Goal: Task Accomplishment & Management: Manage account settings

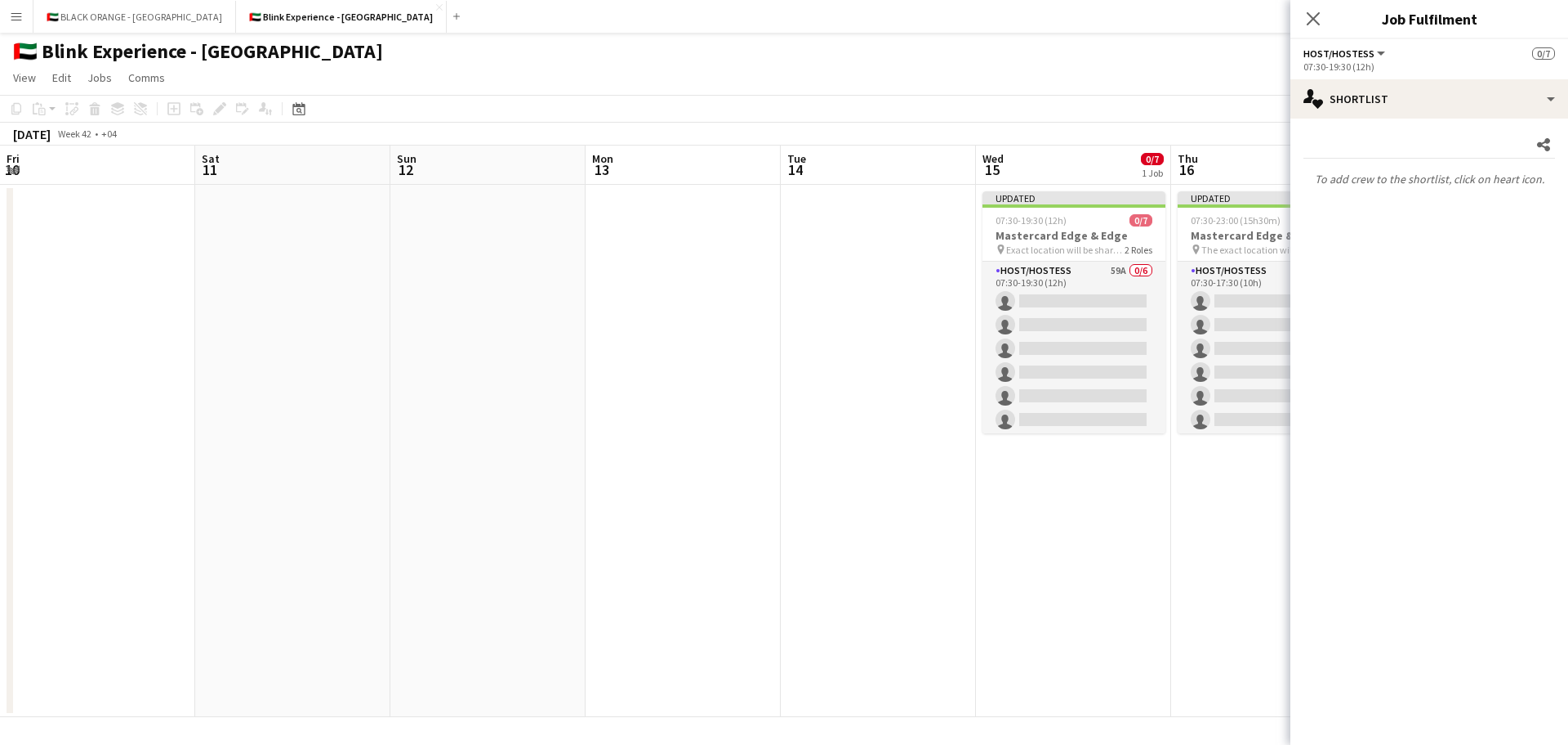
scroll to position [0, 636]
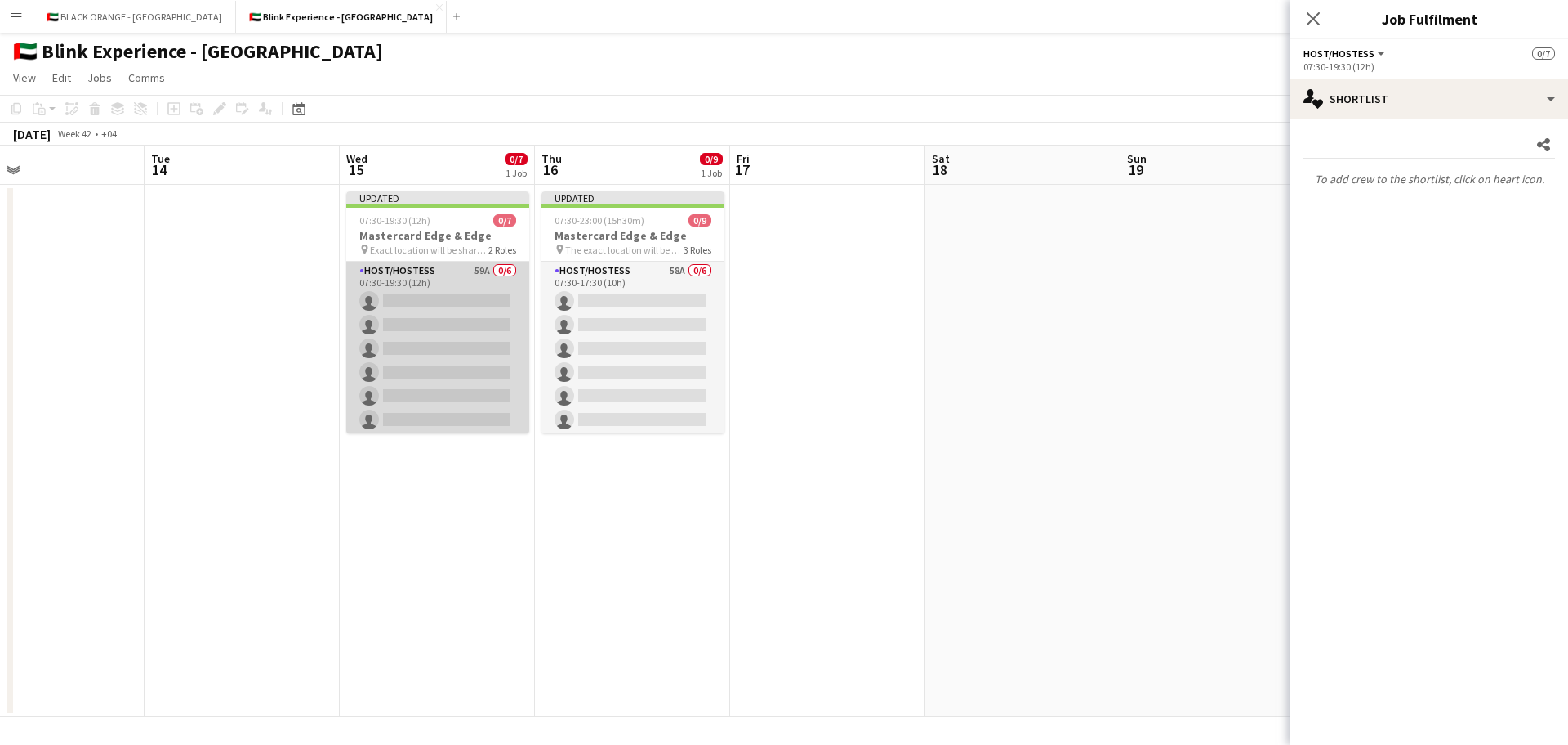
click at [440, 349] on app-card-role "Host/Hostess 59A 0/6 07:30-19:30 (12h) single-neutral-actions single-neutral-ac…" at bounding box center [438, 348] width 183 height 175
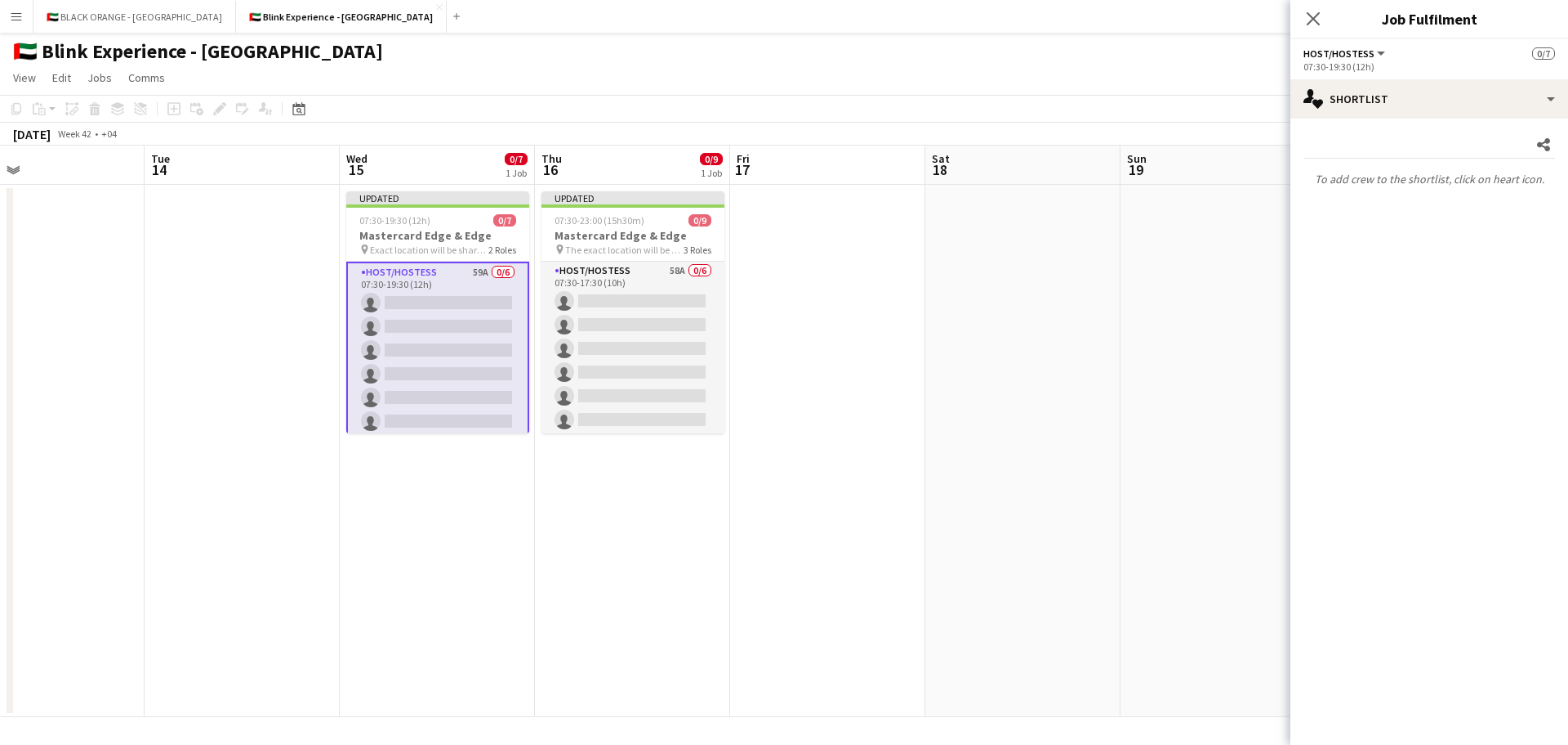
click at [420, 337] on app-card-role "Host/Hostess 59A 0/6 07:30-19:30 (12h) single-neutral-actions single-neutral-ac…" at bounding box center [438, 350] width 183 height 178
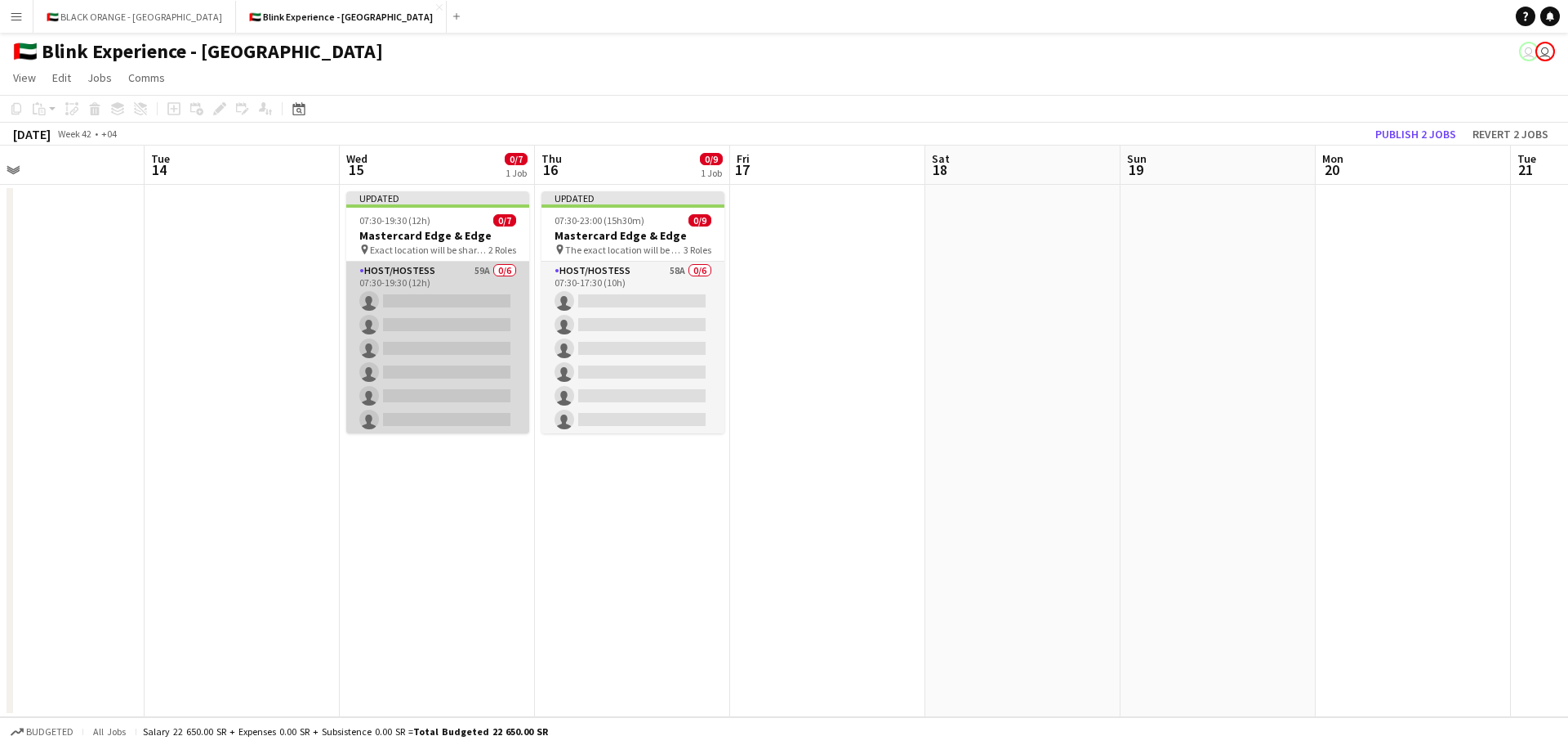
click at [452, 352] on app-card-role "Host/Hostess 59A 0/6 07:30-19:30 (12h) single-neutral-actions single-neutral-ac…" at bounding box center [438, 348] width 183 height 175
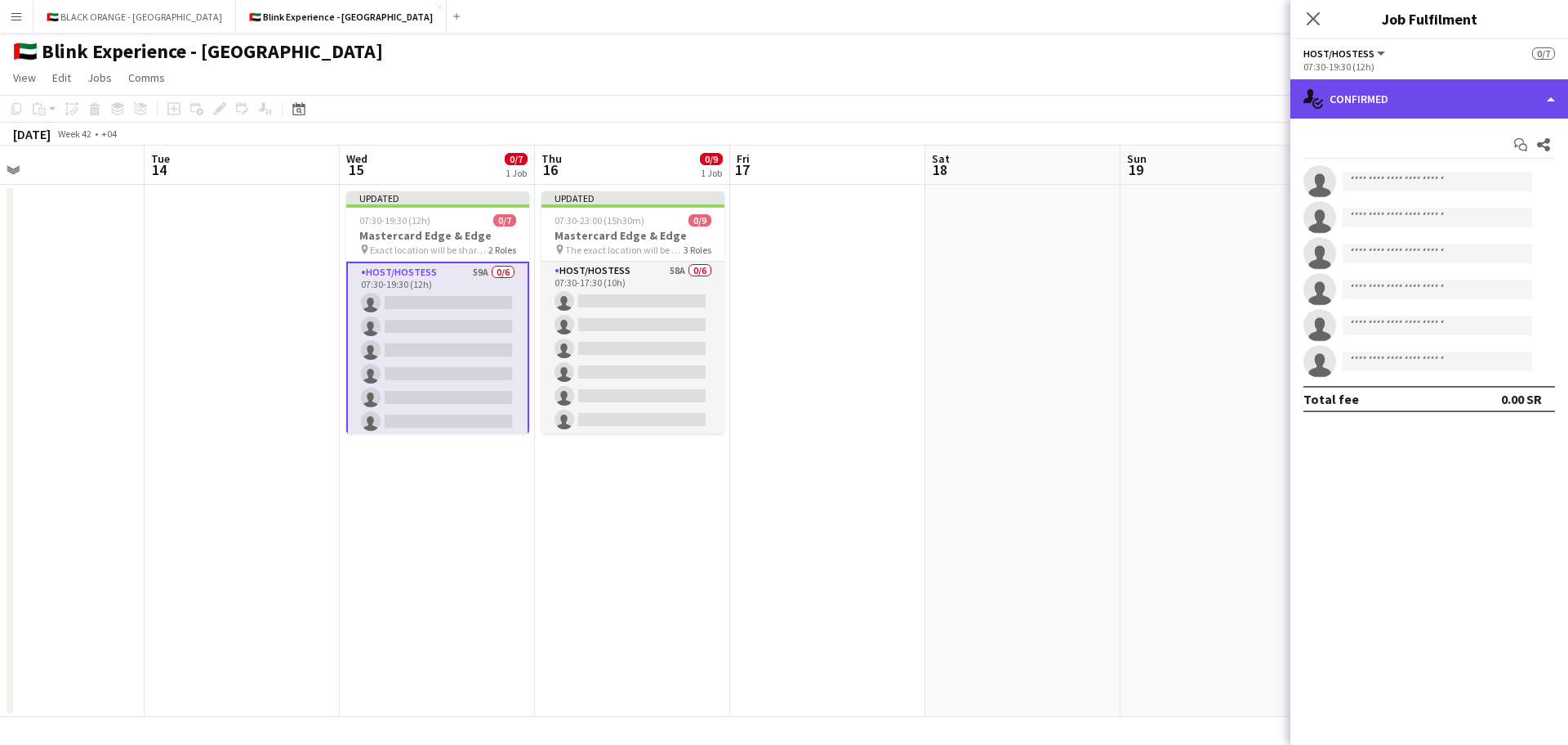
click at [1460, 89] on div "single-neutral-actions-check-2 Confirmed" at bounding box center [1429, 98] width 278 height 39
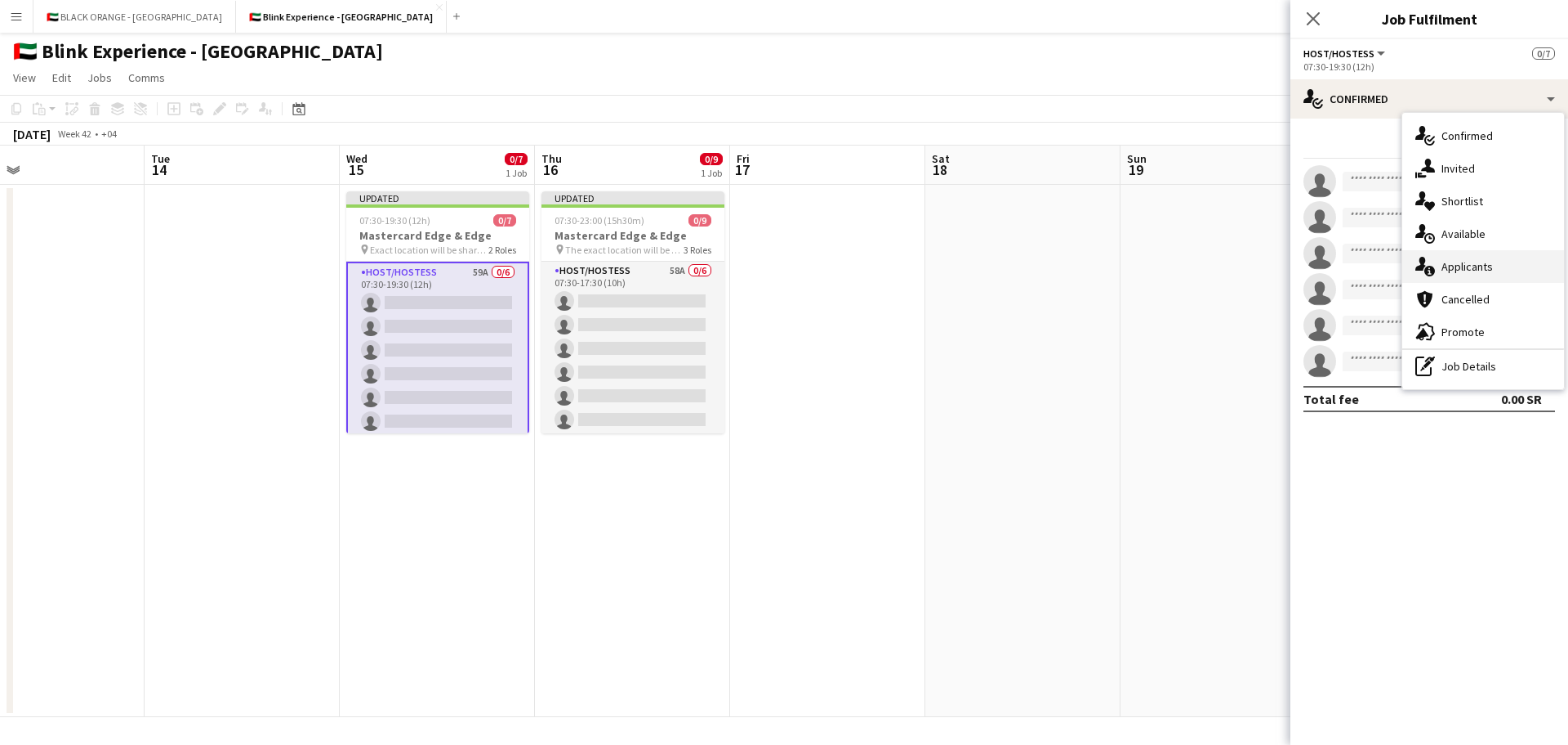
click at [1466, 255] on div "single-neutral-actions-information Applicants" at bounding box center [1483, 266] width 161 height 33
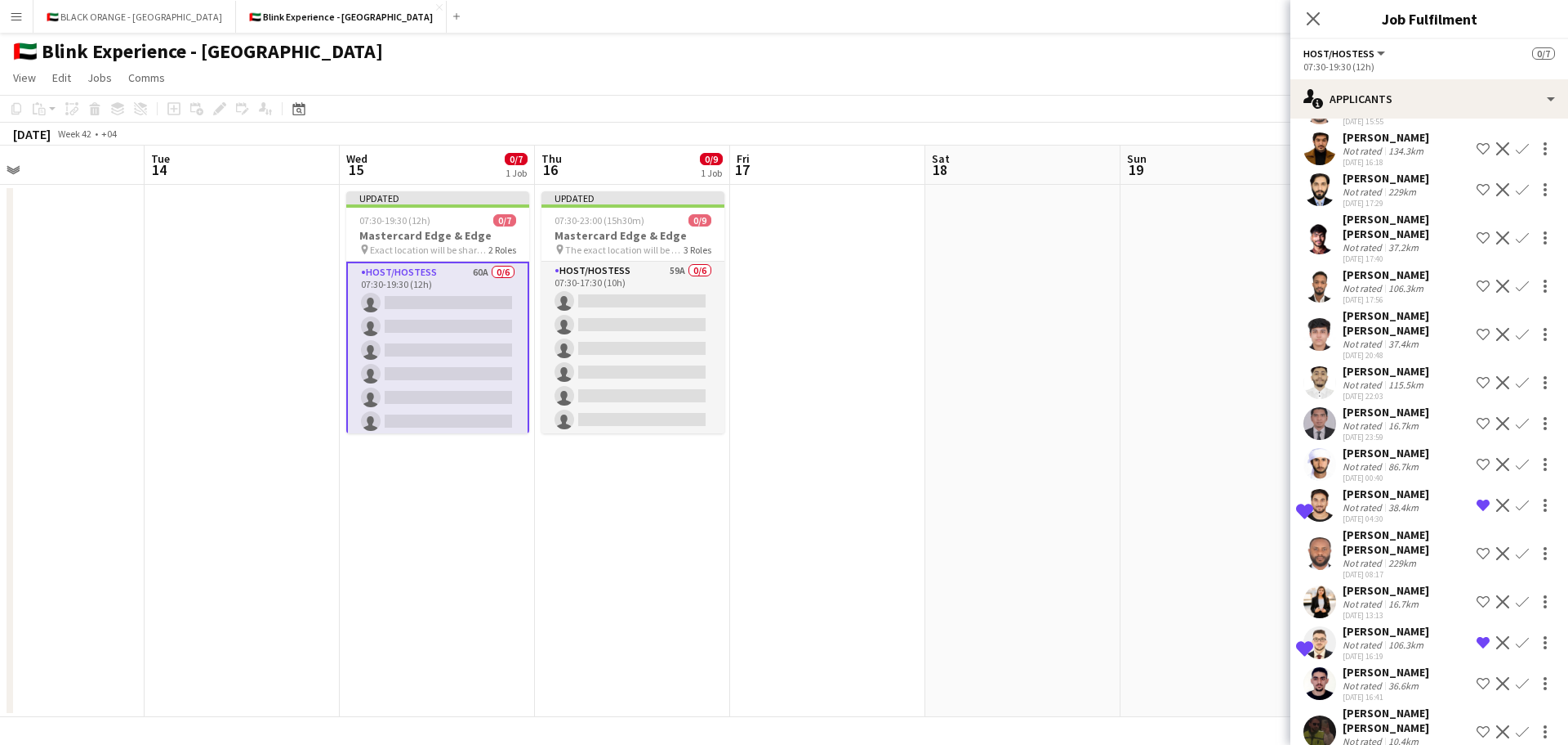
scroll to position [1868, 0]
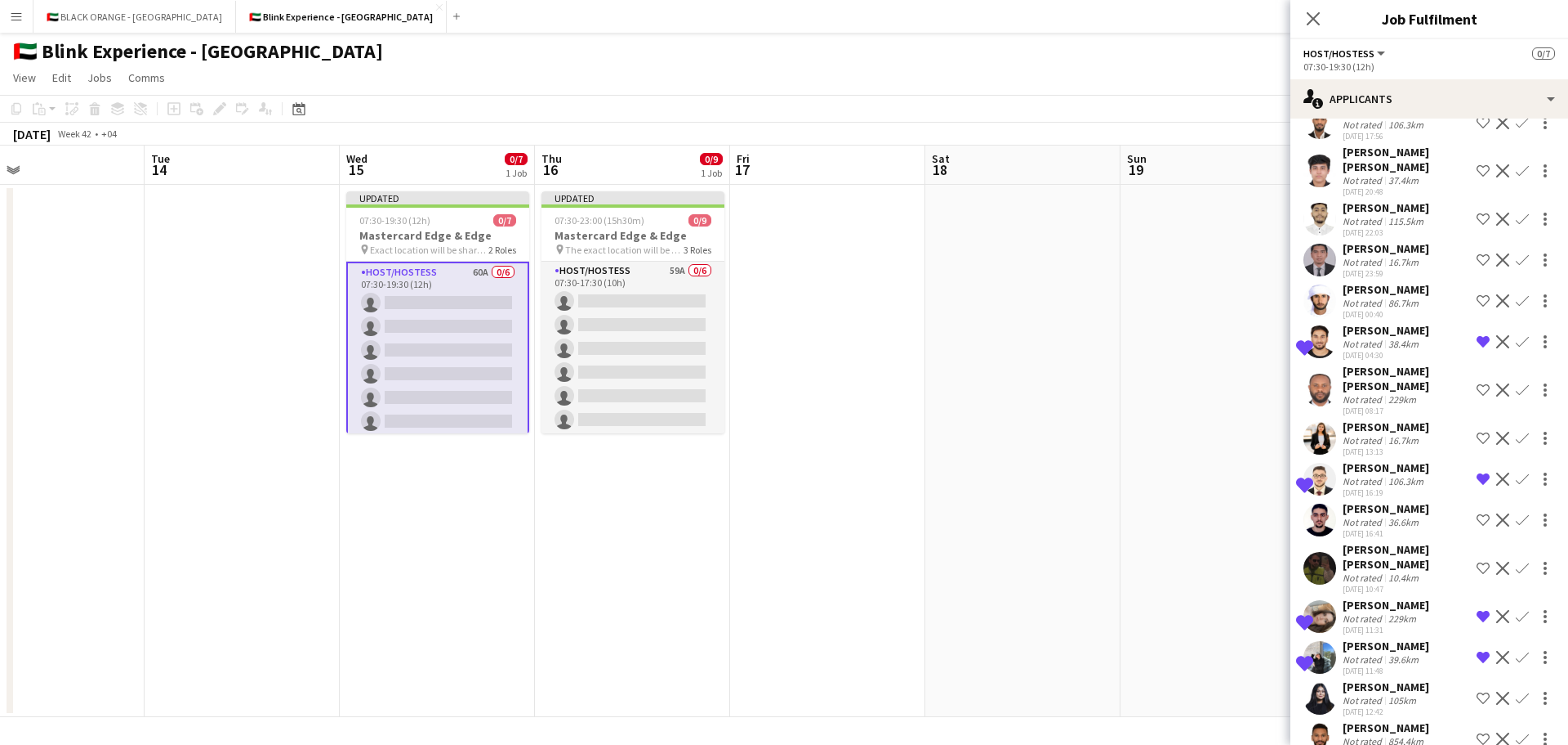
click at [1327, 681] on app-user-avatar at bounding box center [1320, 697] width 33 height 33
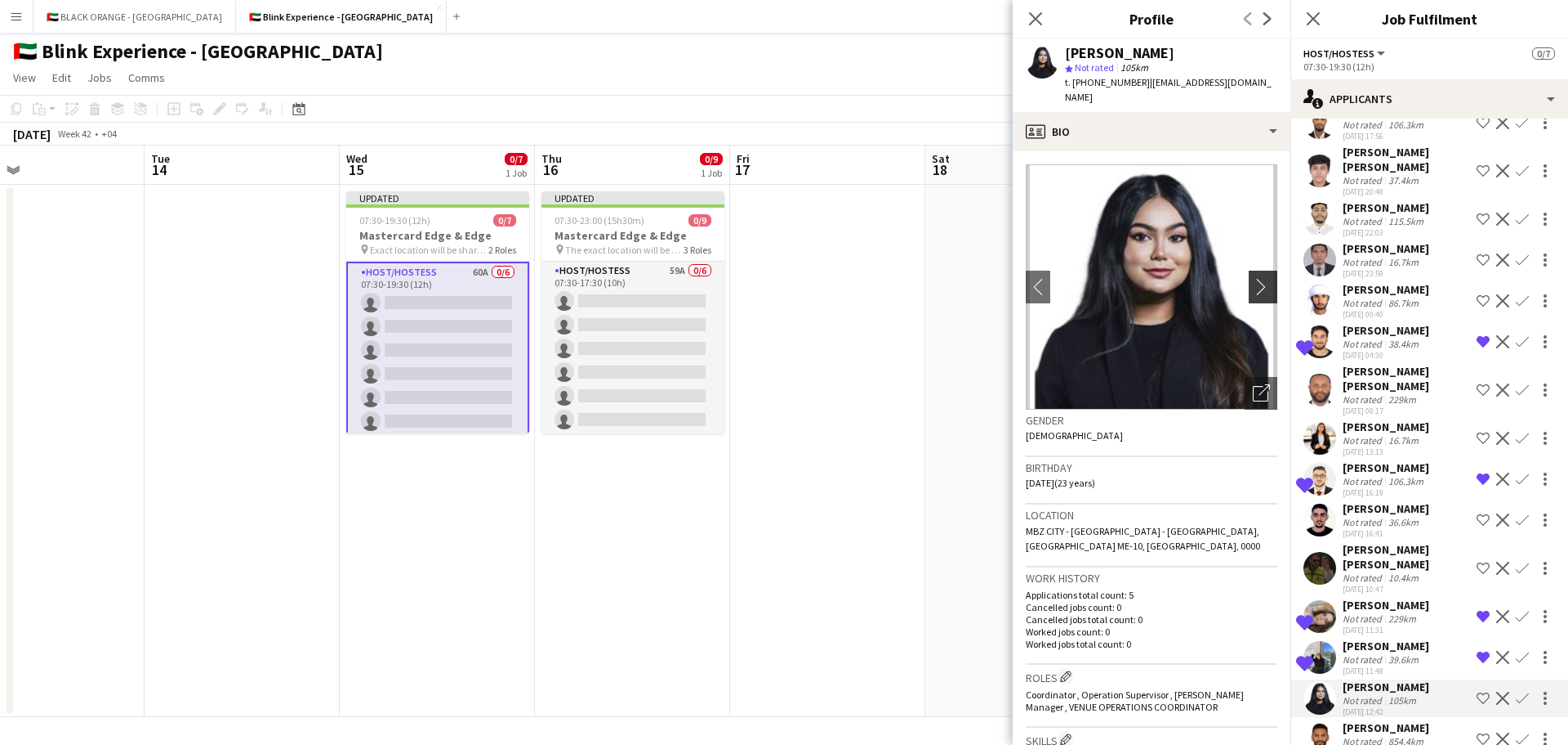
click at [1253, 278] on app-icon "chevron-right" at bounding box center [1265, 286] width 25 height 17
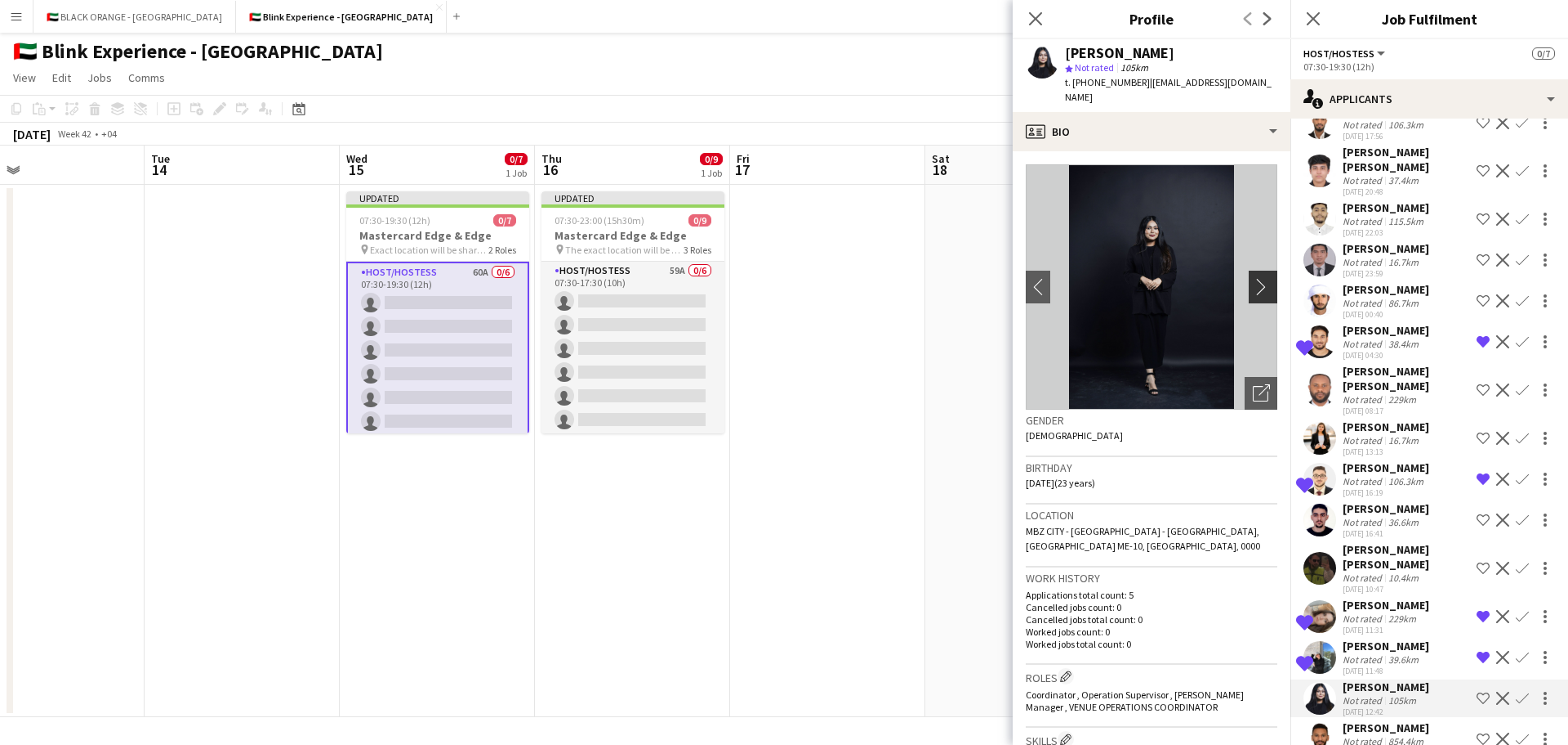
click at [1253, 278] on app-icon "chevron-right" at bounding box center [1265, 286] width 25 height 17
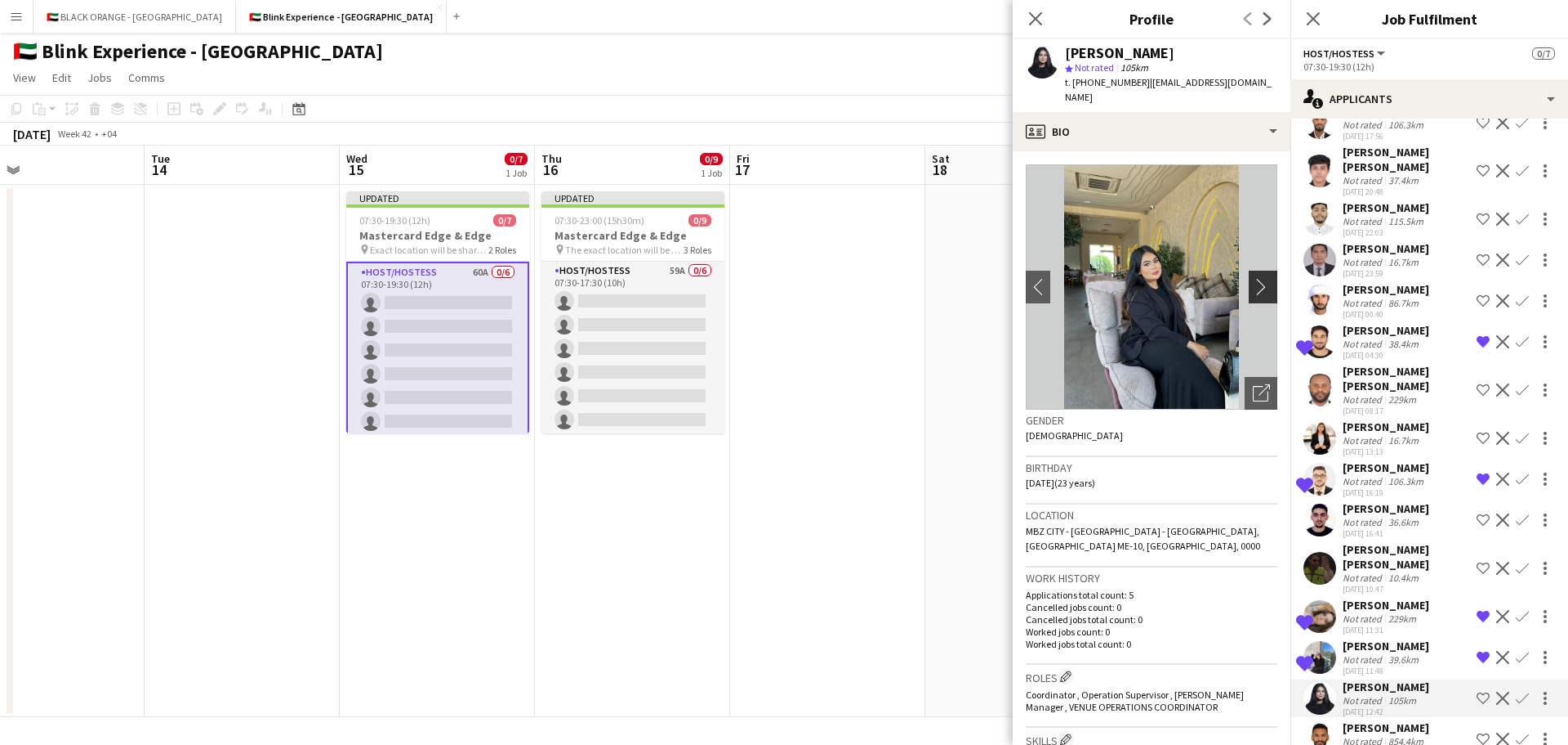
click at [1253, 278] on app-icon "chevron-right" at bounding box center [1265, 286] width 25 height 17
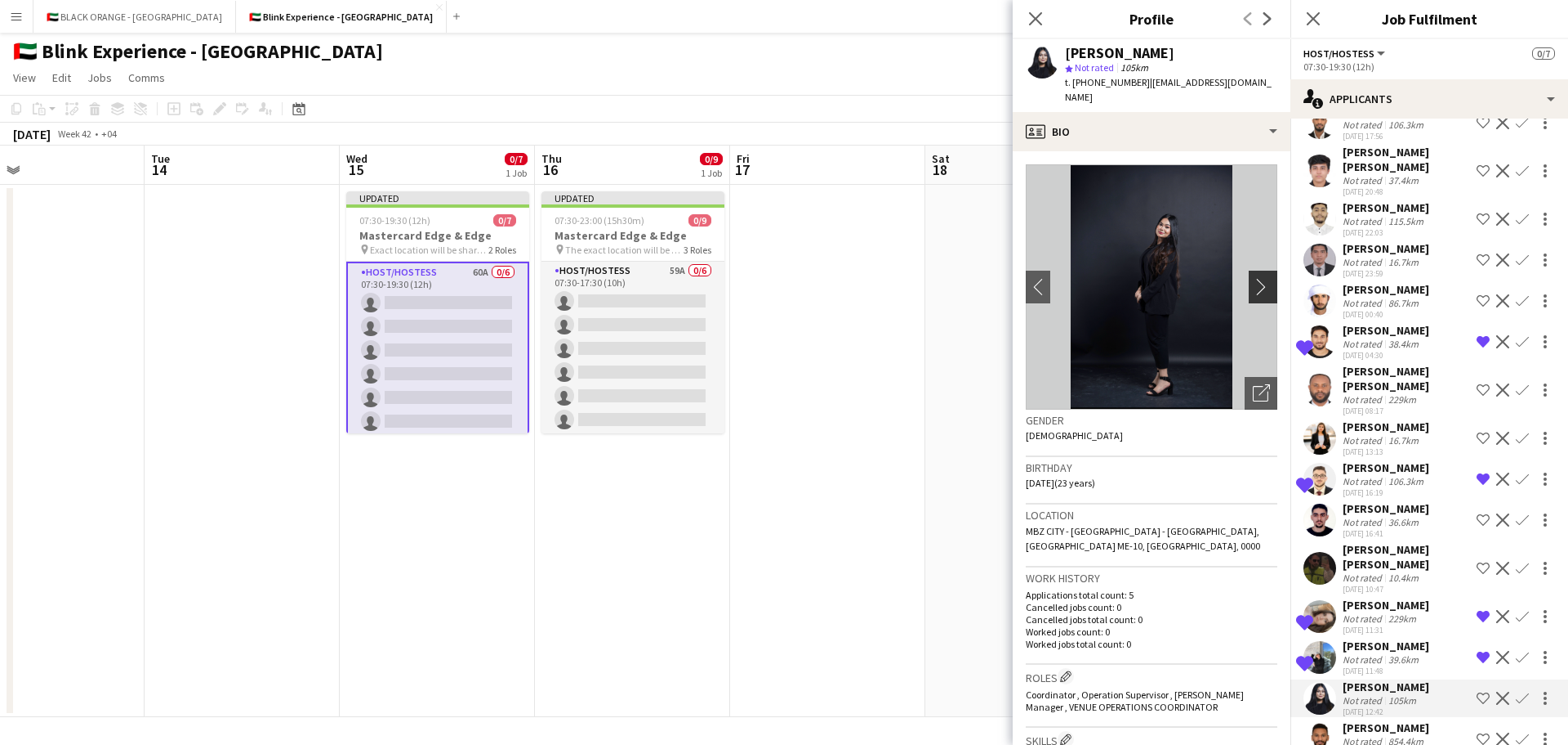
click at [1253, 278] on app-icon "chevron-right" at bounding box center [1265, 286] width 25 height 17
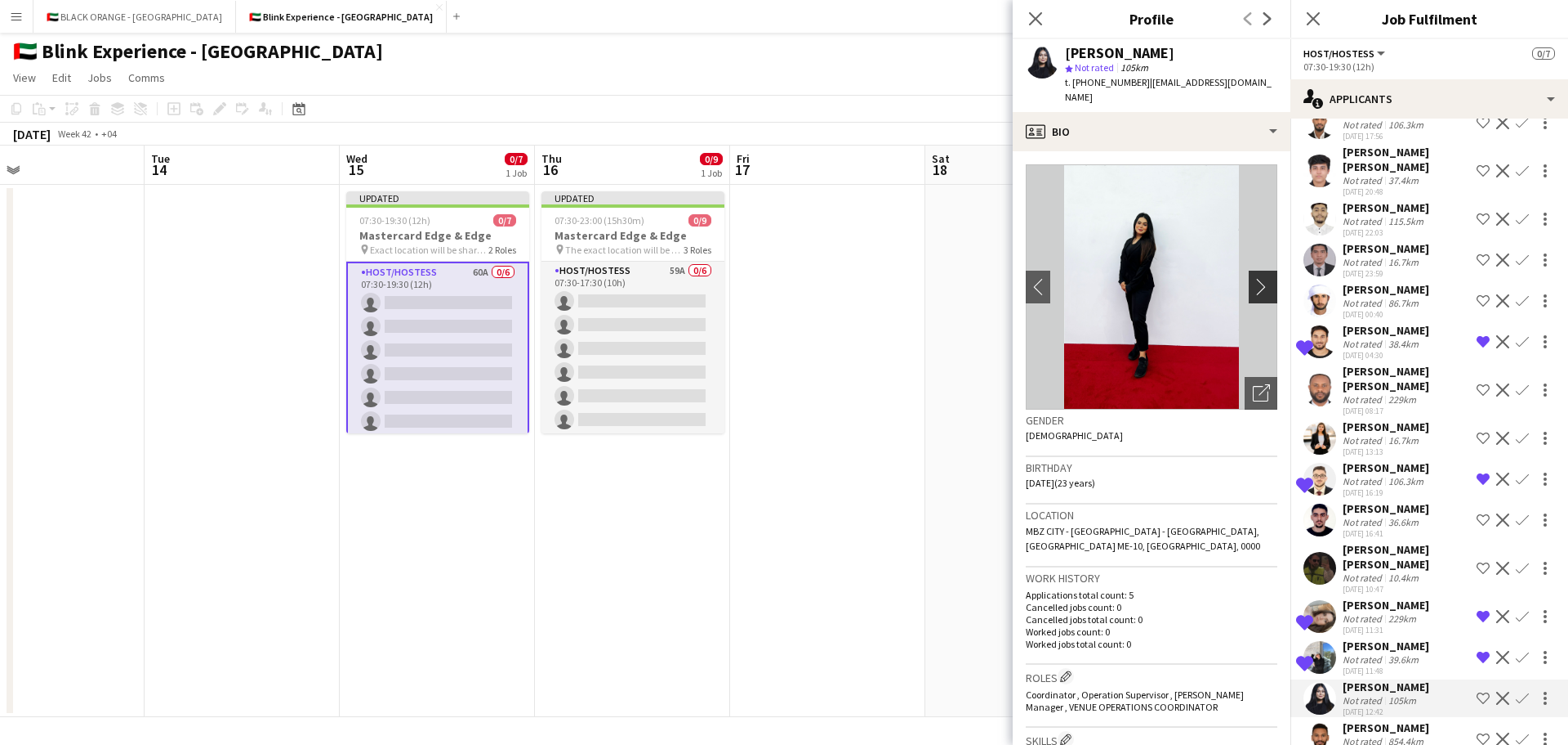
click at [1253, 278] on app-icon "chevron-right" at bounding box center [1265, 286] width 25 height 17
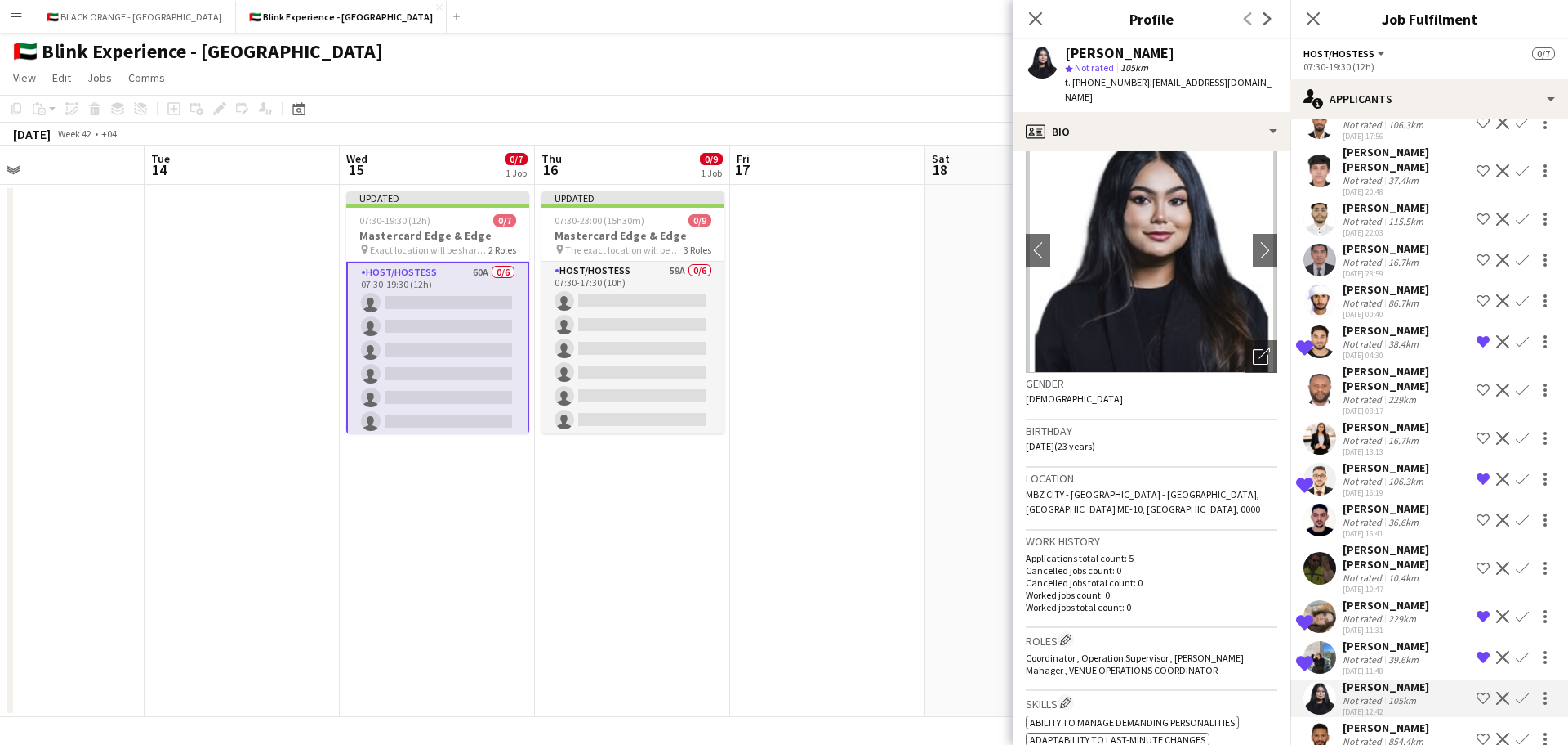
scroll to position [0, 0]
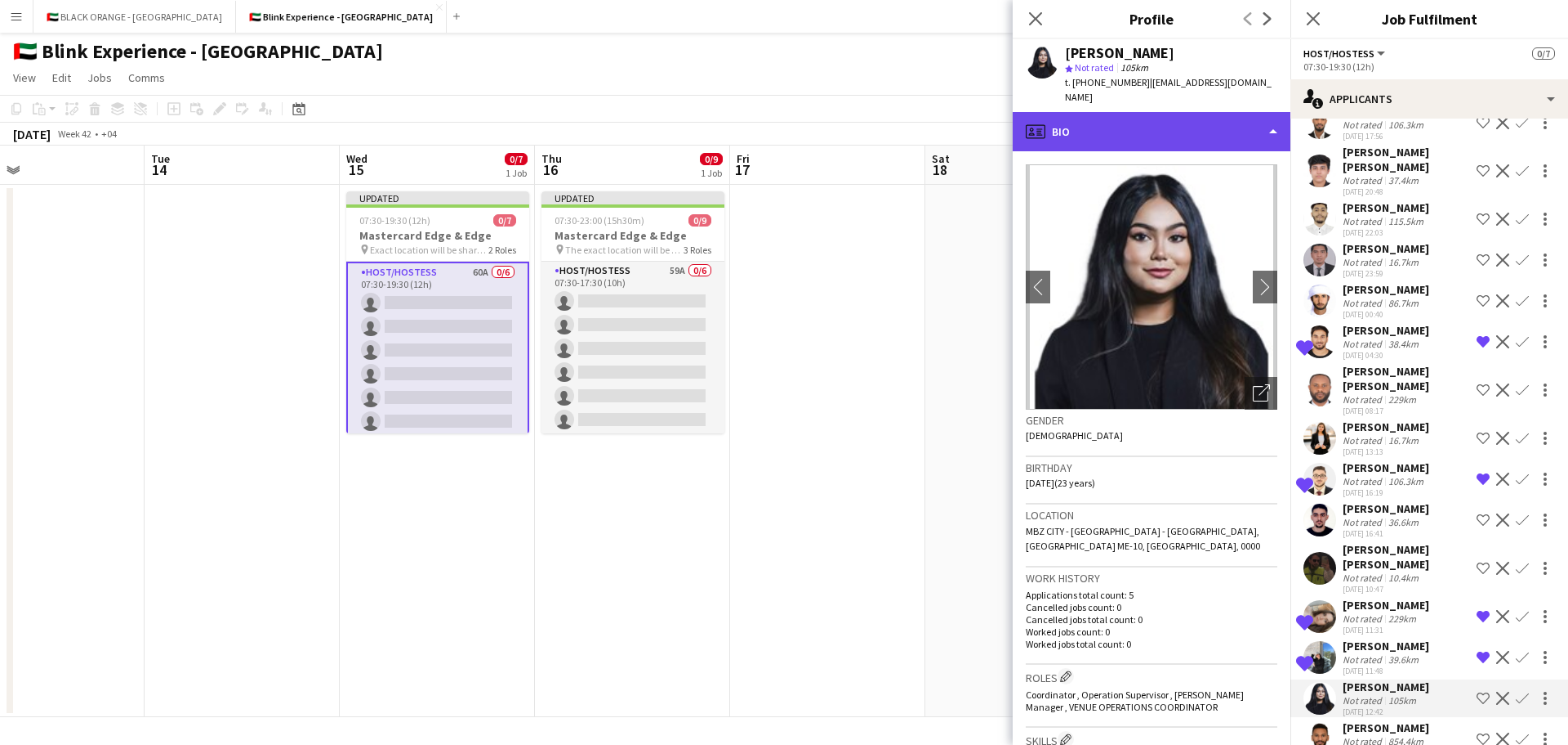
drag, startPoint x: 1156, startPoint y: 123, endPoint x: 1165, endPoint y: 126, distance: 9.5
click at [1156, 123] on div "profile Bio" at bounding box center [1151, 131] width 278 height 39
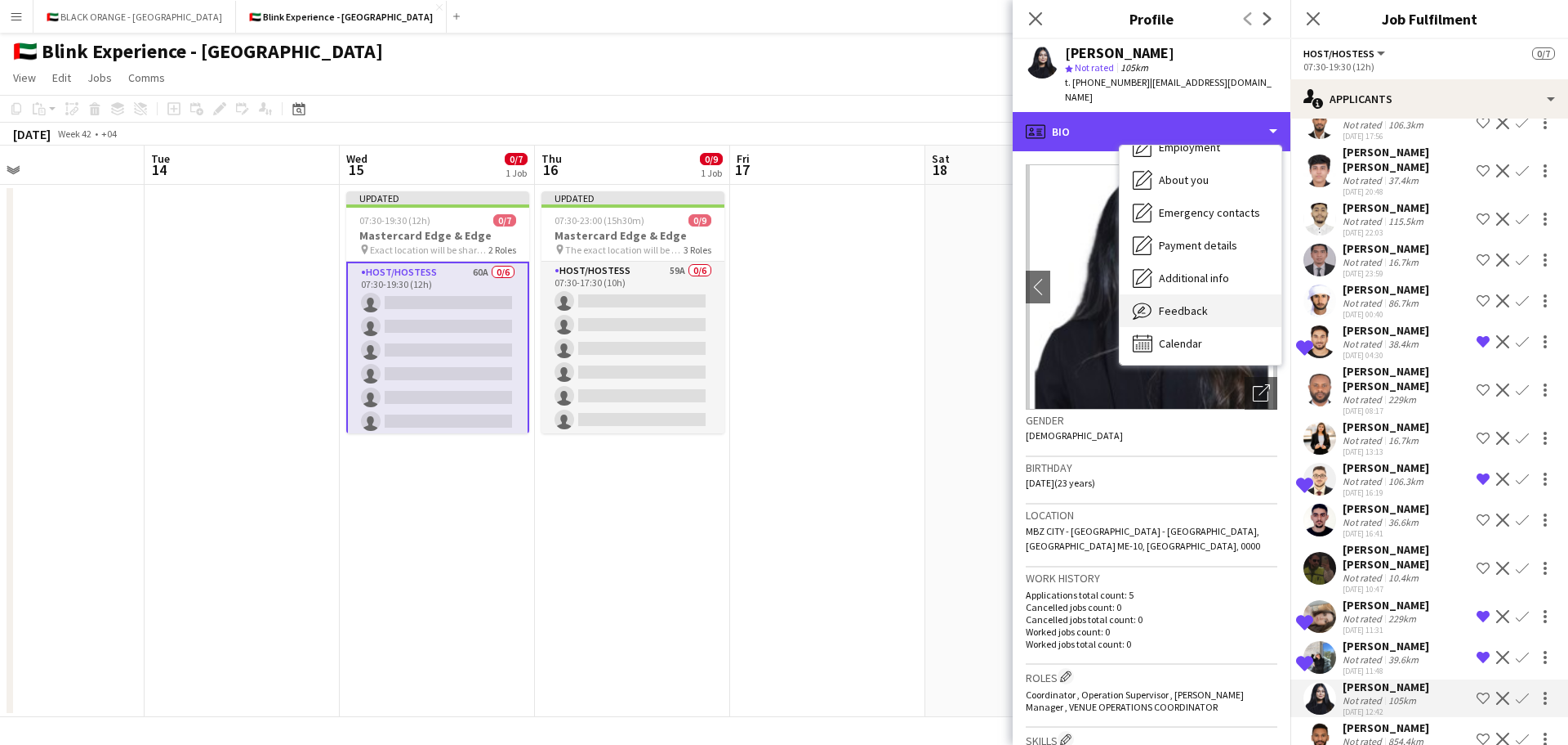
scroll to position [89, 0]
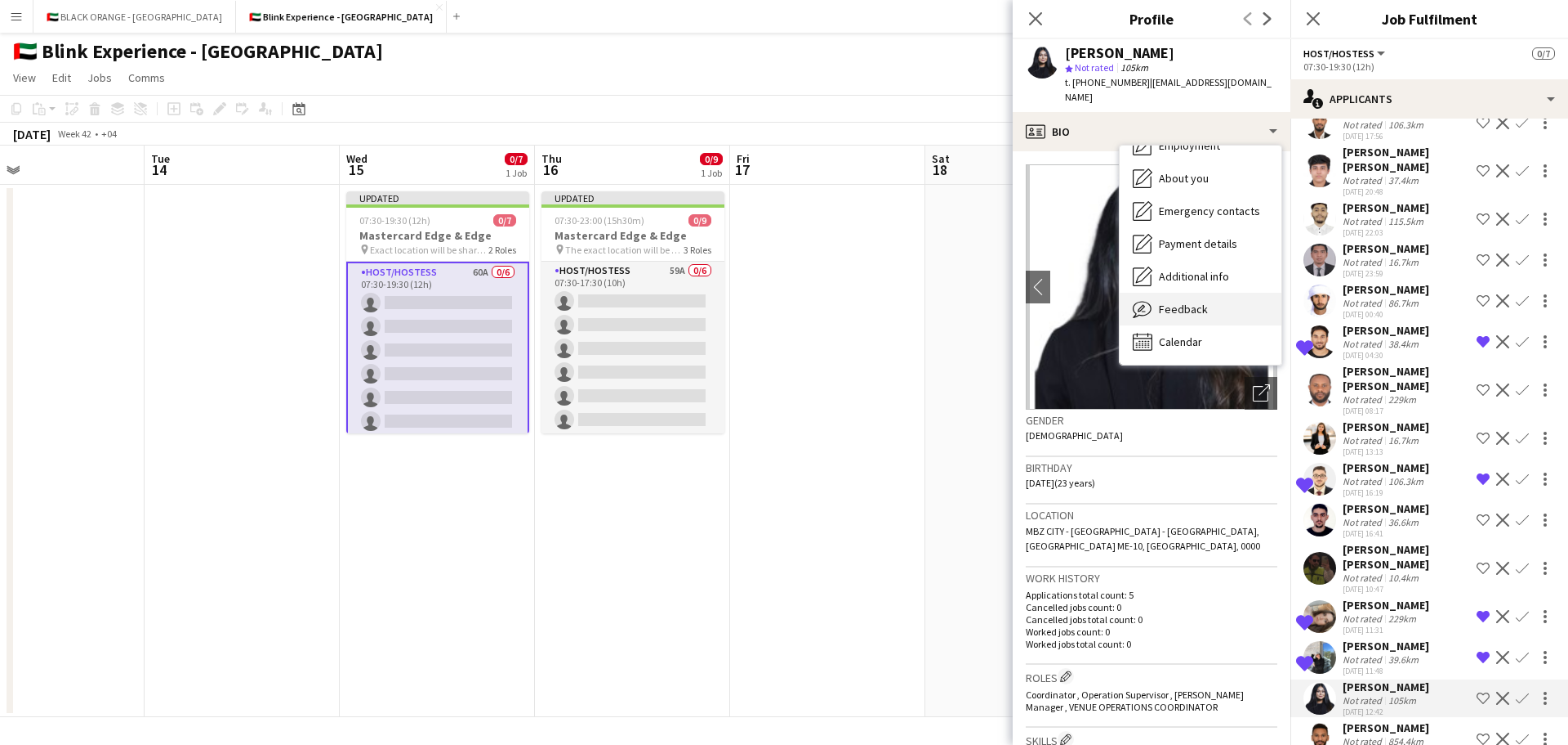
click at [1177, 301] on span "Feedback" at bounding box center [1183, 308] width 49 height 15
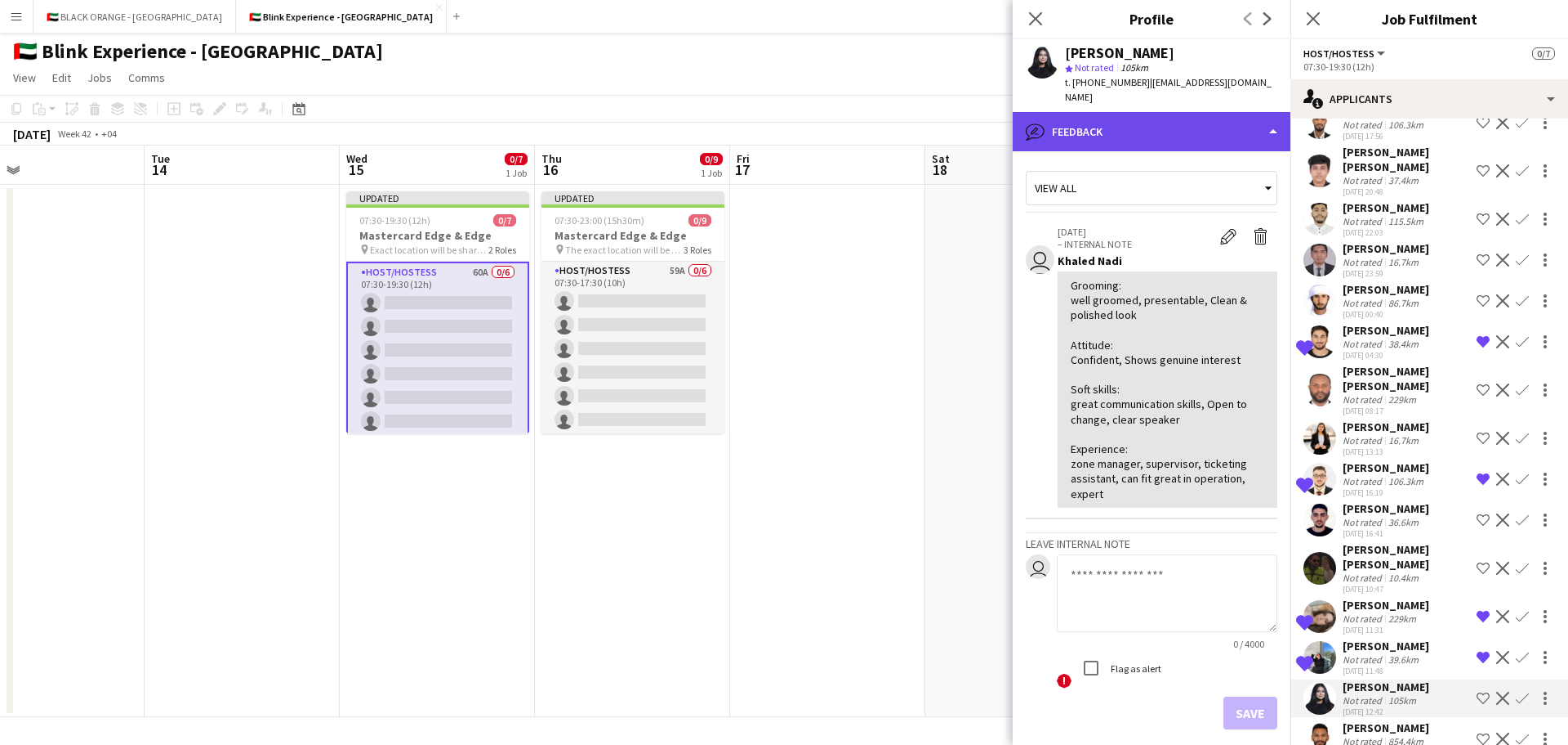
click at [1192, 119] on div "bubble-pencil Feedback" at bounding box center [1151, 131] width 278 height 39
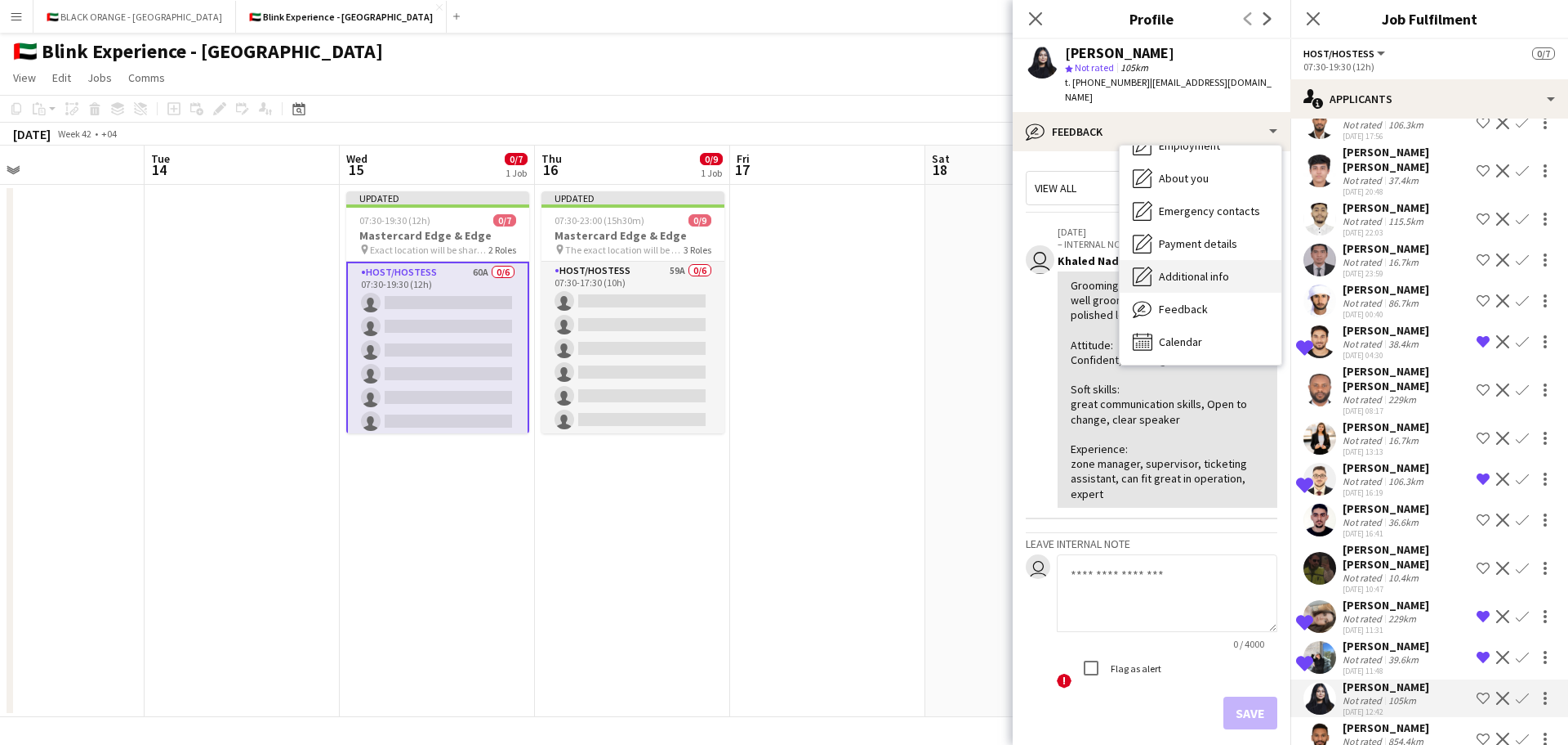
click at [1178, 269] on span "Additional info" at bounding box center [1194, 276] width 70 height 15
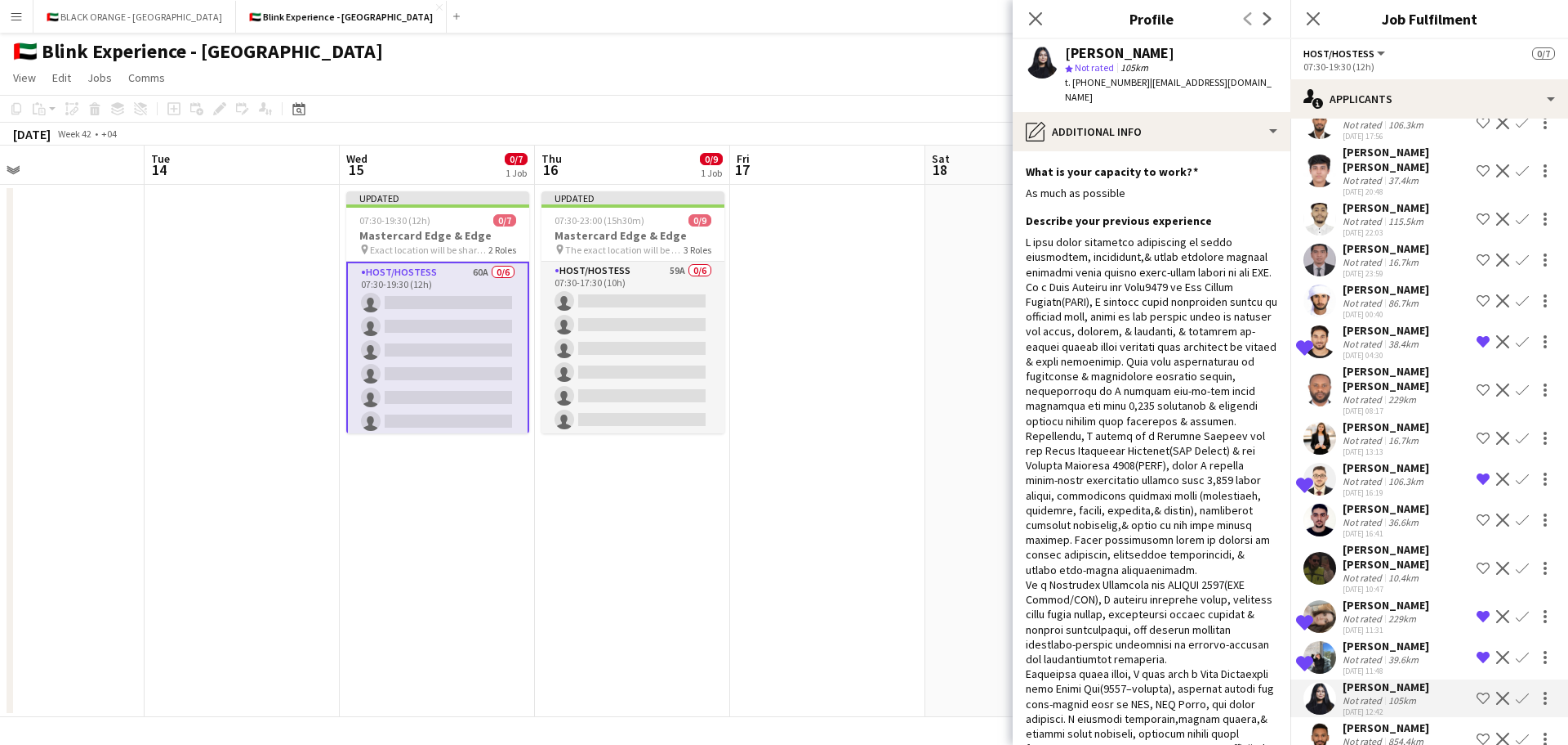
click at [1477, 691] on app-icon "Shortlist crew" at bounding box center [1483, 697] width 13 height 13
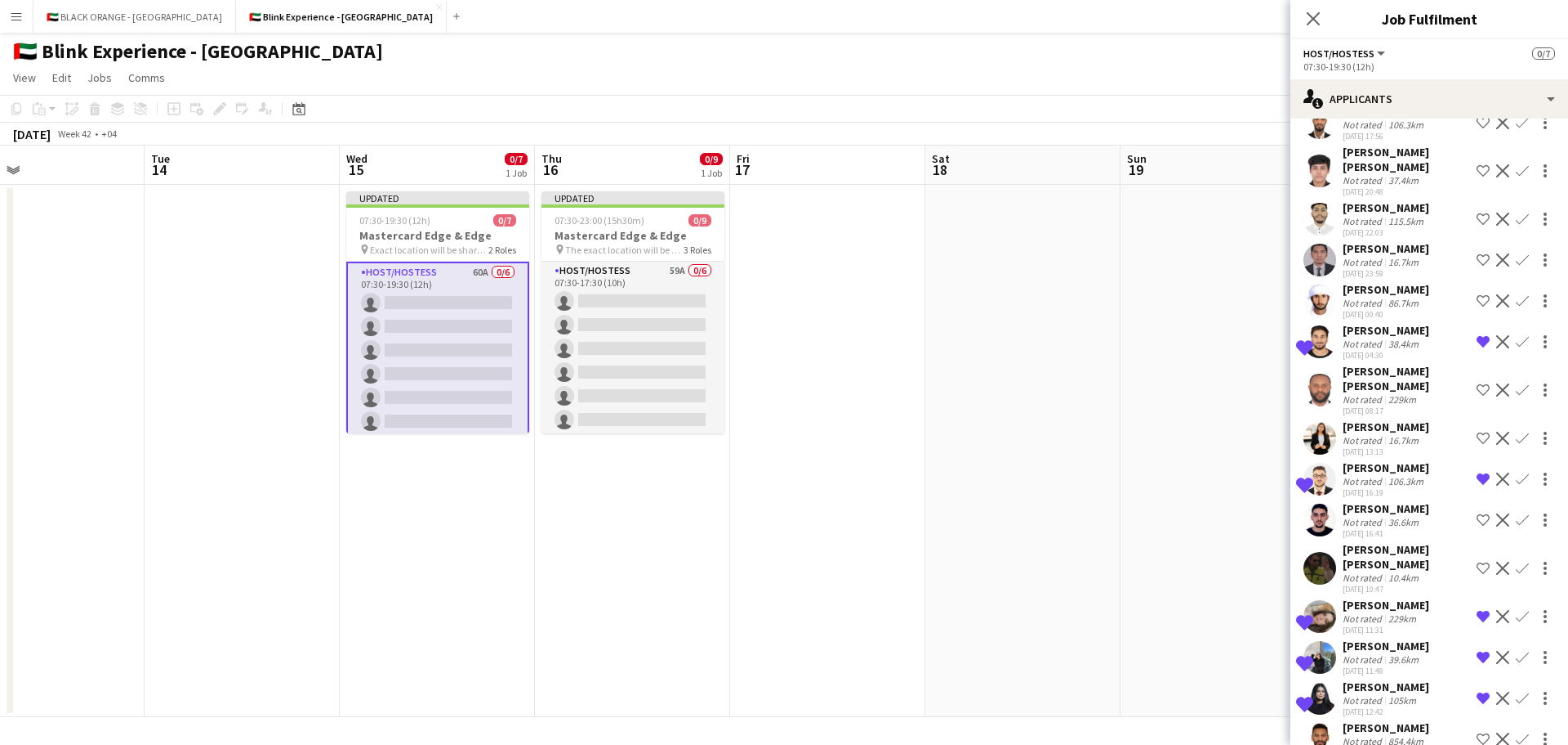
click at [1371, 638] on div "[PERSON_NAME]" at bounding box center [1386, 645] width 87 height 15
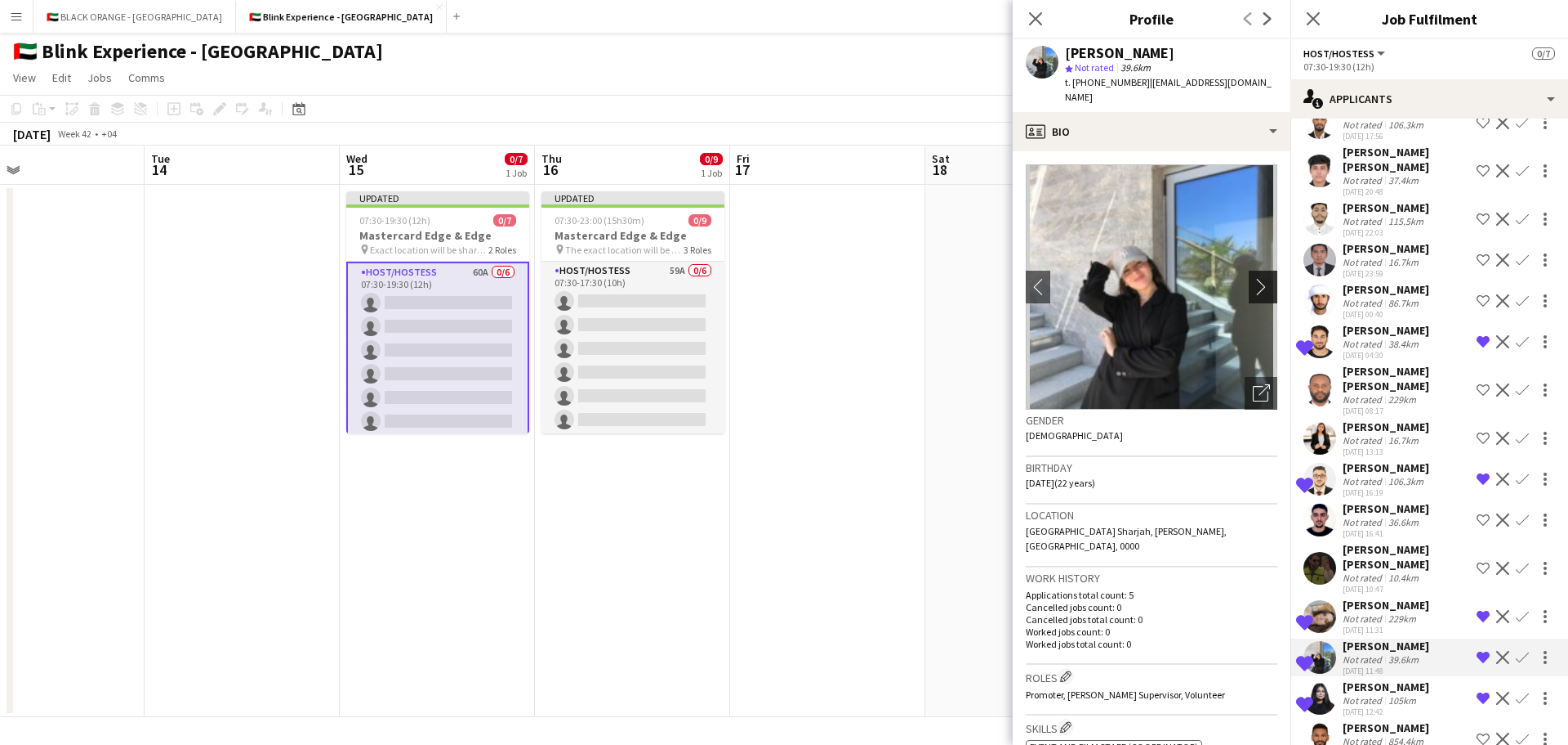
click at [1254, 278] on app-icon "chevron-right" at bounding box center [1265, 286] width 25 height 17
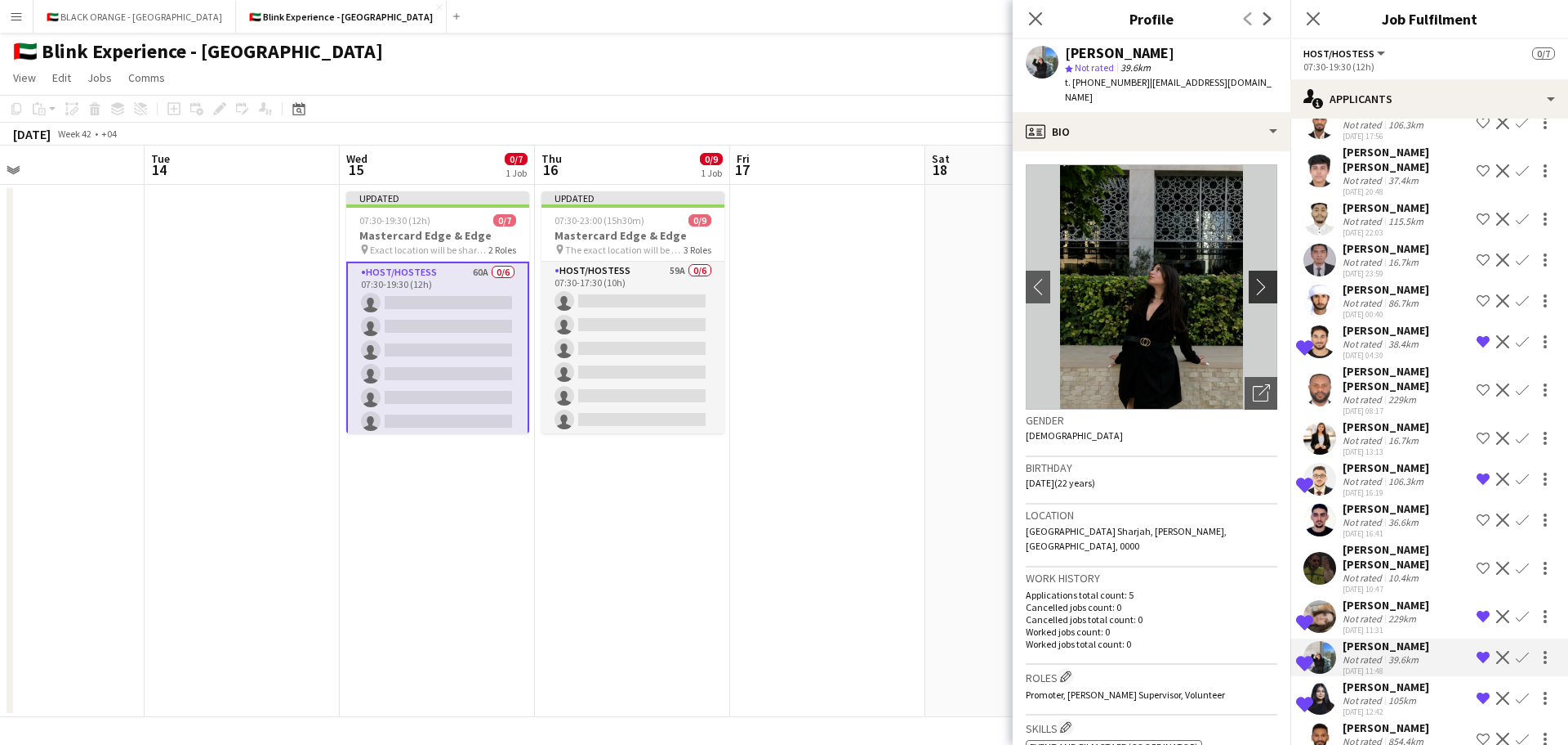
click at [1254, 278] on app-icon "chevron-right" at bounding box center [1265, 286] width 25 height 17
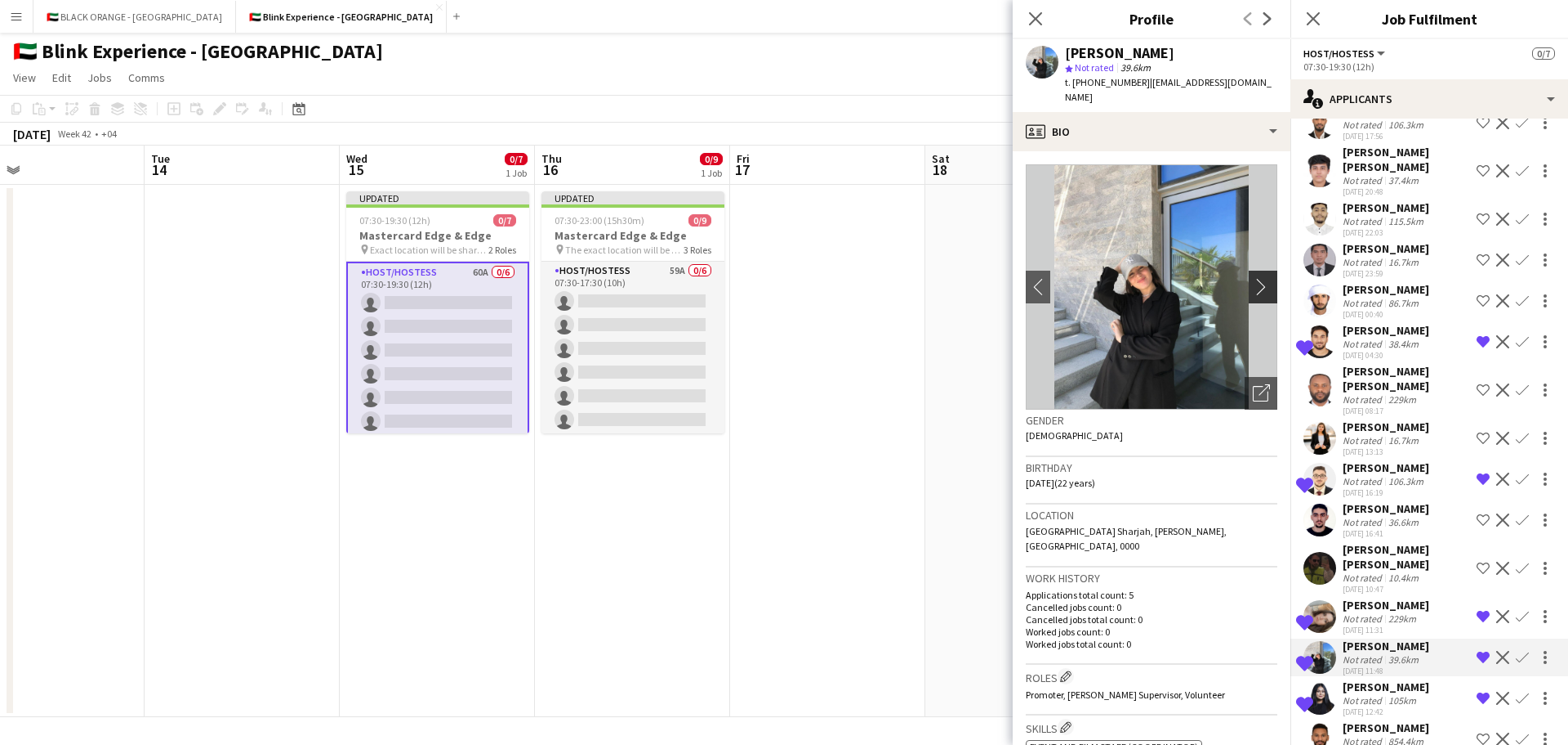
click at [1254, 278] on app-icon "chevron-right" at bounding box center [1265, 286] width 25 height 17
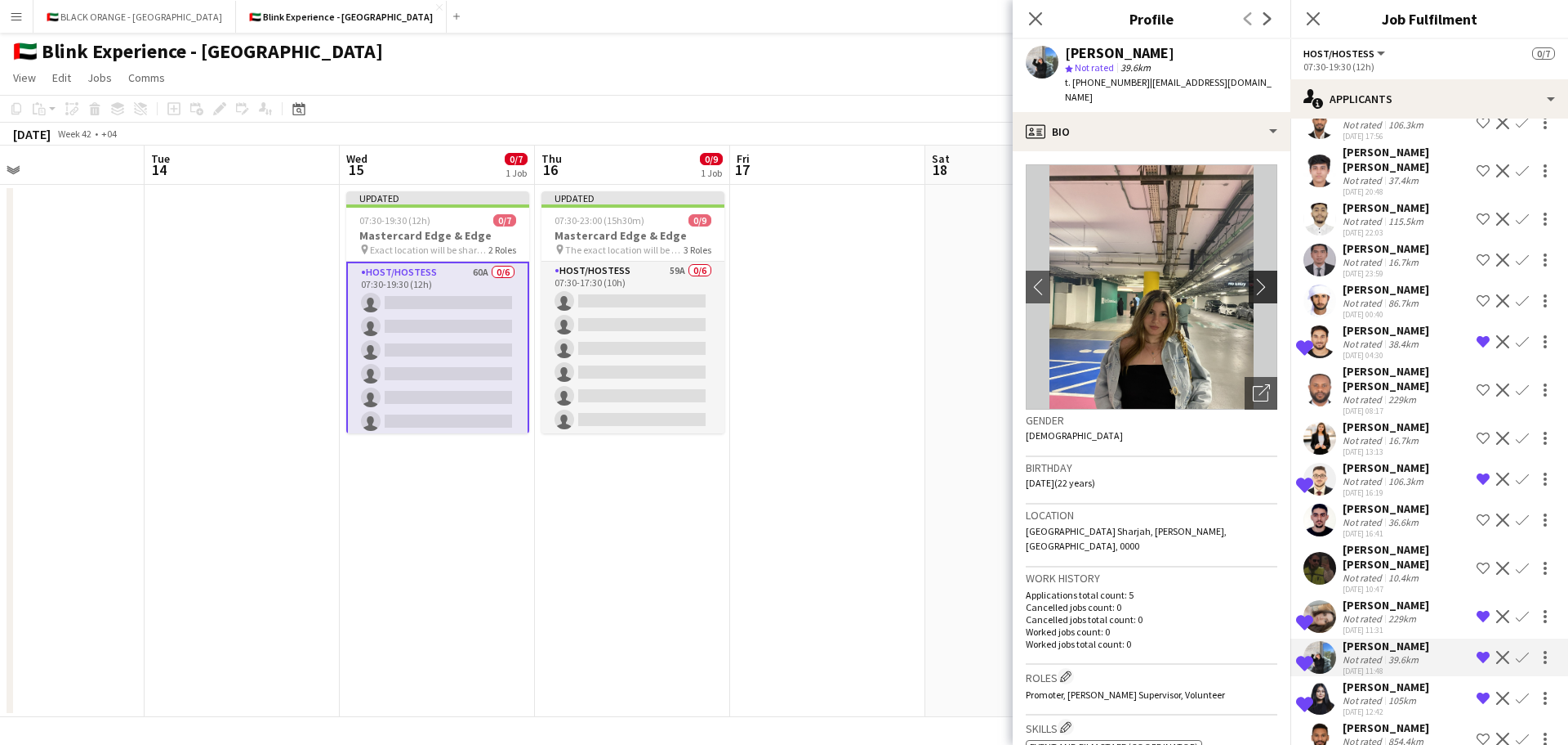
click at [1254, 278] on app-icon "chevron-right" at bounding box center [1265, 286] width 25 height 17
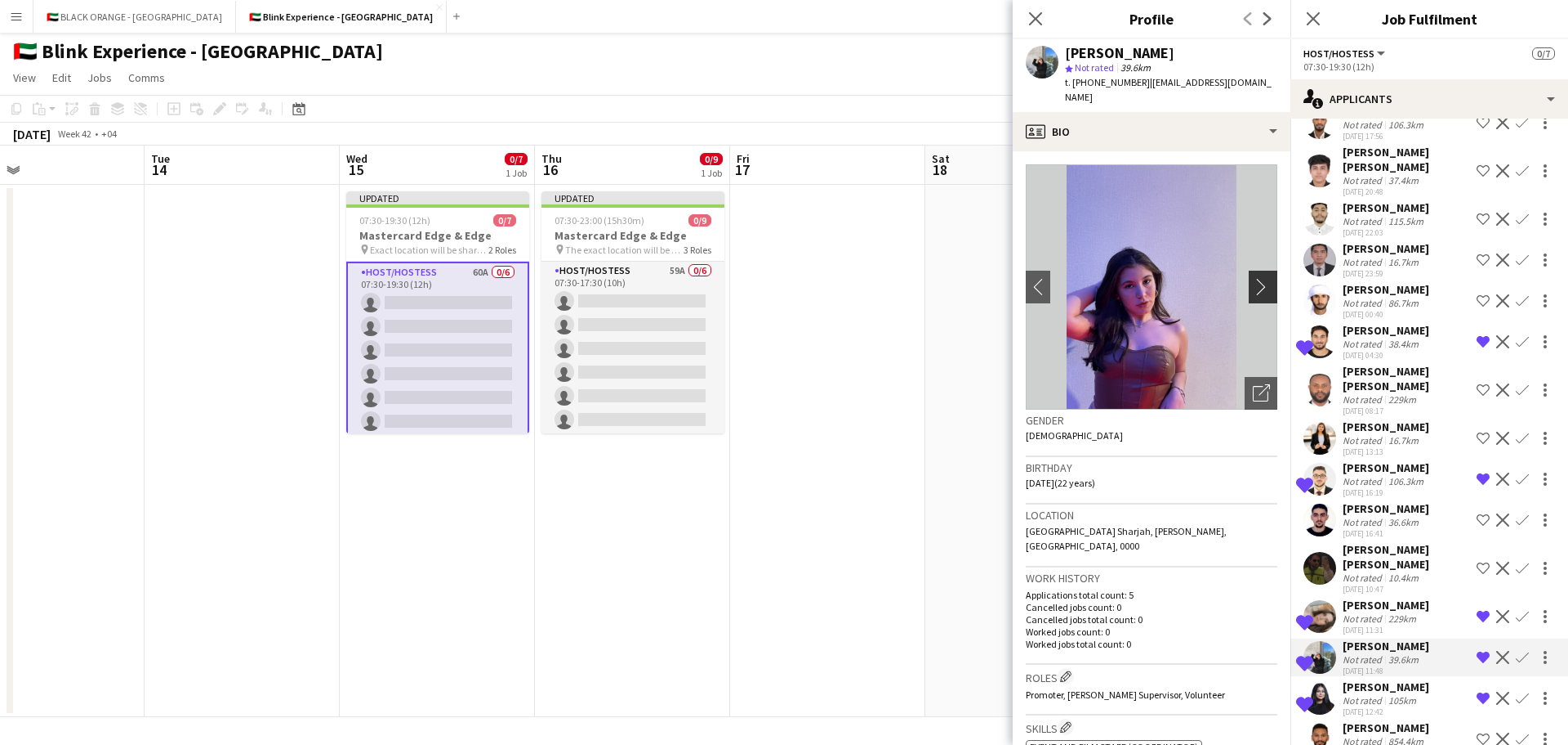
click at [1254, 278] on app-icon "chevron-right" at bounding box center [1265, 286] width 25 height 17
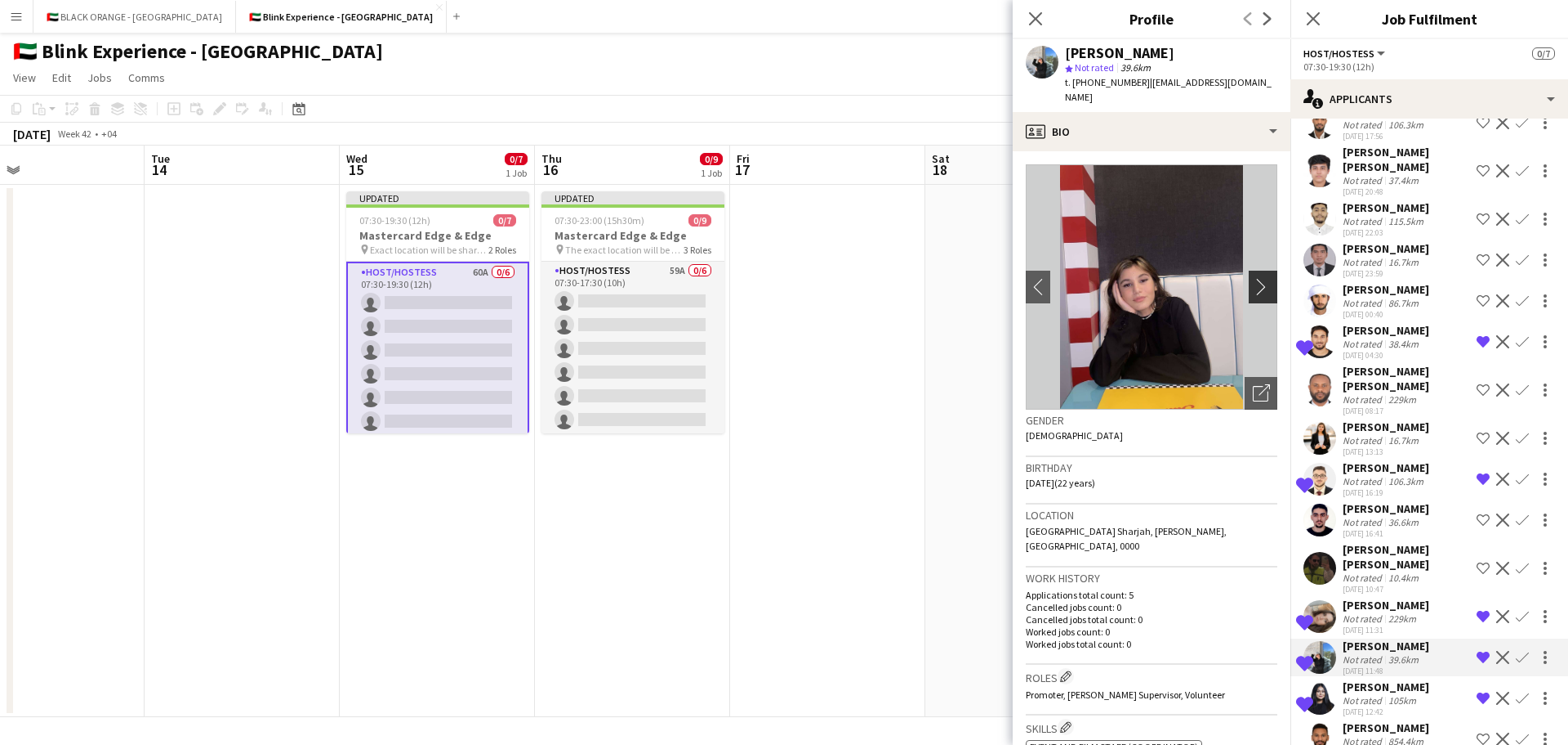
click at [1254, 278] on app-icon "chevron-right" at bounding box center [1265, 286] width 25 height 17
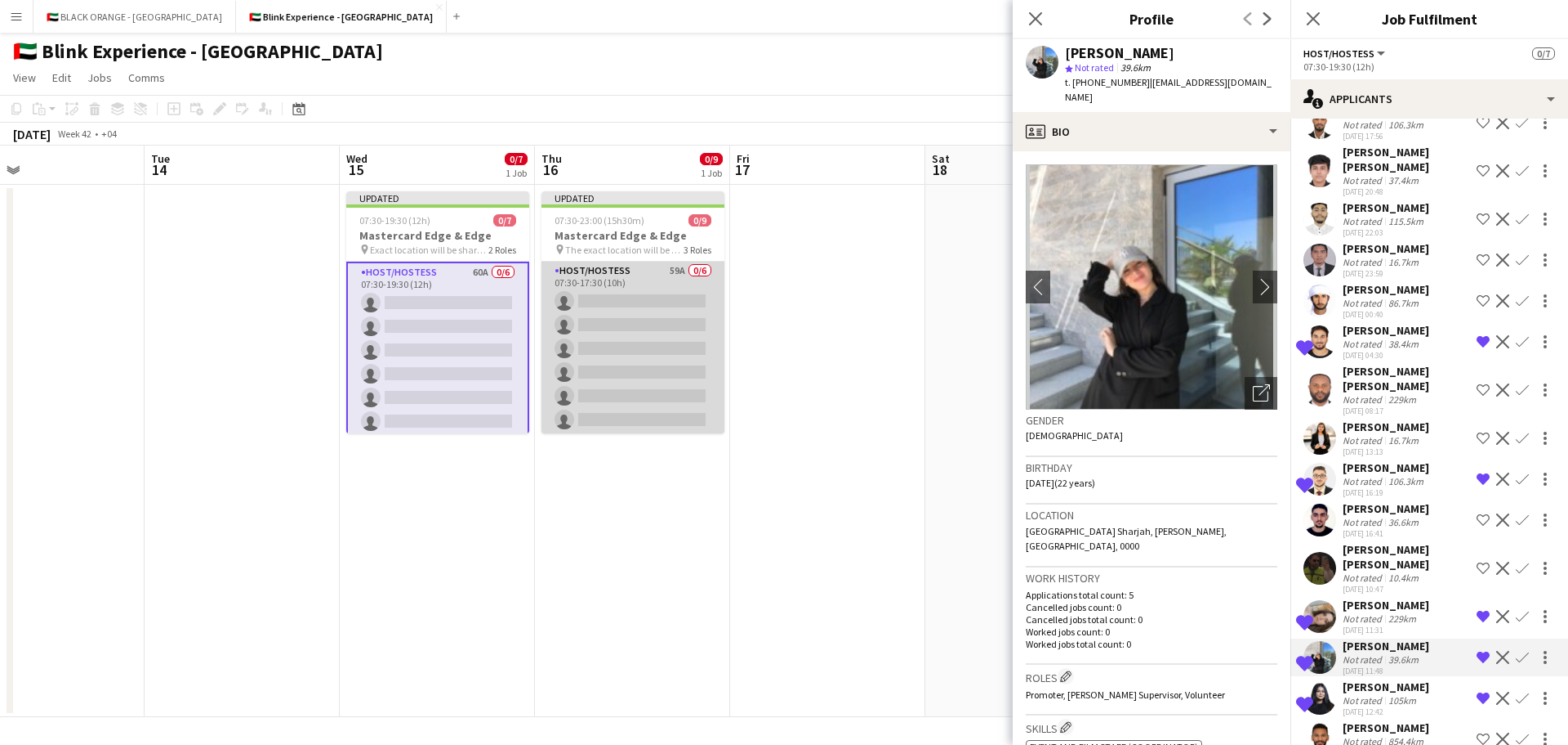
click at [617, 346] on app-card-role "Host/Hostess 59A 0/6 07:30-17:30 (10h) single-neutral-actions single-neutral-ac…" at bounding box center [633, 348] width 183 height 175
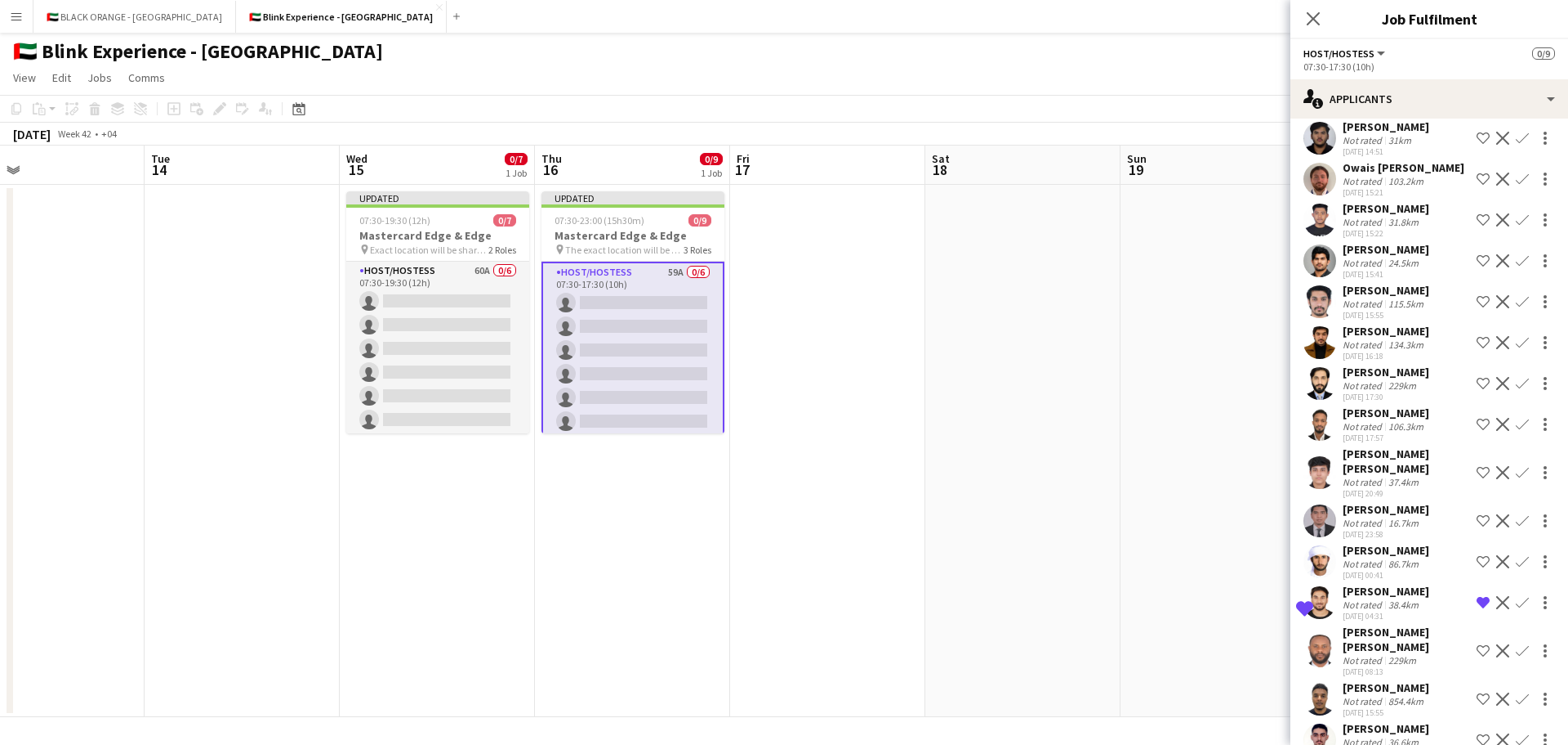
scroll to position [1827, 0]
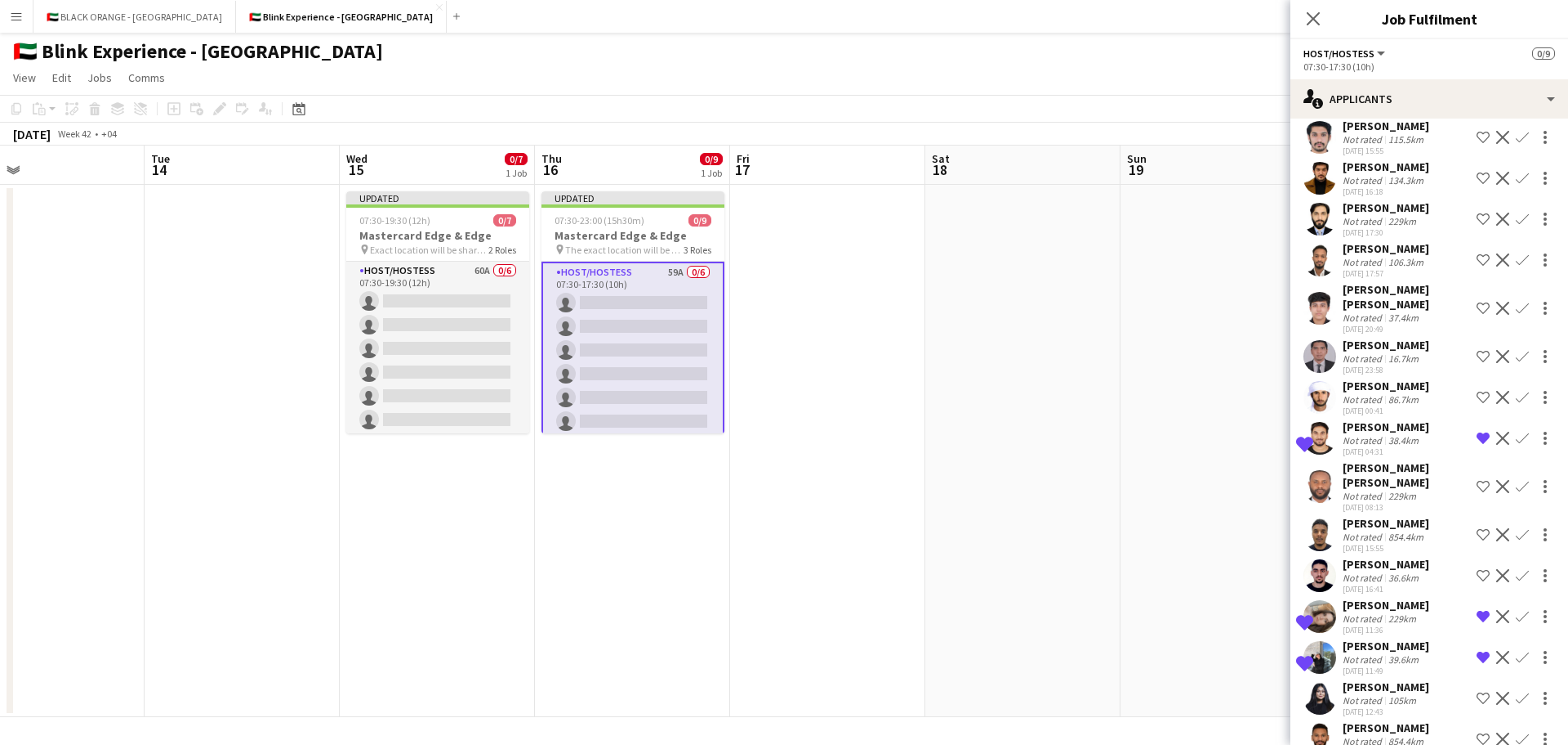
click at [1477, 691] on app-icon "Shortlist crew" at bounding box center [1483, 697] width 13 height 13
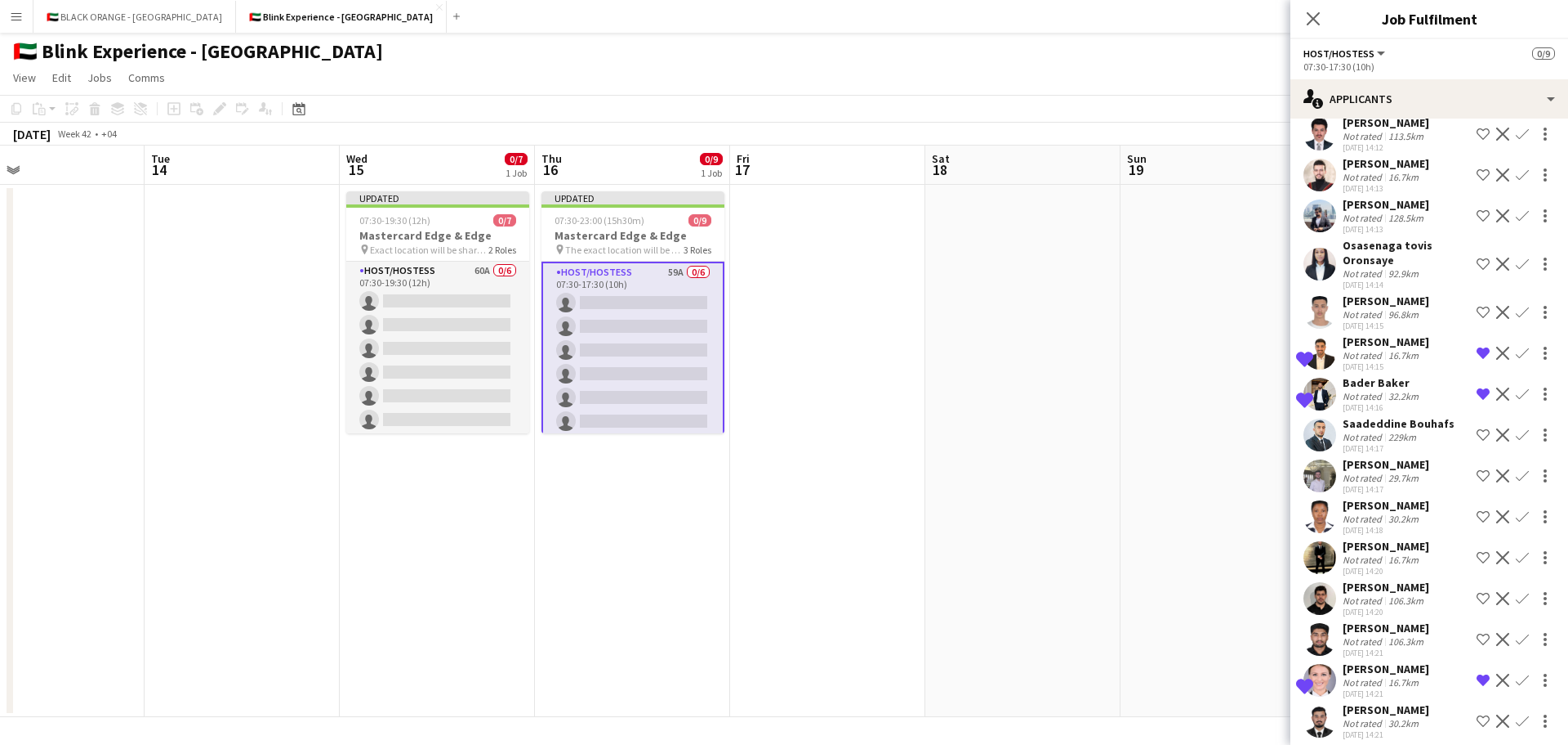
scroll to position [0, 0]
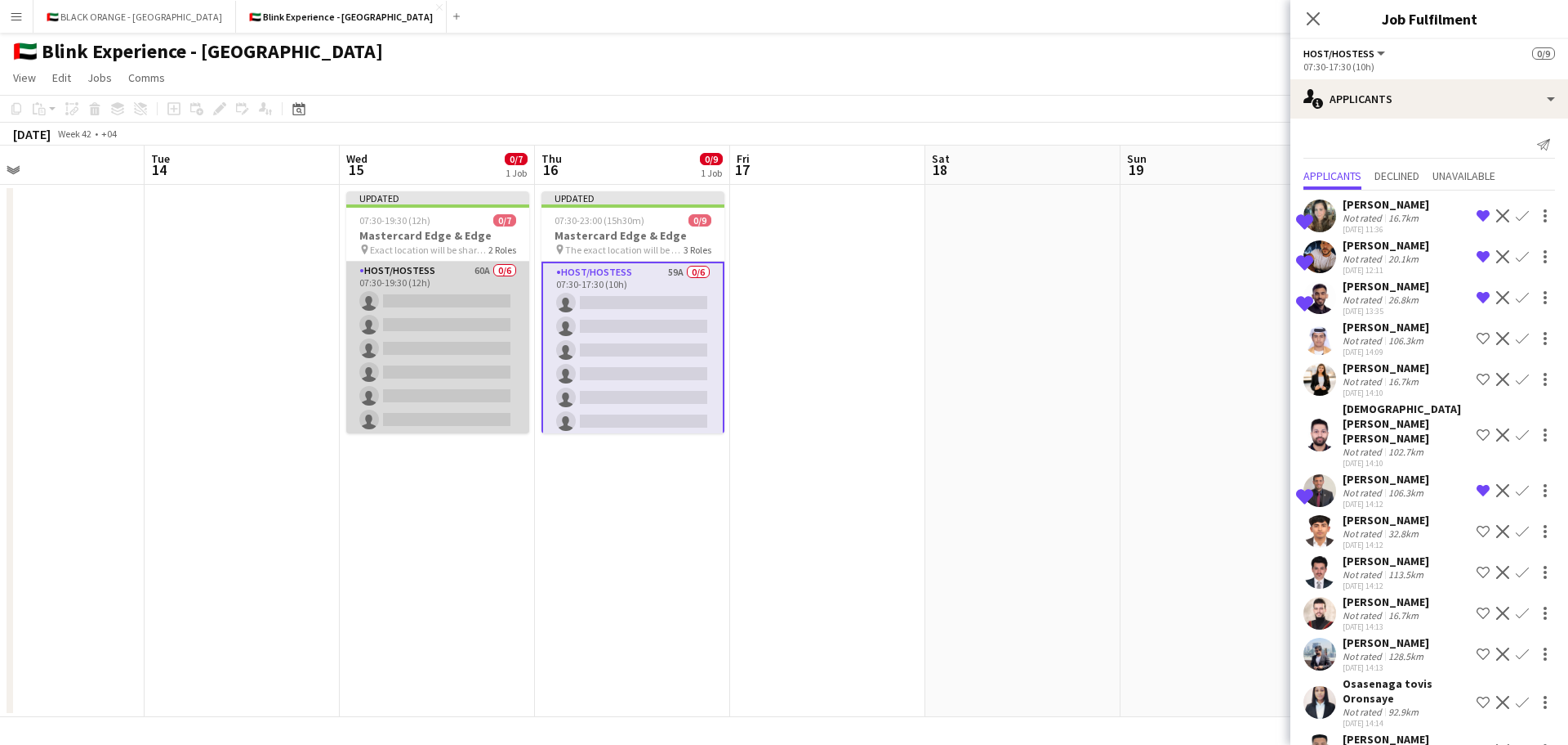
click at [470, 309] on app-card-role "Host/Hostess 60A 0/6 07:30-19:30 (12h) single-neutral-actions single-neutral-ac…" at bounding box center [438, 348] width 183 height 175
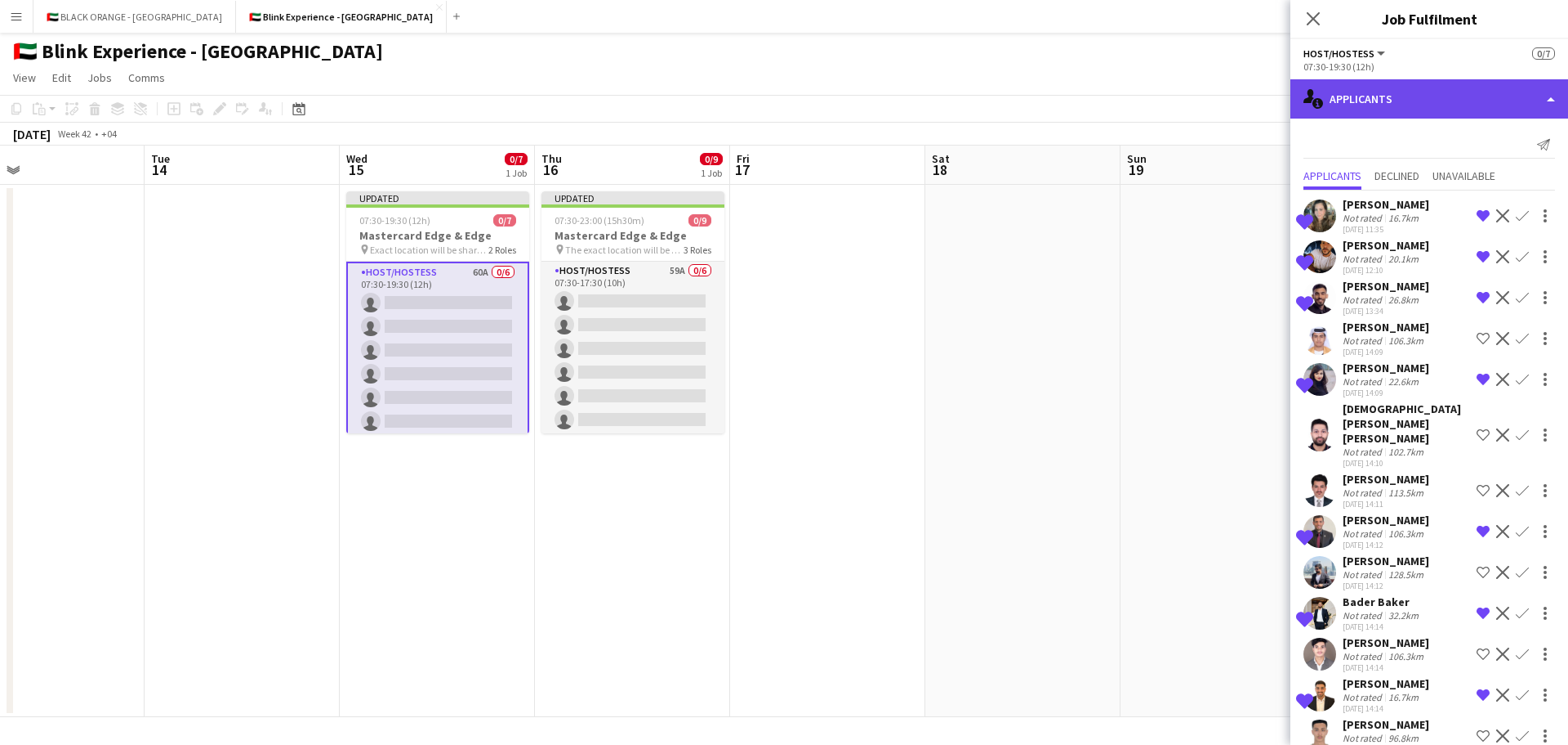
click at [1460, 98] on div "single-neutral-actions-information Applicants" at bounding box center [1429, 98] width 278 height 39
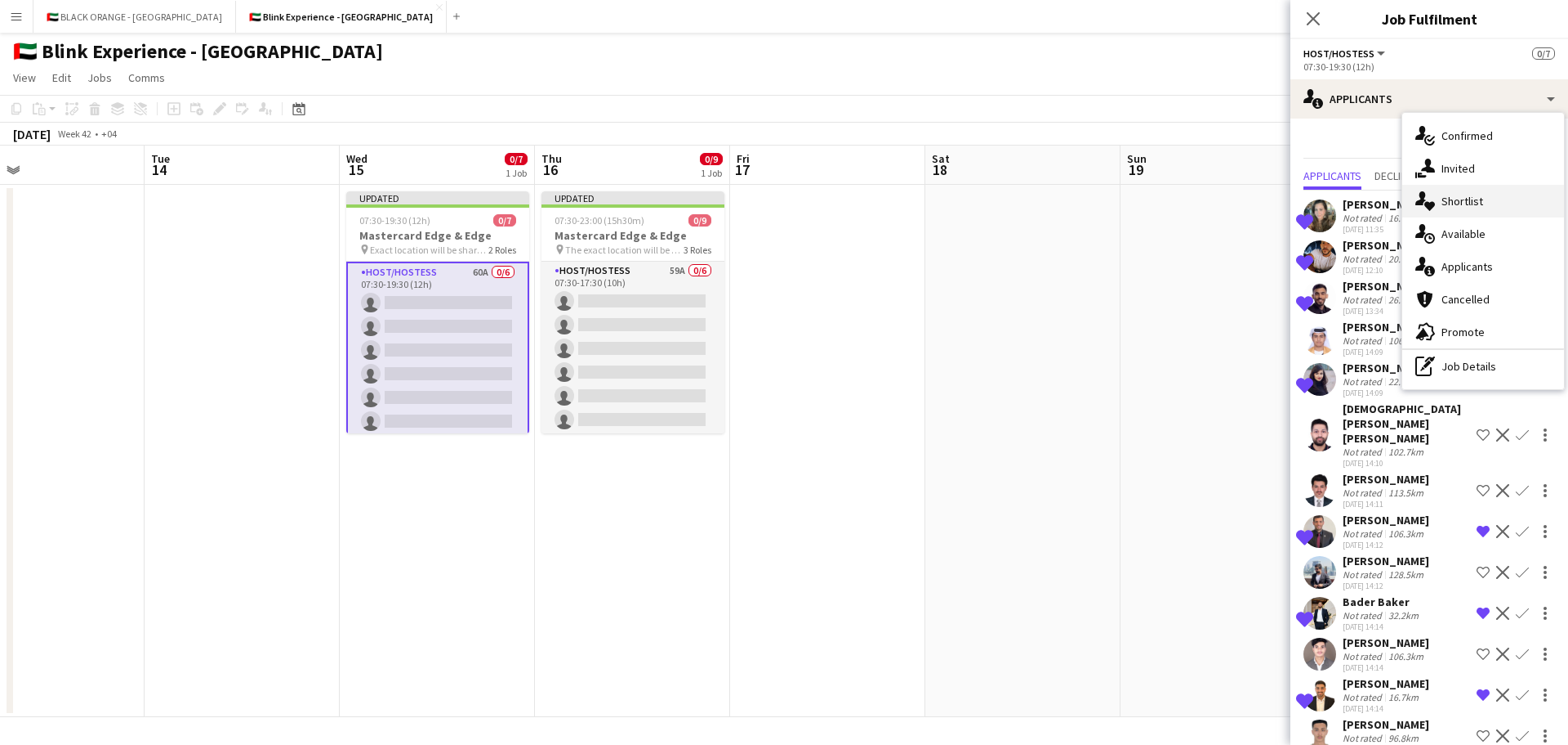
click at [1475, 201] on span "Shortlist" at bounding box center [1462, 200] width 42 height 15
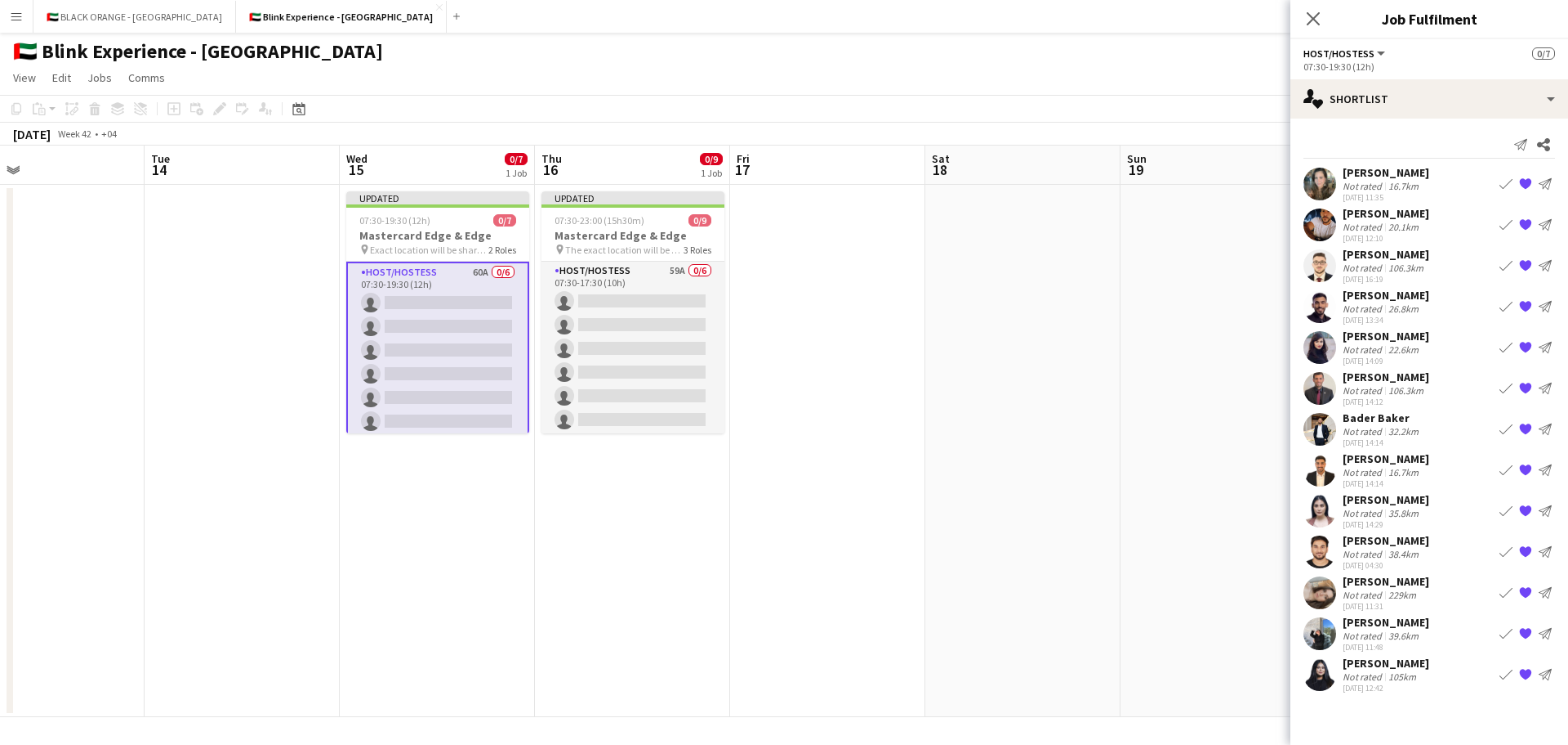
click at [1392, 659] on div "[PERSON_NAME]" at bounding box center [1386, 662] width 87 height 15
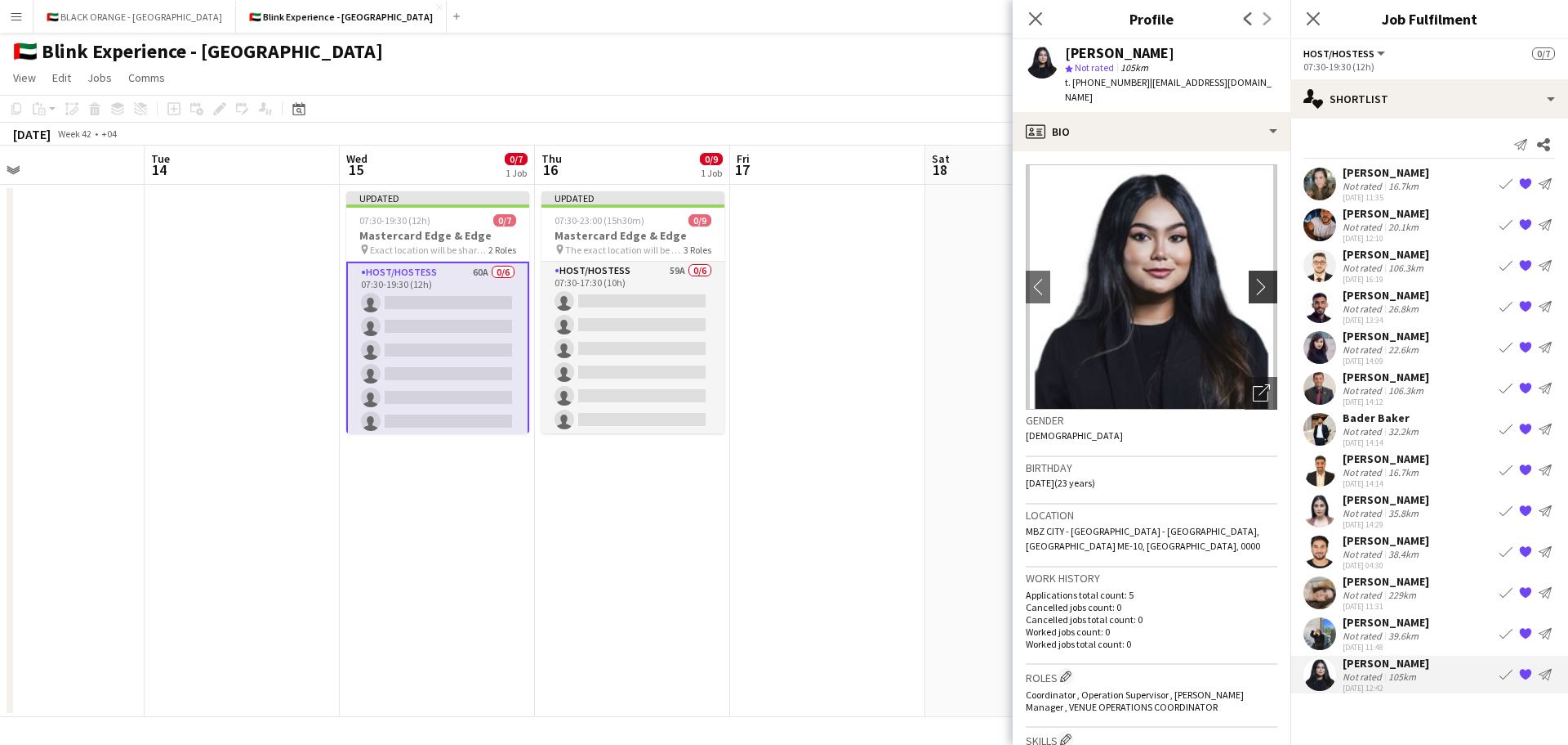
click at [1253, 278] on app-icon "chevron-right" at bounding box center [1265, 286] width 25 height 17
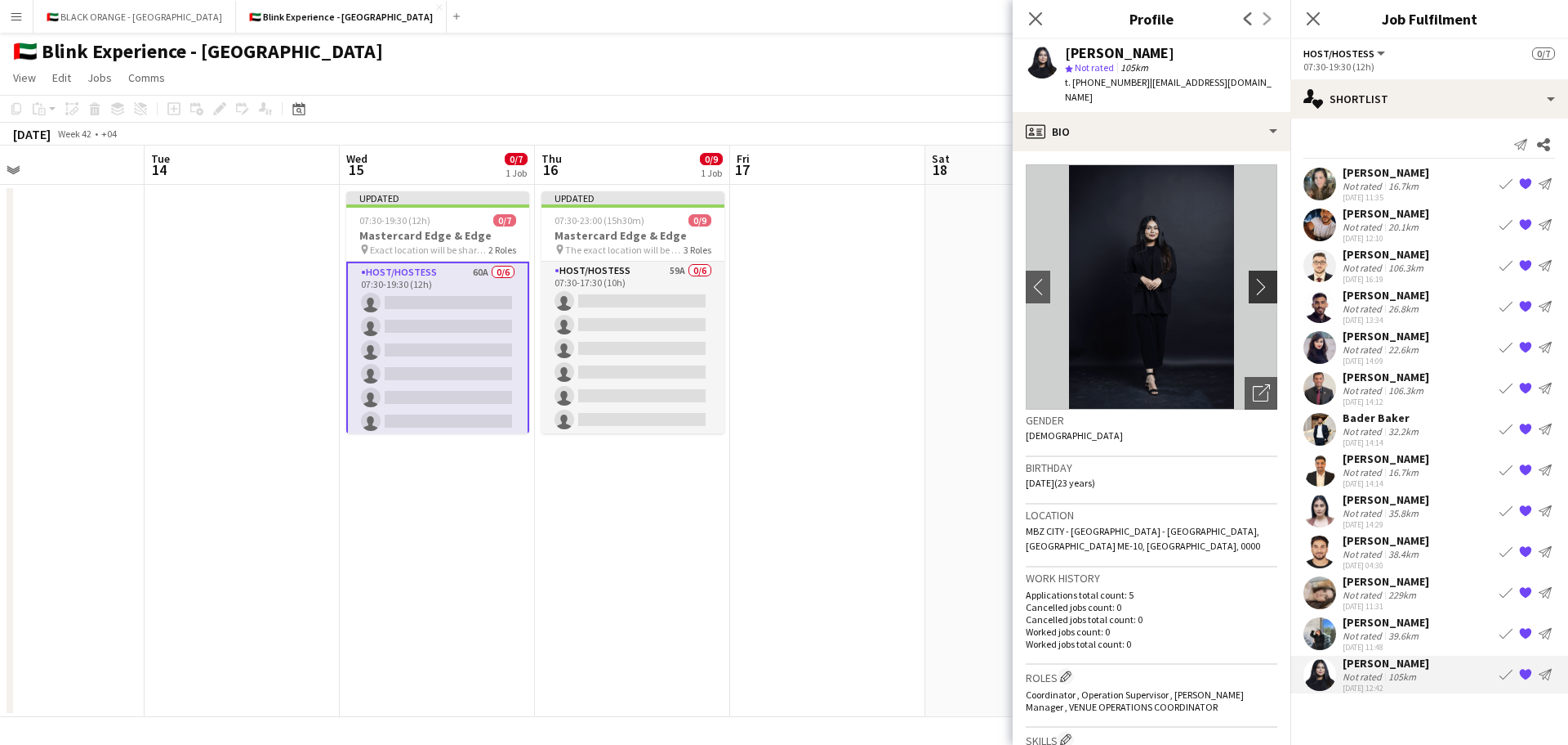
click at [1253, 278] on app-icon "chevron-right" at bounding box center [1265, 286] width 25 height 17
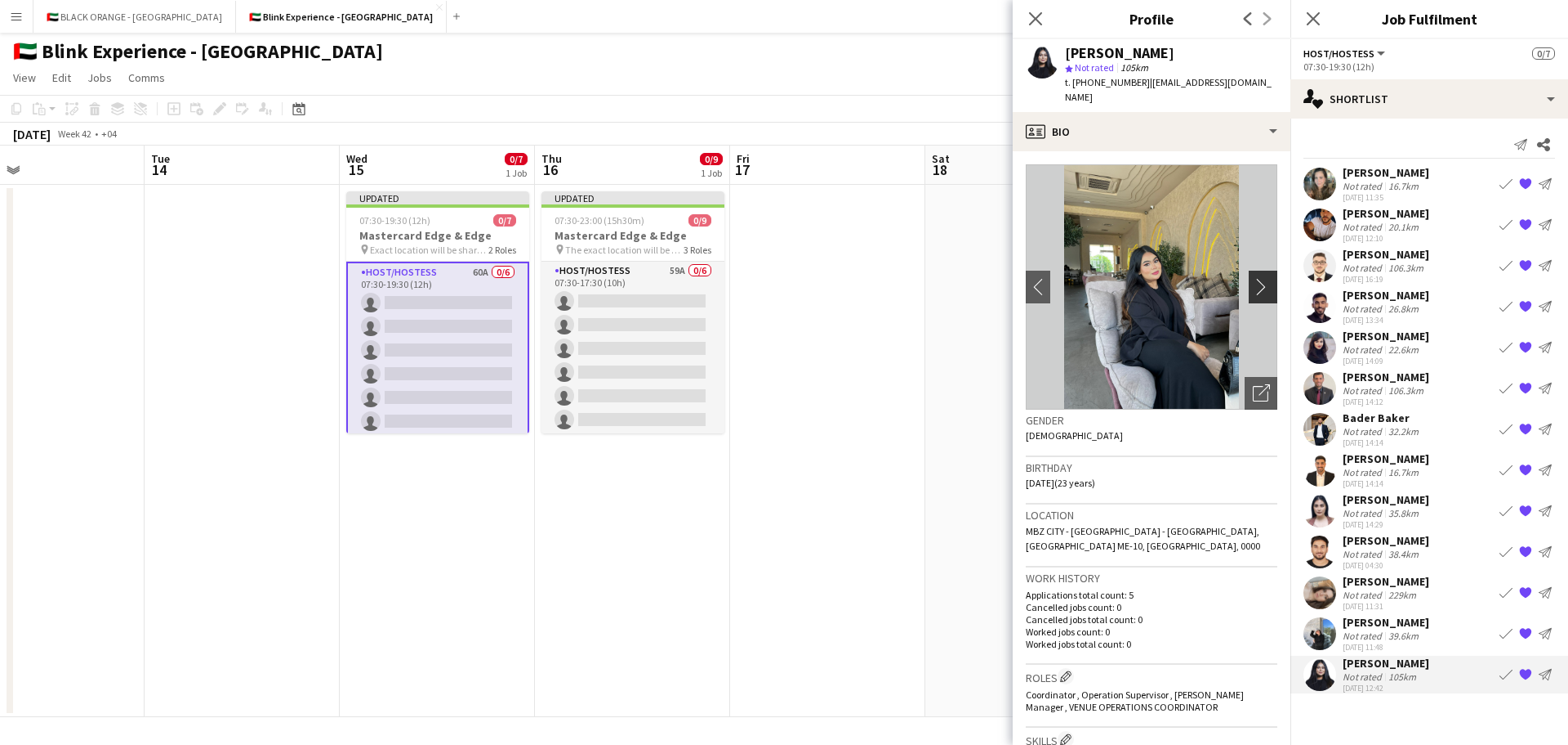
click at [1253, 278] on app-icon "chevron-right" at bounding box center [1265, 286] width 25 height 17
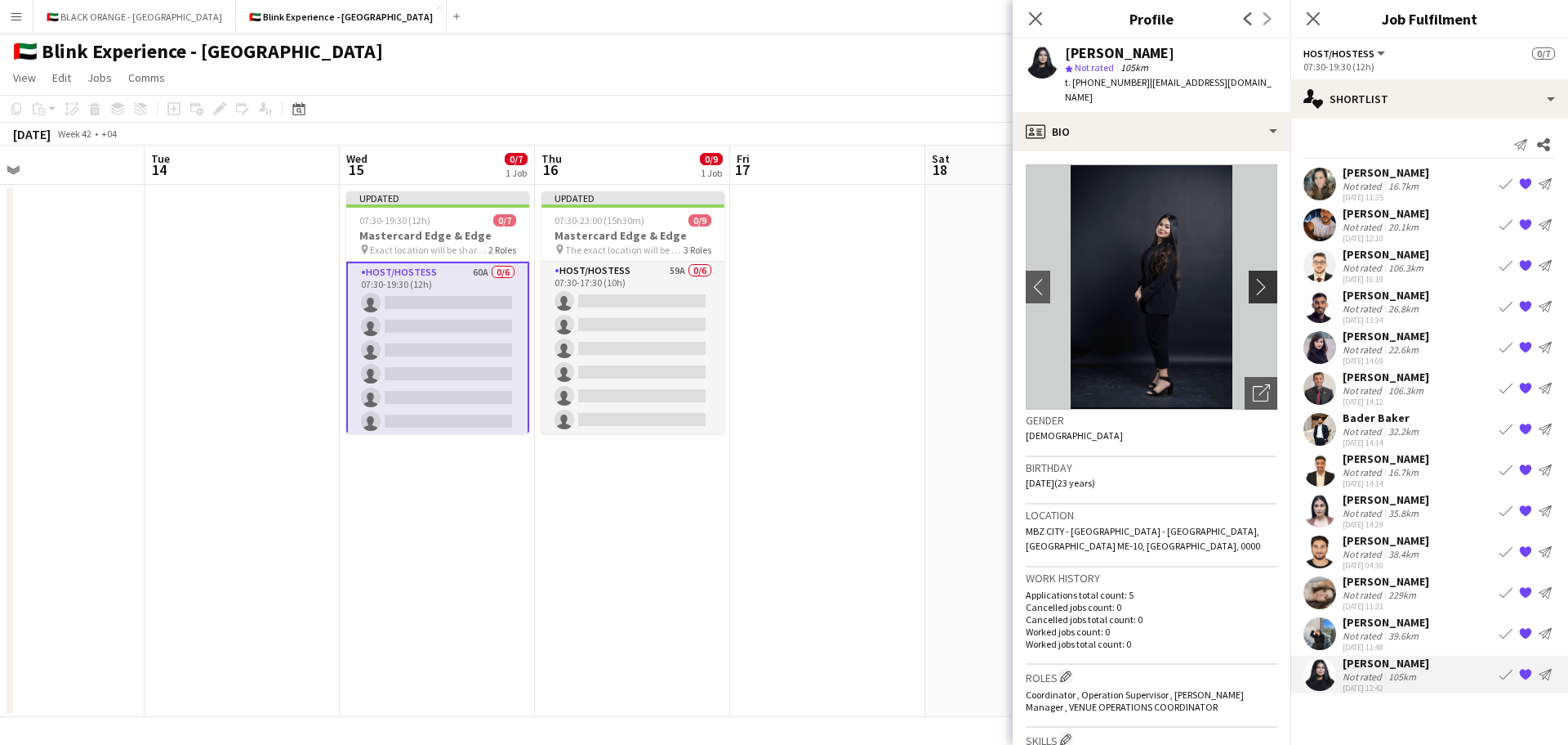
click at [1253, 278] on app-icon "chevron-right" at bounding box center [1265, 286] width 25 height 17
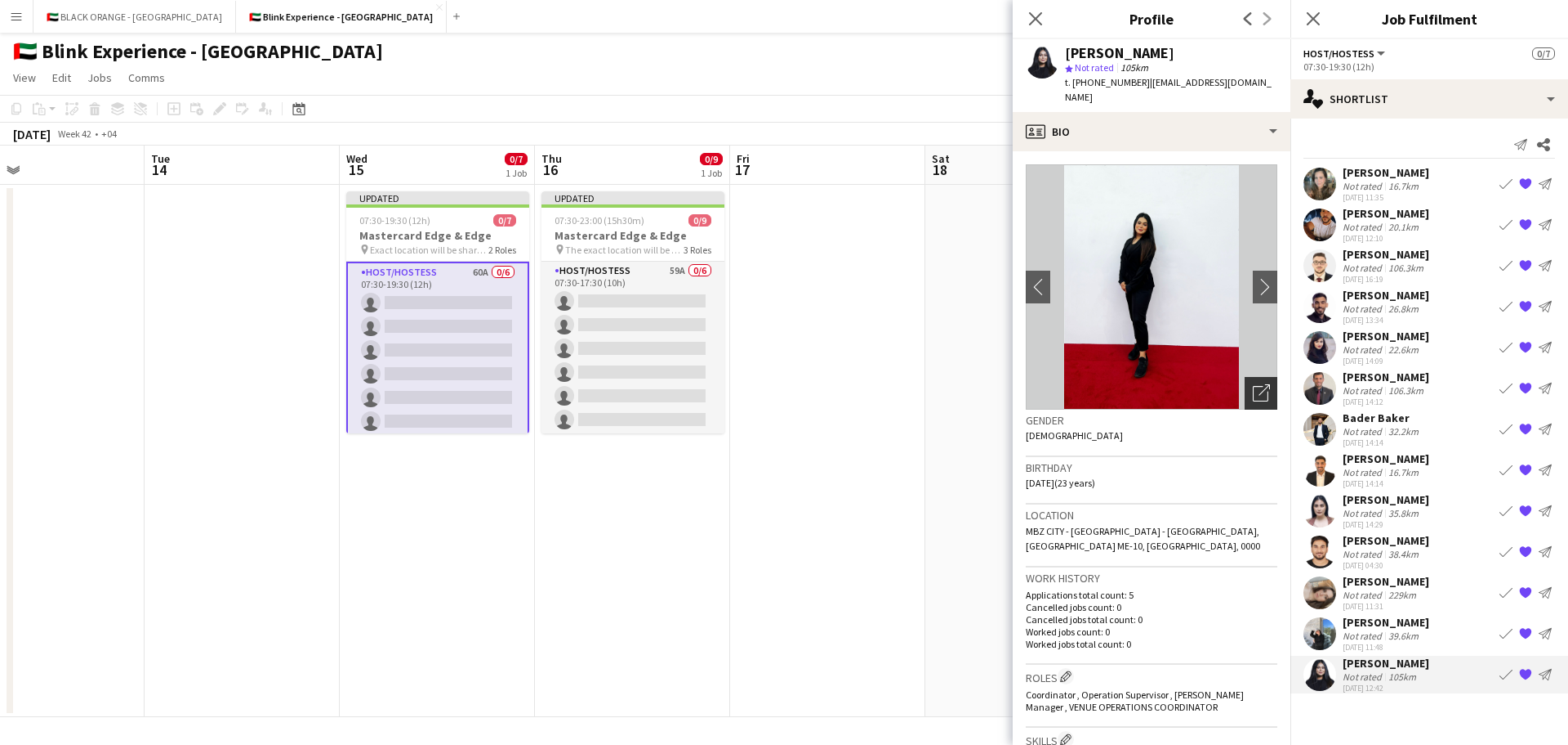
click at [1255, 384] on icon "Open photos pop-in" at bounding box center [1261, 392] width 17 height 17
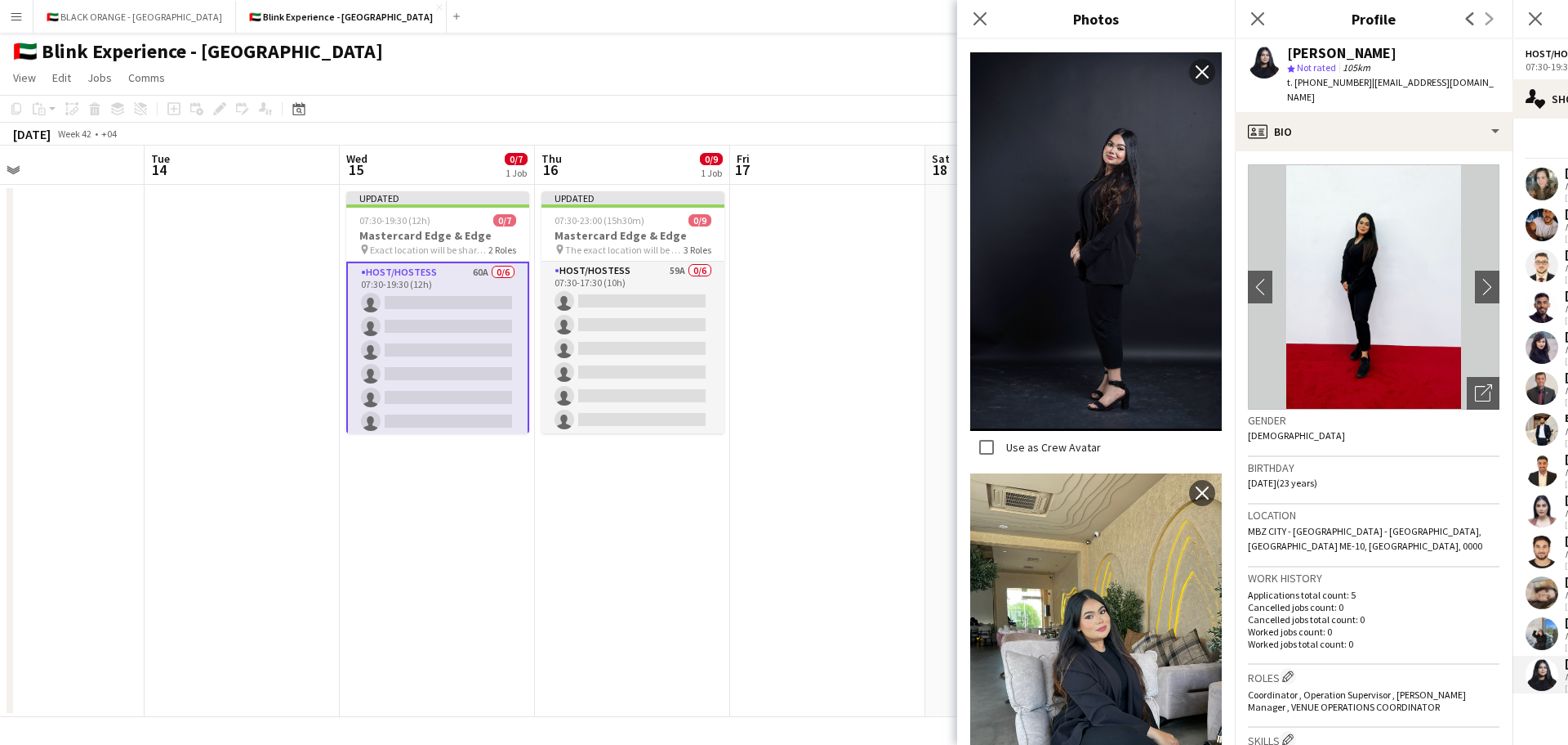
scroll to position [736, 0]
click at [1098, 230] on img at bounding box center [1097, 239] width 251 height 378
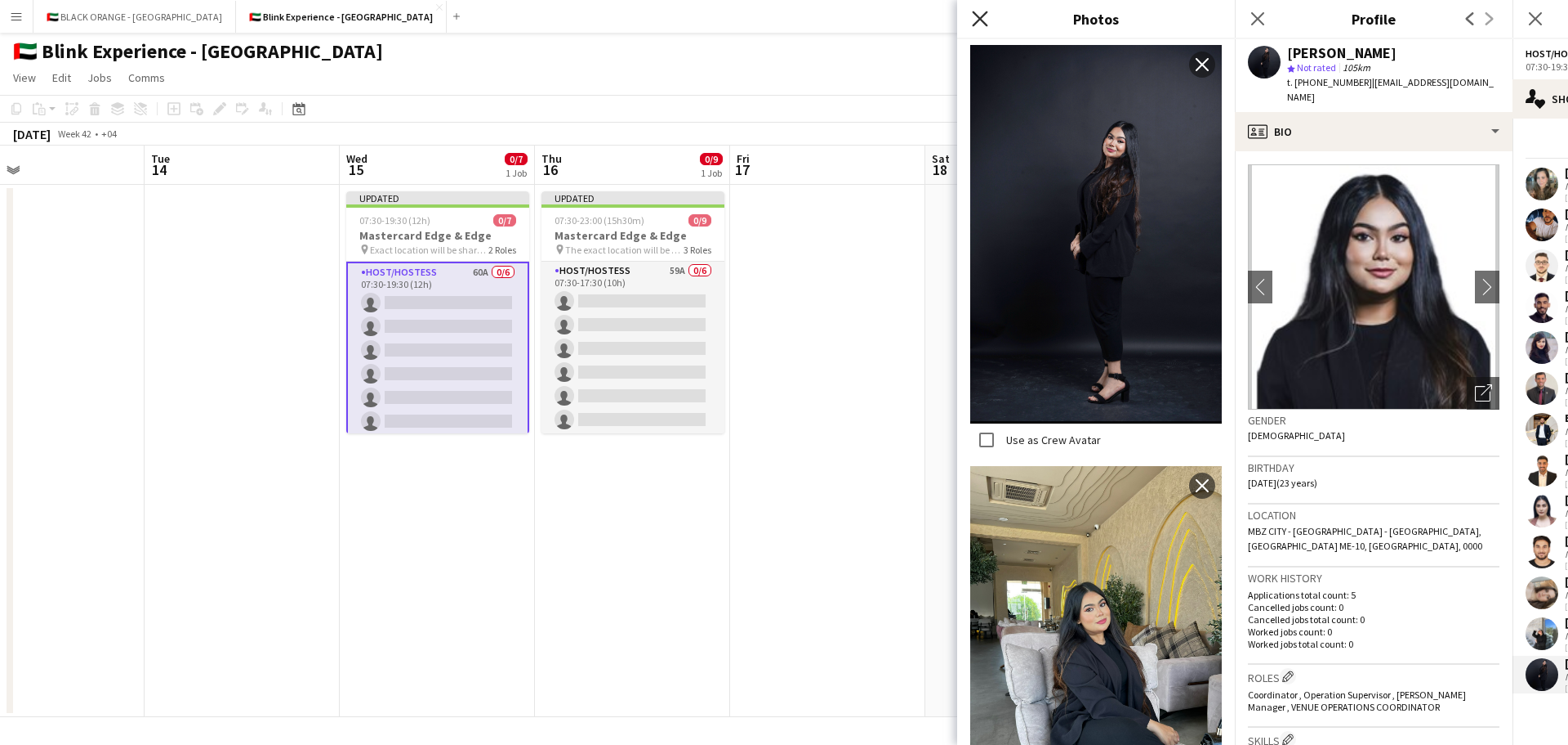
click at [987, 23] on icon "Close pop-in" at bounding box center [980, 19] width 16 height 16
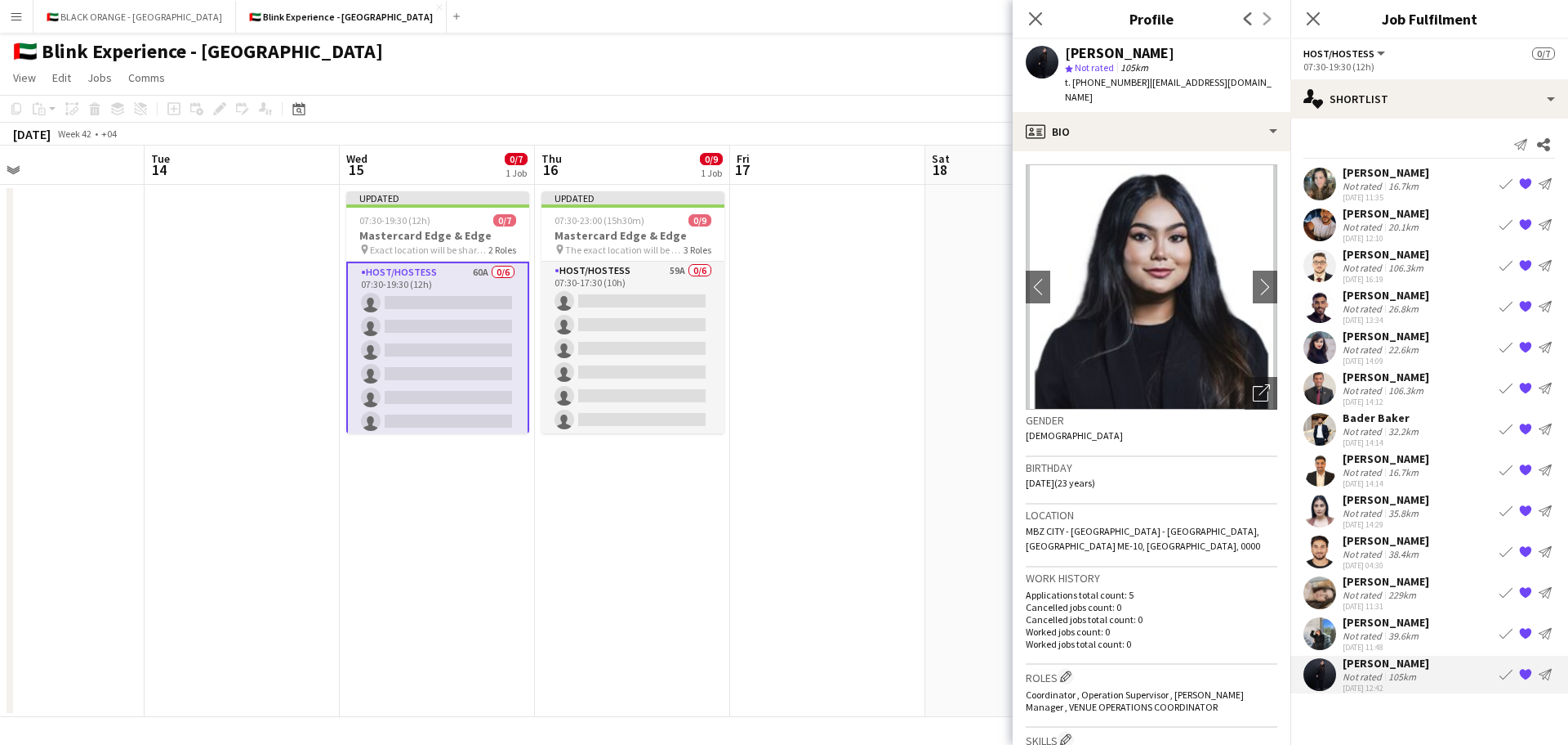
click at [1371, 221] on div "Not rated" at bounding box center [1364, 226] width 43 height 12
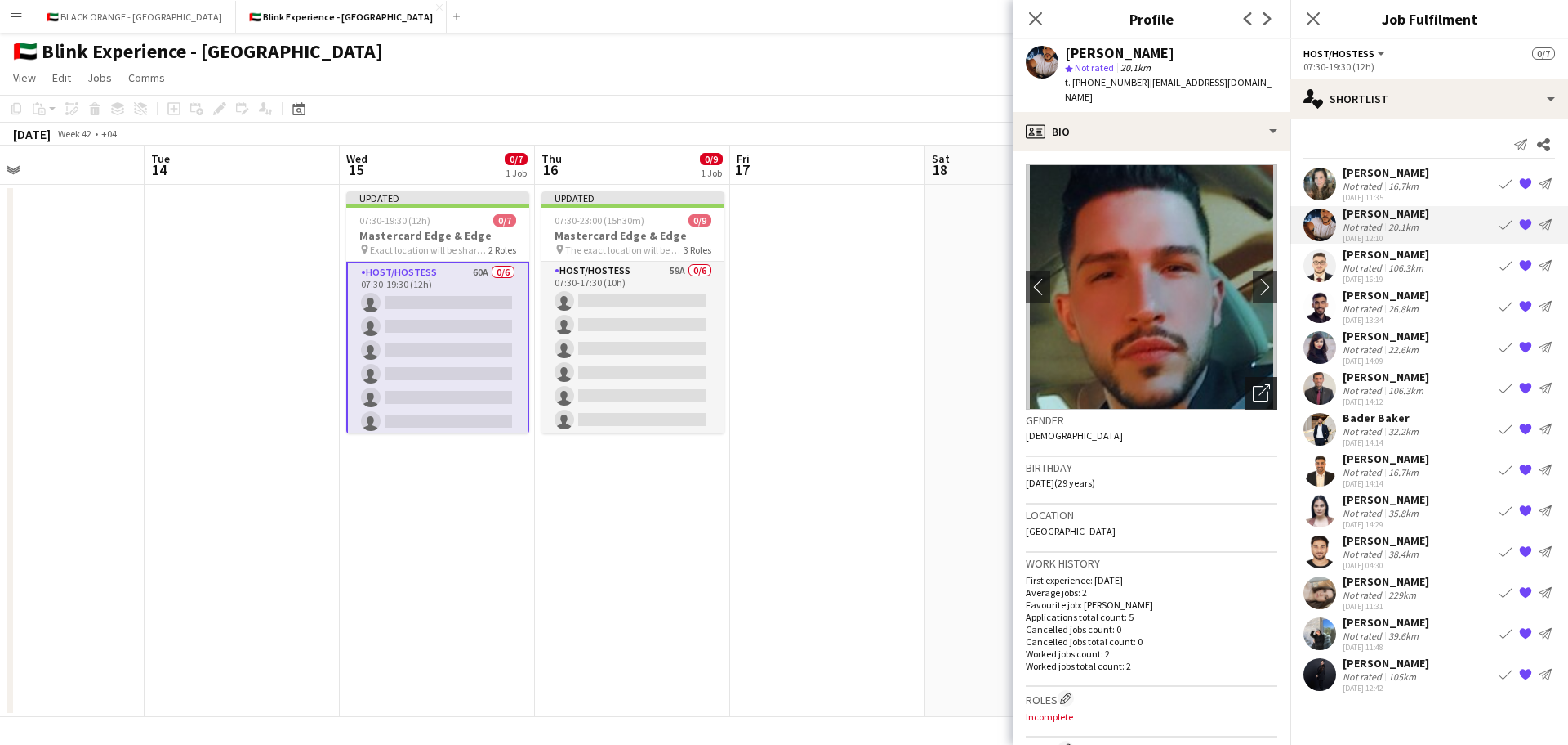
click at [1253, 384] on icon "Open photos pop-in" at bounding box center [1261, 392] width 17 height 17
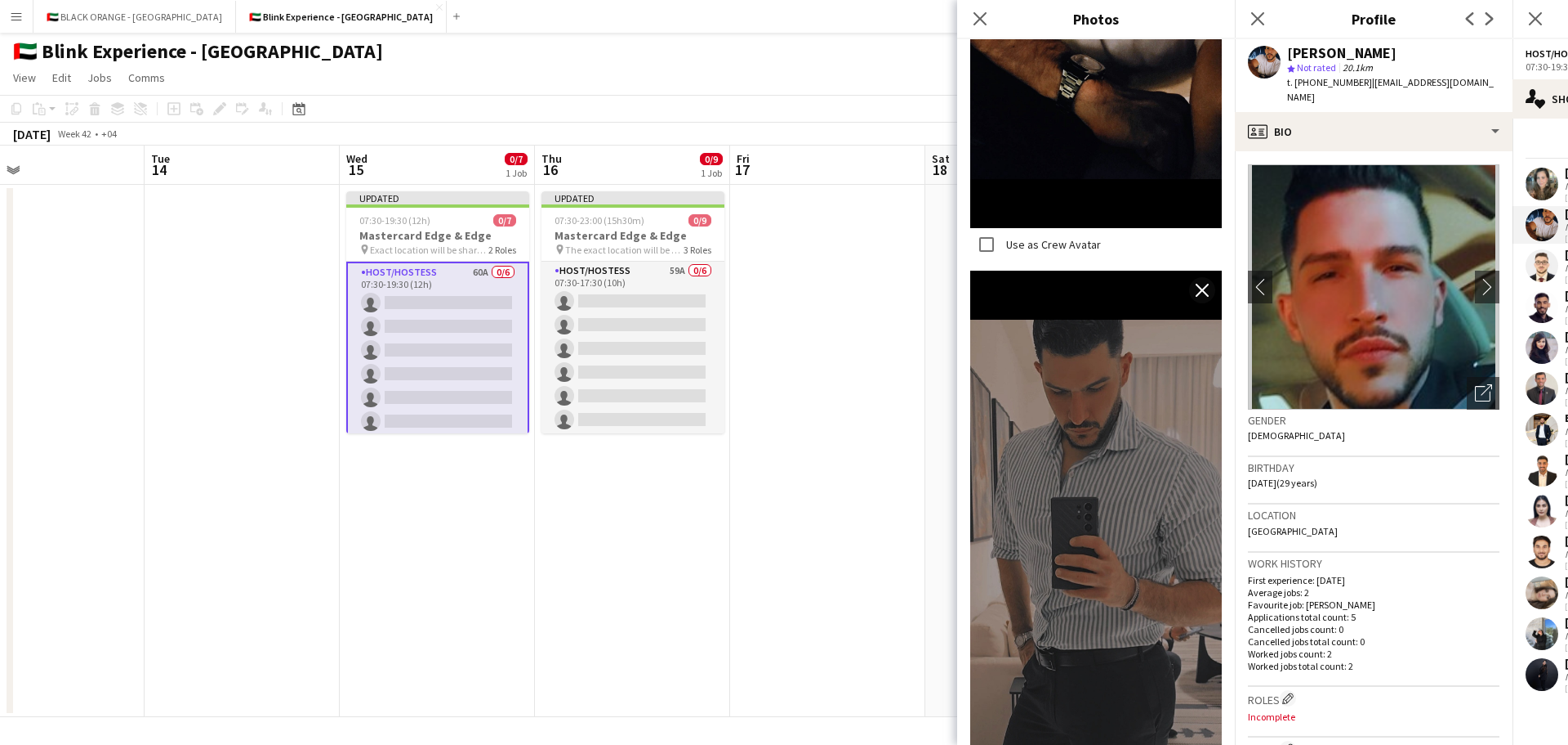
scroll to position [809, 0]
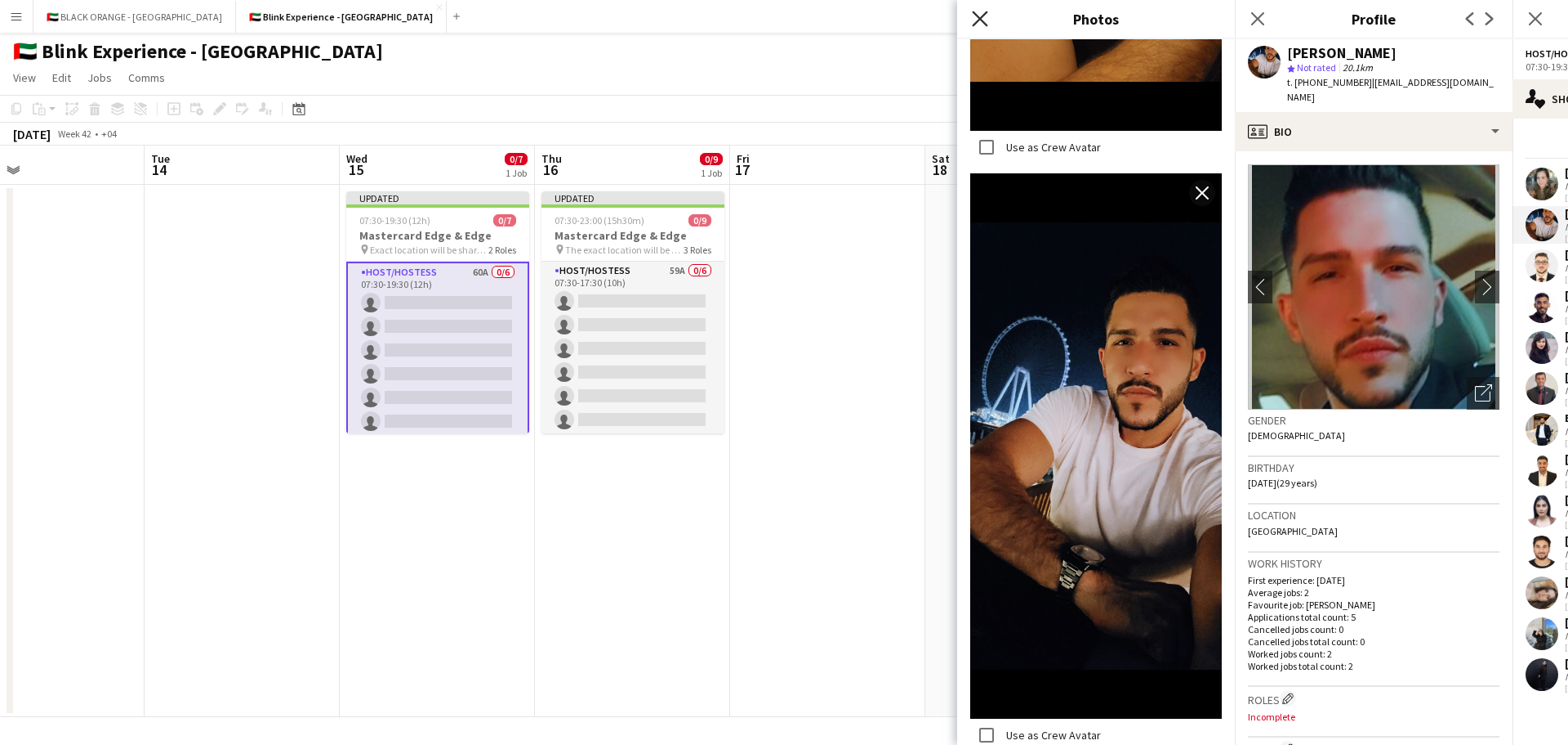
click at [976, 18] on icon "Close pop-in" at bounding box center [980, 19] width 16 height 16
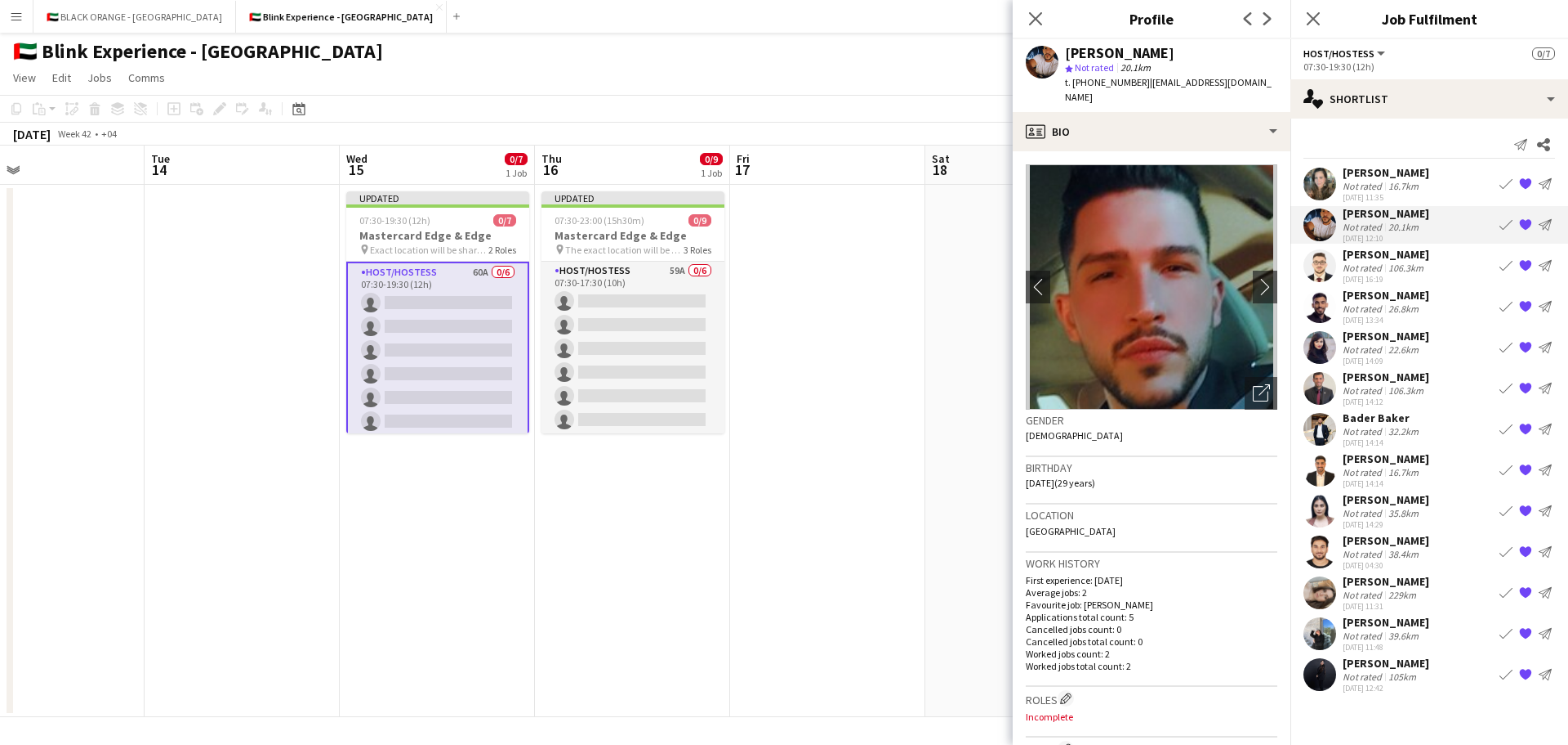
click at [1355, 258] on div "[PERSON_NAME]" at bounding box center [1386, 253] width 87 height 15
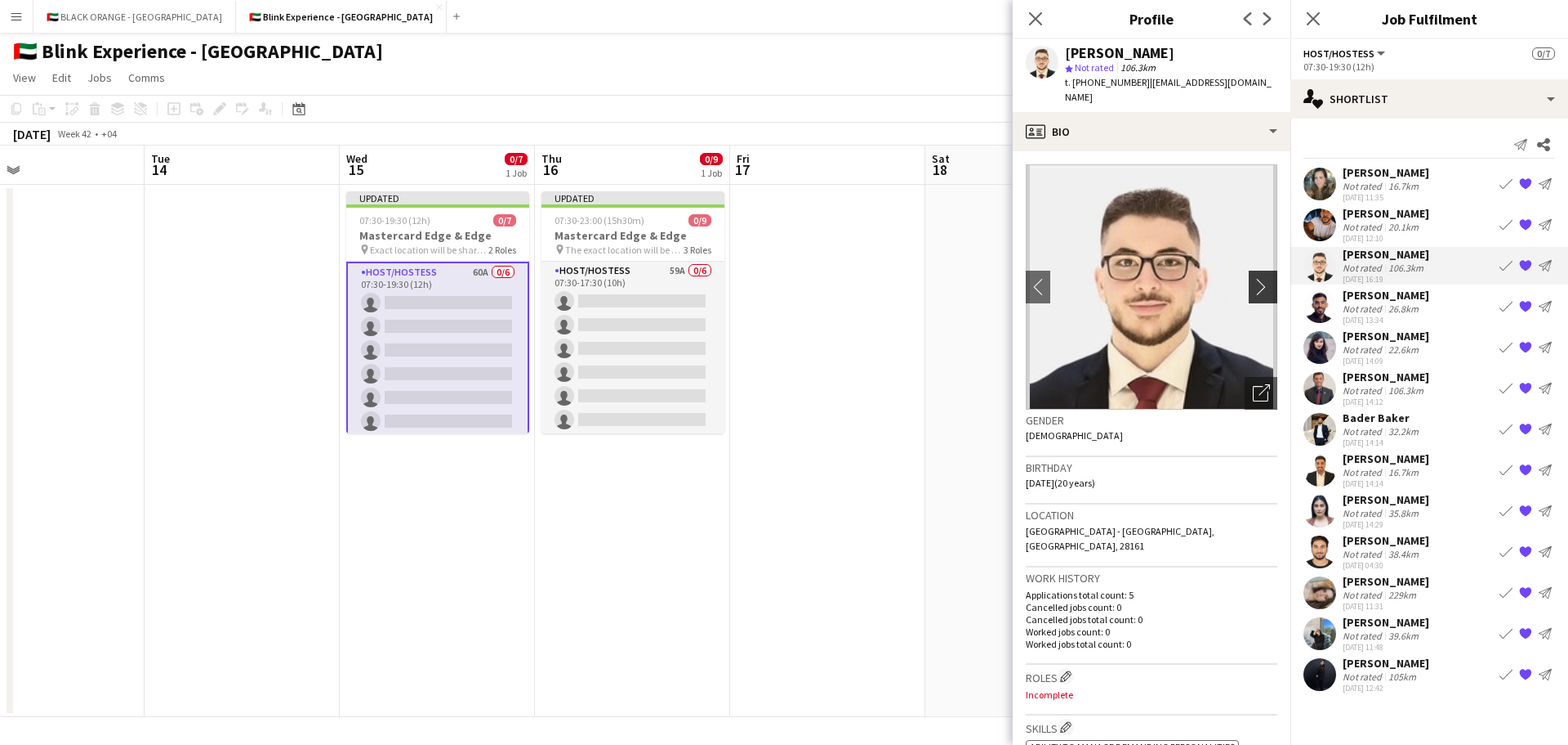
click at [1255, 278] on app-icon "chevron-right" at bounding box center [1265, 286] width 25 height 17
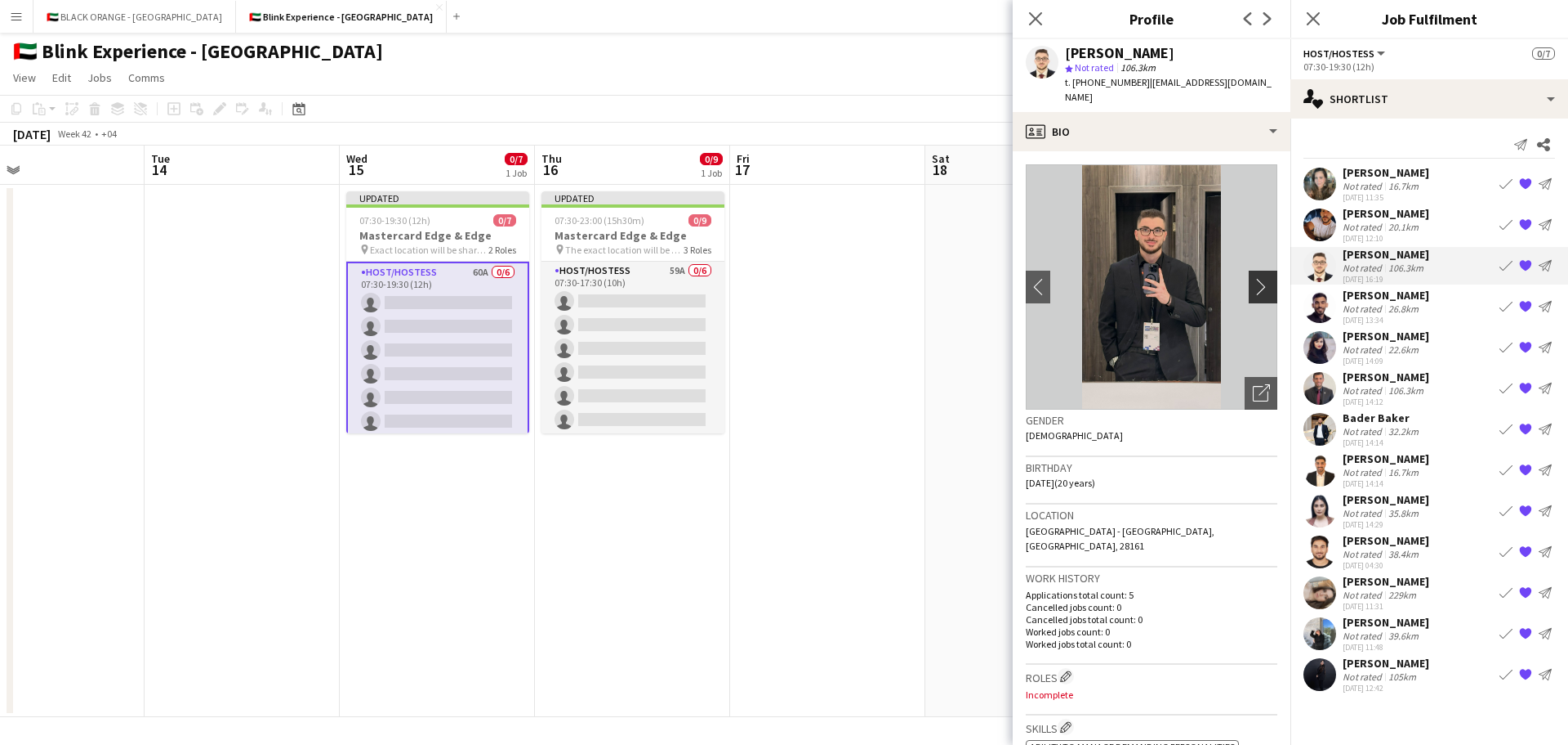
click at [1255, 278] on app-icon "chevron-right" at bounding box center [1265, 286] width 25 height 17
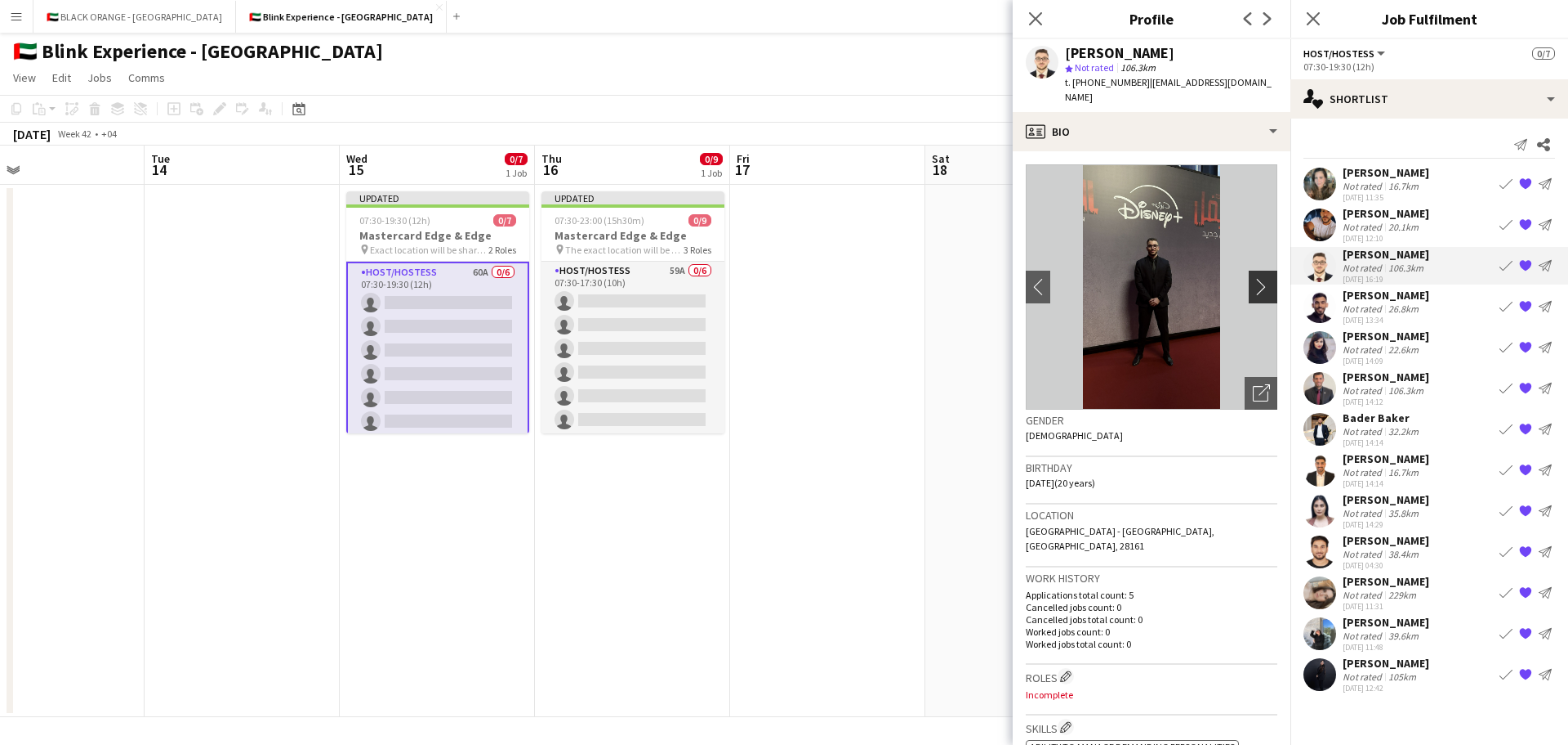
click at [1255, 278] on app-icon "chevron-right" at bounding box center [1265, 286] width 25 height 17
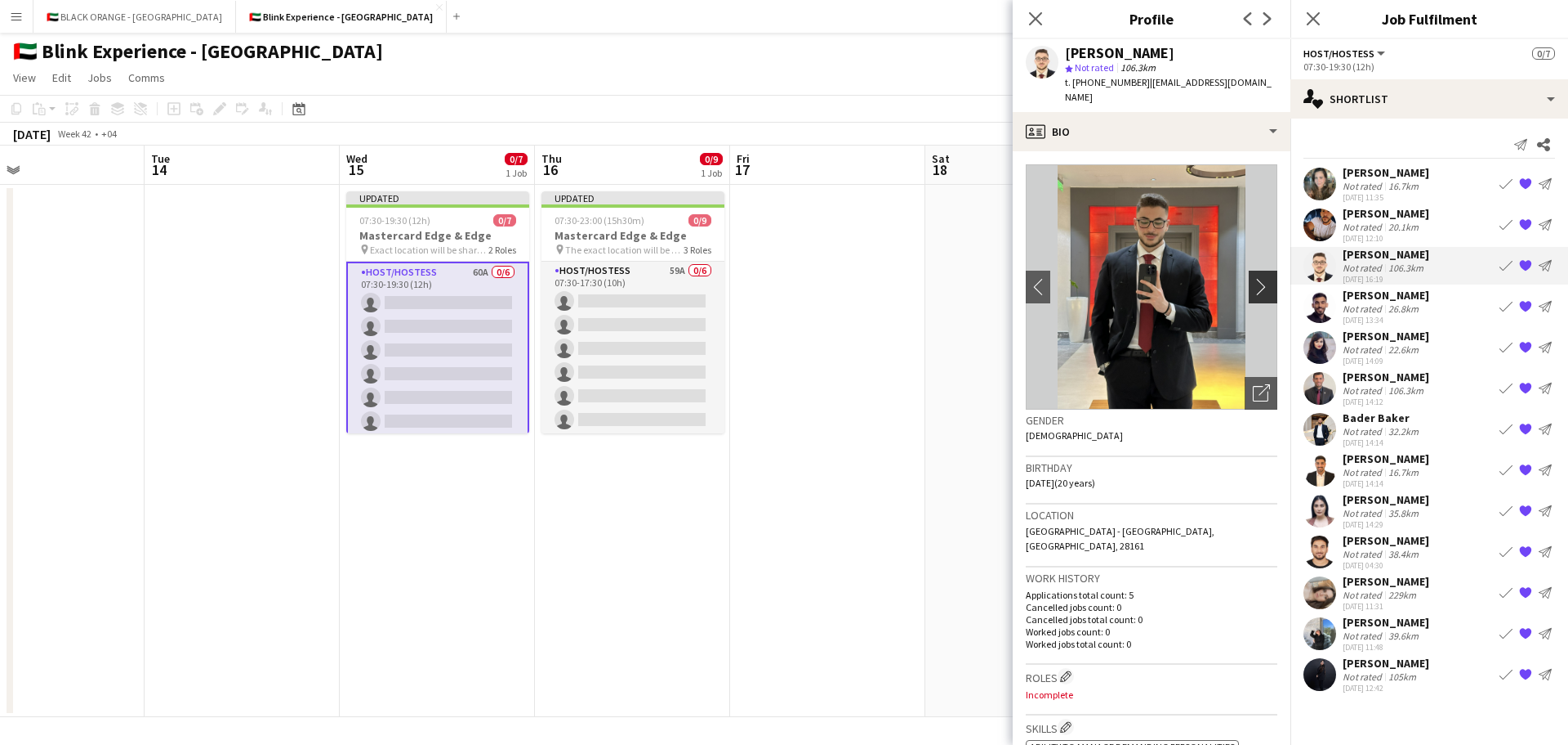
click at [1255, 278] on app-icon "chevron-right" at bounding box center [1265, 286] width 25 height 17
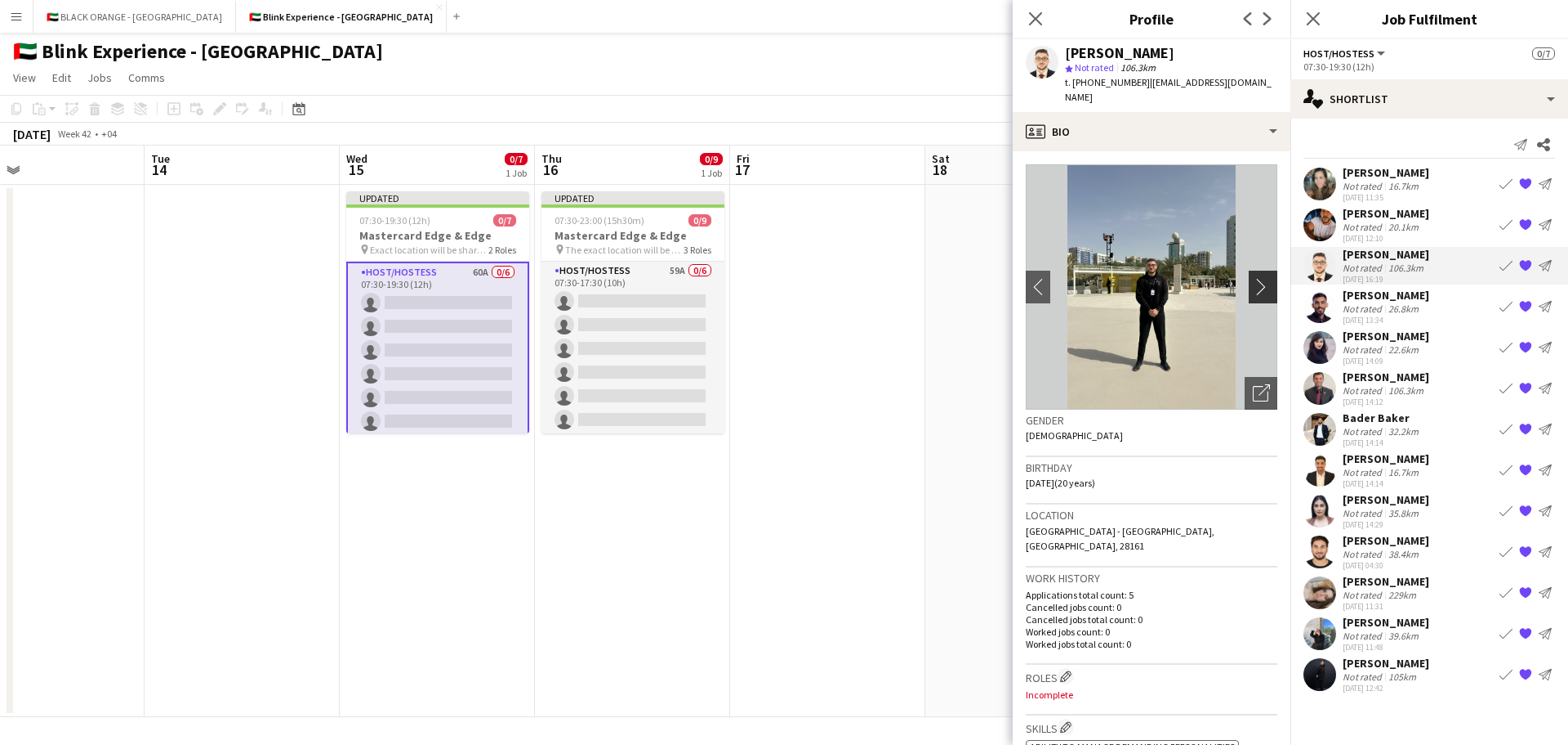
click at [1255, 278] on app-icon "chevron-right" at bounding box center [1265, 286] width 25 height 17
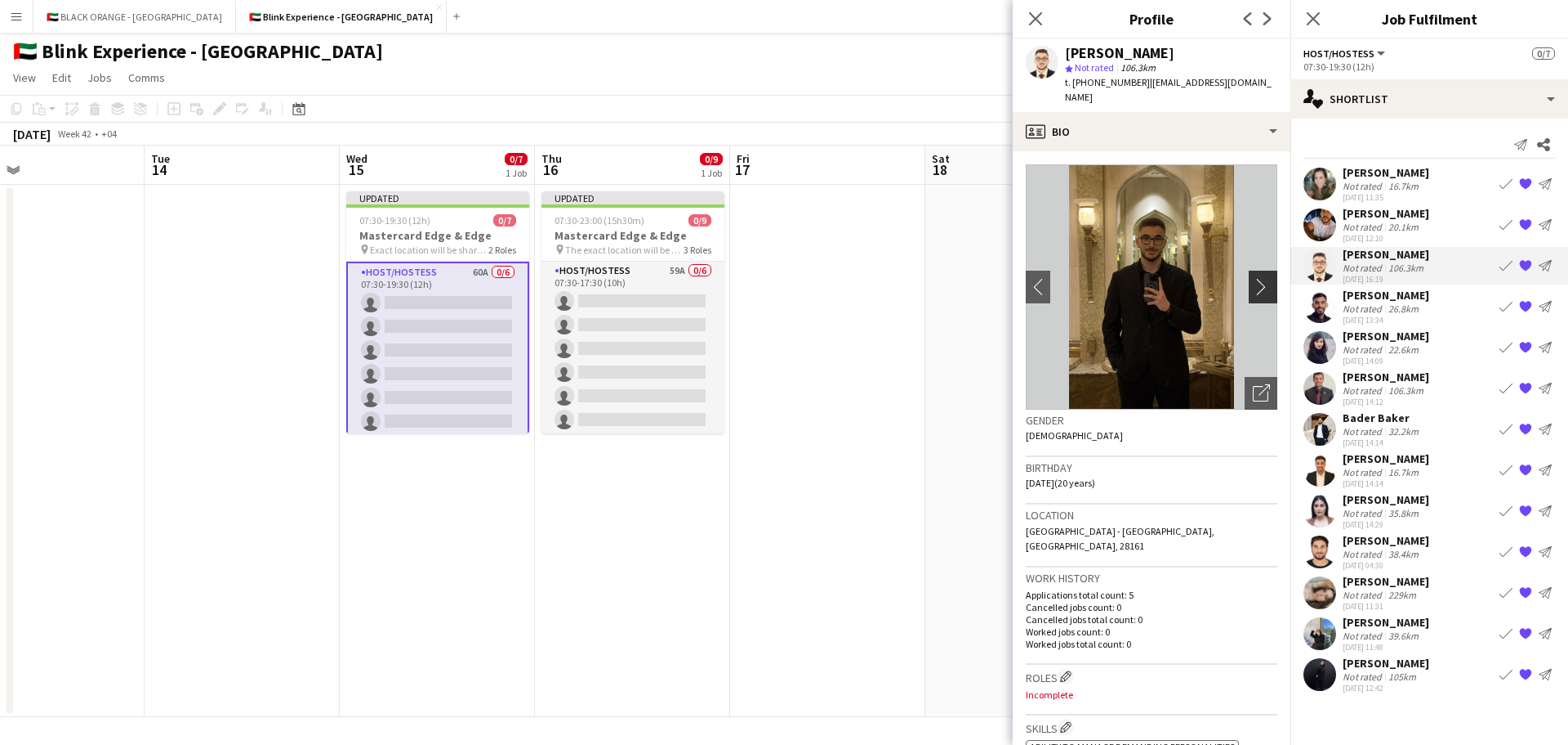
click at [1255, 278] on app-icon "chevron-right" at bounding box center [1265, 286] width 25 height 17
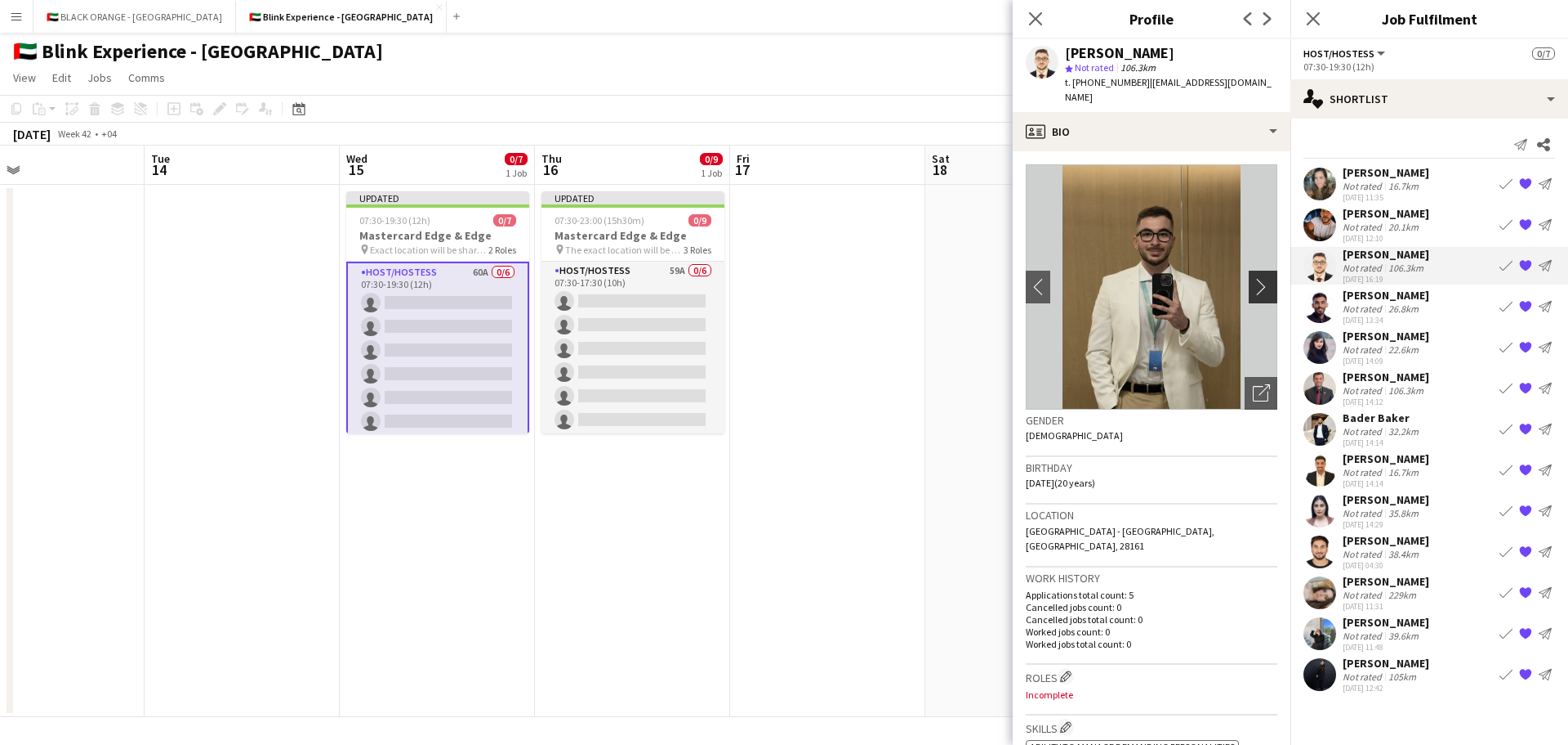
click at [1255, 278] on app-icon "chevron-right" at bounding box center [1265, 286] width 25 height 17
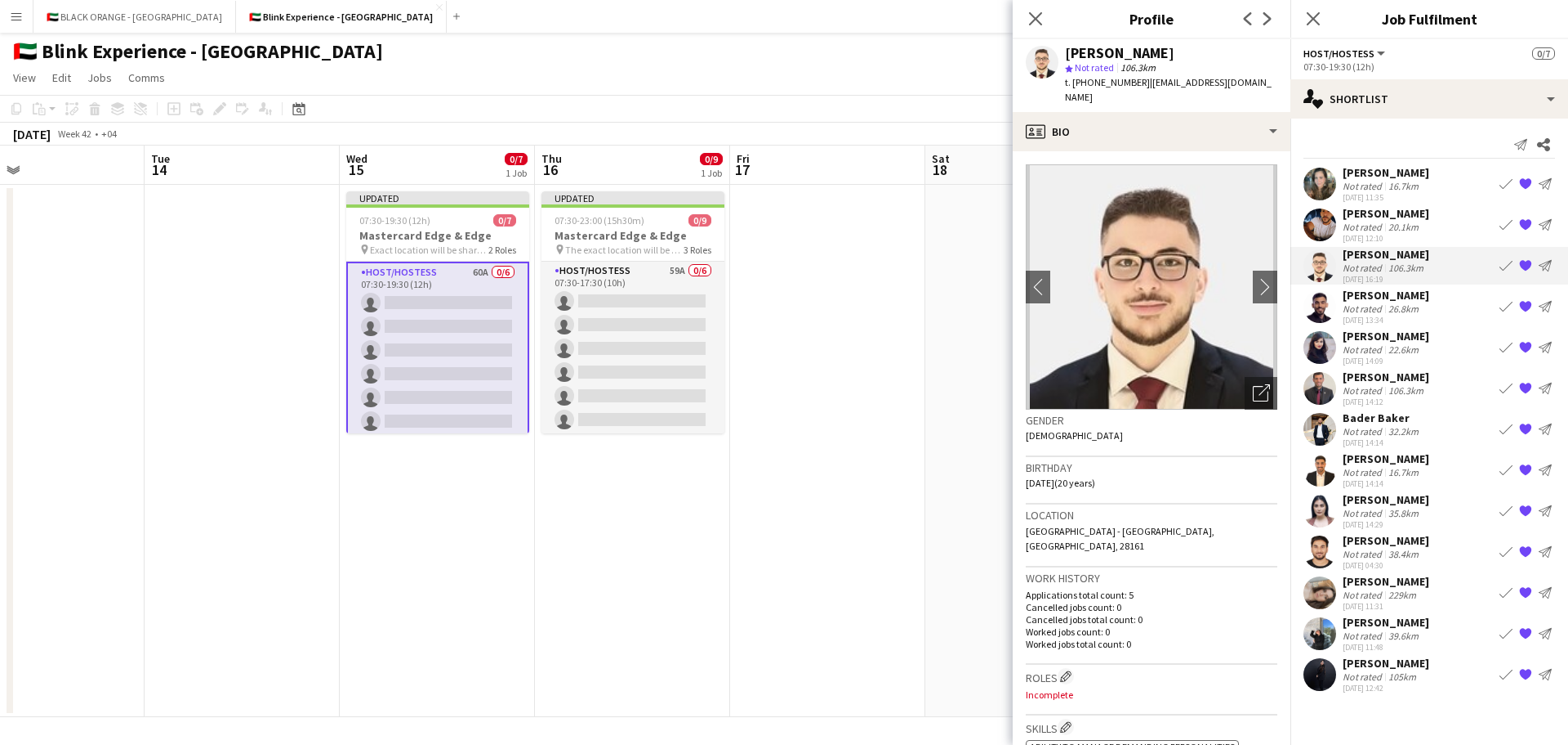
click at [1392, 178] on div "[PERSON_NAME]" at bounding box center [1386, 173] width 87 height 15
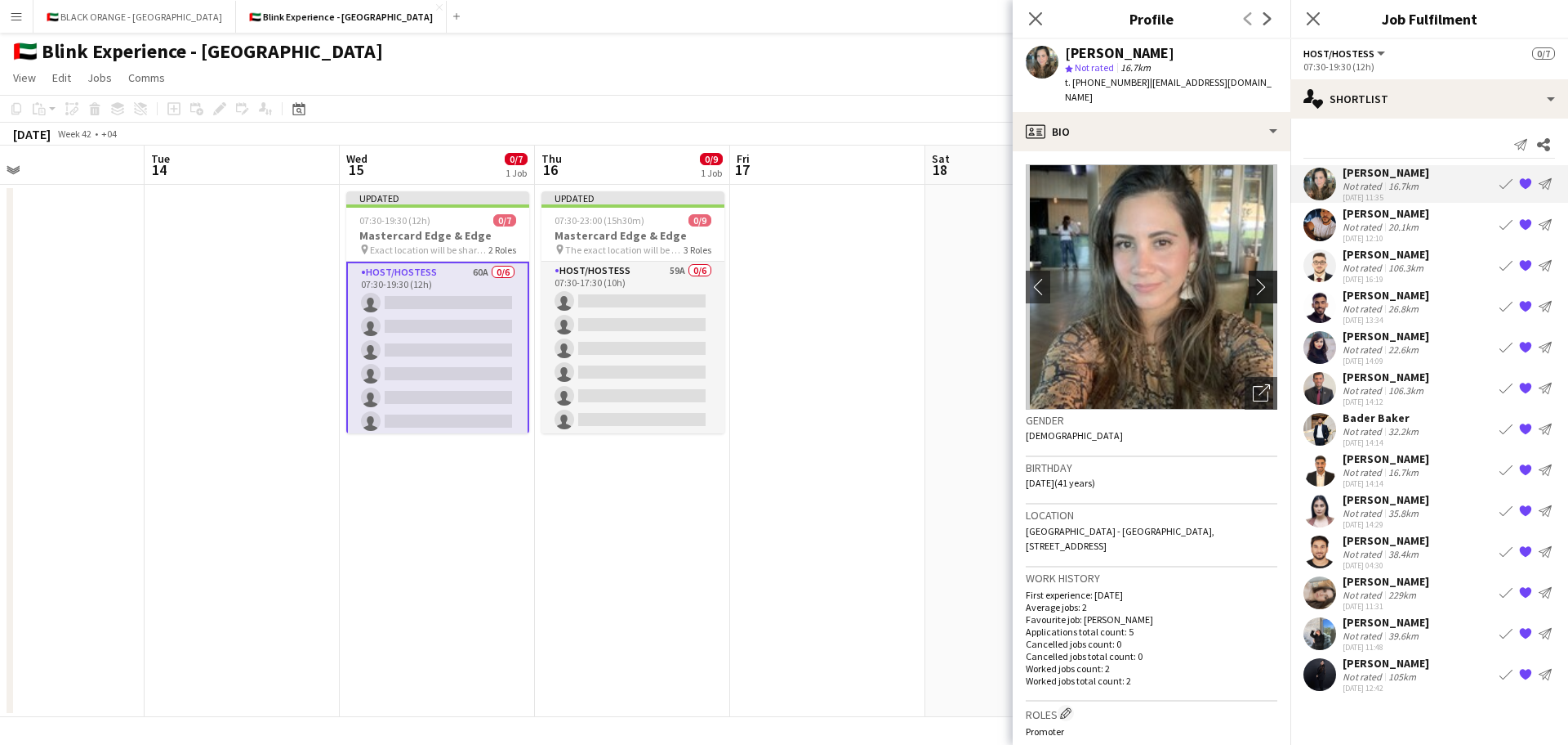
click at [1258, 278] on app-icon "chevron-right" at bounding box center [1265, 286] width 25 height 17
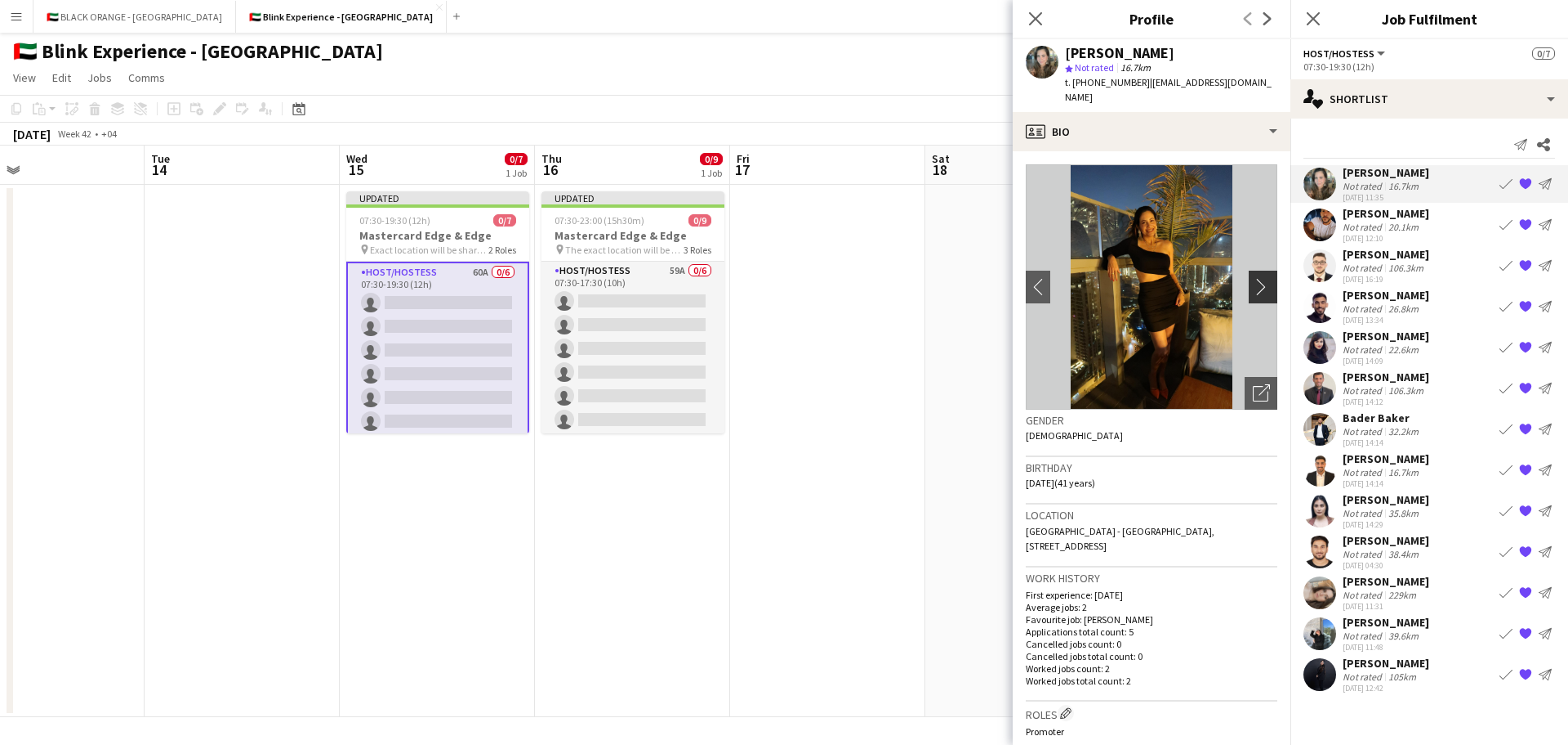
click at [1258, 278] on app-icon "chevron-right" at bounding box center [1265, 286] width 25 height 17
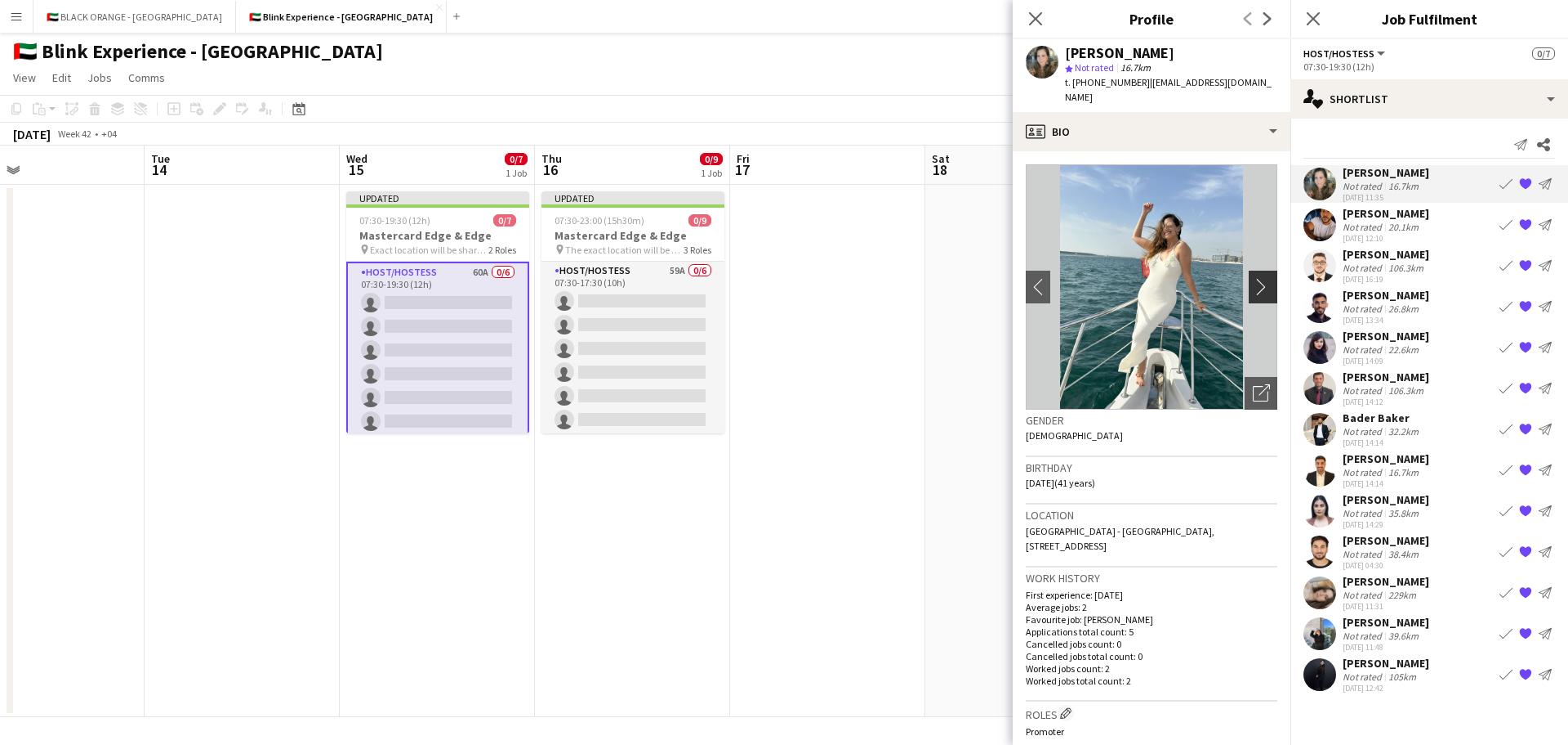
click at [1258, 278] on app-icon "chevron-right" at bounding box center [1265, 286] width 25 height 17
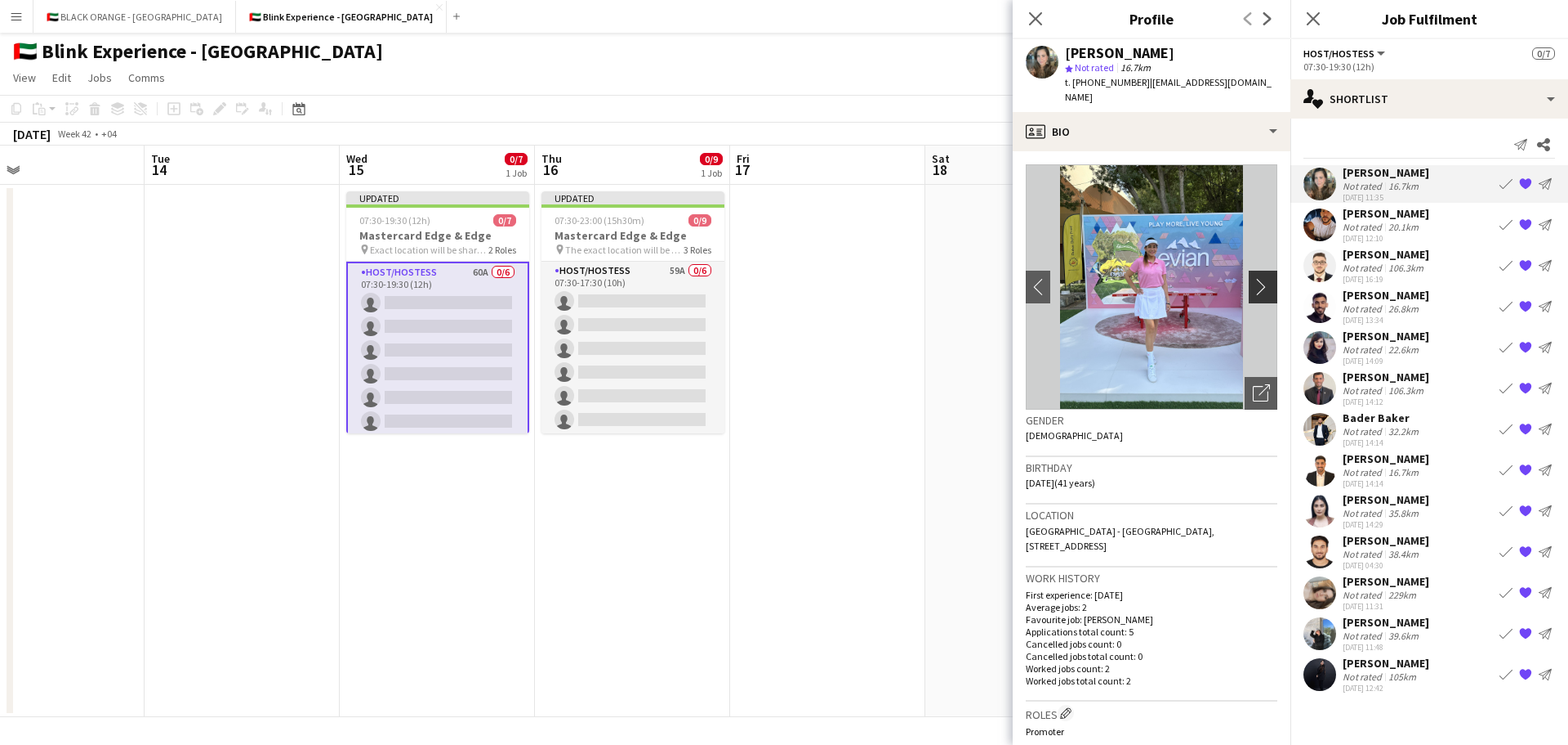
click at [1258, 278] on app-icon "chevron-right" at bounding box center [1265, 286] width 25 height 17
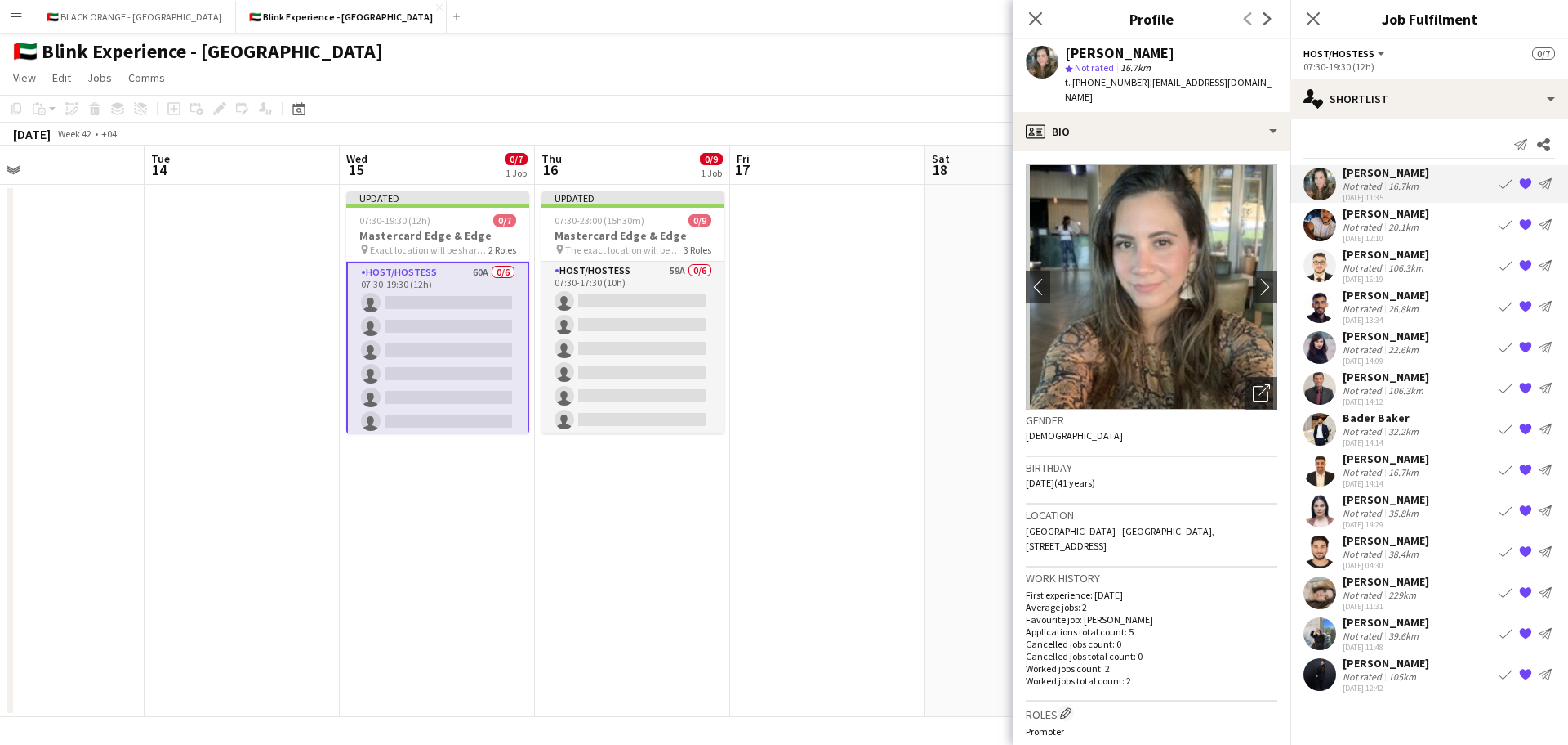
click at [1374, 583] on div "[PERSON_NAME]" at bounding box center [1386, 580] width 87 height 15
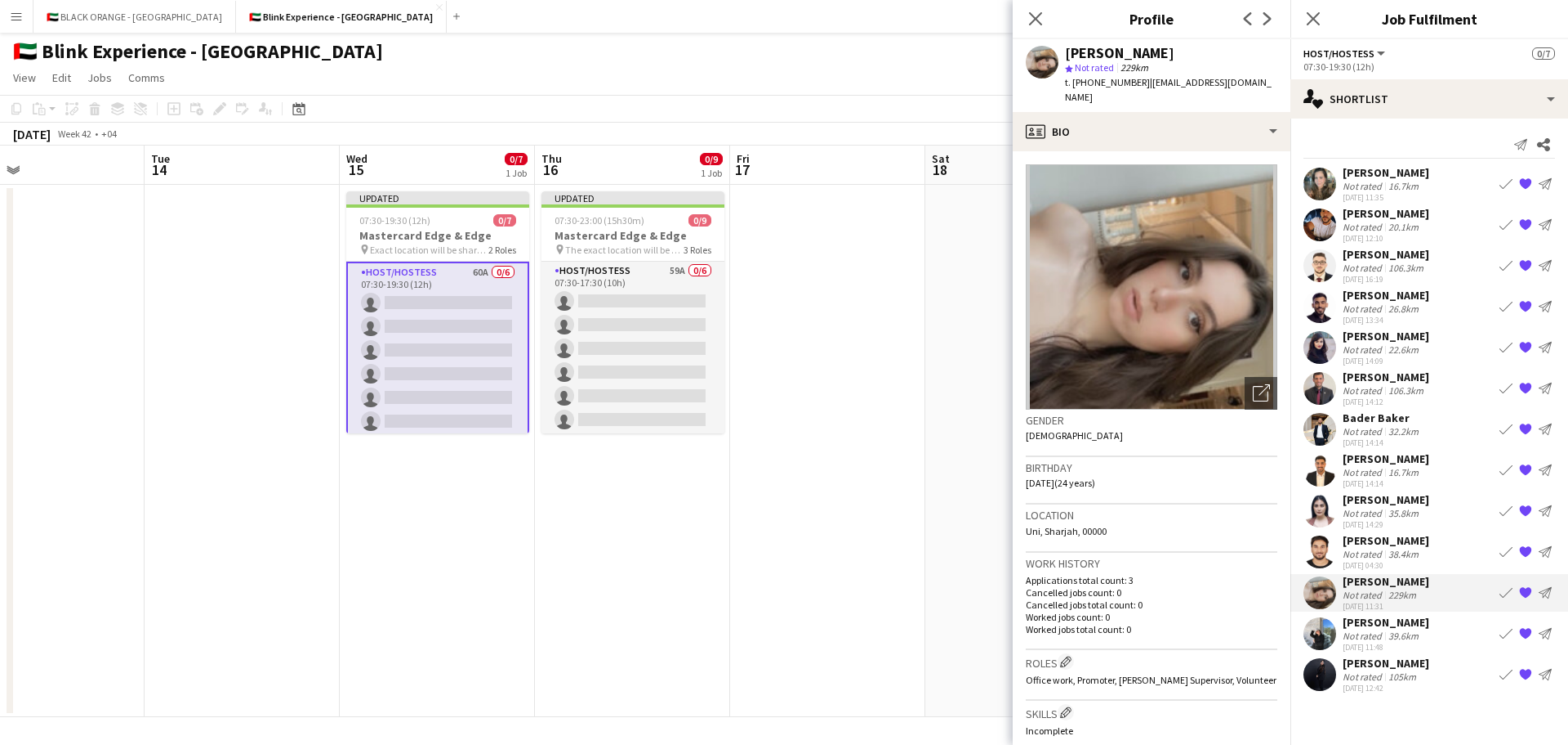
click at [1380, 633] on div "Not rated" at bounding box center [1364, 635] width 43 height 12
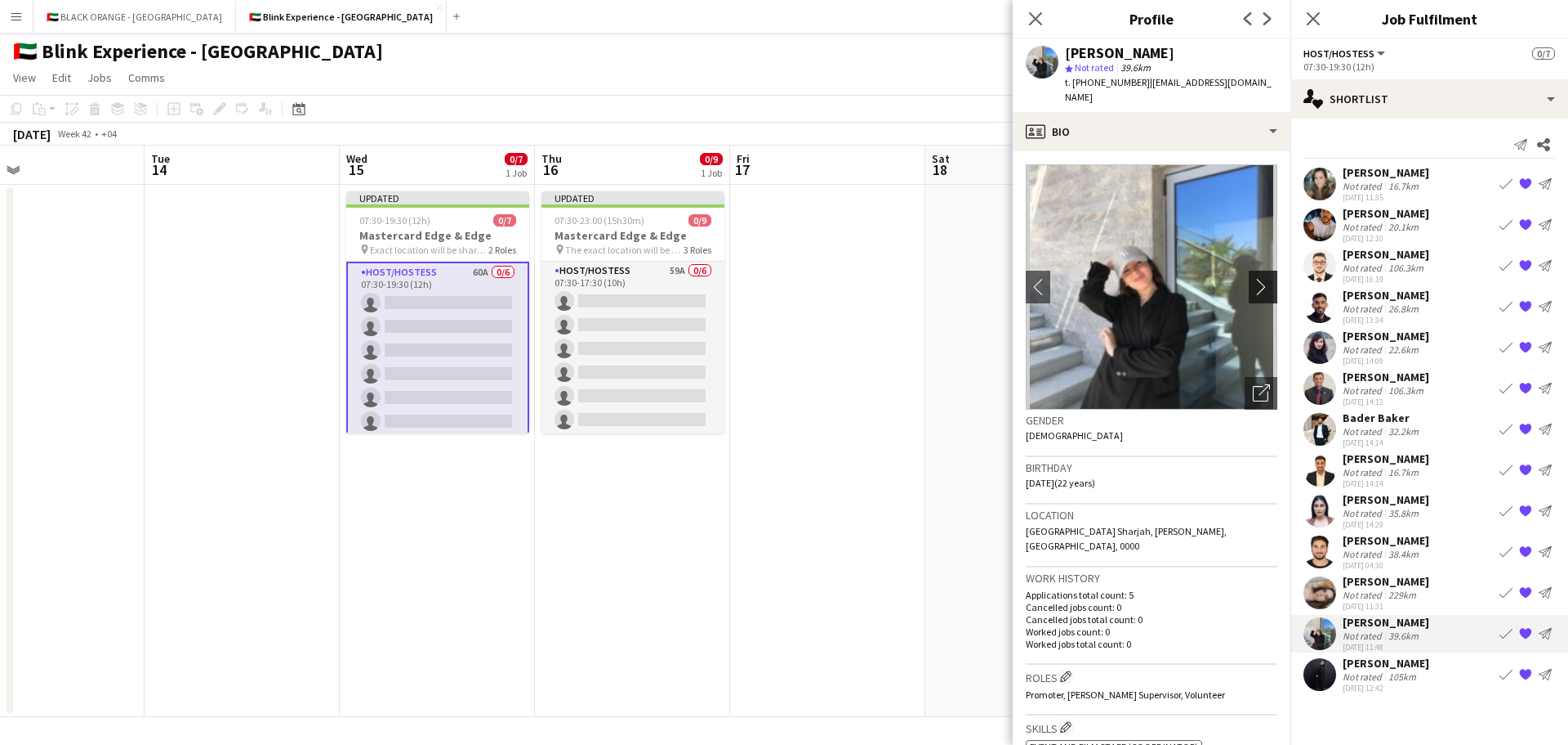
click at [1253, 278] on app-icon "chevron-right" at bounding box center [1265, 286] width 25 height 17
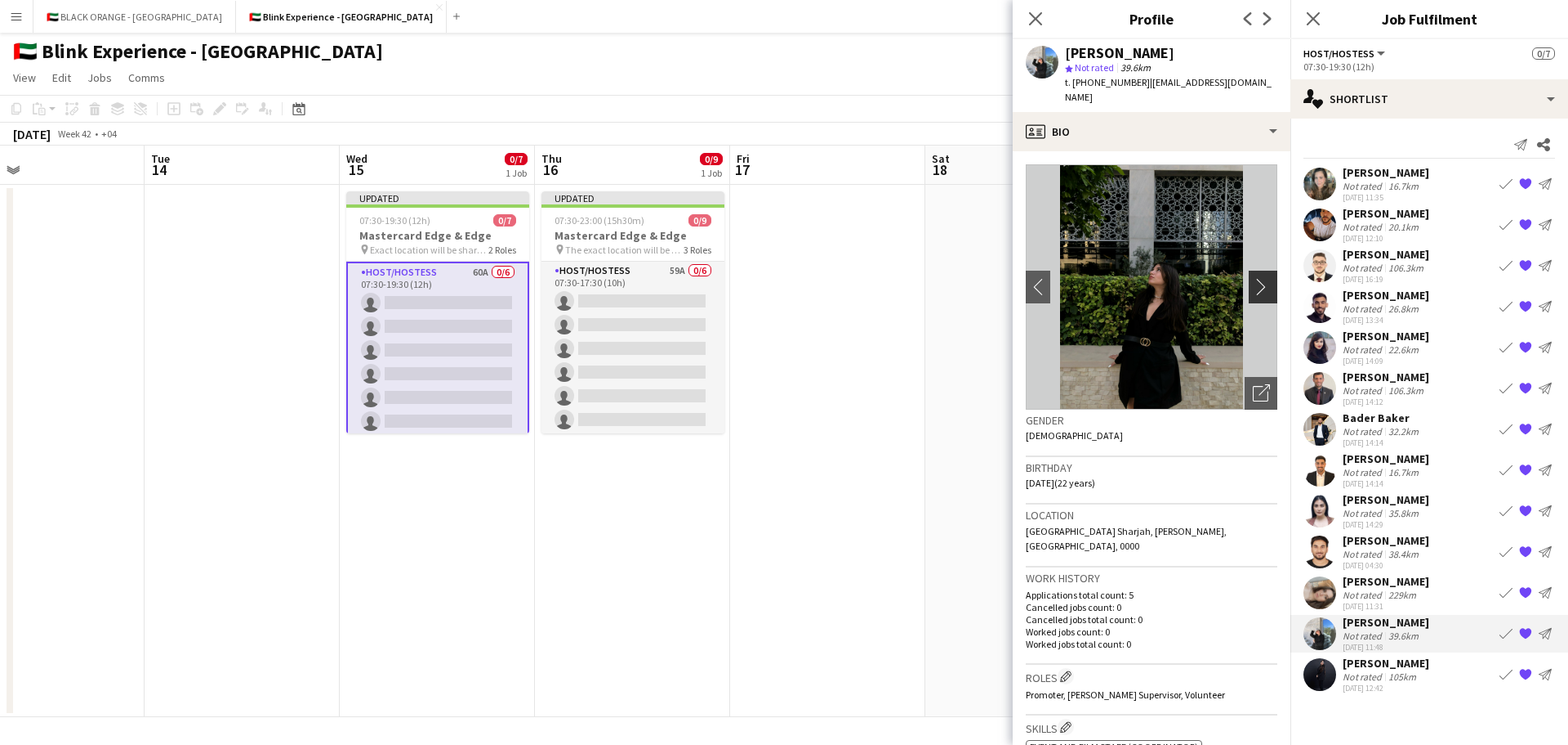
click at [1253, 278] on app-icon "chevron-right" at bounding box center [1265, 286] width 25 height 17
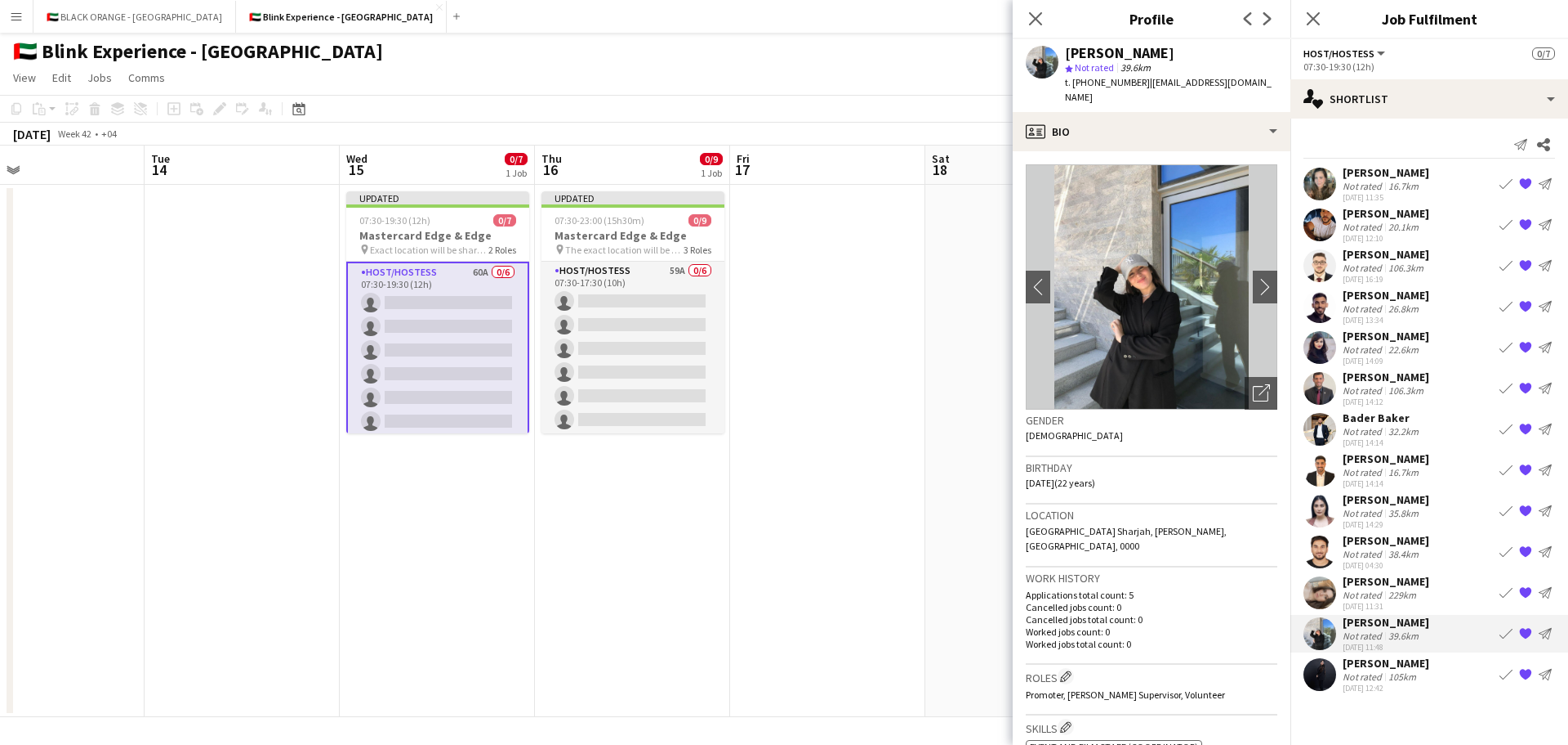
click at [1356, 466] on div "Not rated" at bounding box center [1364, 472] width 43 height 12
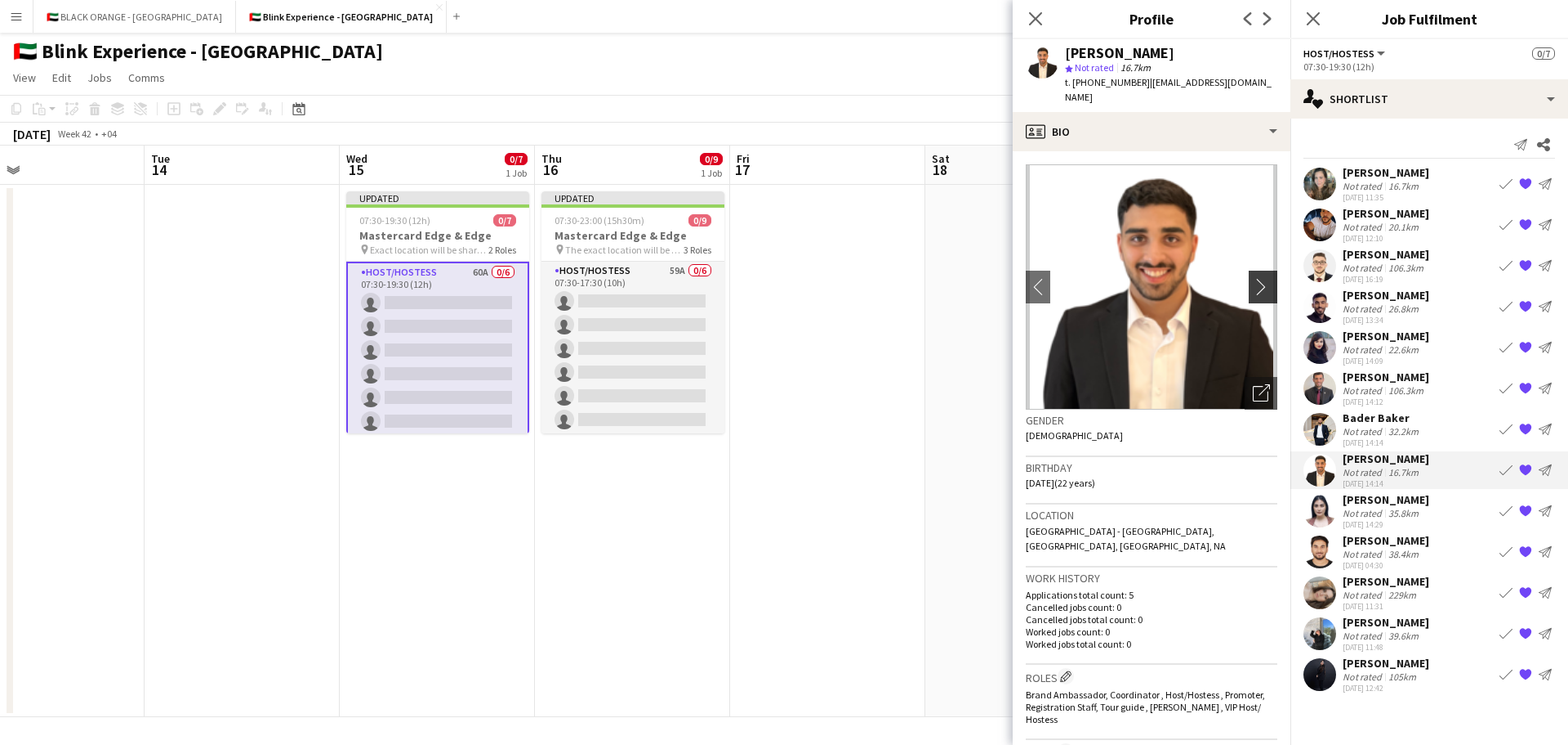
click at [1253, 278] on app-icon "chevron-right" at bounding box center [1265, 286] width 25 height 17
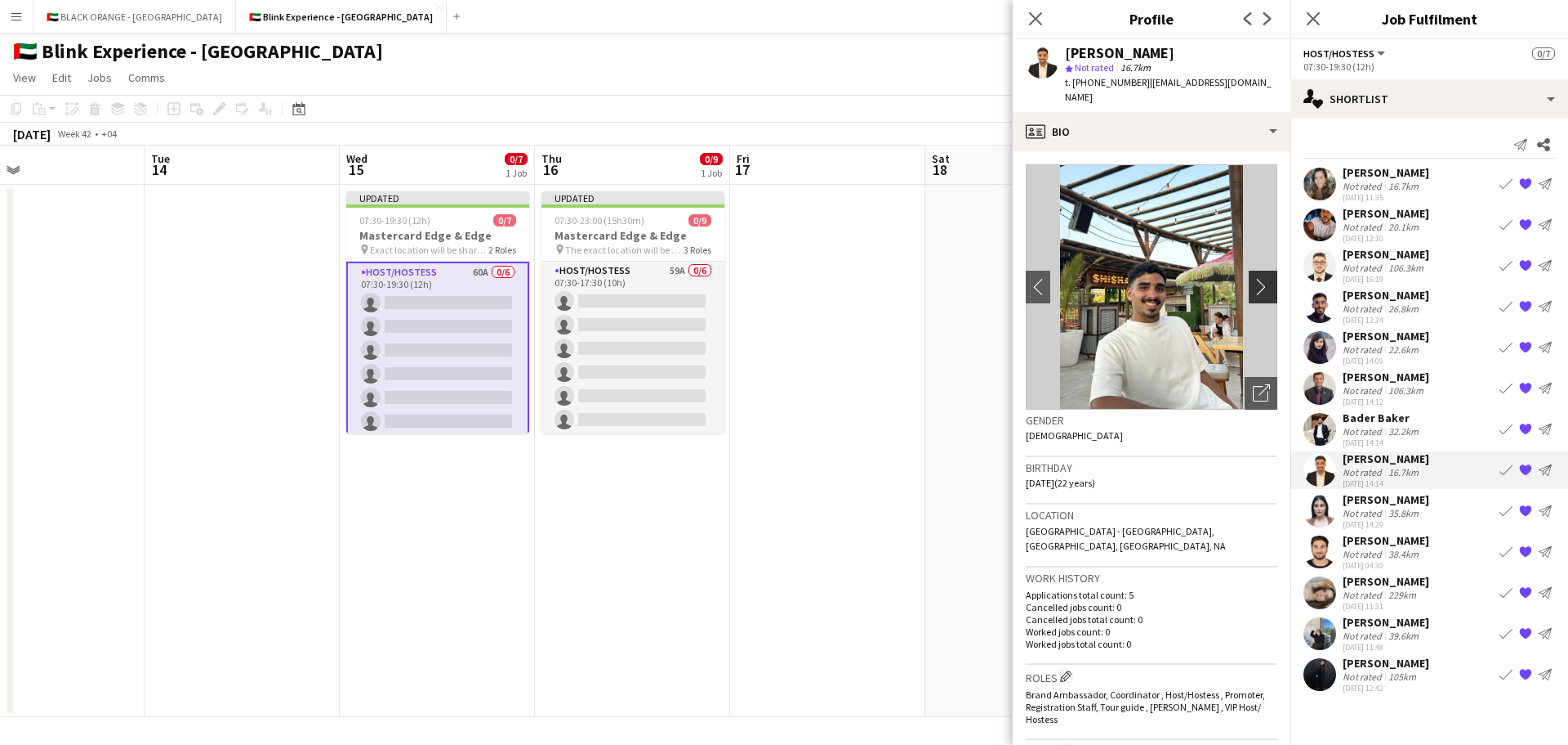
click at [1253, 278] on app-icon "chevron-right" at bounding box center [1265, 286] width 25 height 17
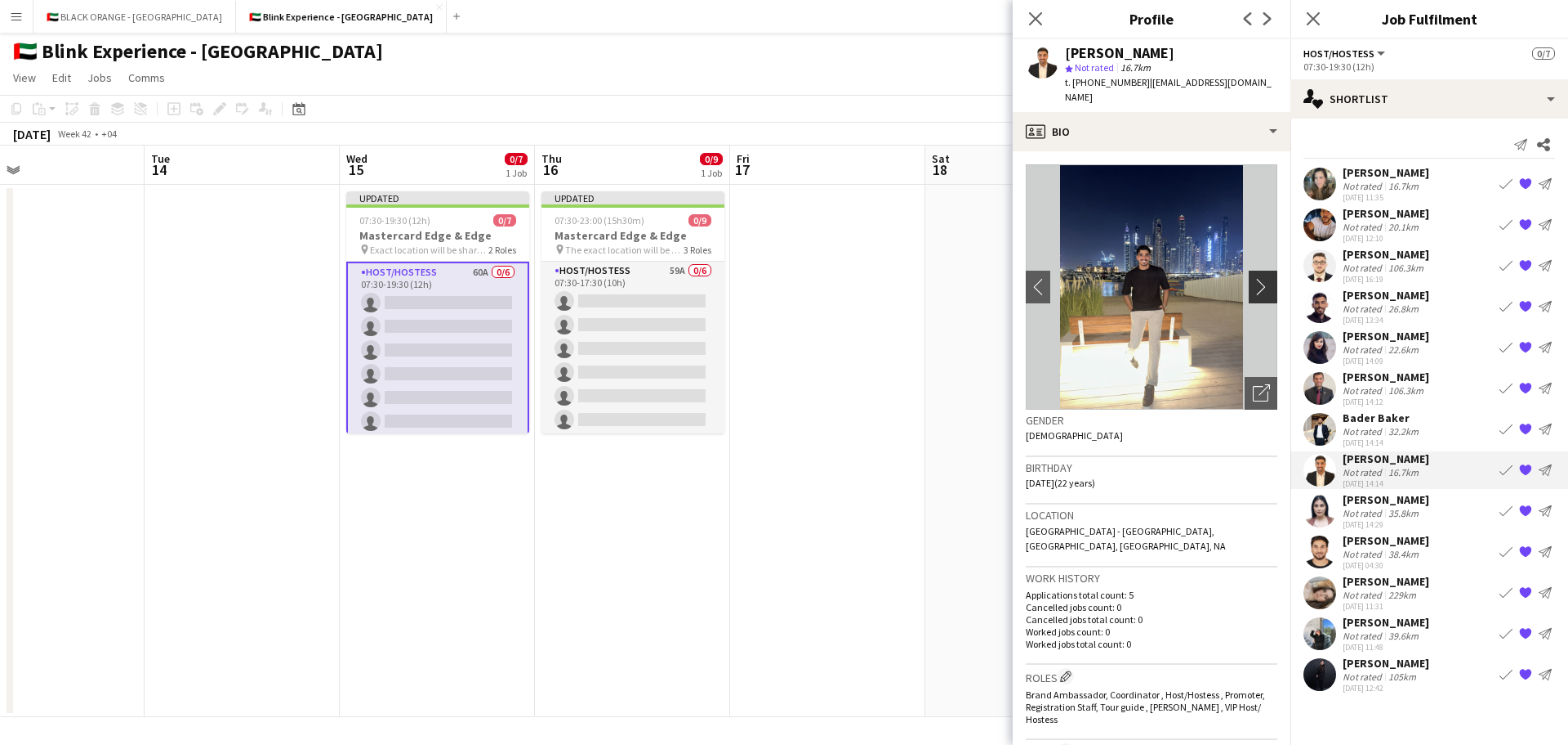
click at [1253, 278] on app-icon "chevron-right" at bounding box center [1265, 286] width 25 height 17
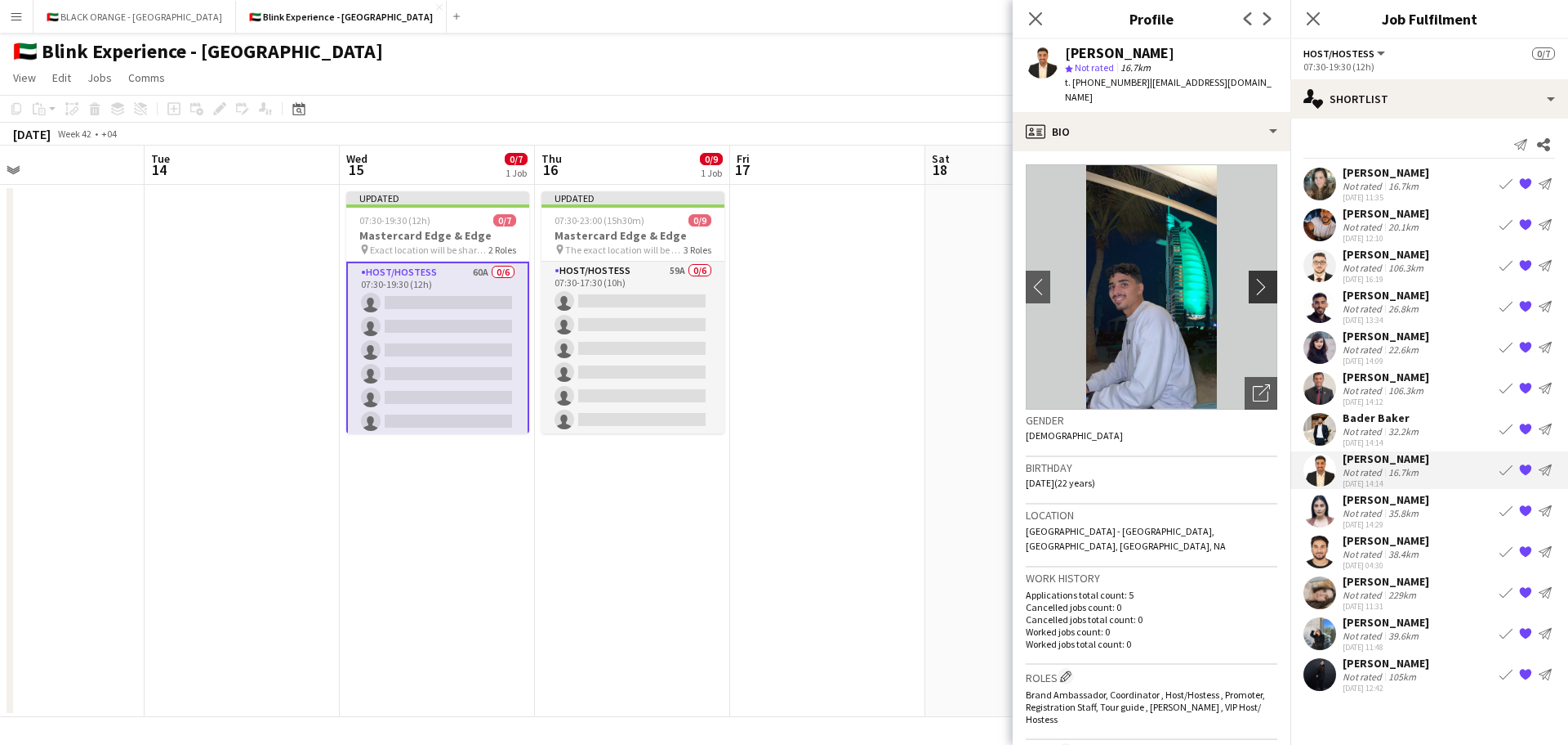
click at [1253, 278] on app-icon "chevron-right" at bounding box center [1265, 286] width 25 height 17
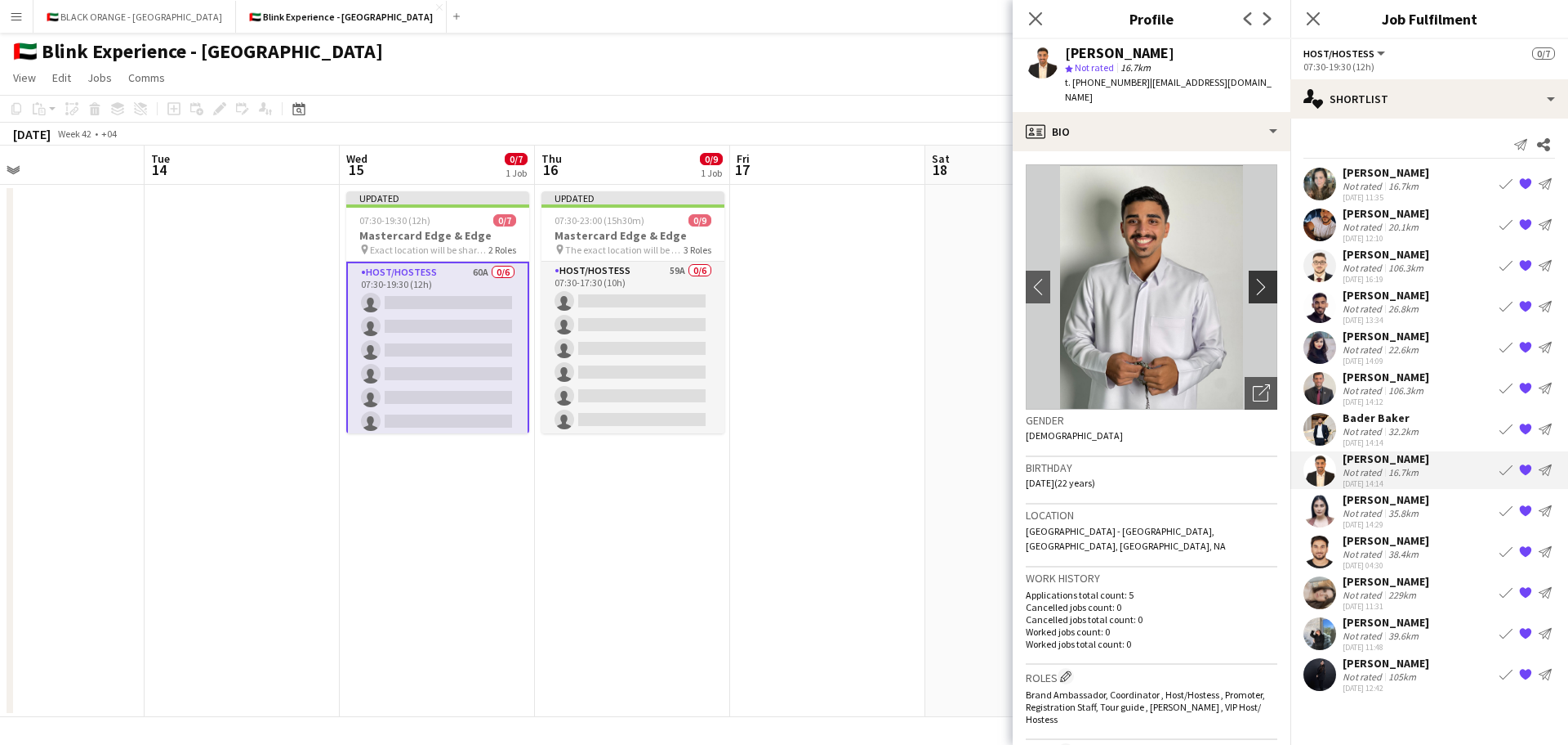
click at [1253, 278] on app-icon "chevron-right" at bounding box center [1265, 286] width 25 height 17
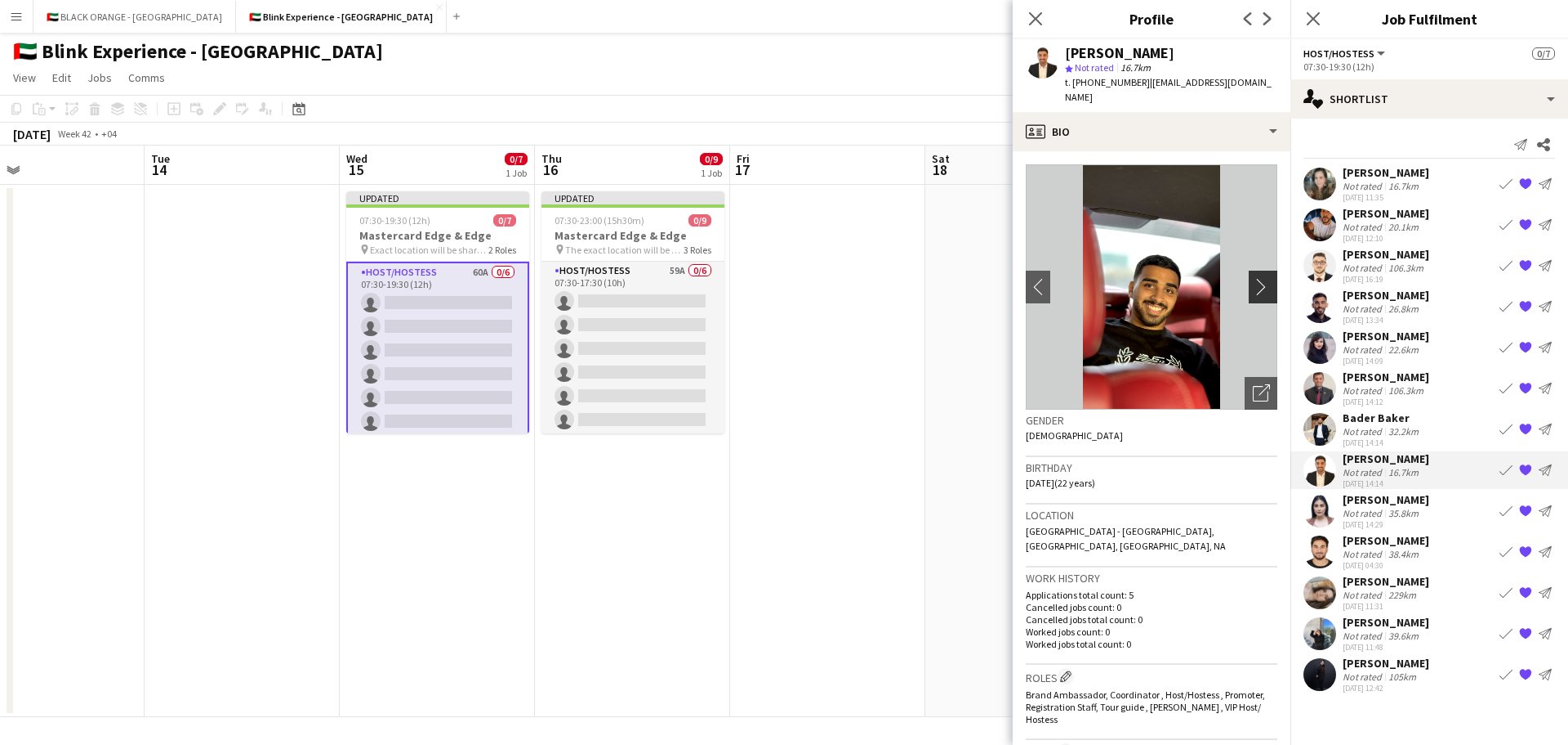
click at [1253, 278] on app-icon "chevron-right" at bounding box center [1265, 286] width 25 height 17
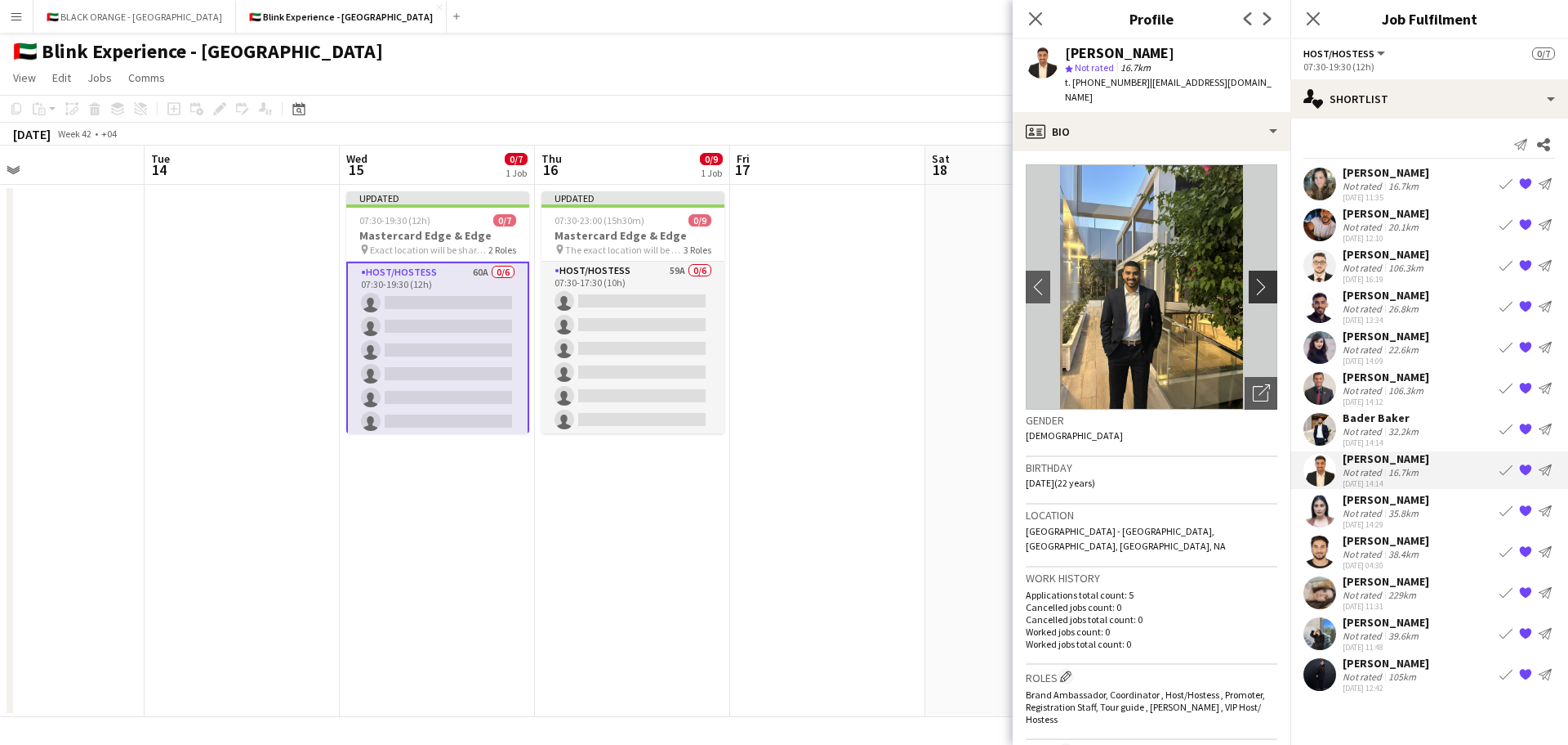
click at [1253, 278] on app-icon "chevron-right" at bounding box center [1265, 286] width 25 height 17
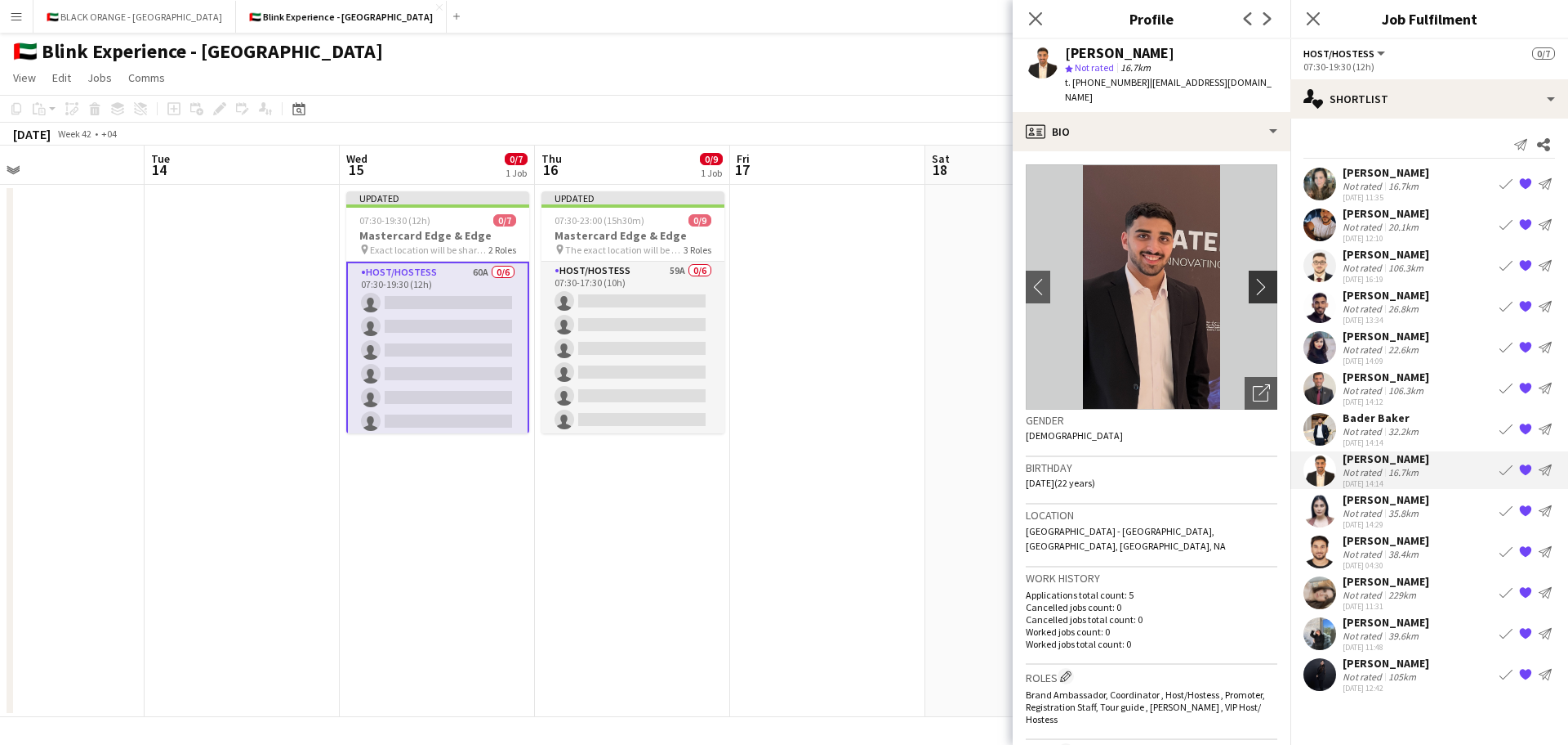
click at [1253, 278] on app-icon "chevron-right" at bounding box center [1265, 286] width 25 height 17
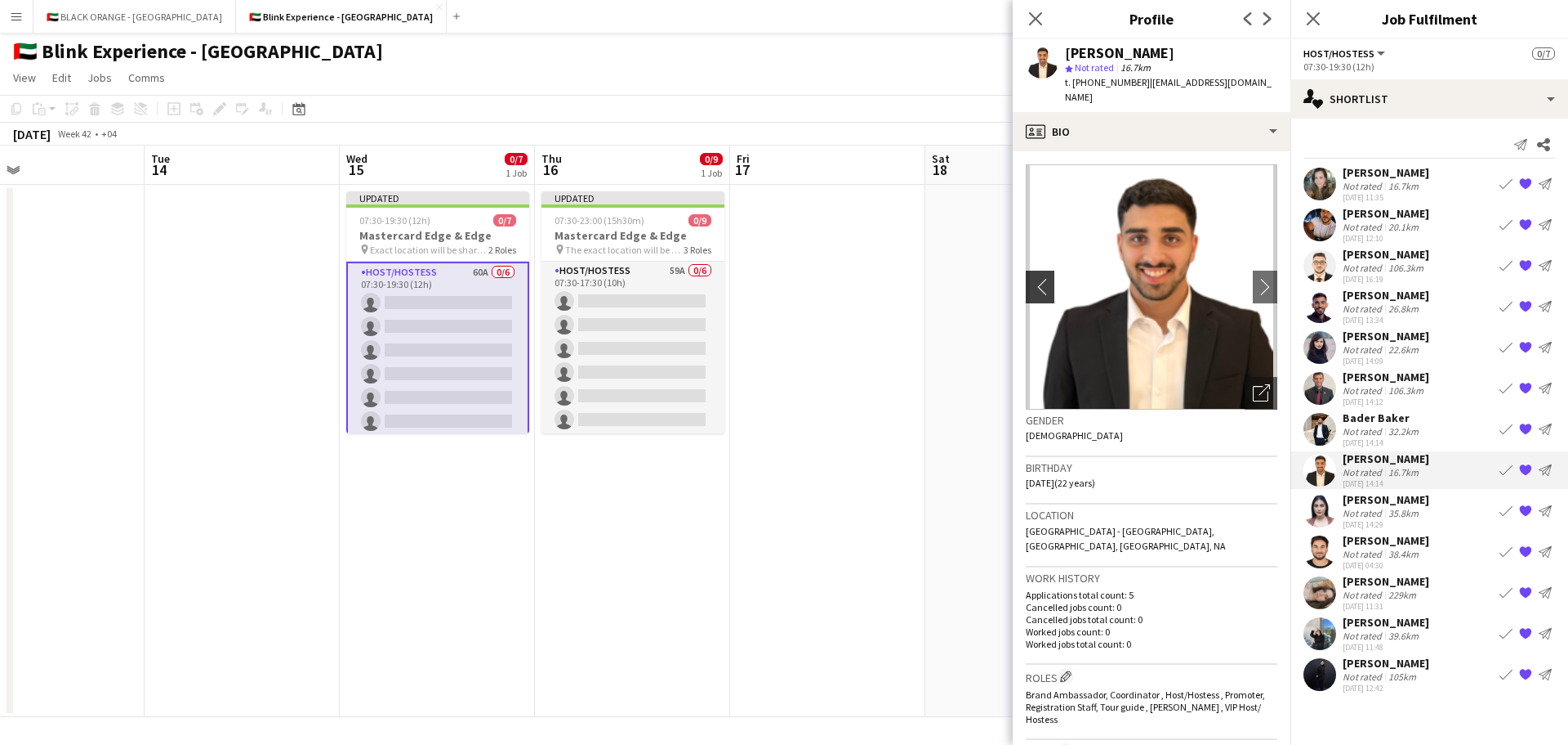
click at [1039, 278] on app-icon "chevron-left" at bounding box center [1038, 286] width 25 height 17
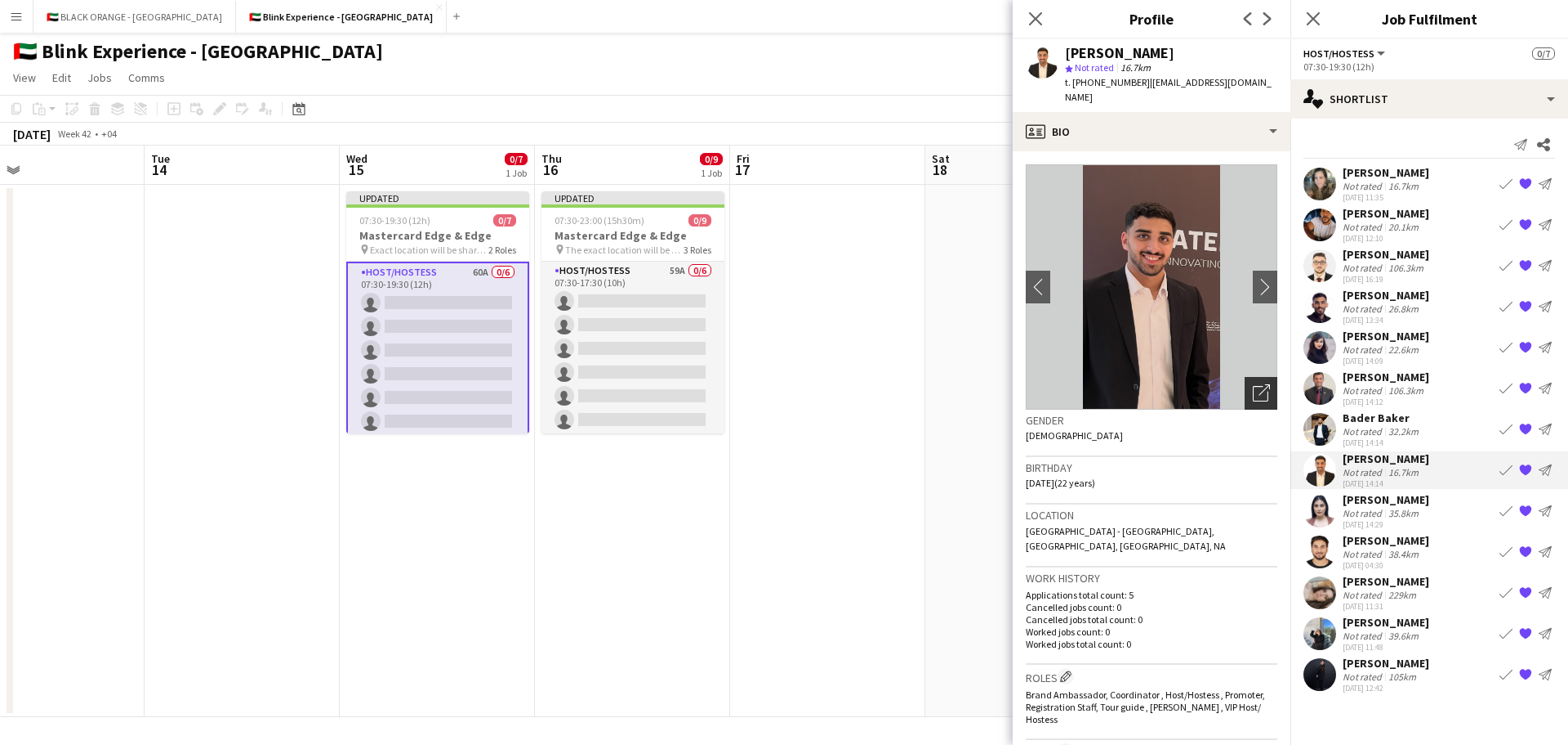
click at [1259, 384] on icon at bounding box center [1264, 389] width 11 height 11
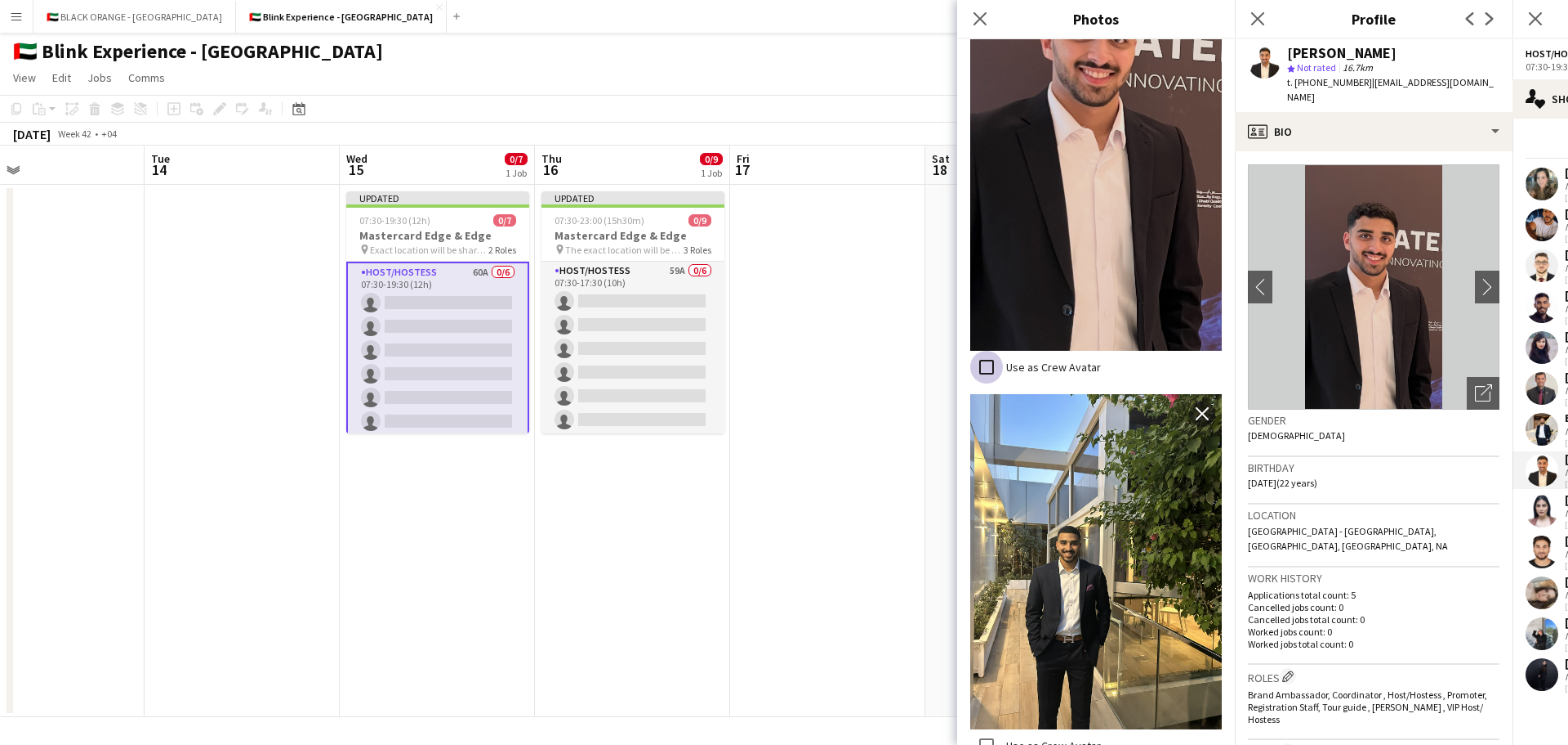
scroll to position [496, 0]
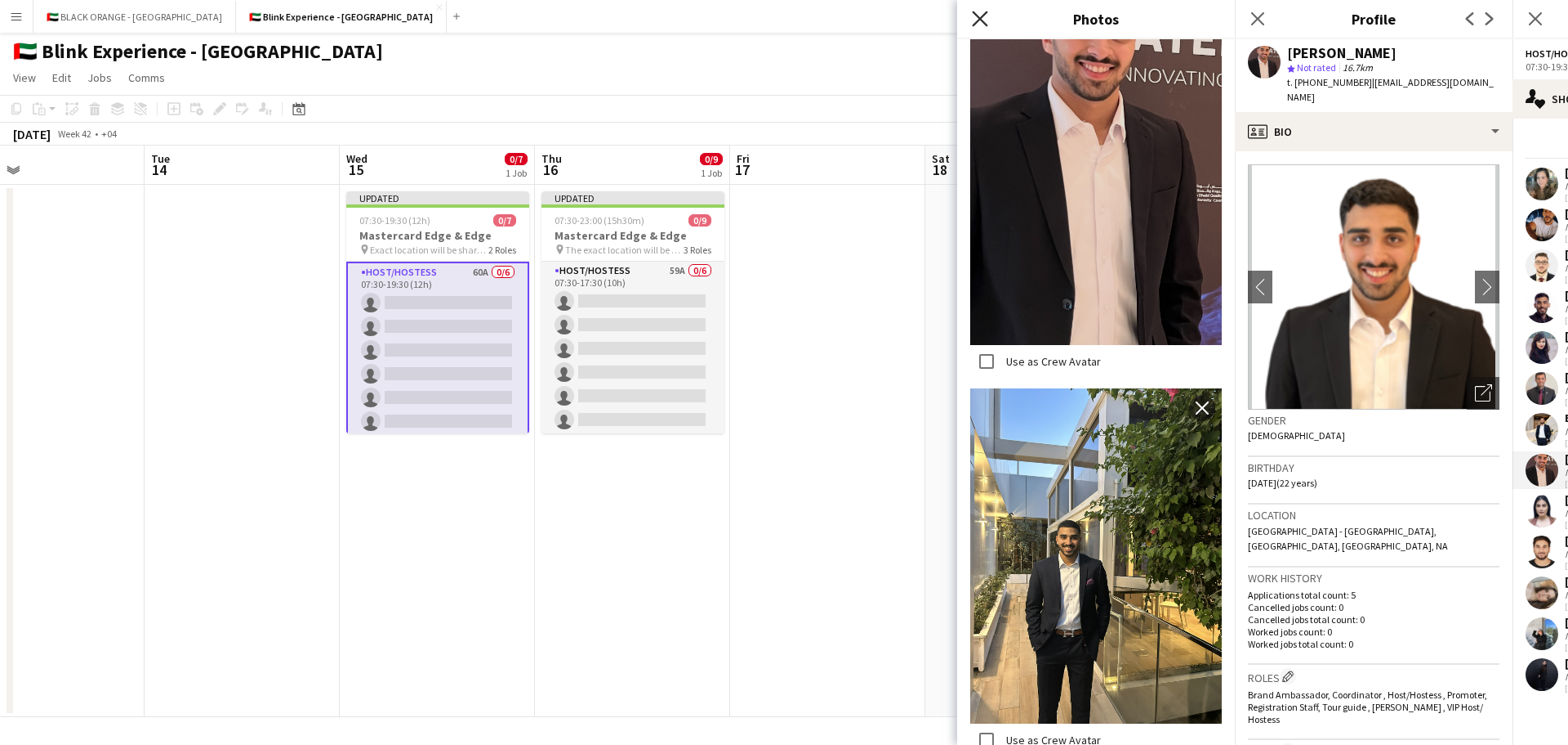
click at [980, 14] on icon "Close pop-in" at bounding box center [980, 19] width 16 height 16
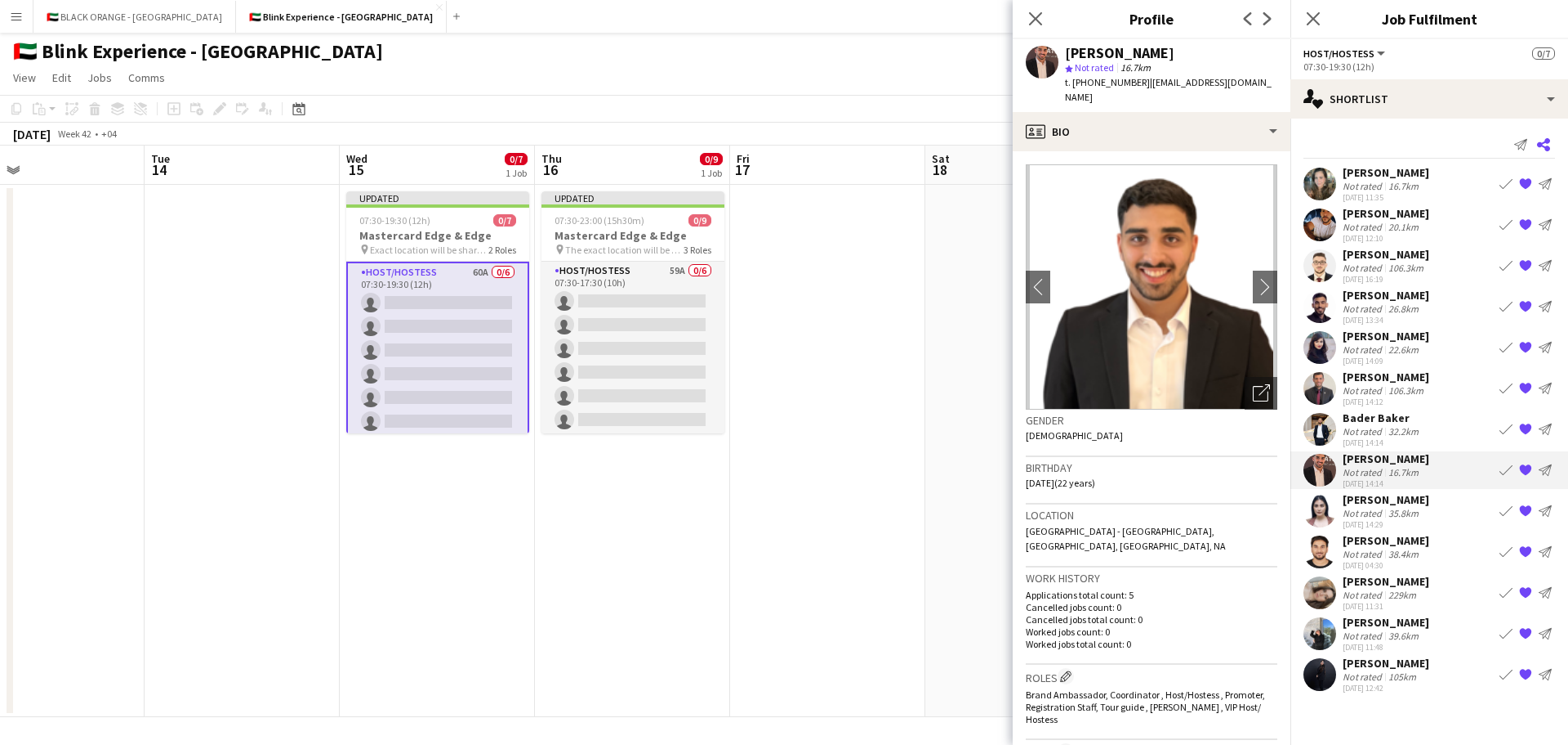
click at [1546, 138] on icon "Share" at bounding box center [1543, 144] width 13 height 13
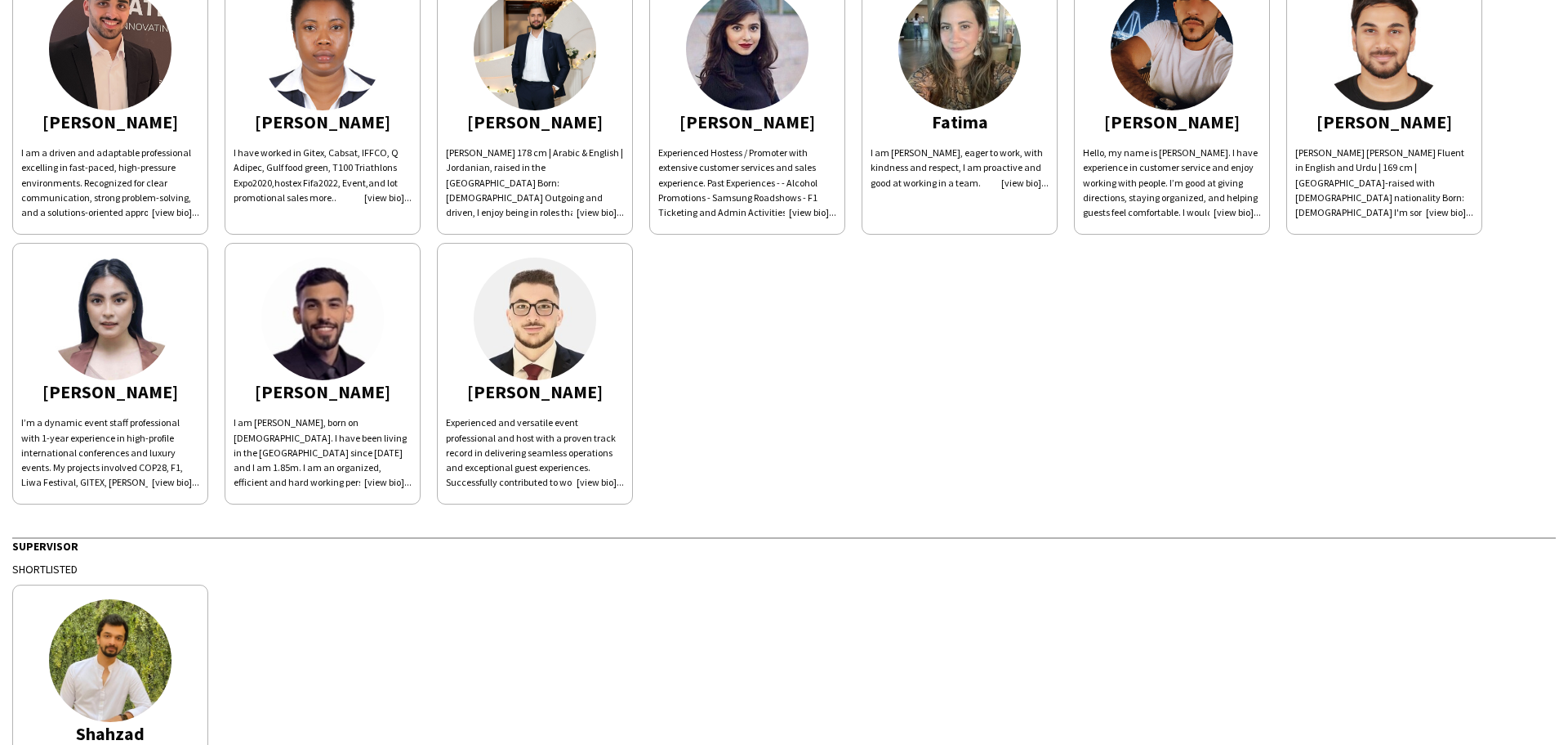
scroll to position [376, 0]
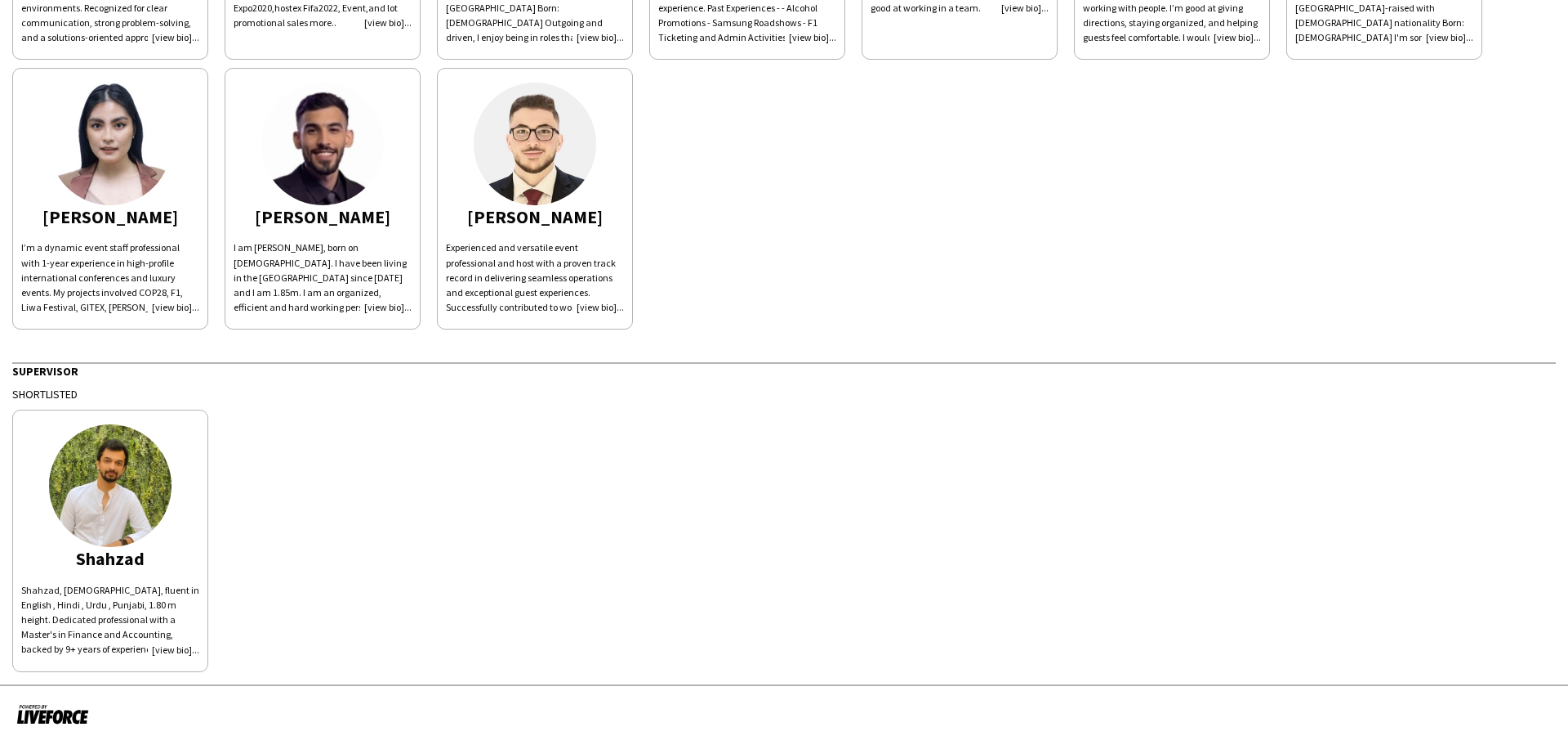
click at [783, 187] on div "[PERSON_NAME] I am a driven and adaptable professional excelling in fast-paced,…" at bounding box center [784, 59] width 1544 height 540
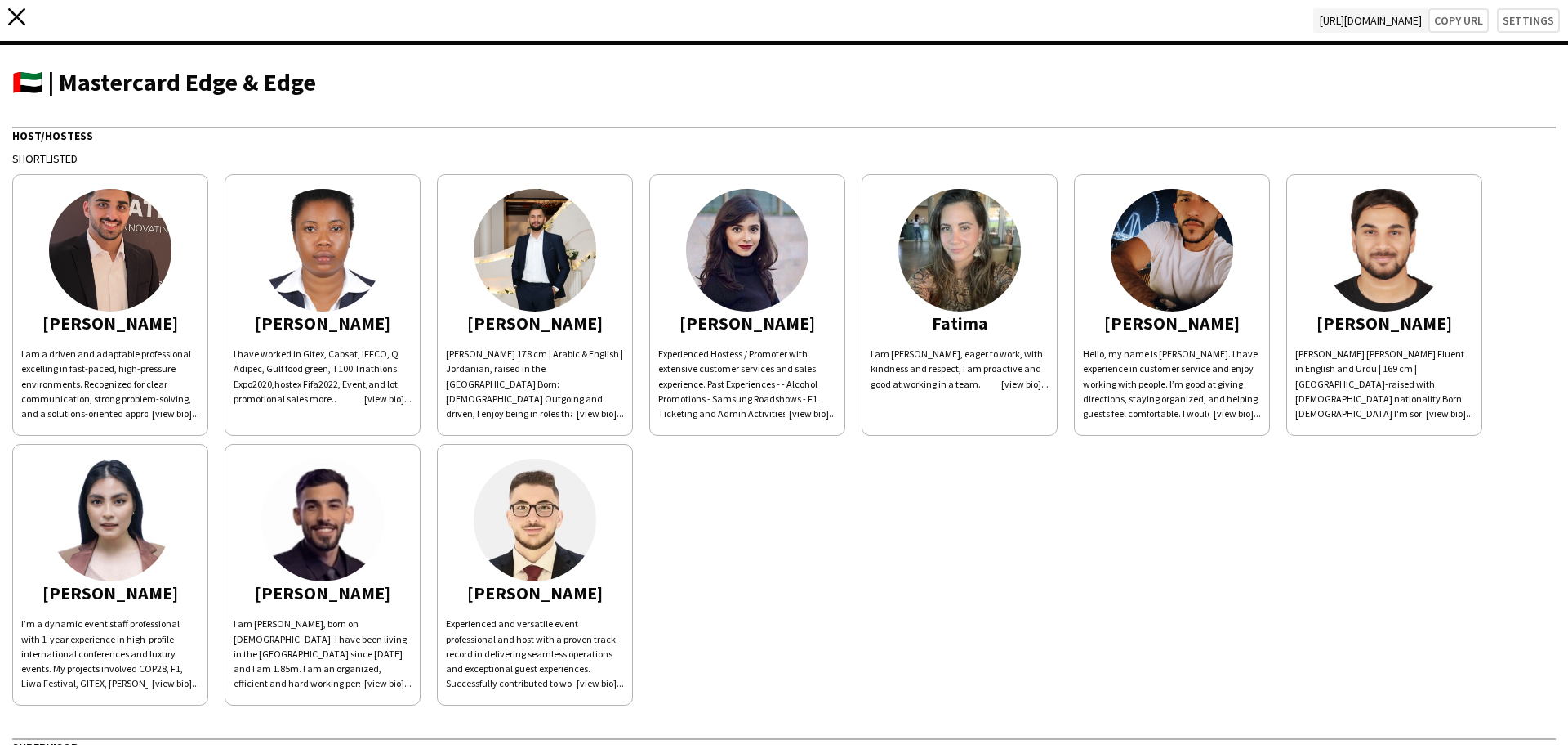
click at [16, 18] on icon at bounding box center [16, 16] width 17 height 17
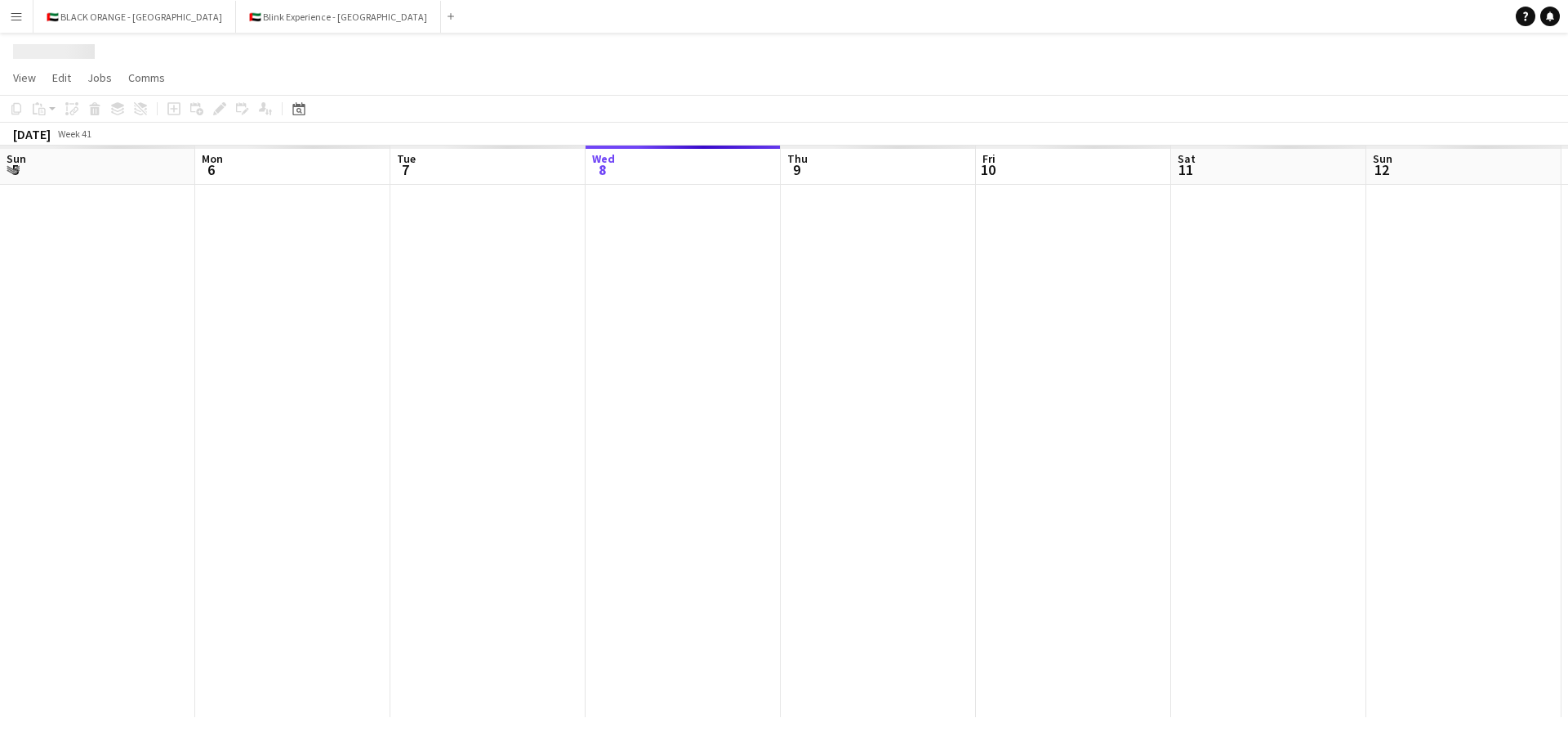
scroll to position [0, 391]
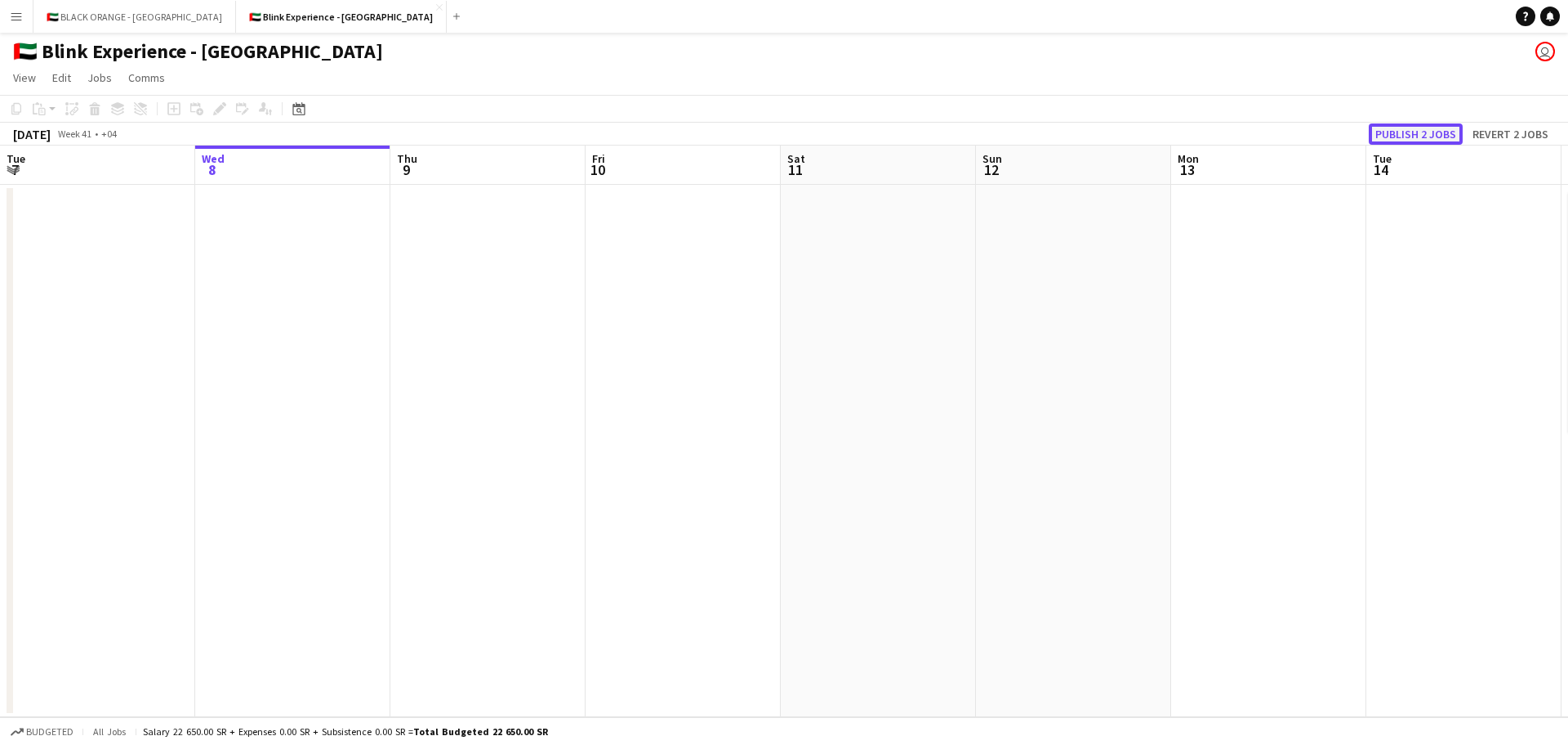
click at [1409, 134] on button "Publish 2 jobs" at bounding box center [1416, 134] width 94 height 21
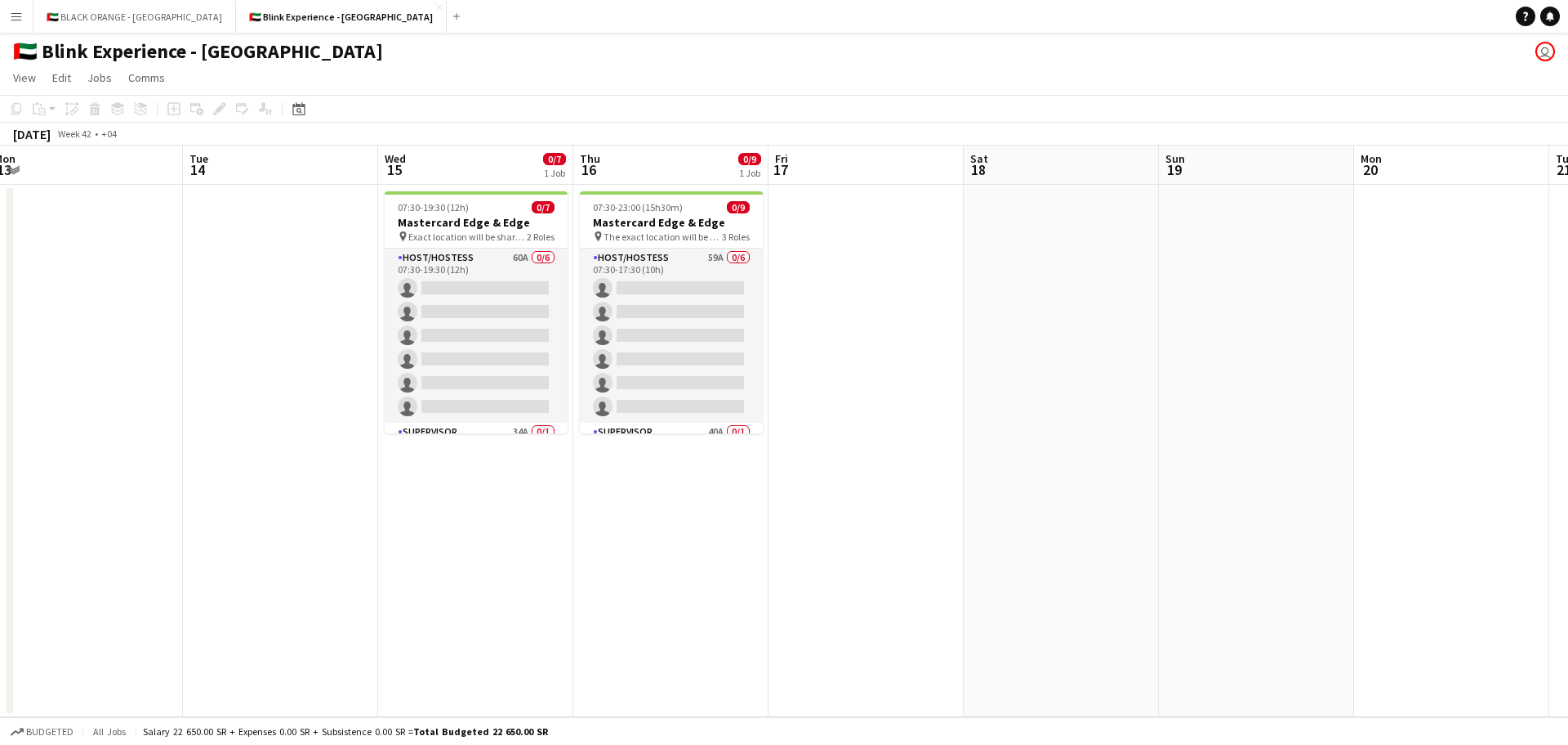
drag, startPoint x: 1411, startPoint y: 281, endPoint x: 227, endPoint y: 258, distance: 1184.2
click at [227, 258] on app-calendar-viewport "Fri 10 Sat 11 Sun 12 Mon 13 Tue 14 Wed 15 0/7 1 Job Thu 16 0/9 1 Job Fri 17 Sat…" at bounding box center [784, 431] width 1568 height 571
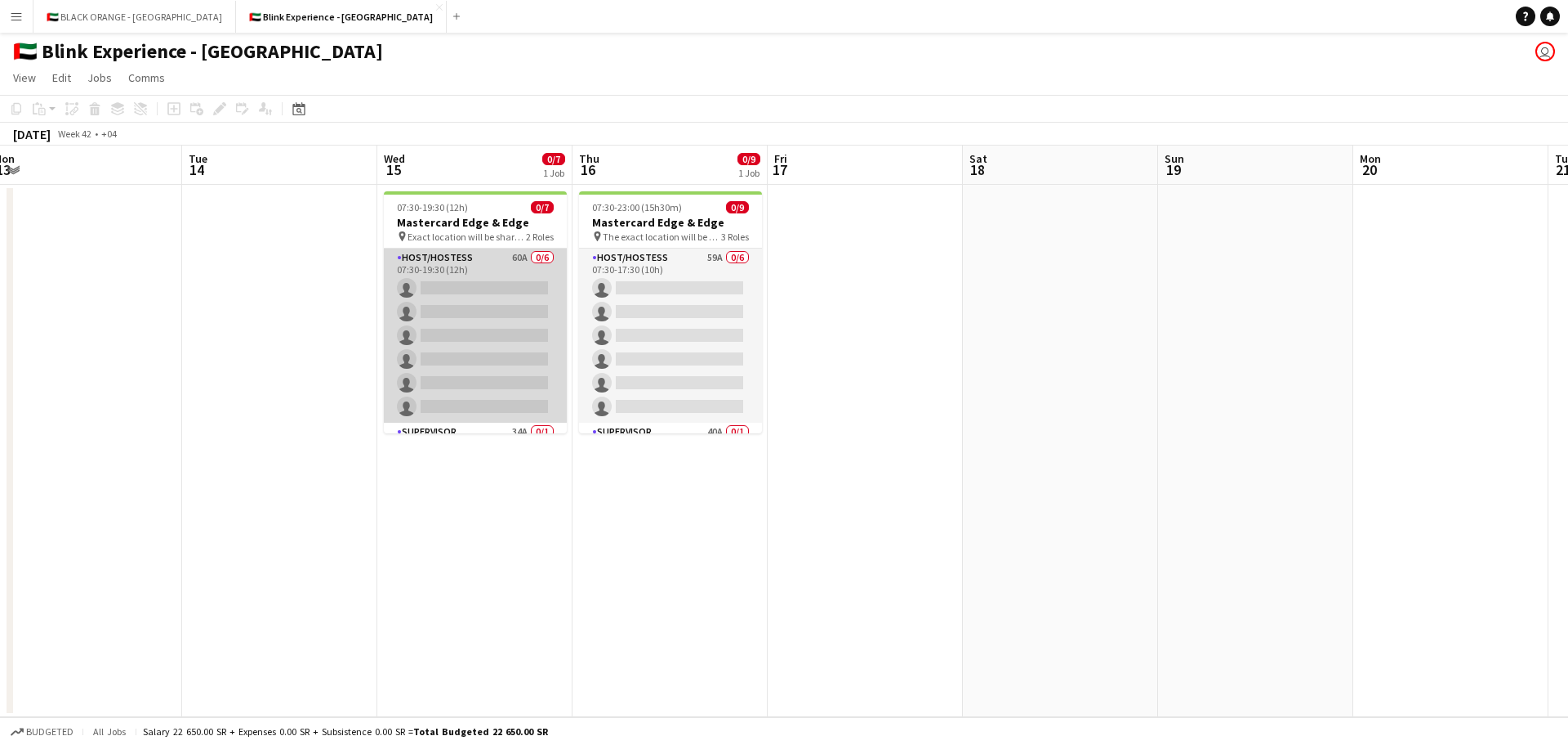
click at [456, 324] on app-card-role "Host/Hostess 60A 0/6 07:30-19:30 (12h) single-neutral-actions single-neutral-ac…" at bounding box center [475, 335] width 183 height 175
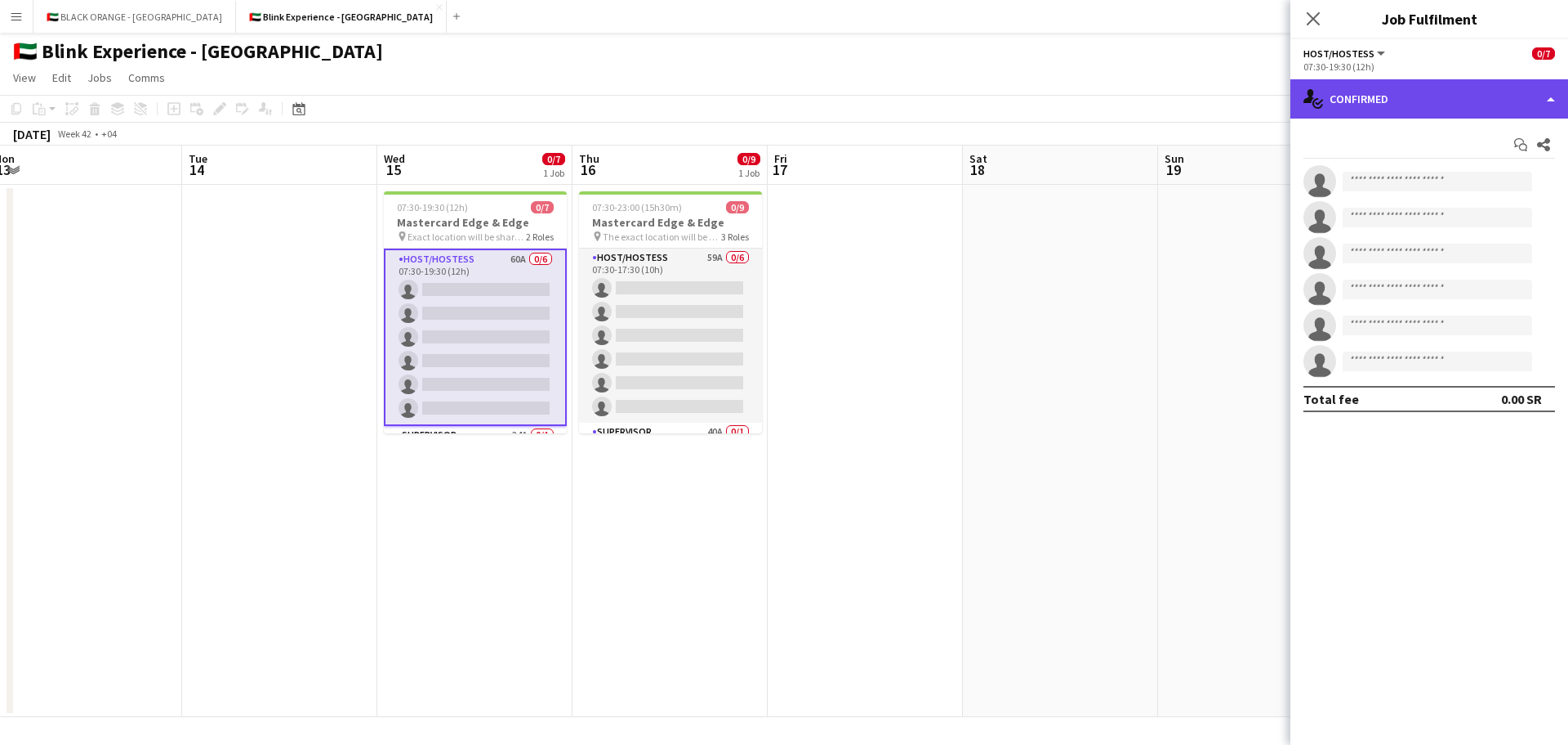
click at [1466, 102] on div "single-neutral-actions-check-2 Confirmed" at bounding box center [1429, 98] width 278 height 39
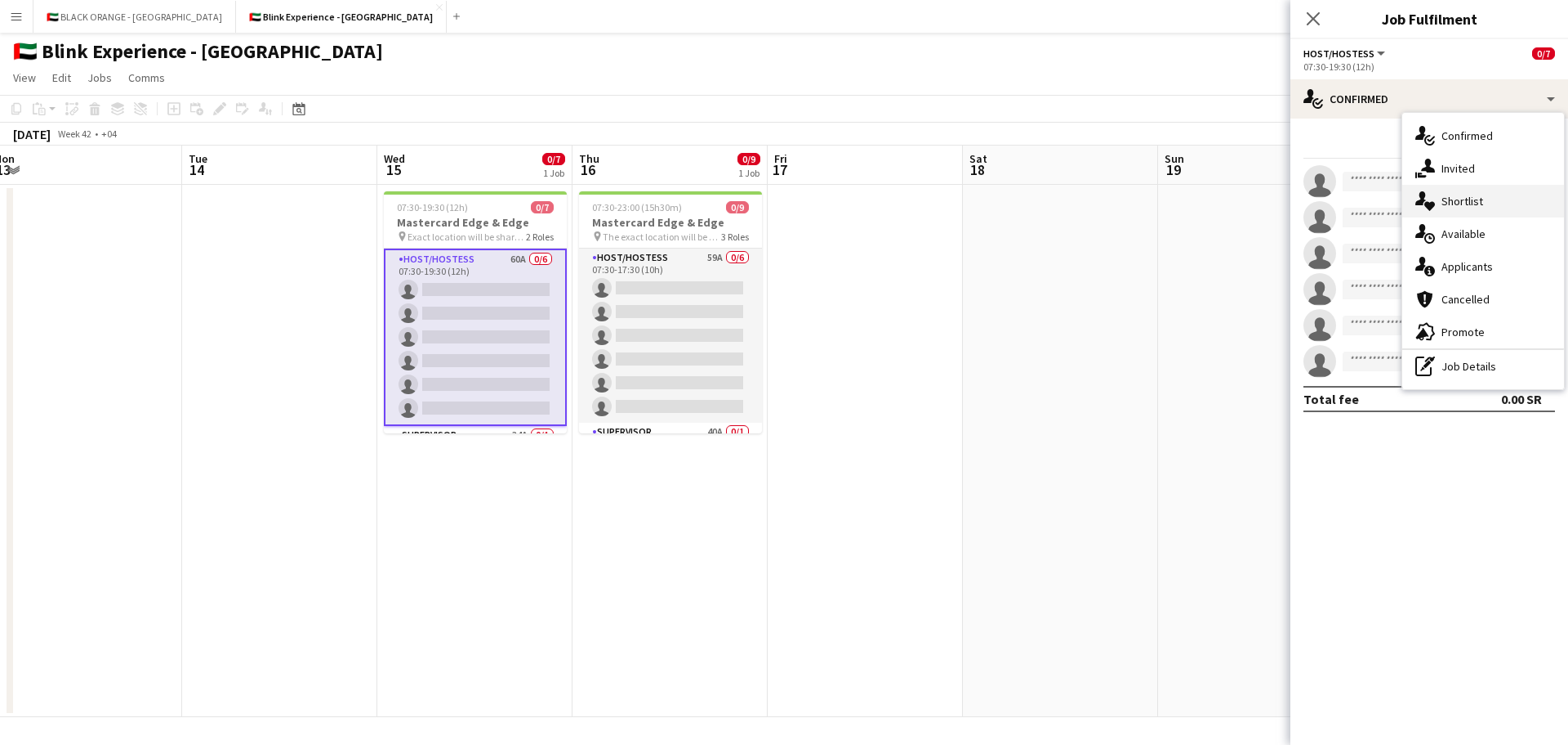
click at [1477, 201] on span "Shortlist" at bounding box center [1462, 200] width 42 height 15
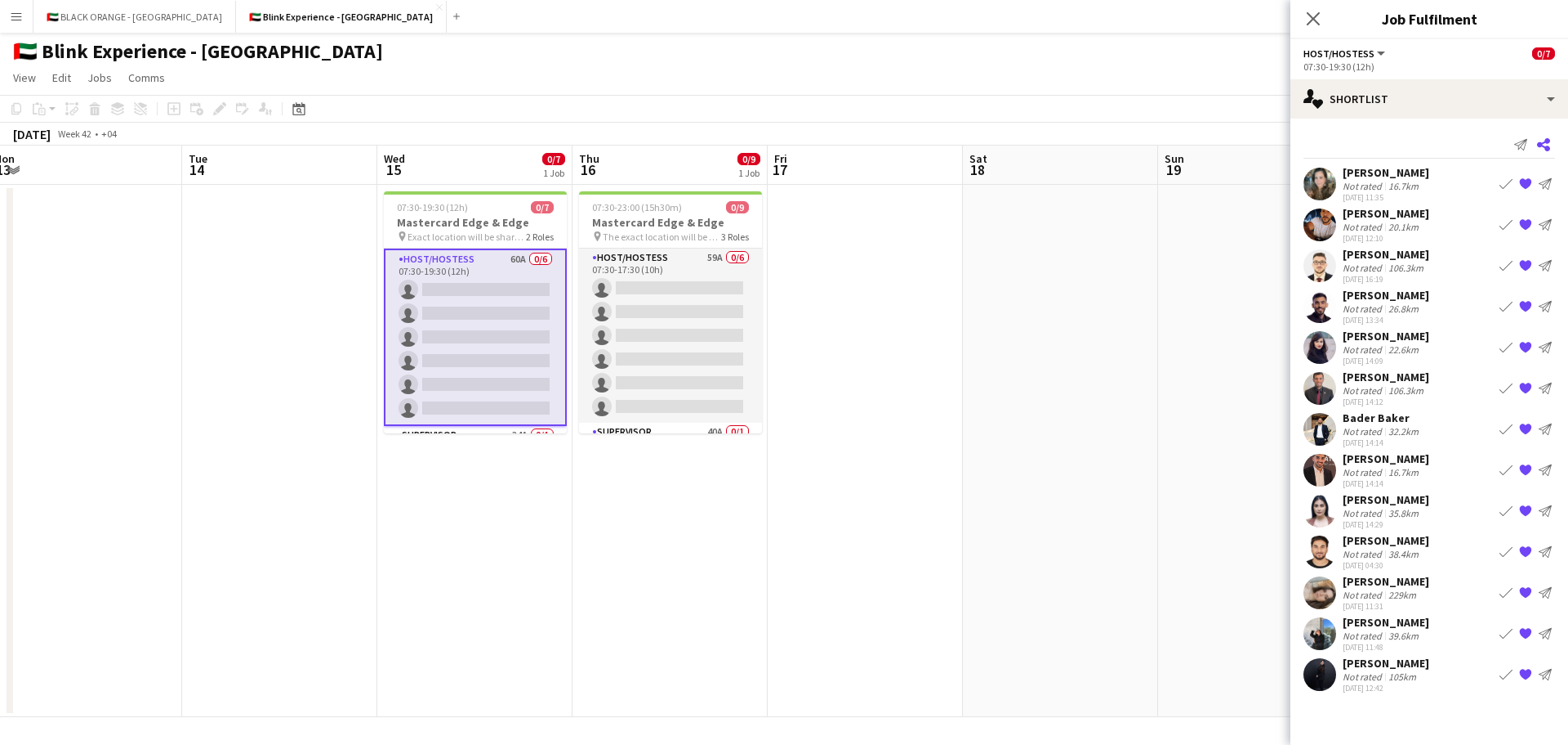
click at [1544, 145] on icon "Share" at bounding box center [1543, 144] width 13 height 13
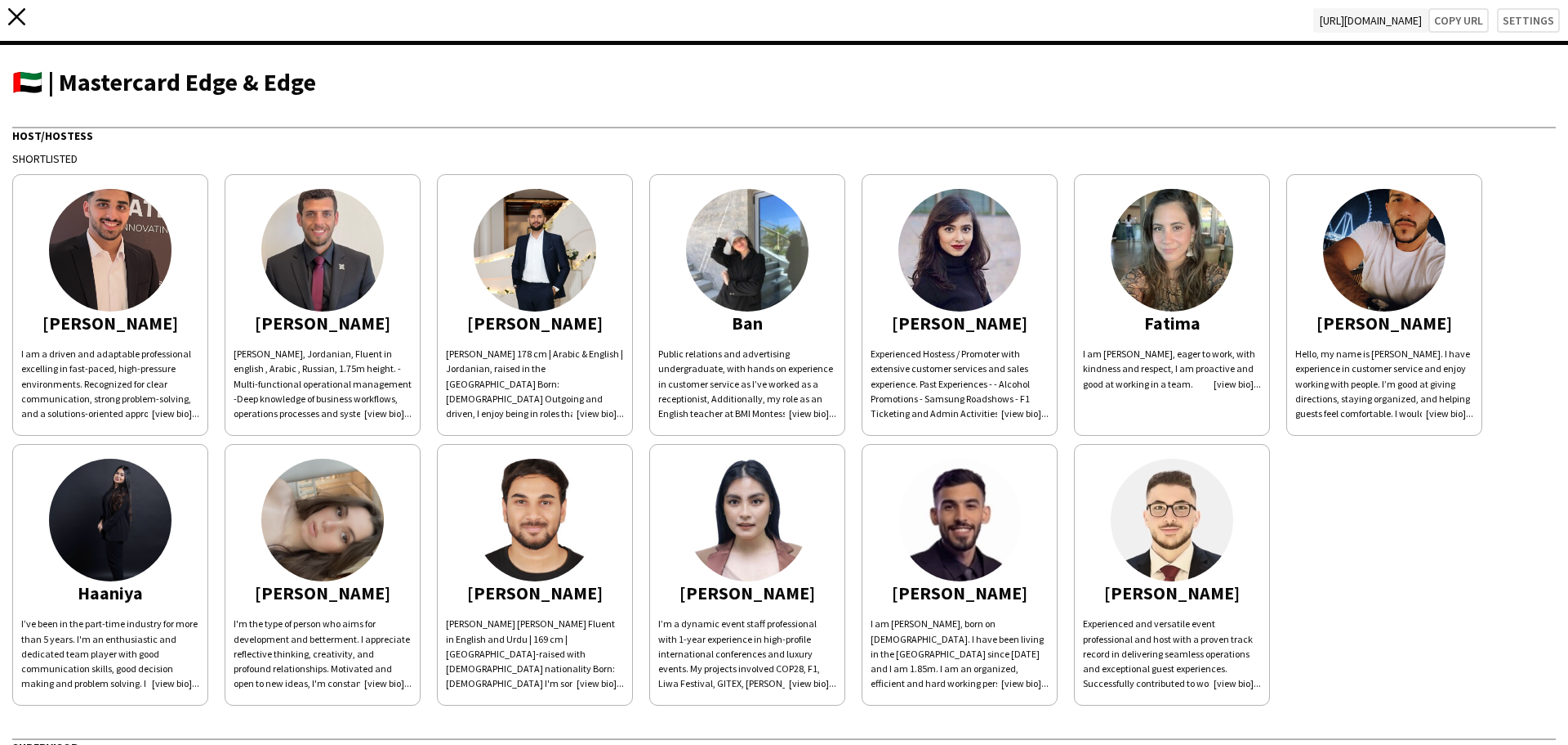
click at [20, 20] on icon at bounding box center [16, 16] width 17 height 17
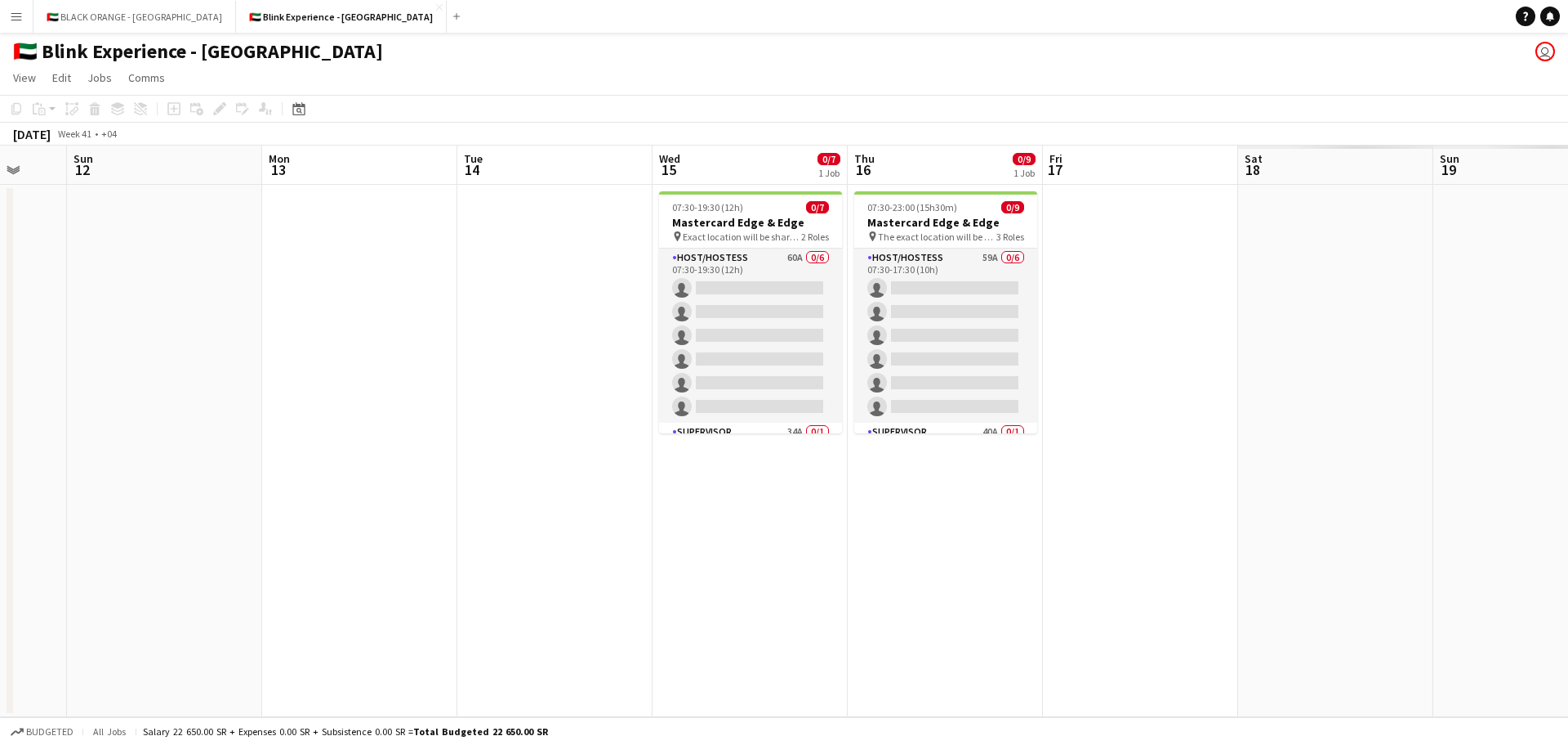
scroll to position [0, 468]
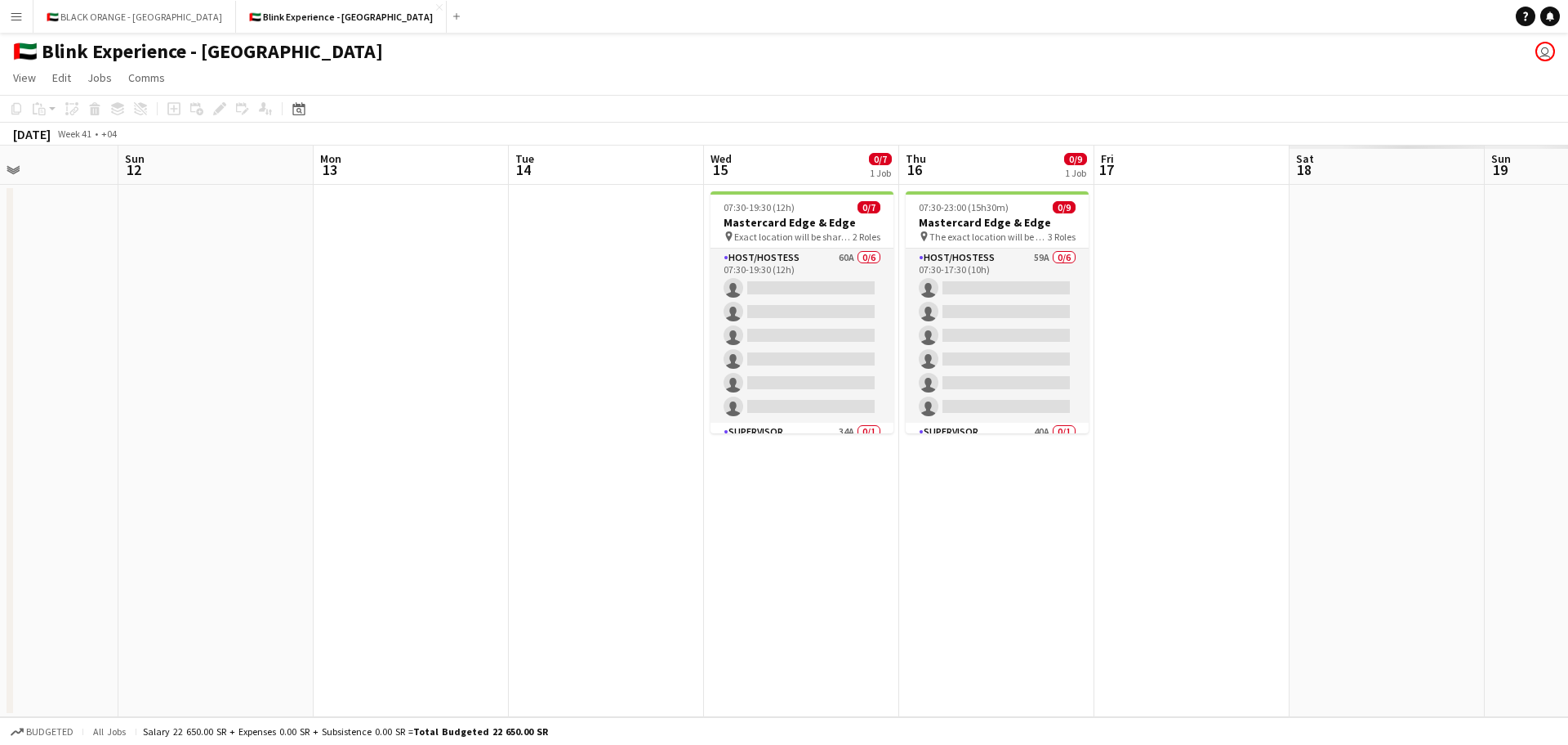
drag, startPoint x: 1336, startPoint y: 345, endPoint x: 367, endPoint y: 338, distance: 969.0
click at [367, 338] on app-calendar-viewport "Thu 9 Fri 10 Sat 11 Sun 12 Mon 13 Tue 14 Wed 15 0/7 1 Job Thu 16 0/9 1 Job Fri …" at bounding box center [784, 431] width 1568 height 571
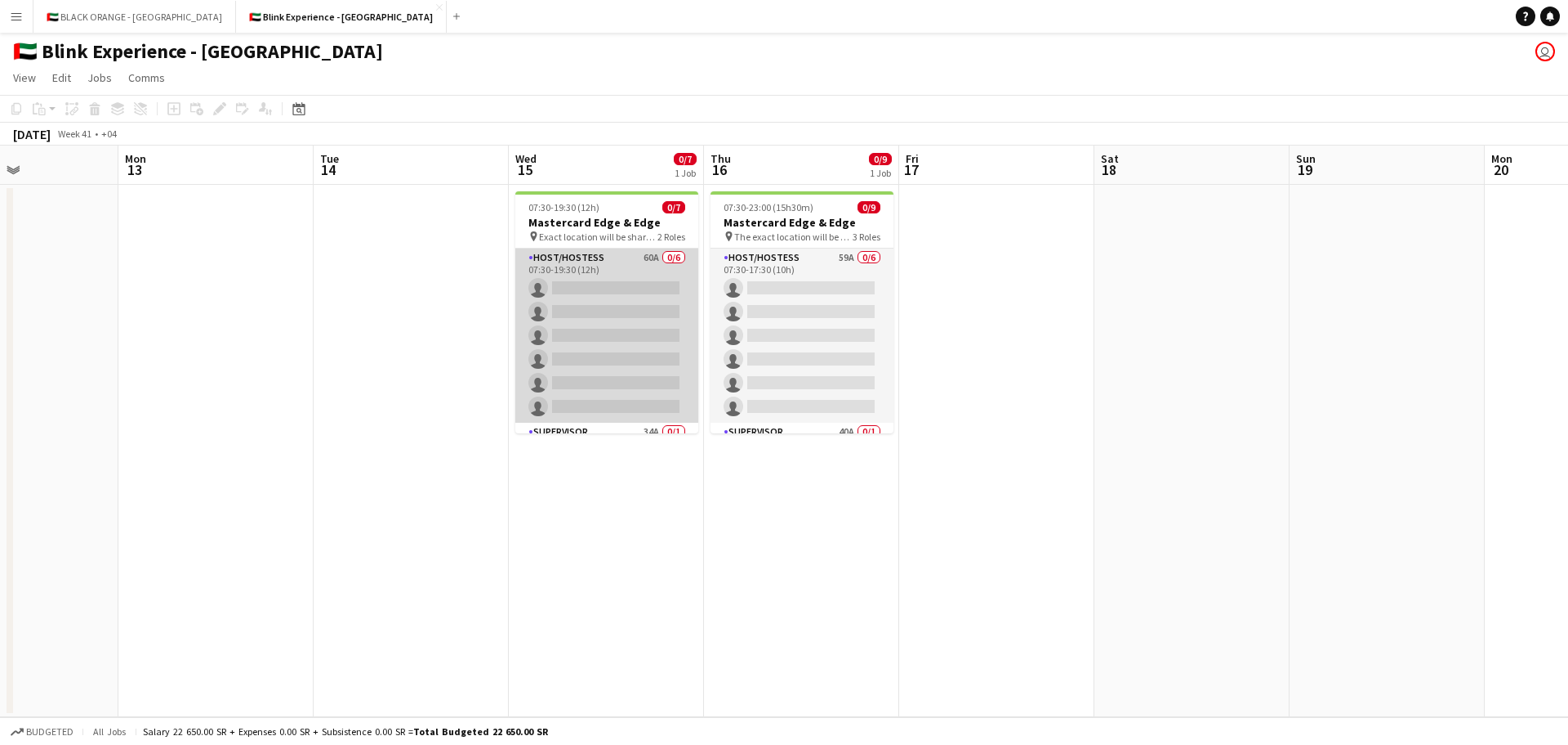
click at [619, 323] on app-card-role "Host/Hostess 60A 0/6 07:30-19:30 (12h) single-neutral-actions single-neutral-ac…" at bounding box center [607, 335] width 183 height 175
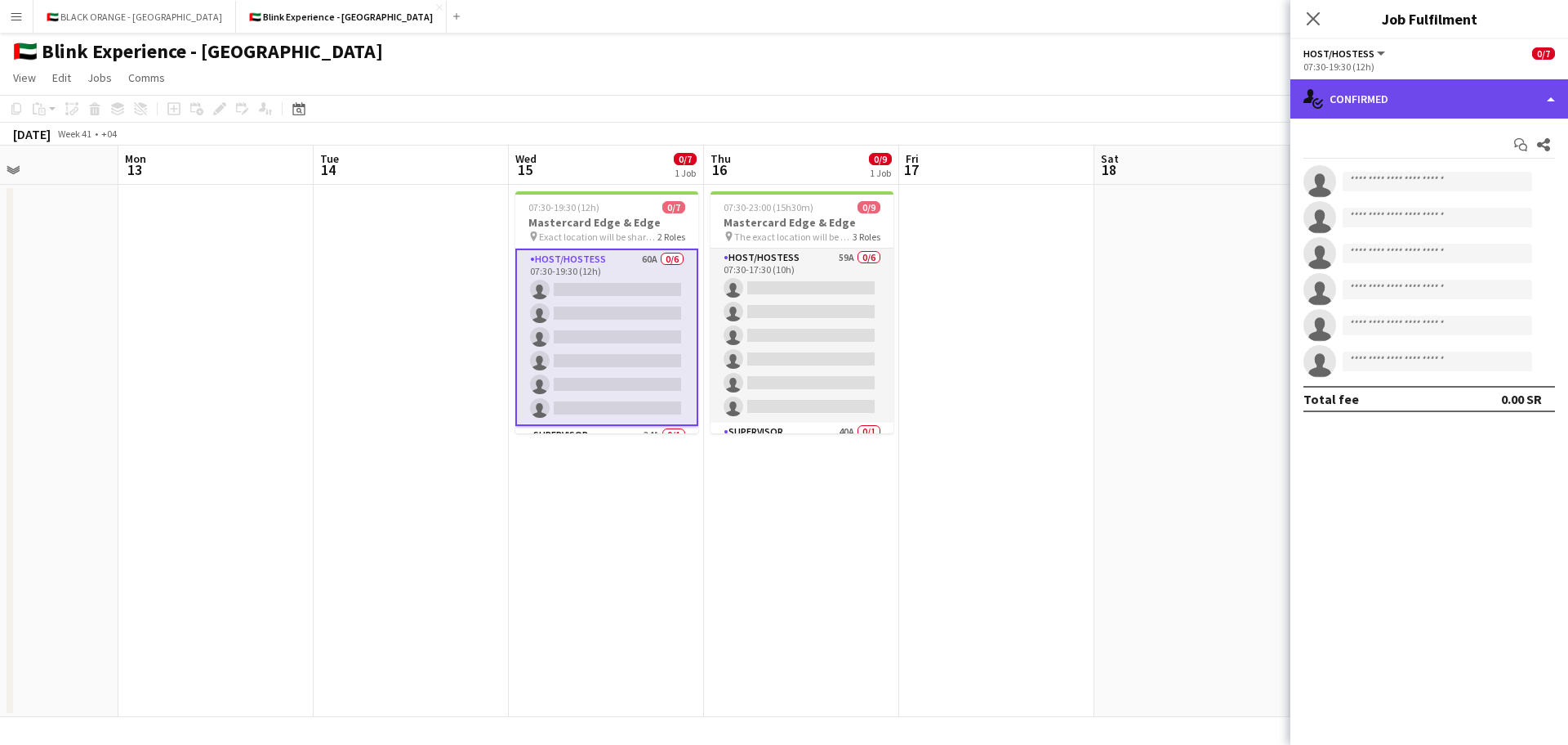
click at [1449, 104] on div "single-neutral-actions-check-2 Confirmed" at bounding box center [1429, 98] width 278 height 39
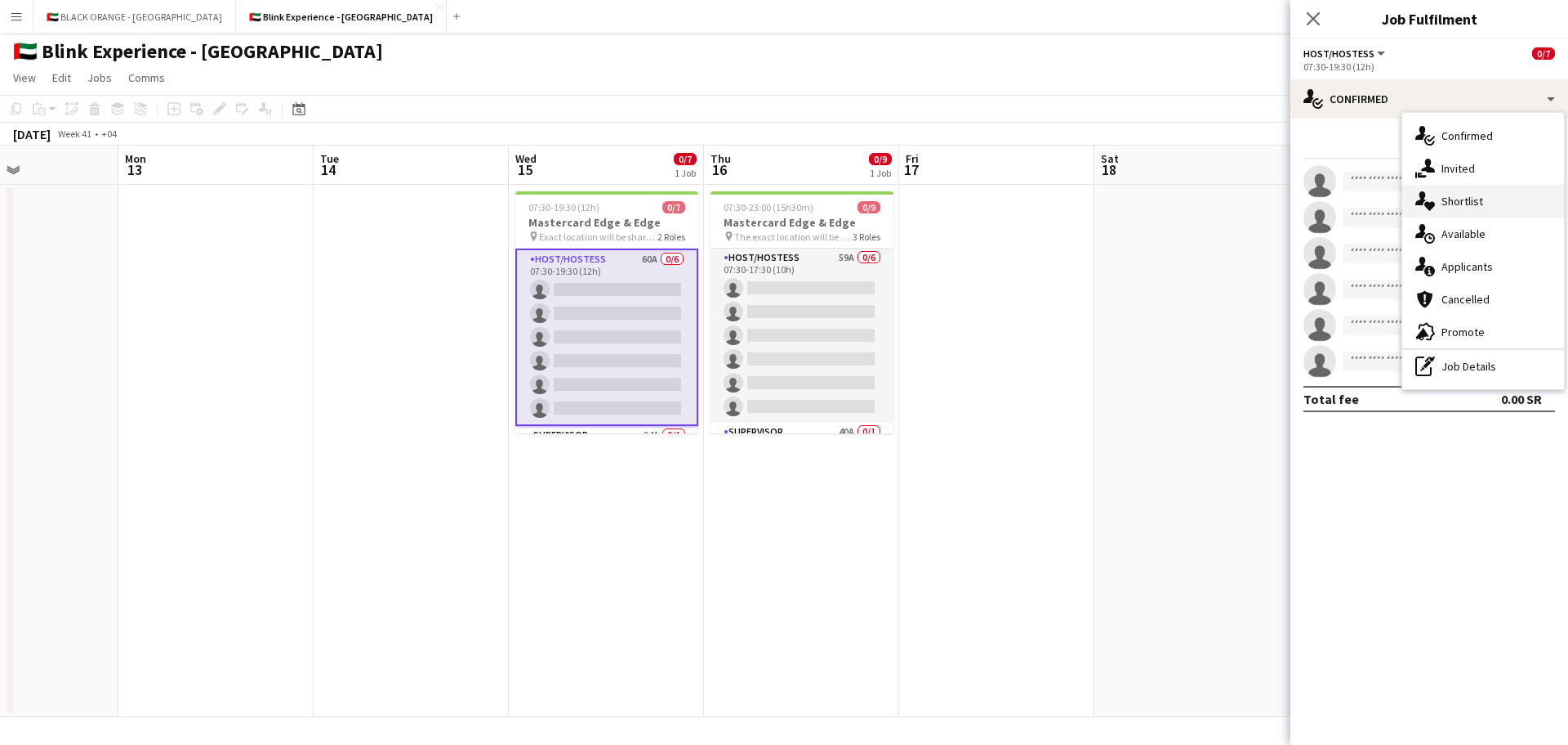
click at [1463, 195] on span "Shortlist" at bounding box center [1462, 200] width 42 height 15
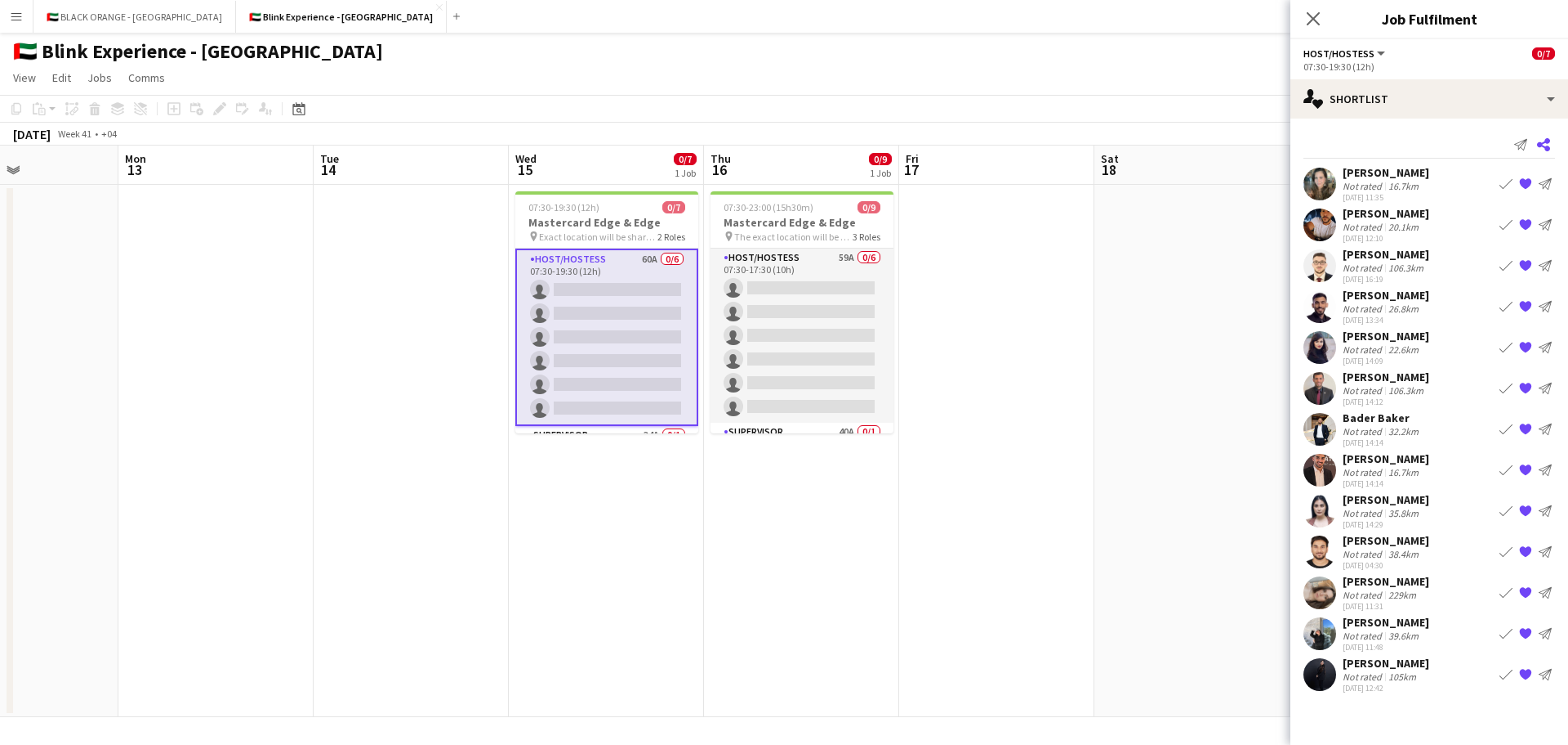
click at [1548, 146] on icon "Share" at bounding box center [1543, 144] width 13 height 13
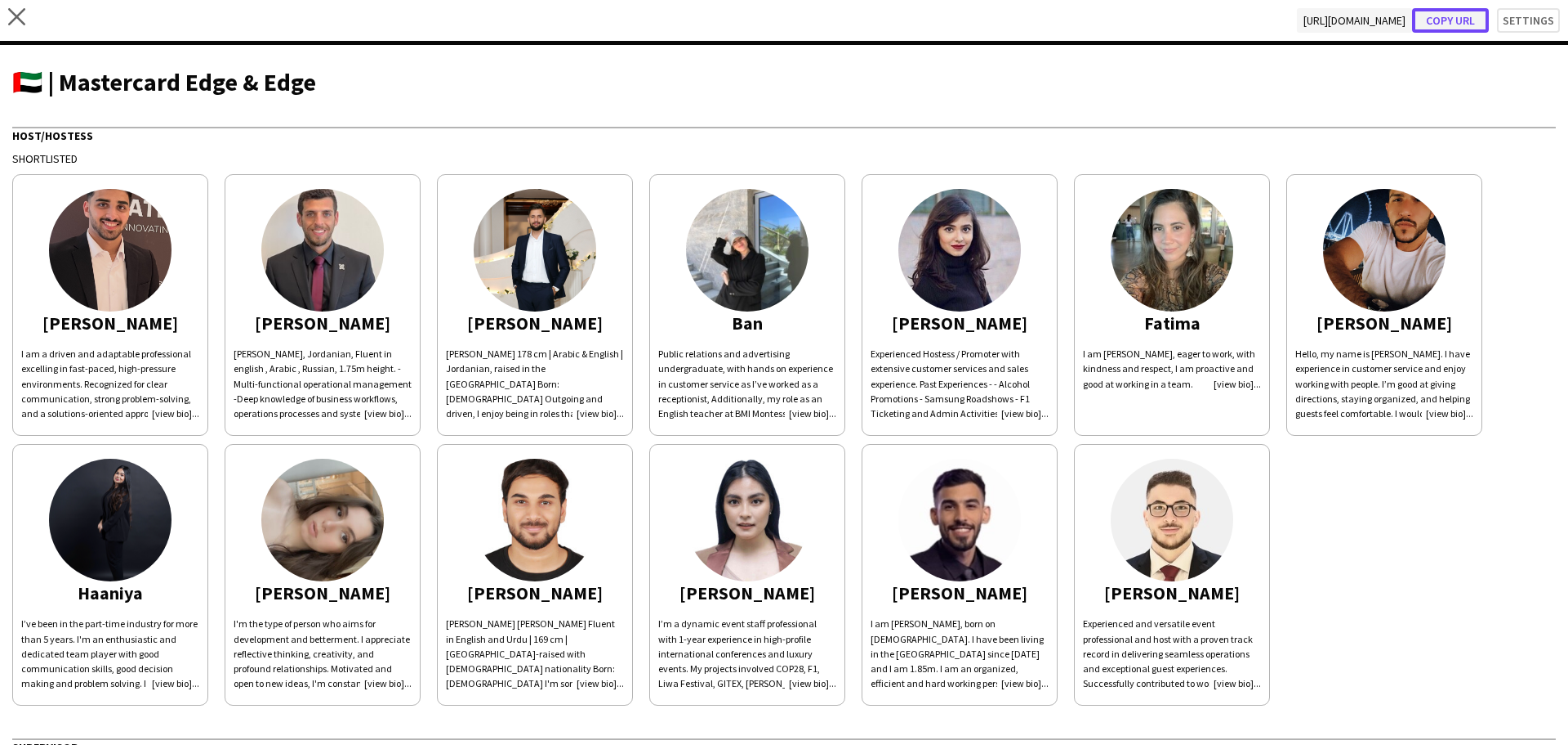
click at [1433, 17] on button "Copy url" at bounding box center [1450, 20] width 77 height 25
type textarea "**********"
click at [1518, 28] on button "Settings" at bounding box center [1520, 20] width 79 height 25
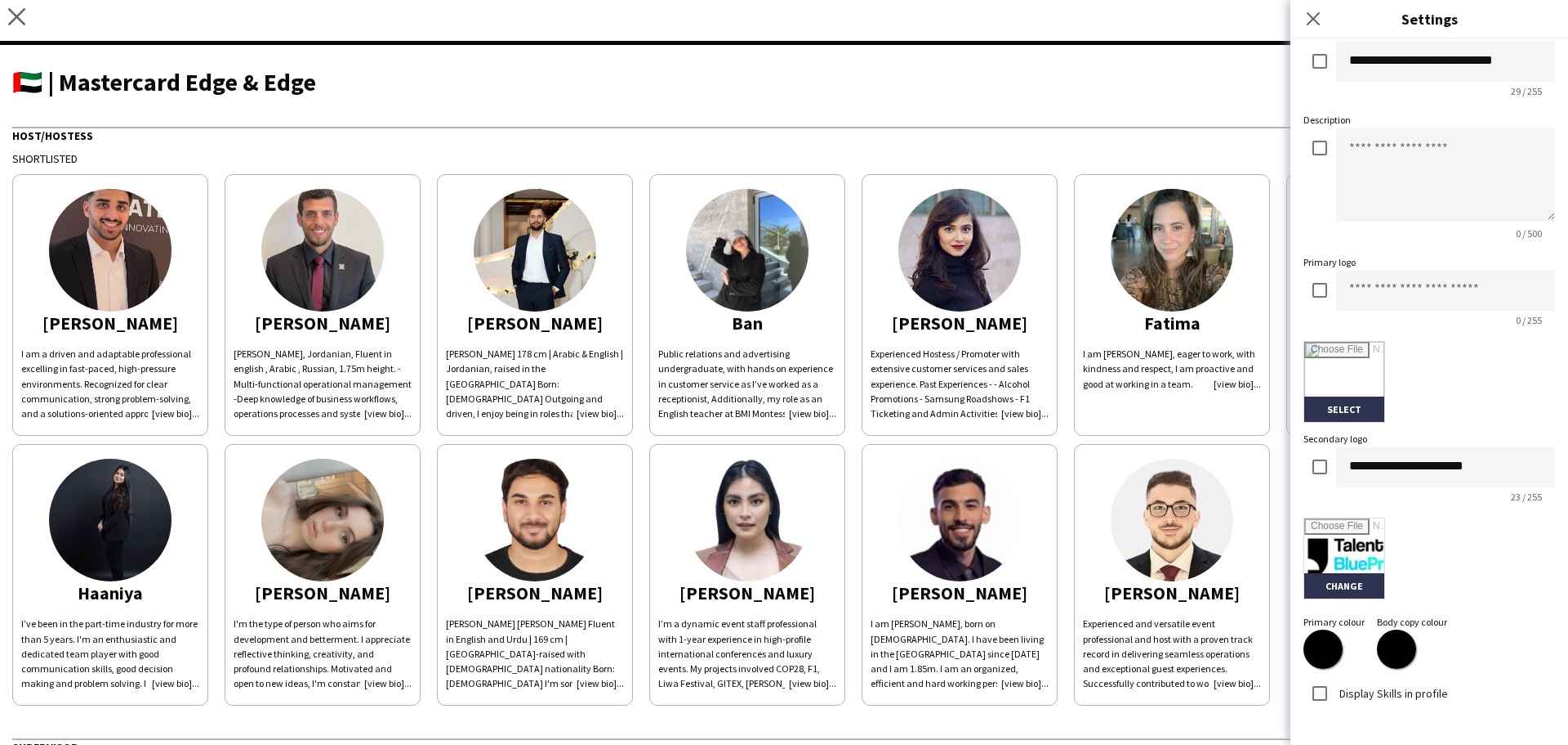
scroll to position [227, 0]
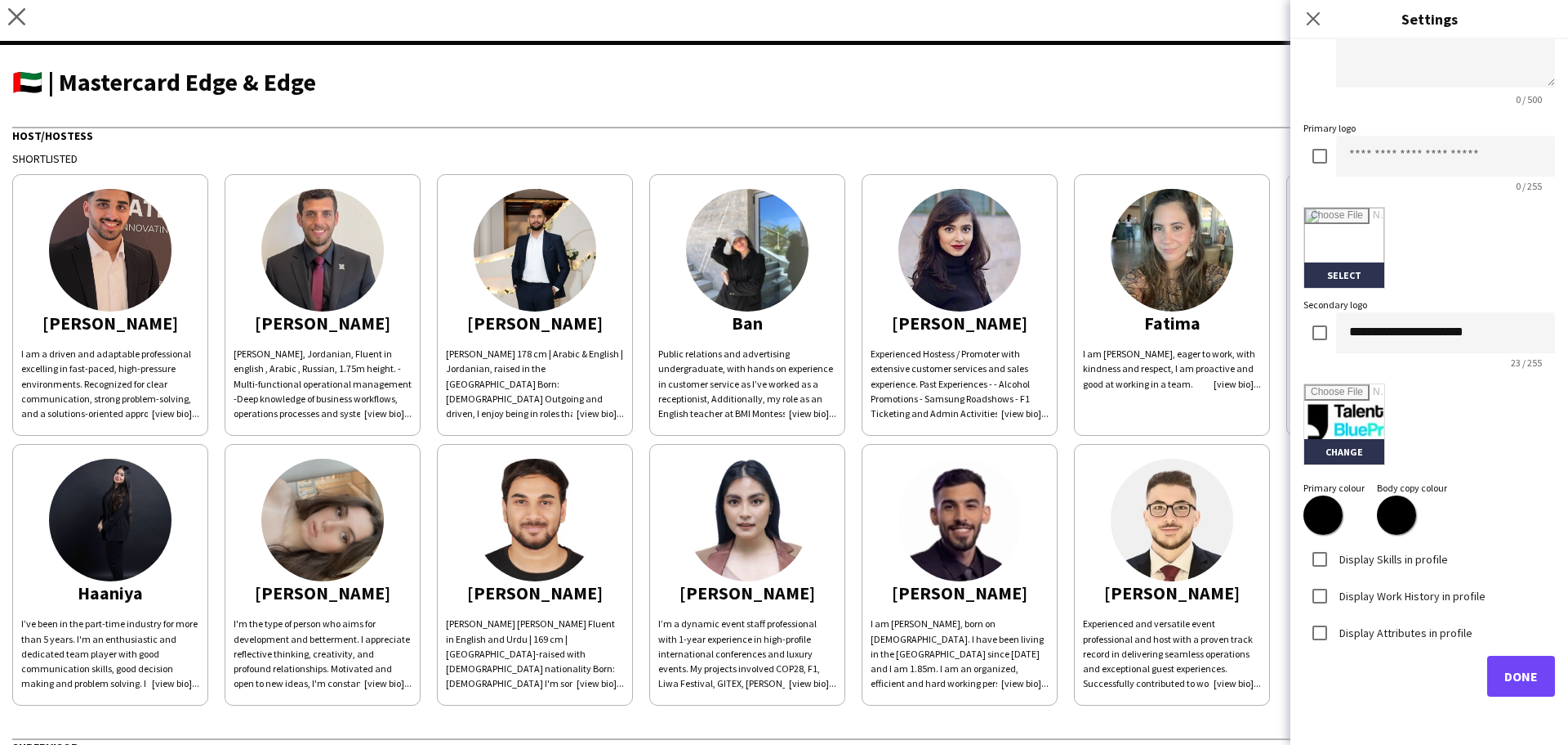
click at [1176, 85] on div "🇦🇪 | Mastercard Edge & Edge" at bounding box center [784, 82] width 1544 height 25
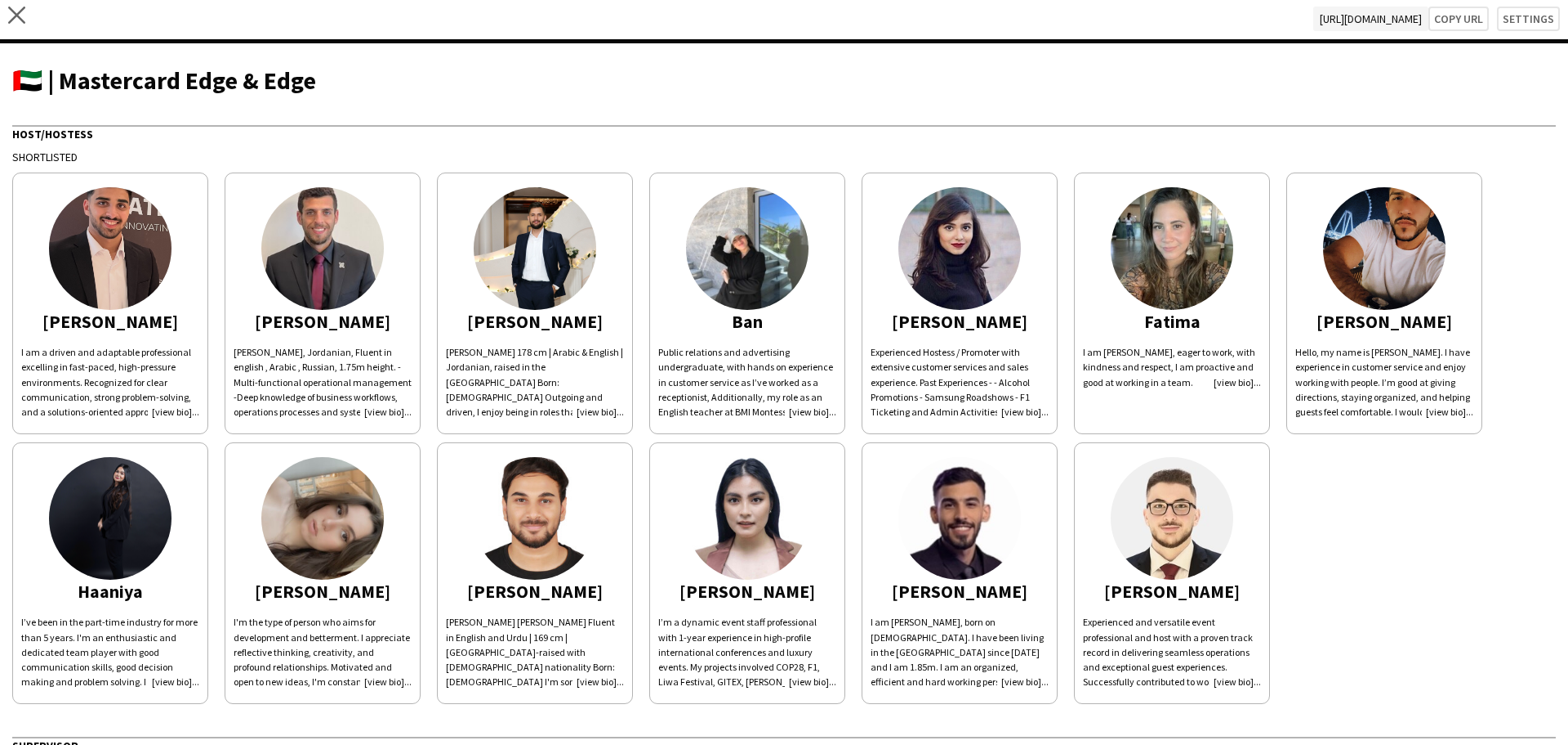
scroll to position [0, 0]
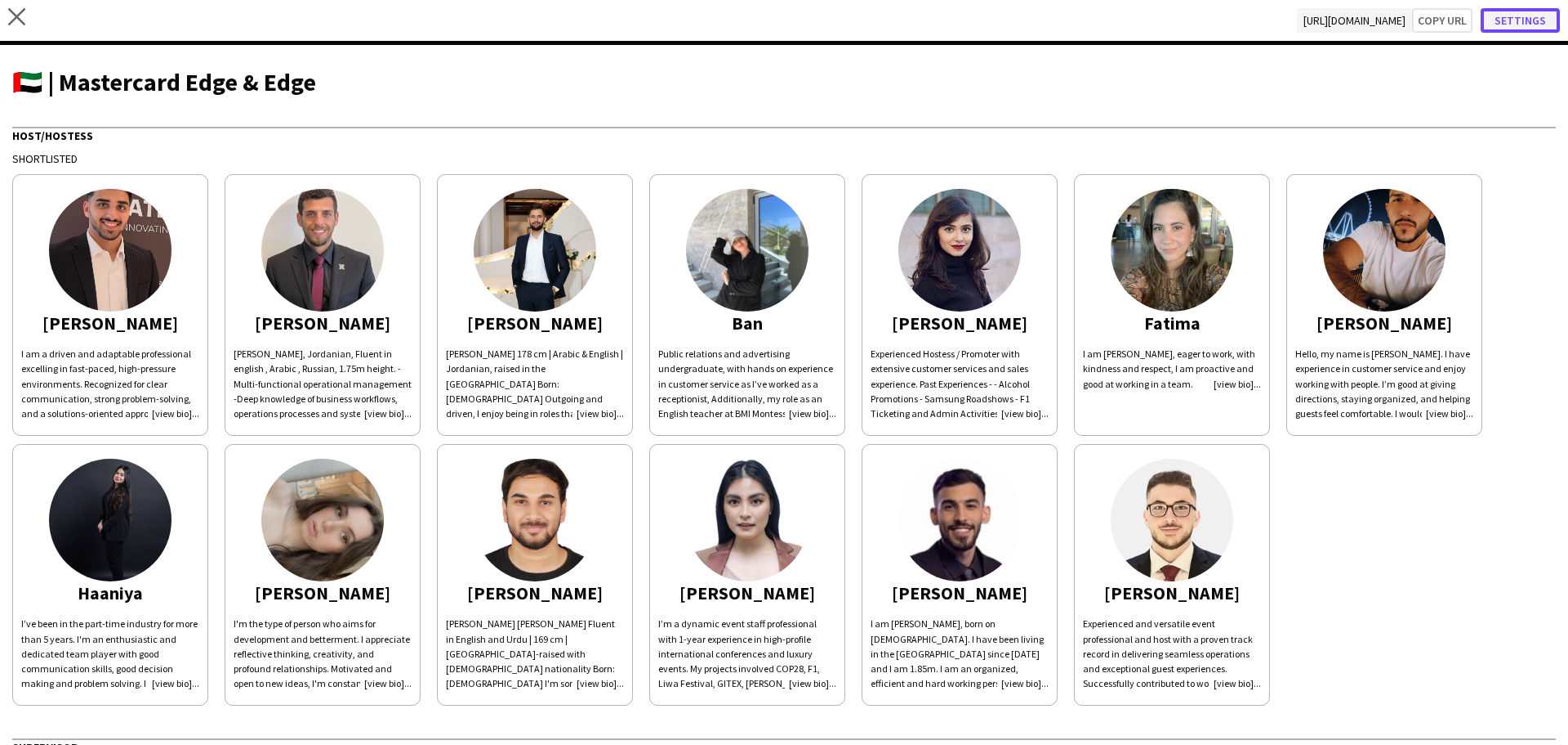
click at [1527, 21] on button "Settings" at bounding box center [1520, 20] width 79 height 25
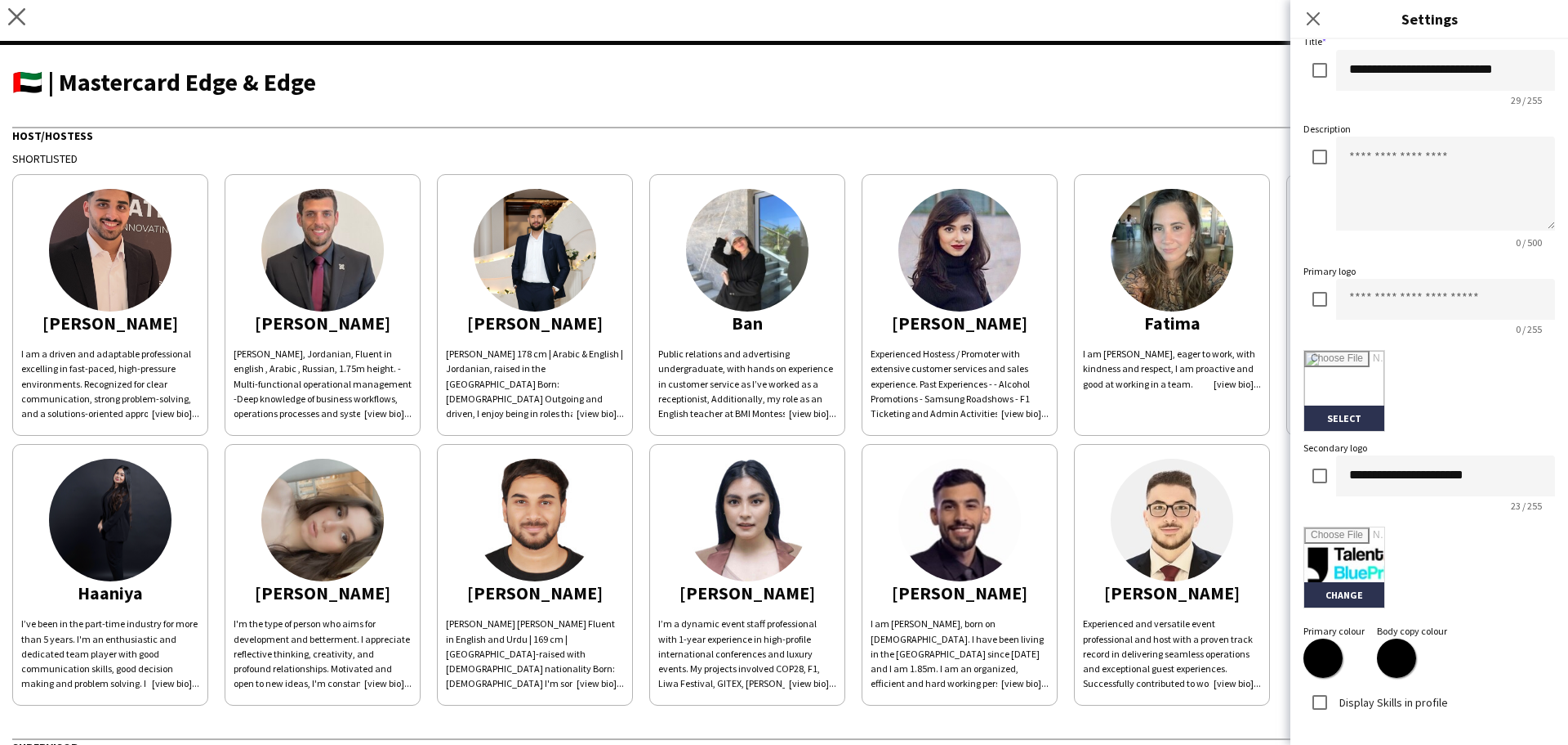
scroll to position [227, 0]
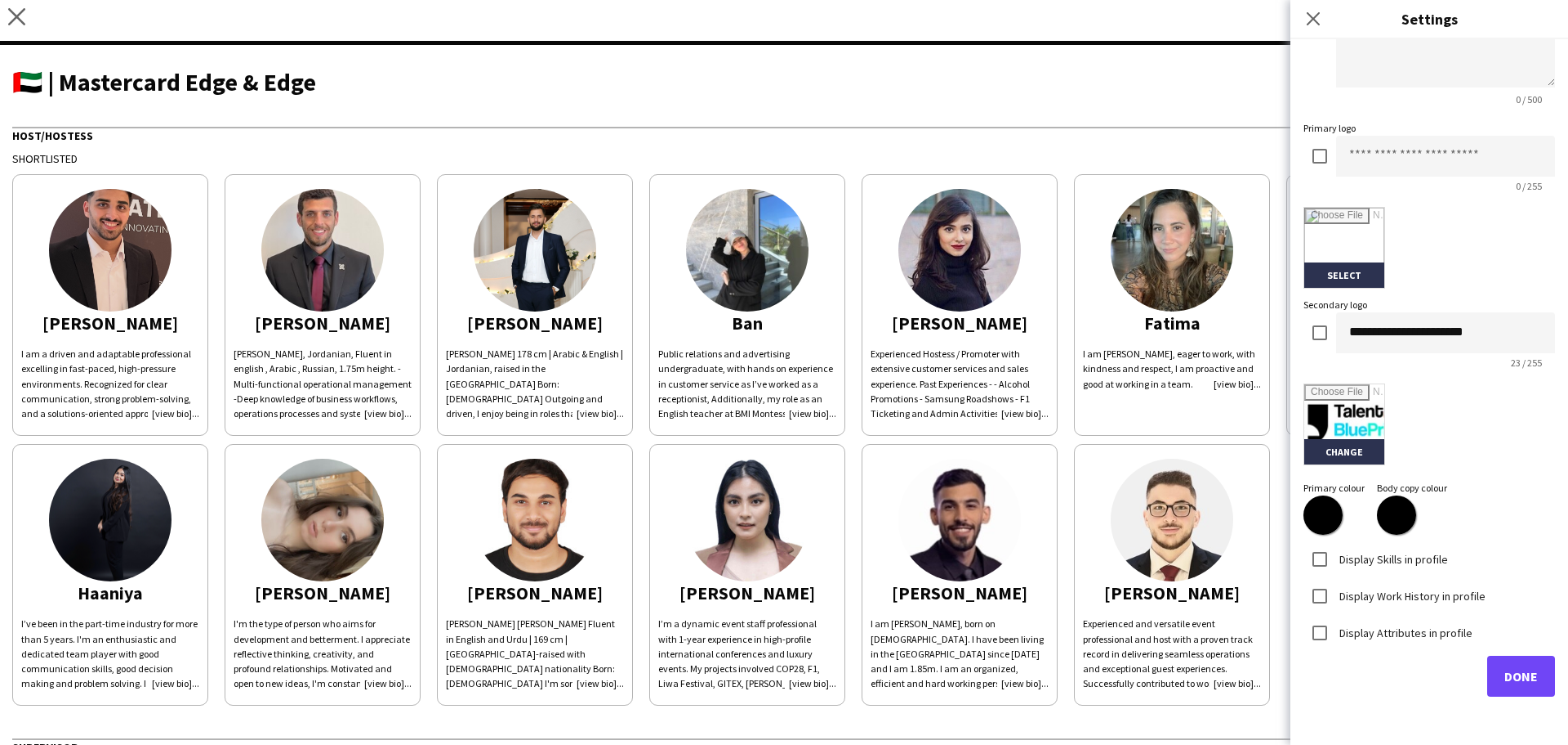
click at [1324, 512] on input "*******" at bounding box center [1323, 515] width 59 height 59
type input "*******"
drag, startPoint x: 1496, startPoint y: 514, endPoint x: 1480, endPoint y: 515, distance: 16.0
click at [1496, 514] on form "**********" at bounding box center [1429, 264] width 251 height 863
click at [1395, 515] on input "*******" at bounding box center [1397, 515] width 59 height 59
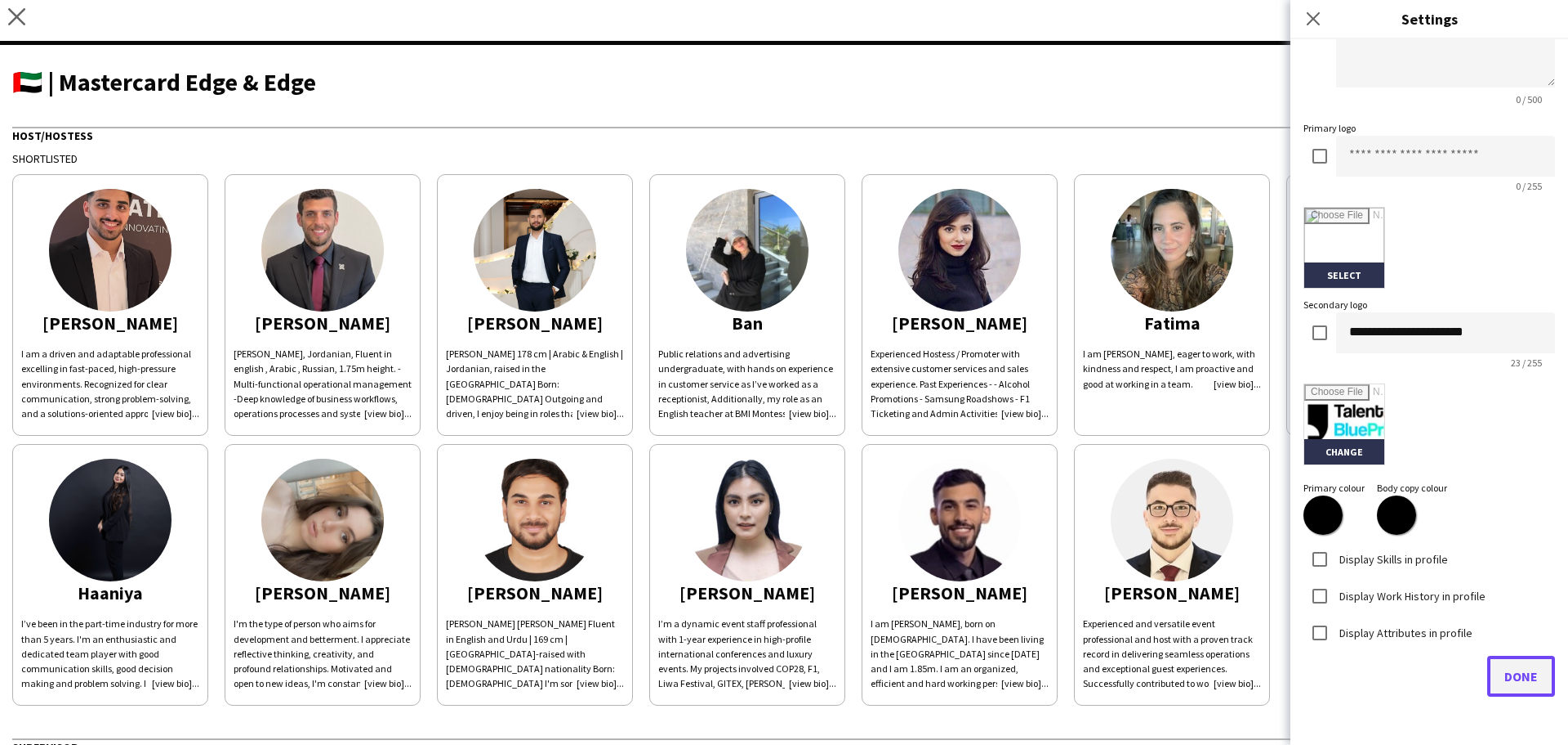
type input "*******"
click at [1531, 677] on button "Done" at bounding box center [1521, 675] width 68 height 41
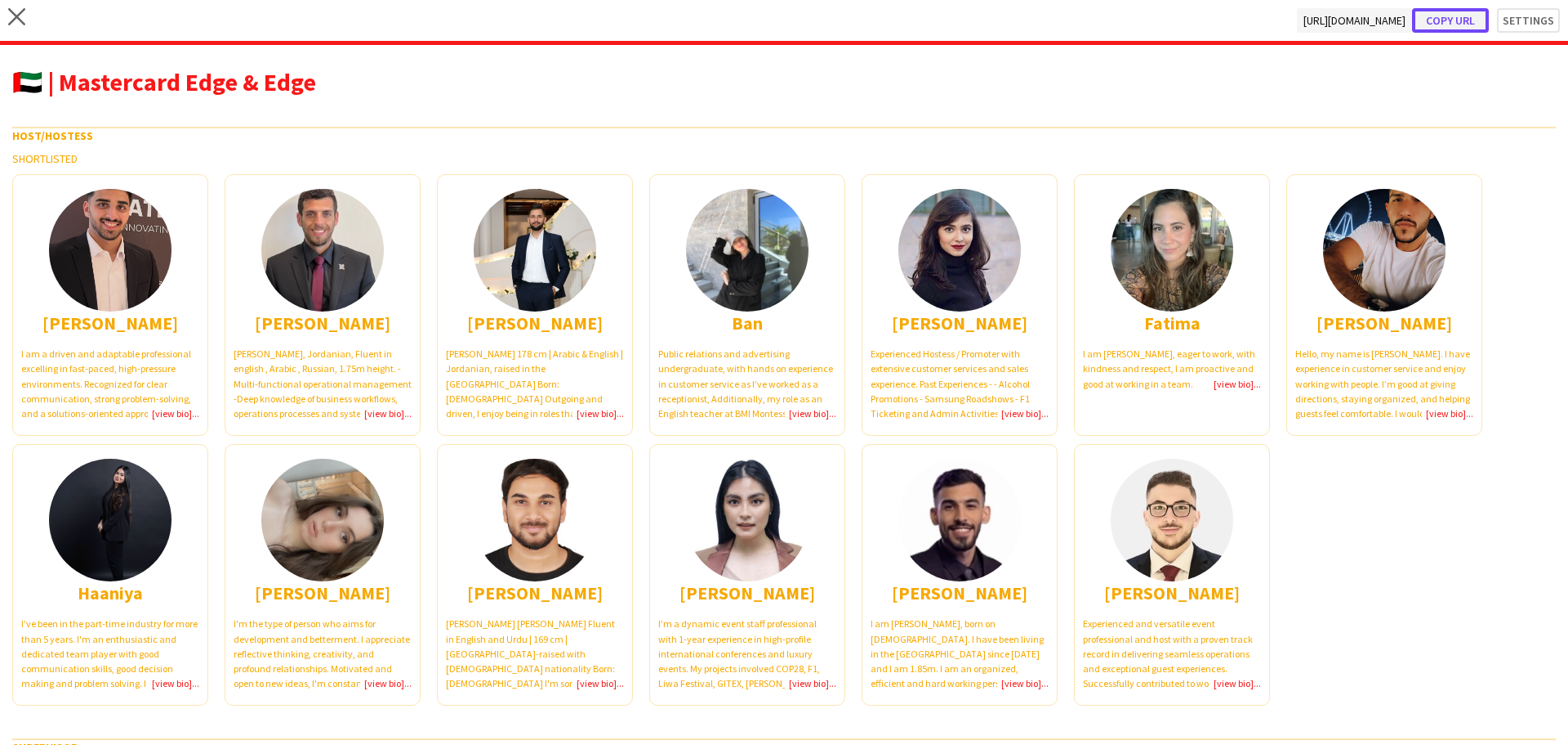
click at [1461, 17] on button "Copy url" at bounding box center [1450, 20] width 77 height 25
click at [21, 14] on icon "close" at bounding box center [16, 16] width 17 height 17
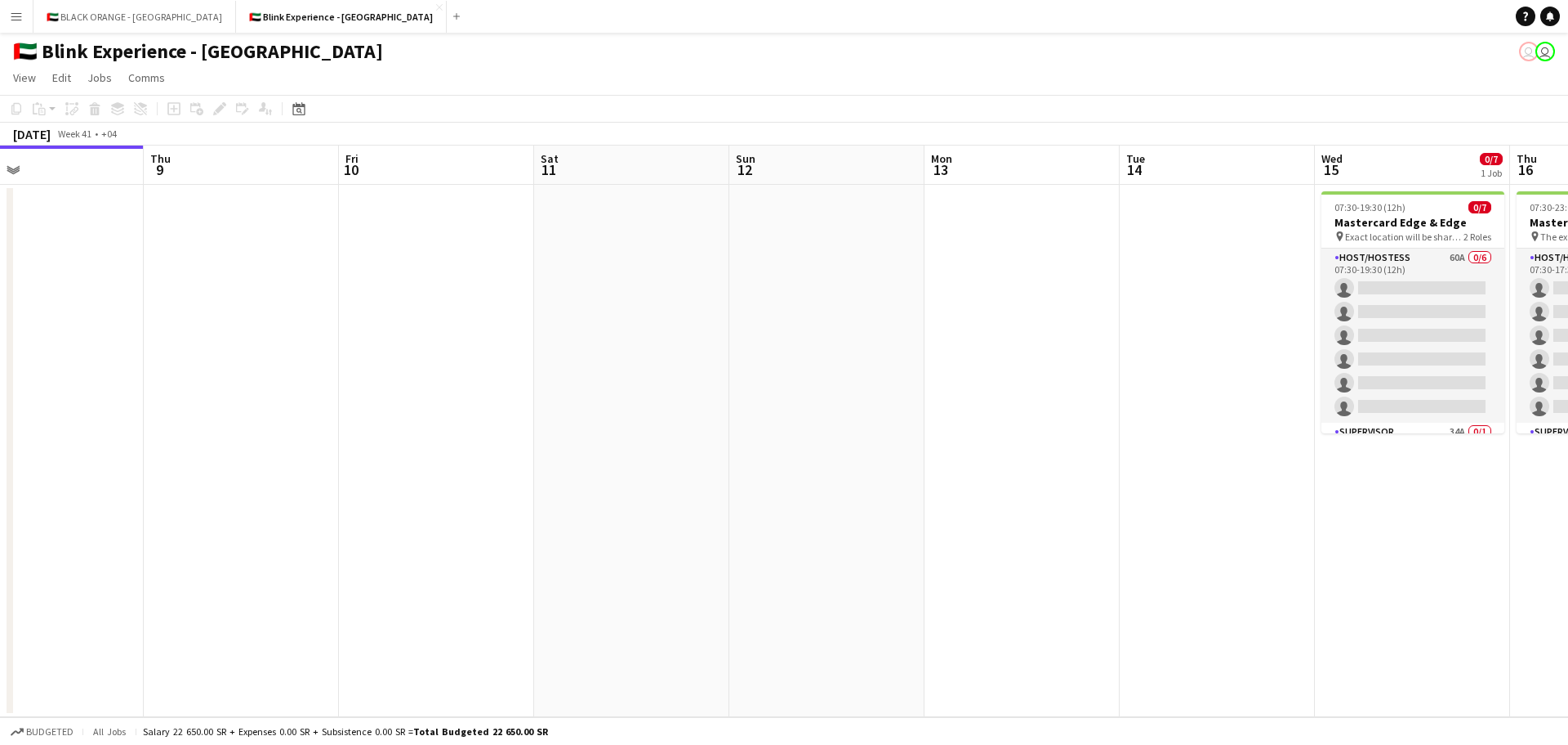
drag, startPoint x: 1187, startPoint y: 381, endPoint x: 193, endPoint y: 365, distance: 994.1
click at [163, 360] on app-calendar-viewport "Sun 5 Mon 6 Tue 7 Wed 8 Thu 9 Fri 10 Sat 11 Sun 12 Mon 13 Tue 14 Wed 15 0/7 1 J…" at bounding box center [784, 431] width 1568 height 571
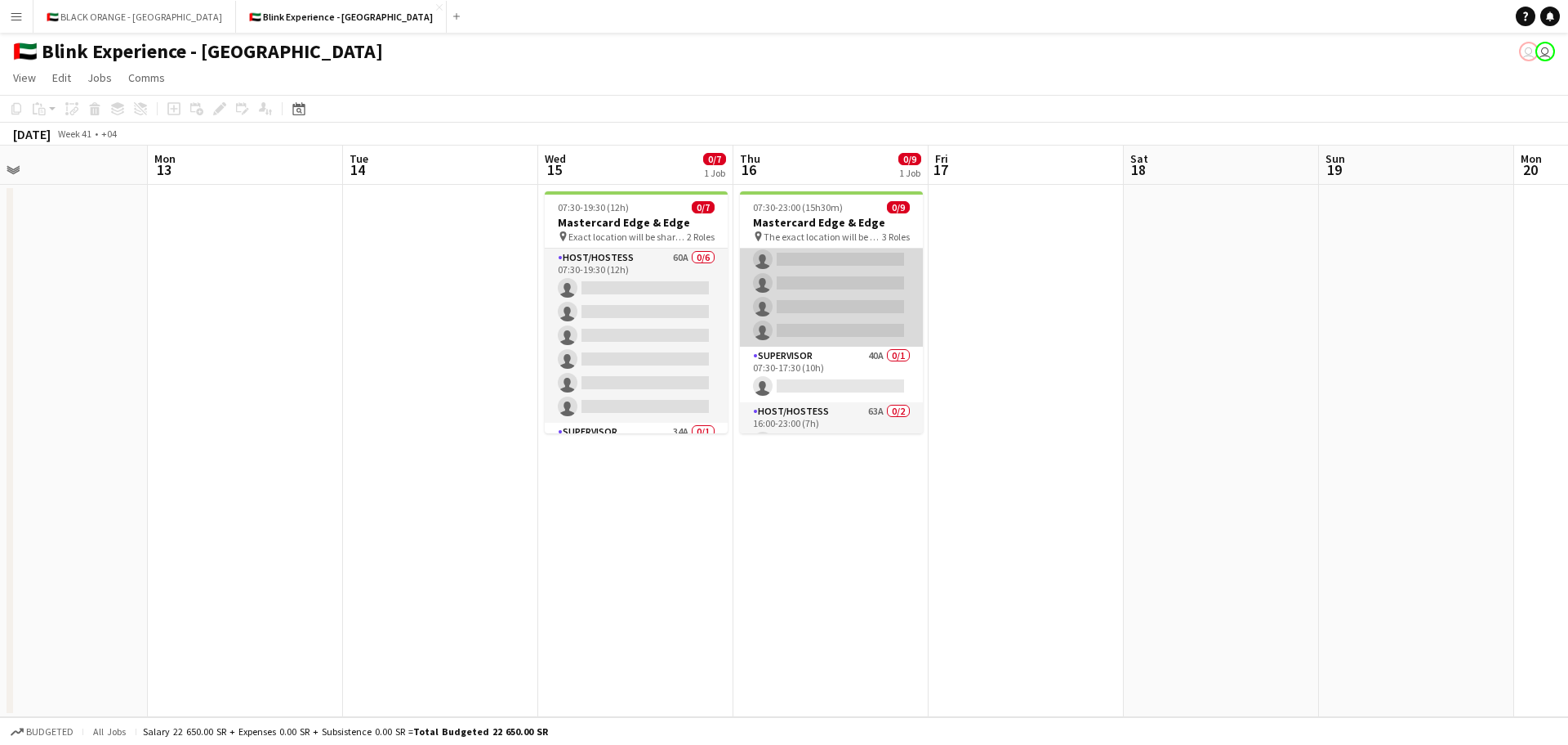
scroll to position [125, 0]
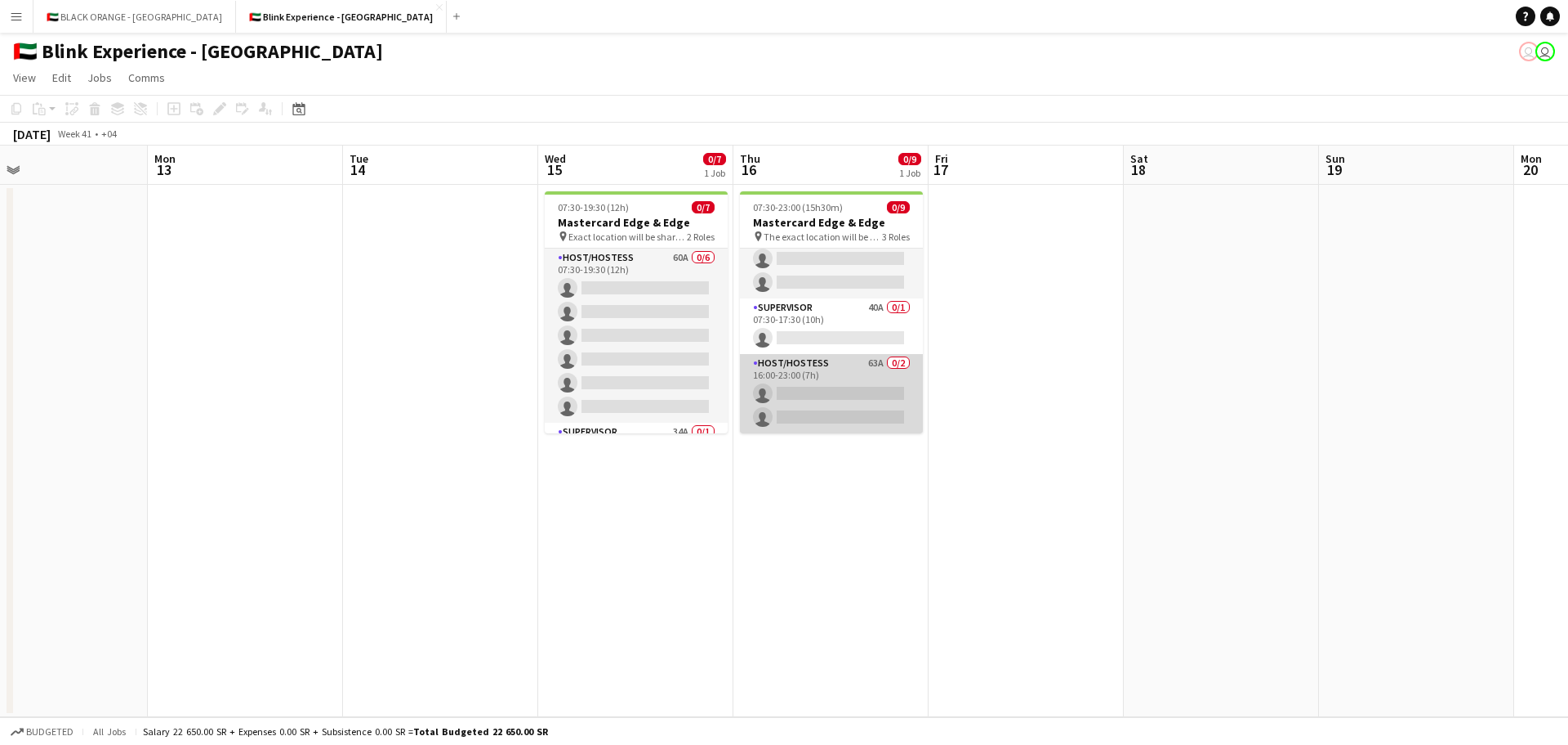
click at [813, 378] on app-card-role "Host/Hostess 63A 0/2 16:00-23:00 (7h) single-neutral-actions single-neutral-act…" at bounding box center [831, 393] width 183 height 79
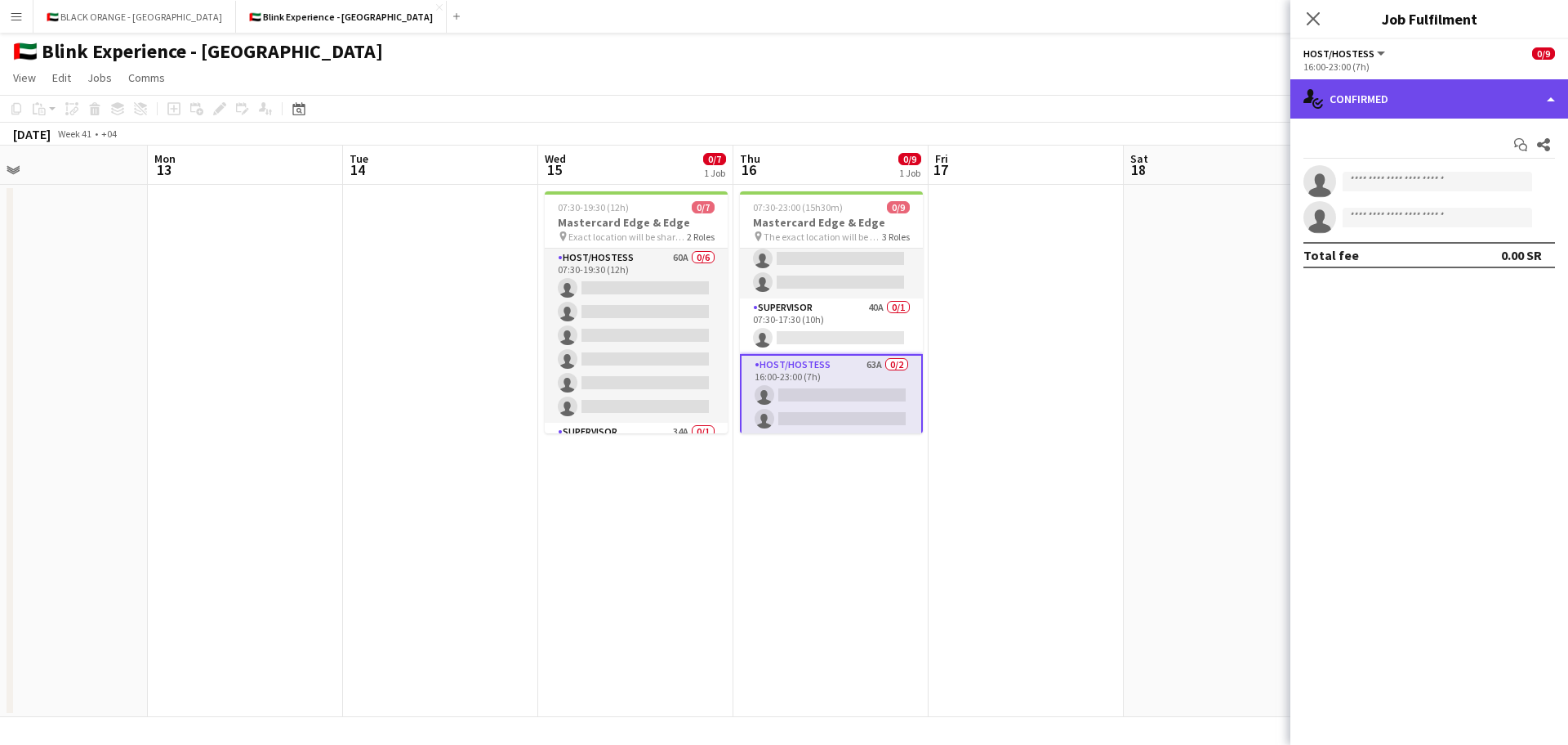
click at [1439, 105] on div "single-neutral-actions-check-2 Confirmed" at bounding box center [1429, 98] width 278 height 39
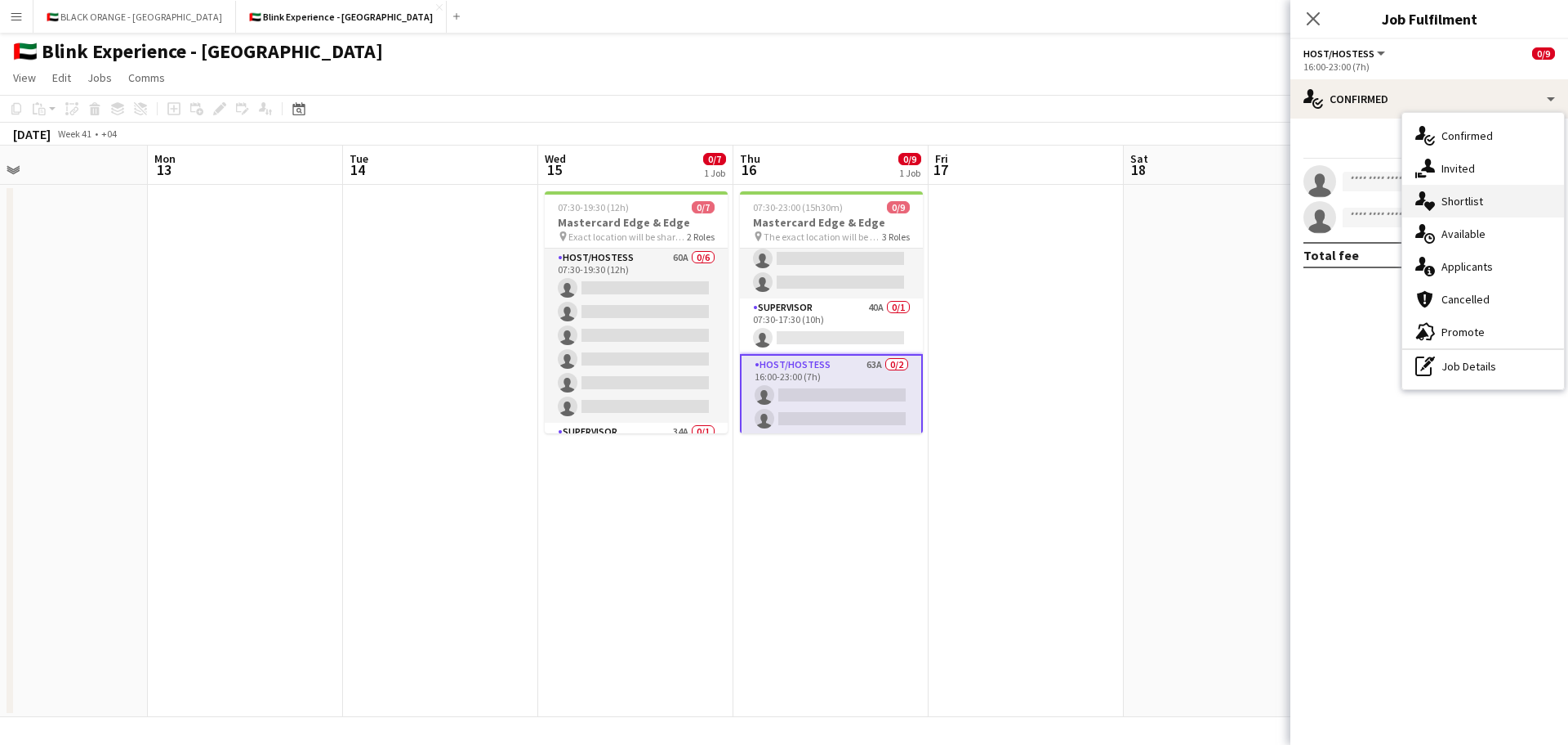
click at [1442, 197] on span "Shortlist" at bounding box center [1462, 200] width 42 height 15
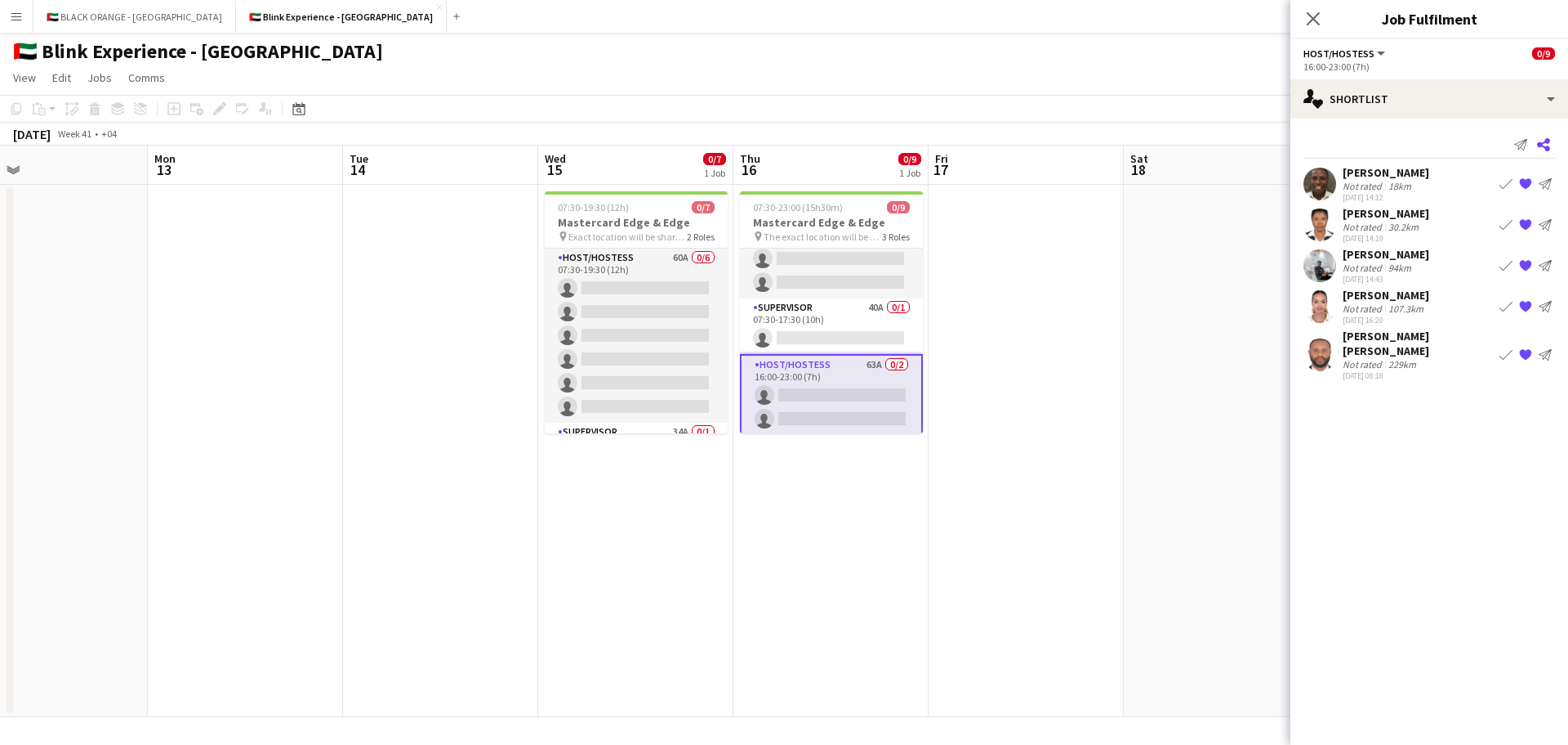
click at [1543, 145] on icon "Share" at bounding box center [1543, 144] width 13 height 13
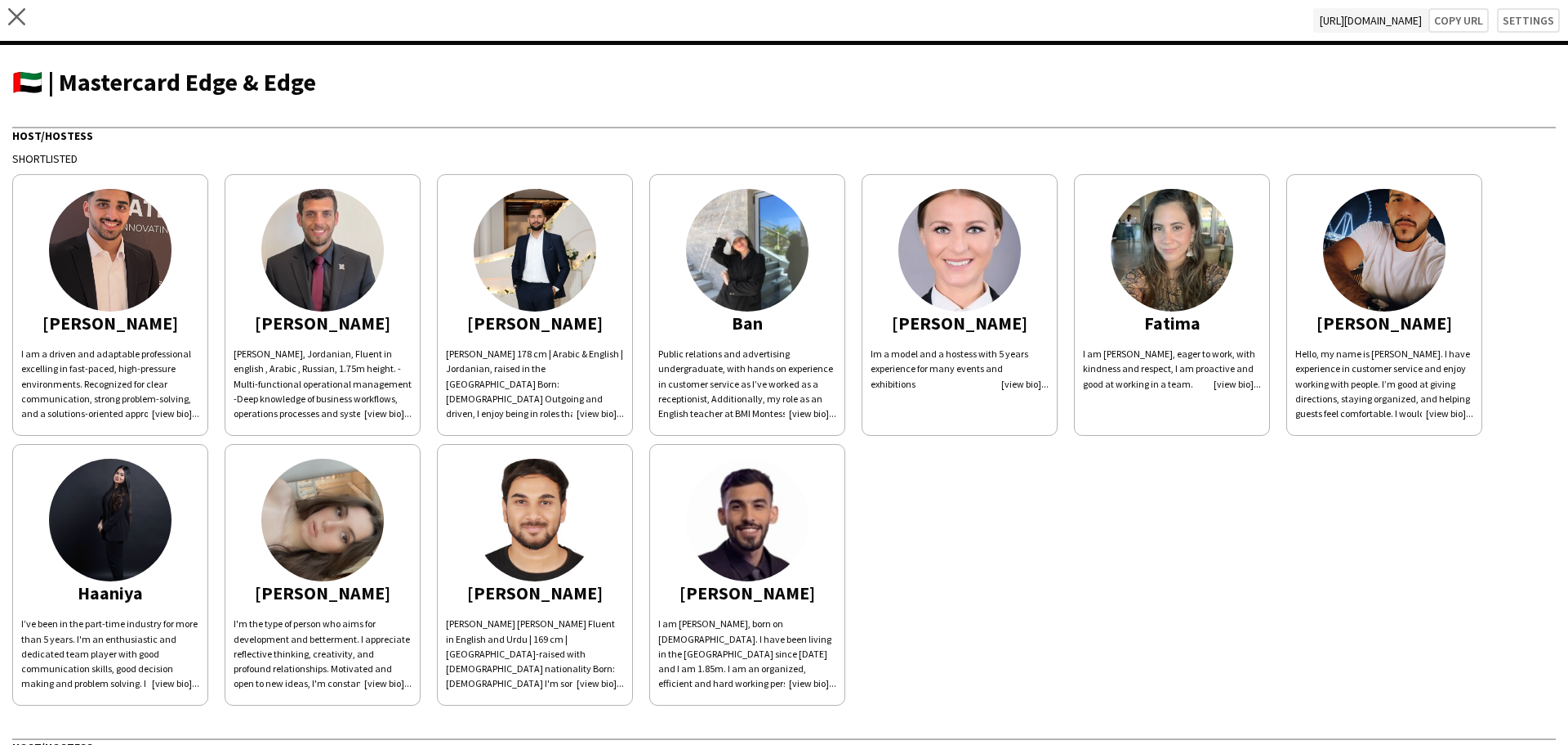
click at [25, 14] on div "close [URL][DOMAIN_NAME] Copy url Settings" at bounding box center [784, 22] width 1568 height 45
click at [15, 15] on icon at bounding box center [16, 16] width 17 height 17
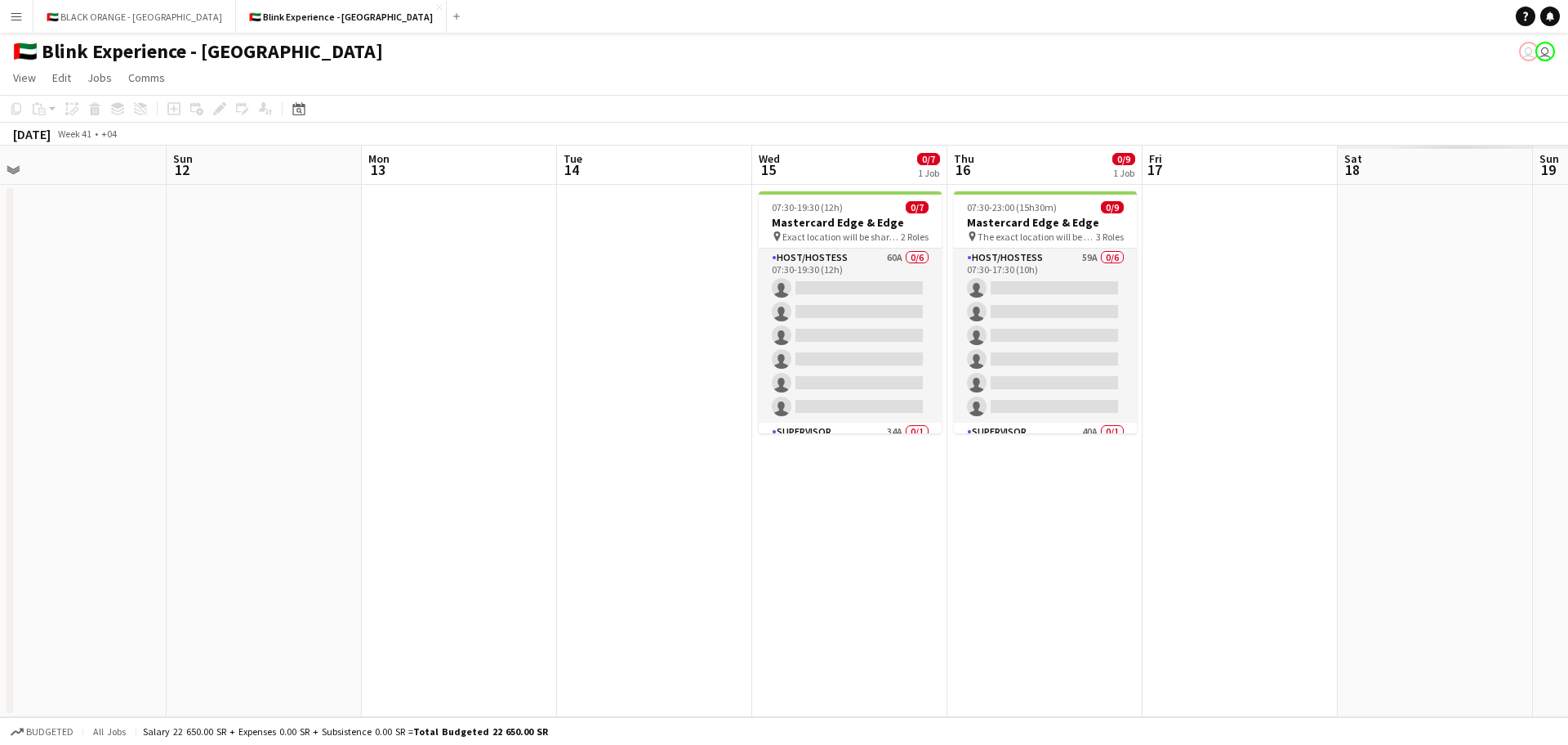
scroll to position [0, 589]
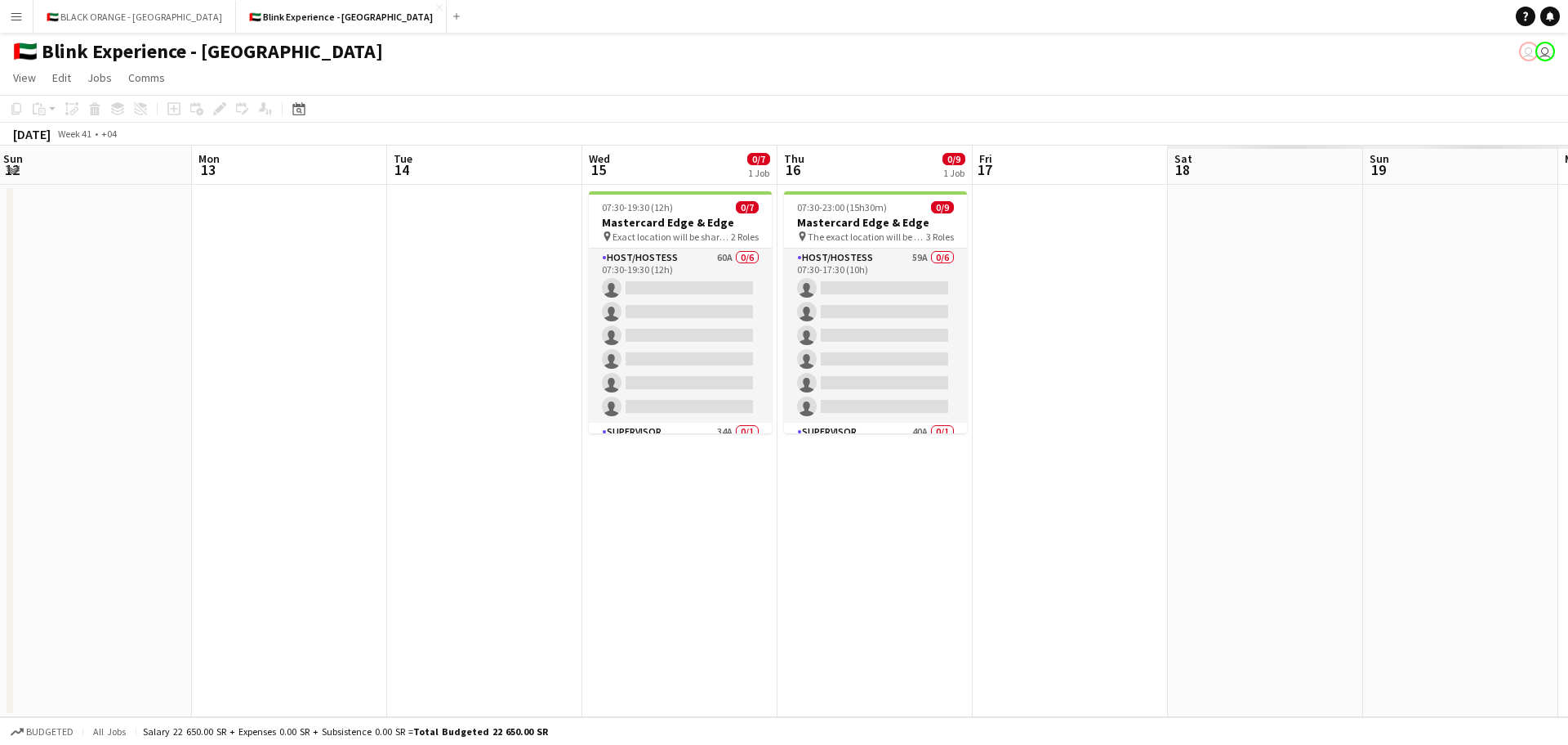
drag, startPoint x: 1288, startPoint y: 268, endPoint x: 507, endPoint y: 333, distance: 783.7
click at [310, 314] on app-calendar-viewport "Thu 9 Fri 10 Sat 11 Sun 12 Mon 13 Tue 14 Wed 15 0/7 1 Job Thu 16 0/9 1 Job Fri …" at bounding box center [784, 431] width 1568 height 571
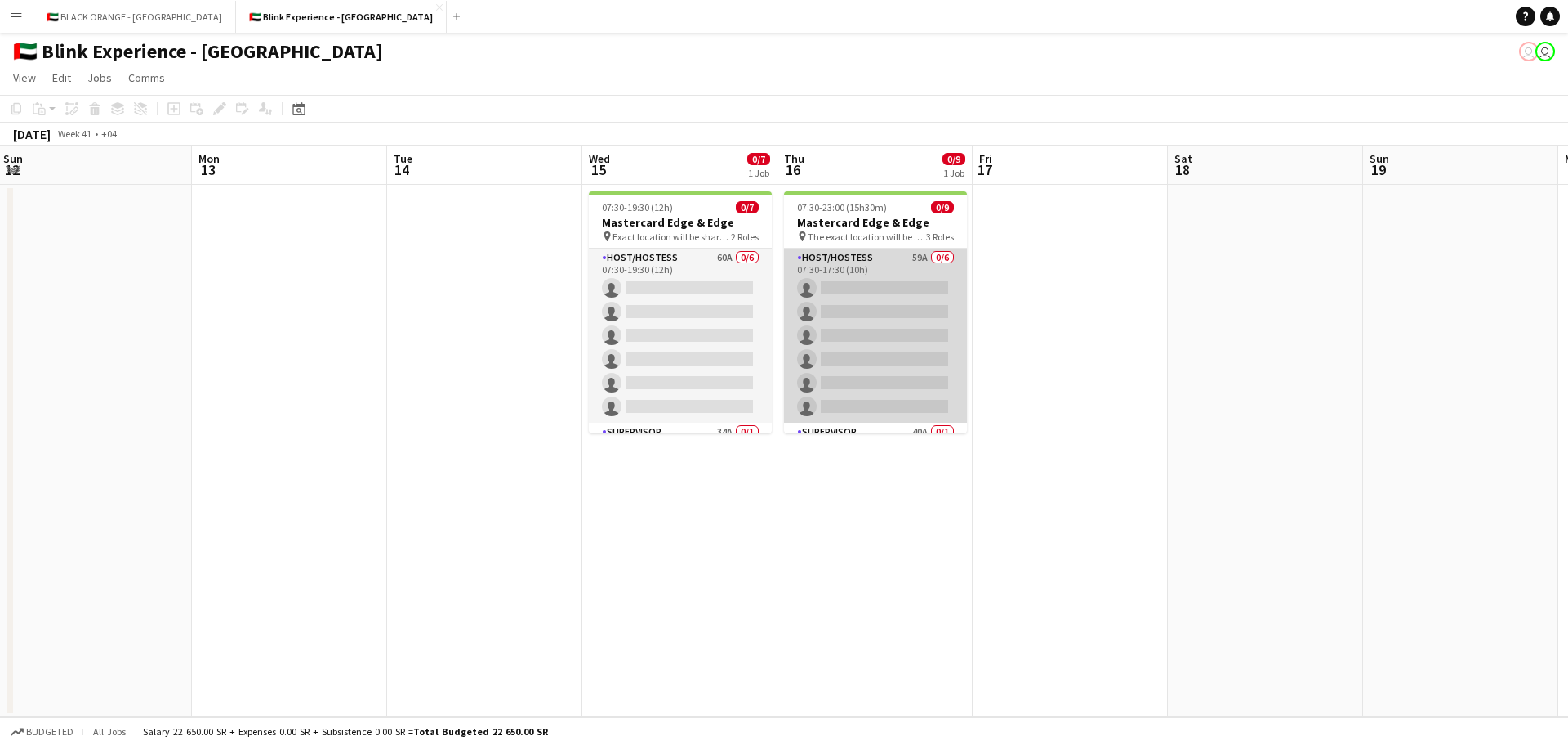
click at [896, 356] on app-card-role "Host/Hostess 59A 0/6 07:30-17:30 (10h) single-neutral-actions single-neutral-ac…" at bounding box center [876, 335] width 183 height 175
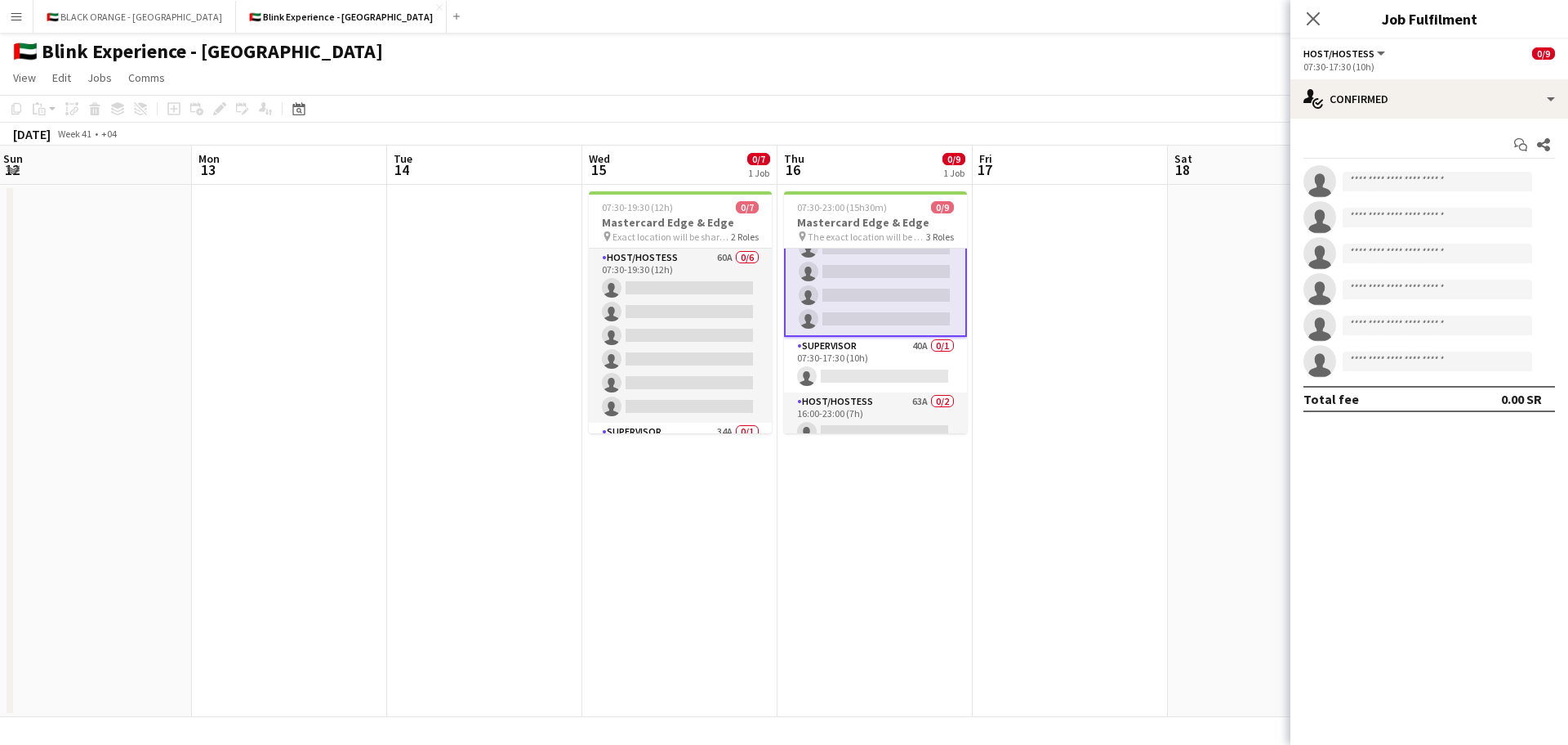
scroll to position [128, 0]
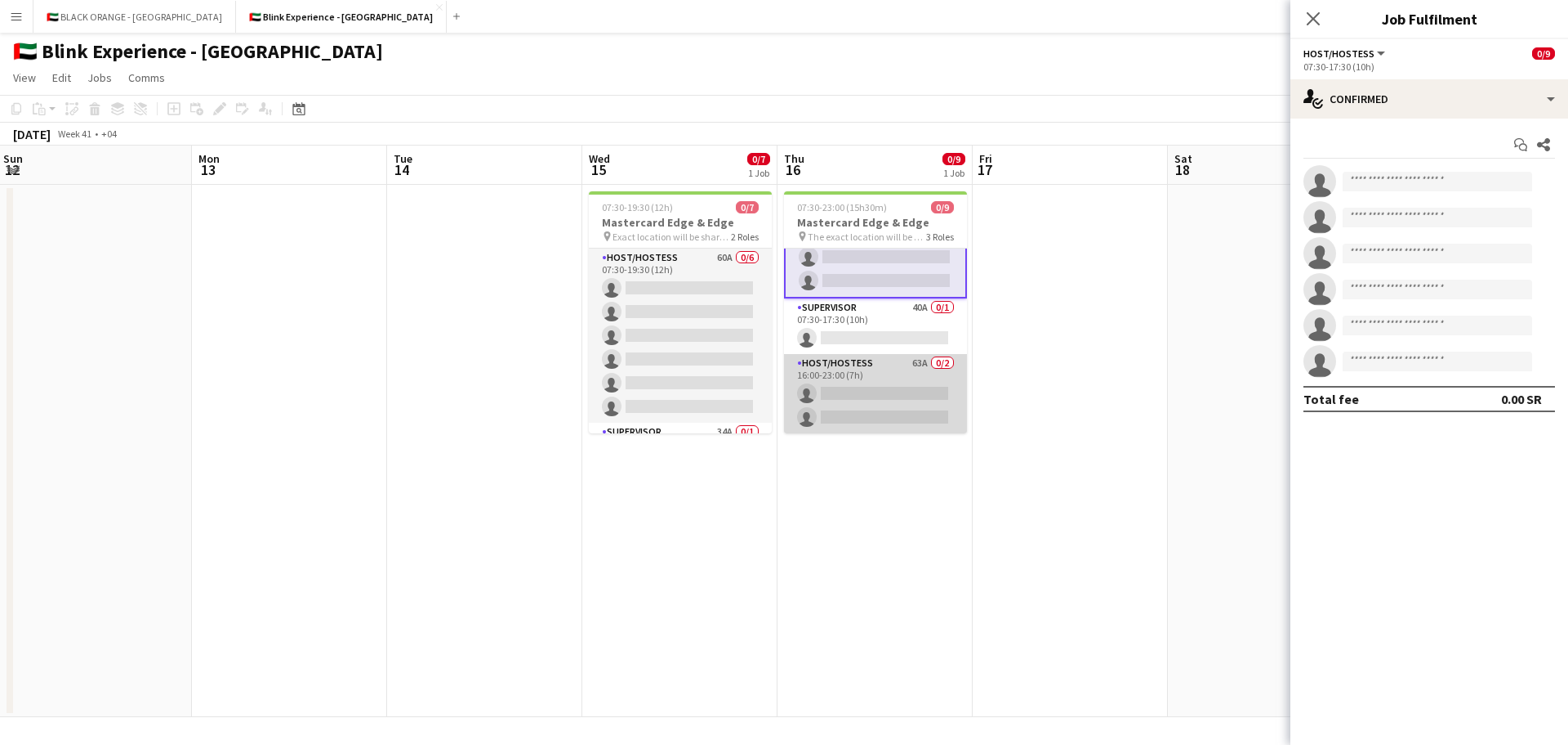
click at [868, 390] on app-card-role "Host/Hostess 63A 0/2 16:00-23:00 (7h) single-neutral-actions single-neutral-act…" at bounding box center [876, 393] width 183 height 79
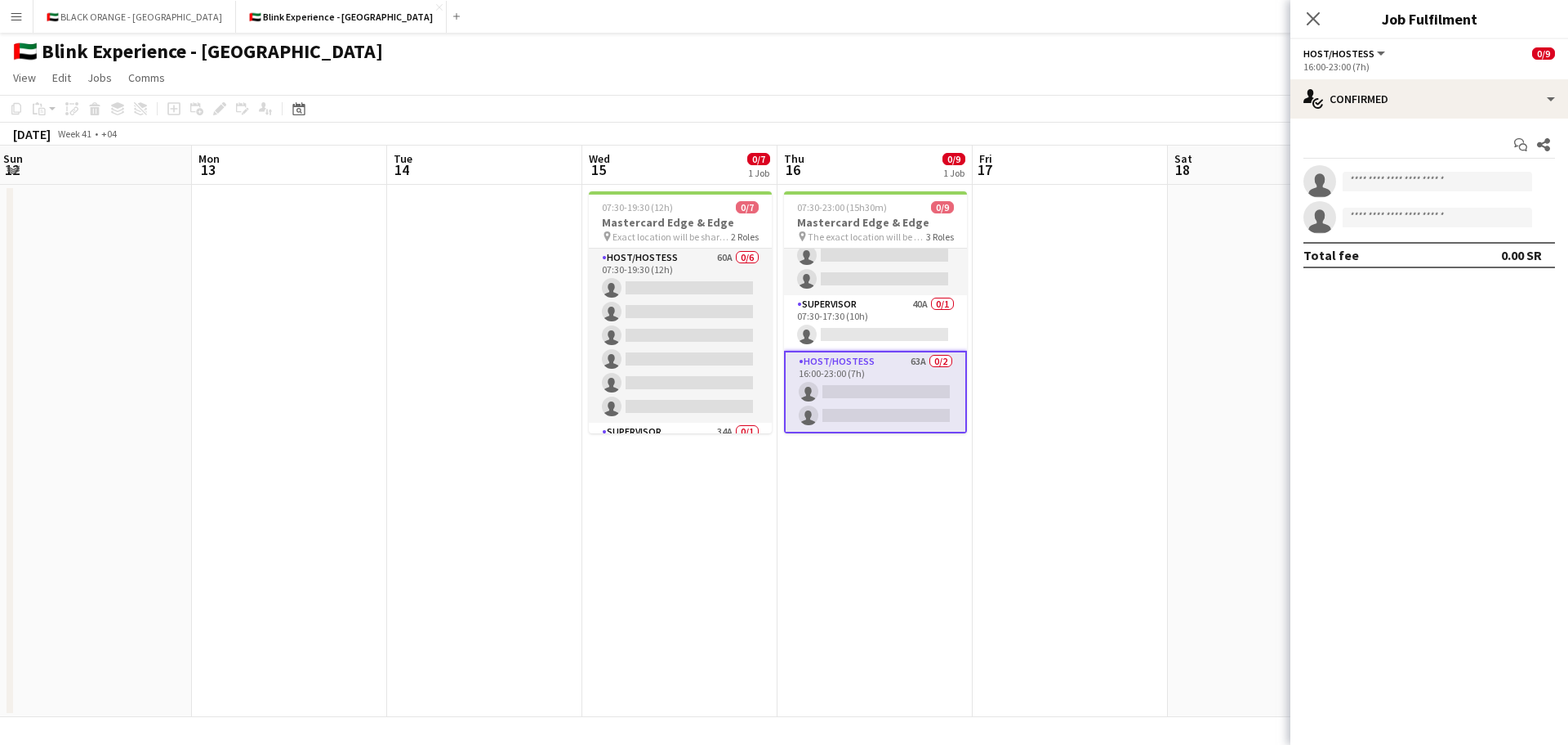
scroll to position [126, 0]
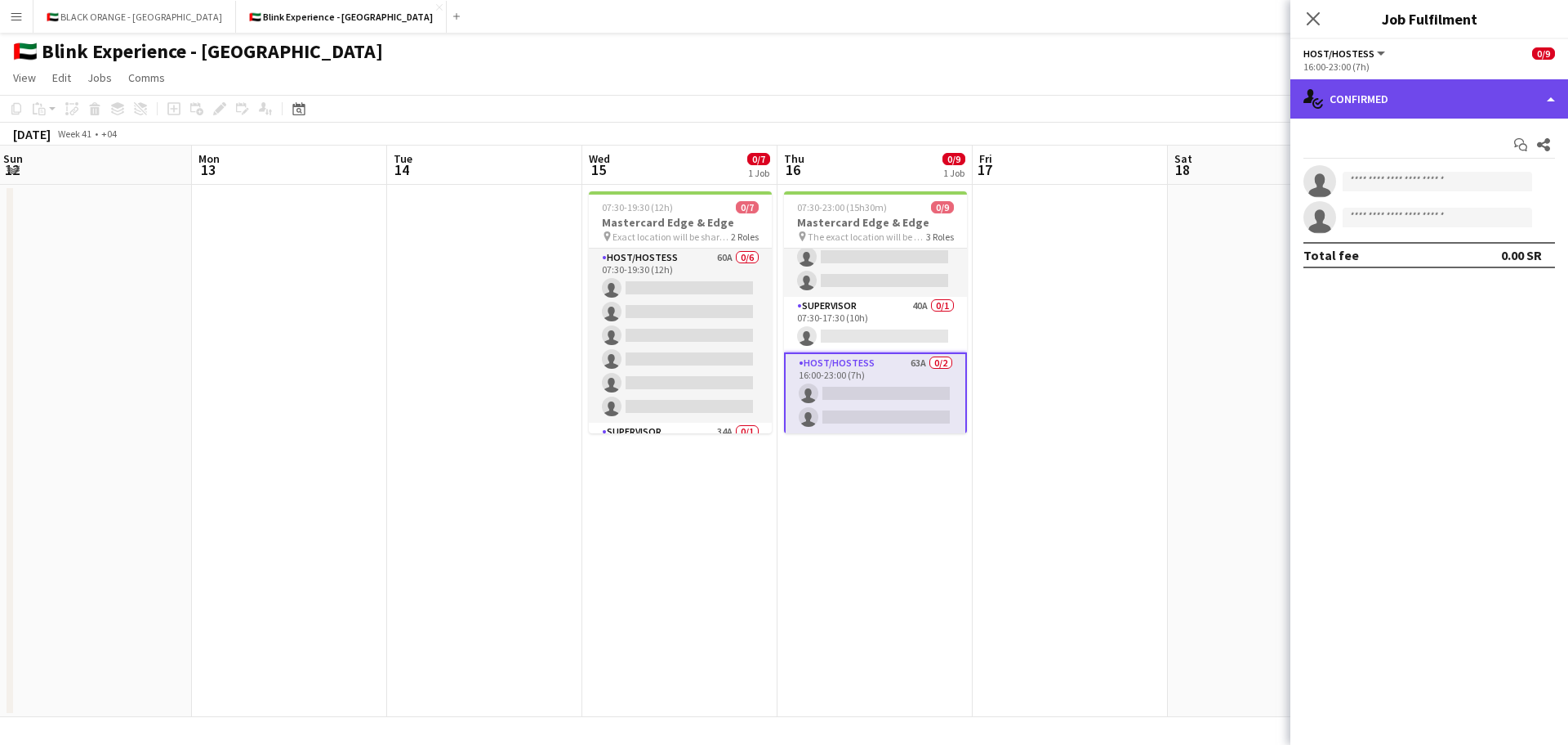
click at [1547, 107] on div "single-neutral-actions-check-2 Confirmed" at bounding box center [1429, 98] width 278 height 39
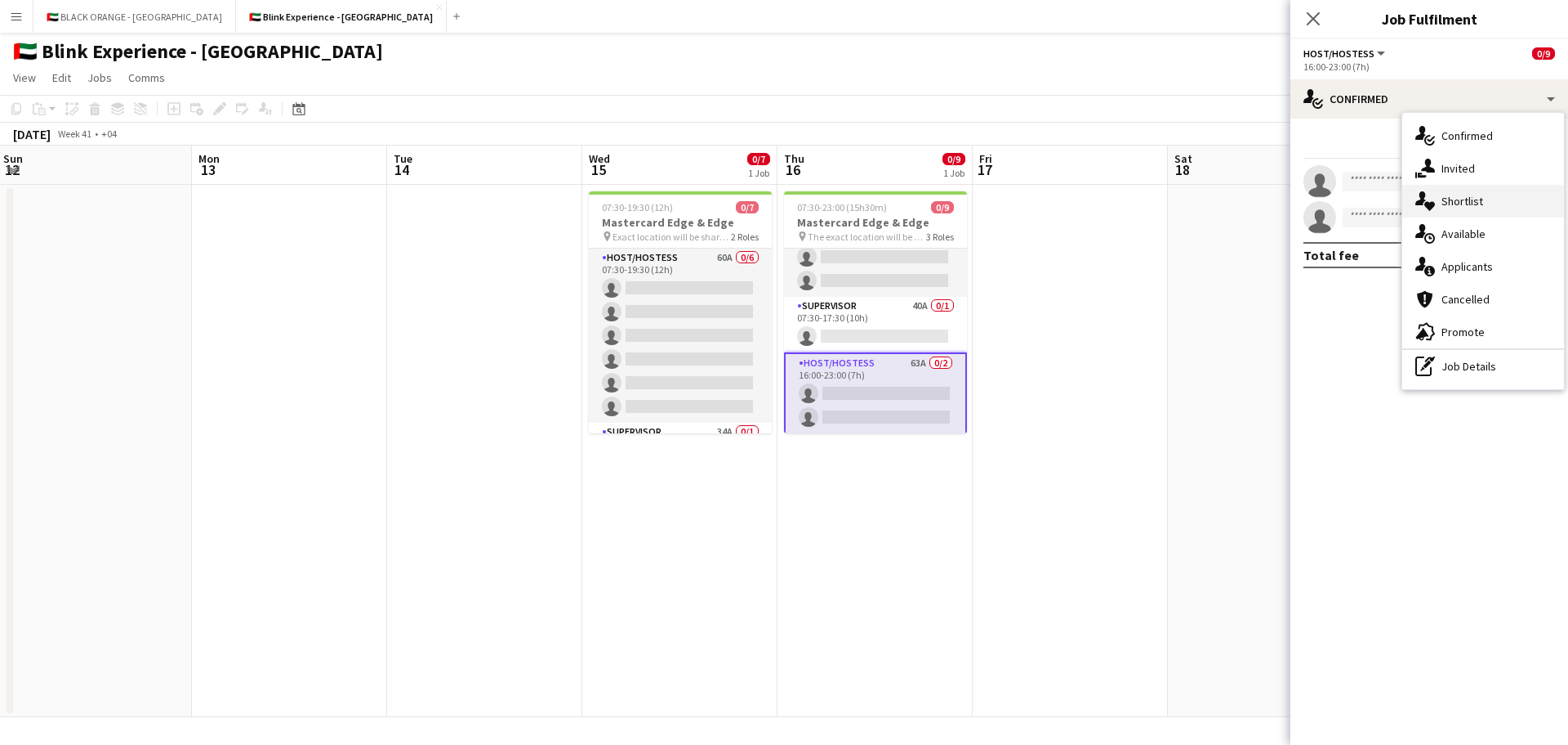
click at [1473, 203] on span "Shortlist" at bounding box center [1462, 200] width 42 height 15
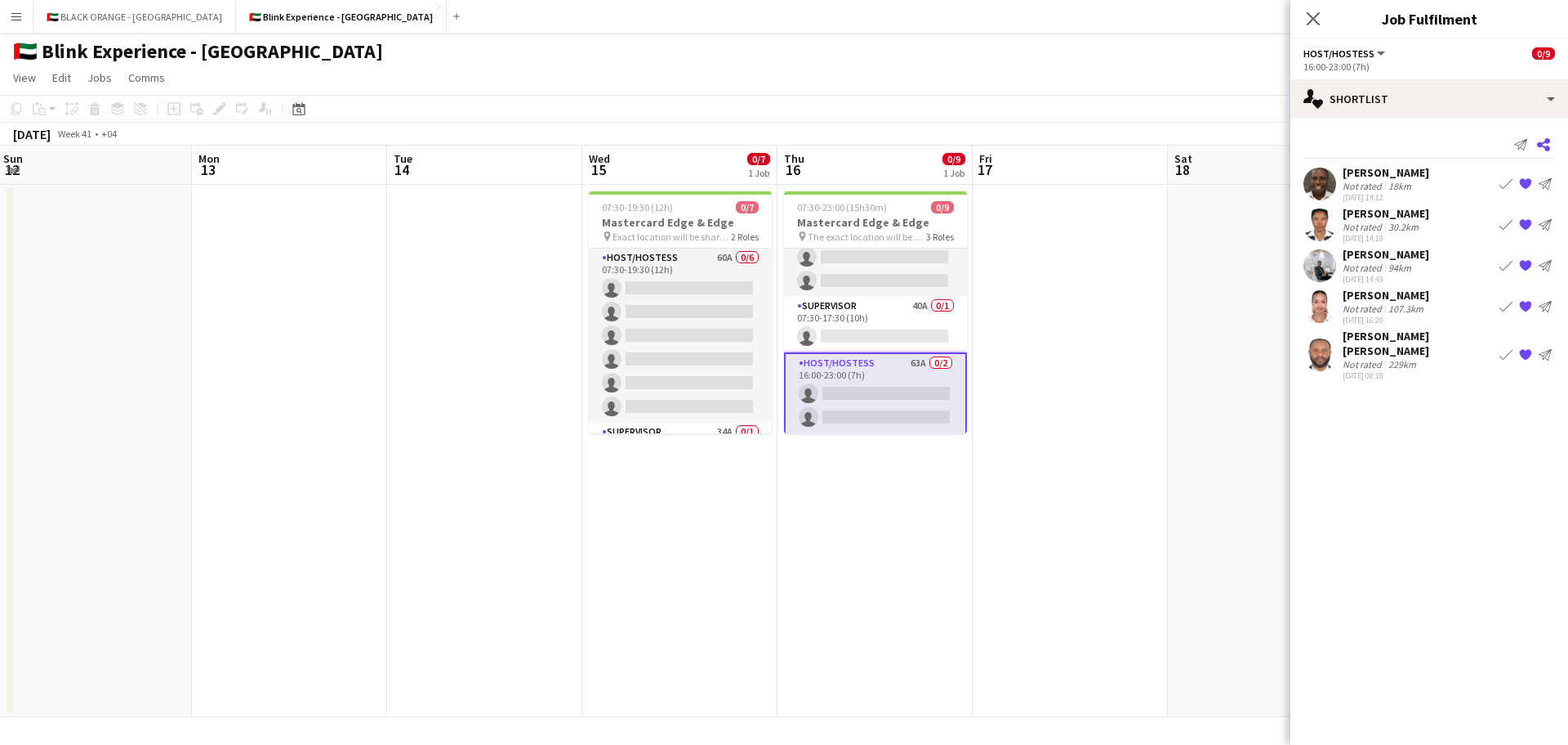
click at [1537, 140] on icon "Share" at bounding box center [1543, 144] width 13 height 13
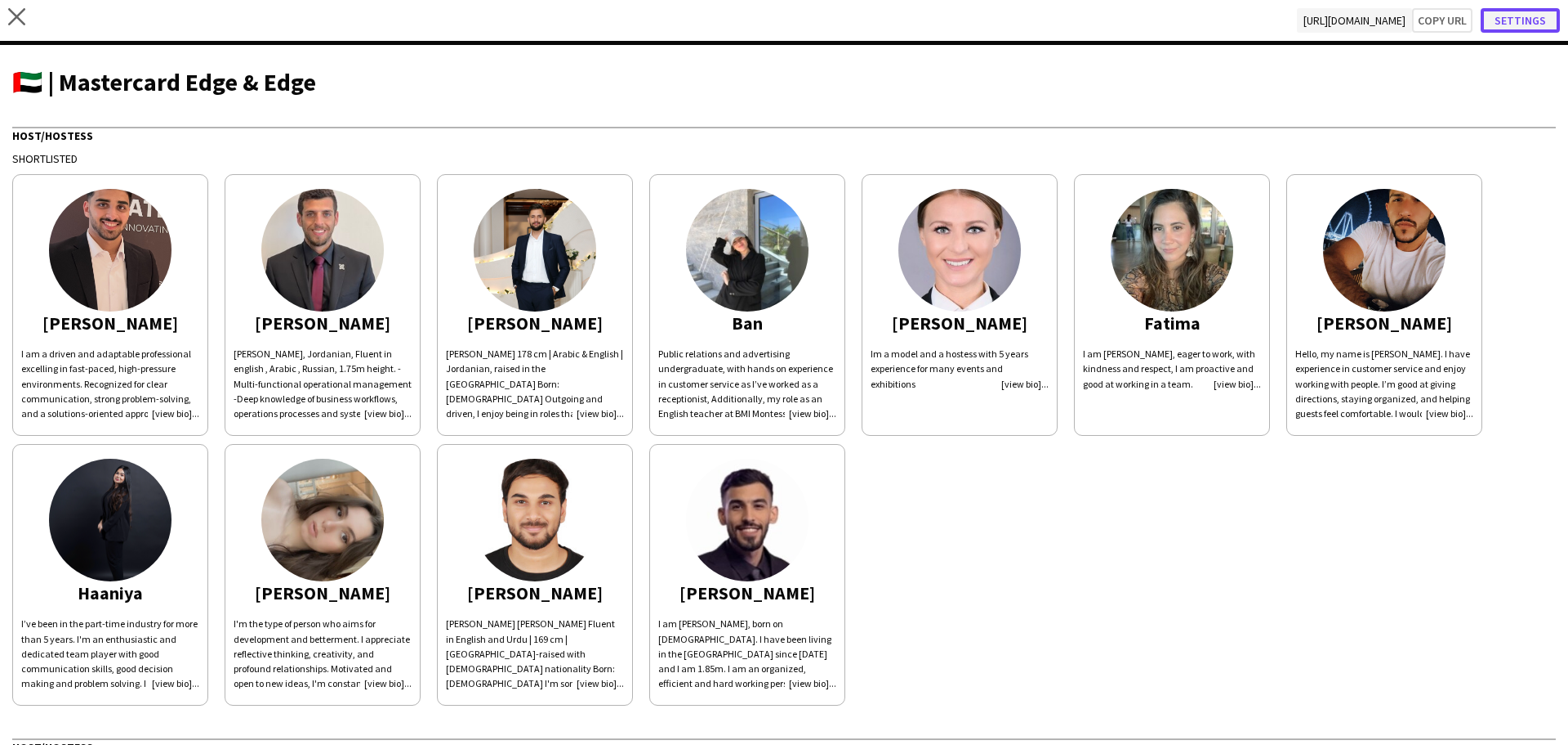
click at [1509, 25] on button "Settings" at bounding box center [1520, 20] width 79 height 25
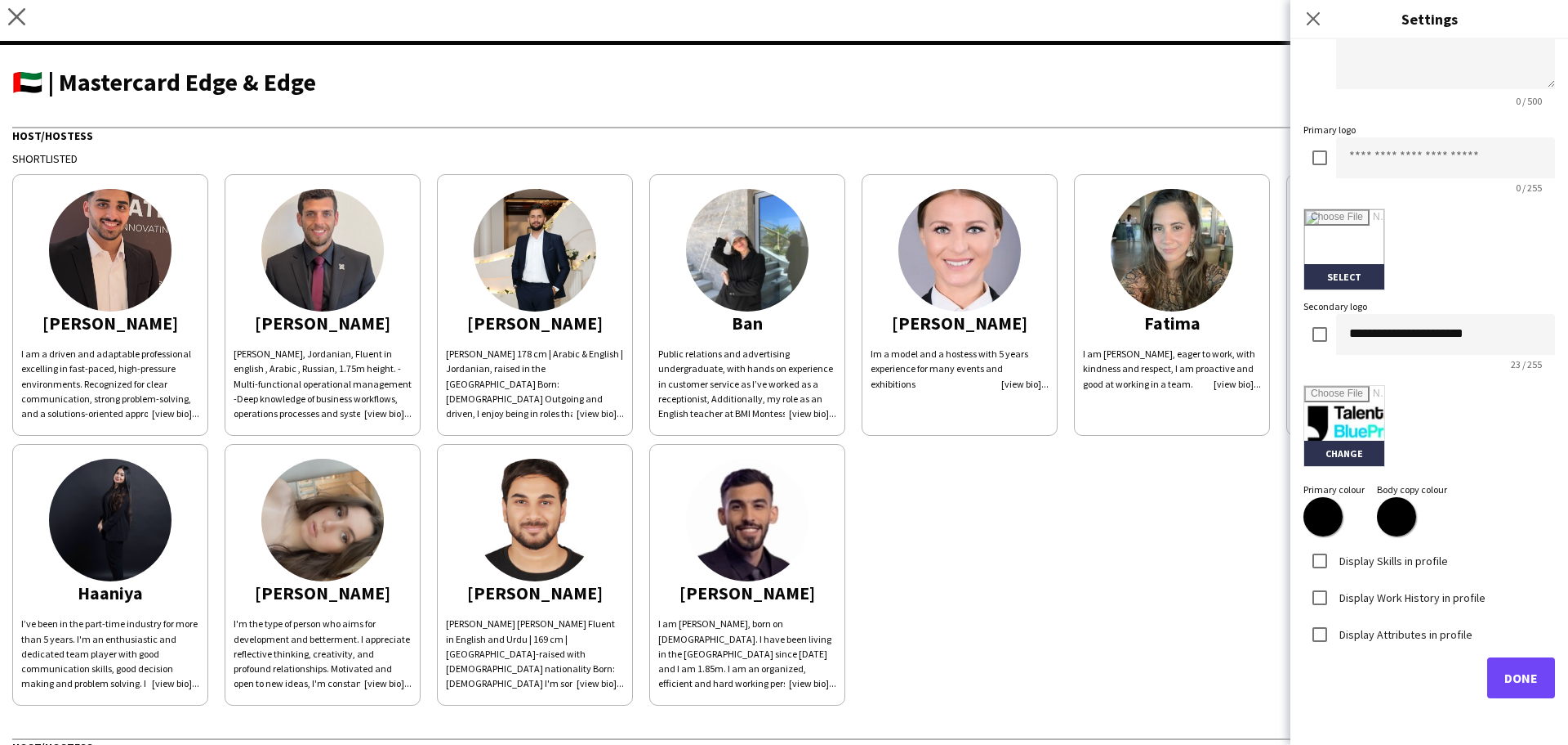
scroll to position [227, 0]
click at [1106, 551] on div "[PERSON_NAME] I am a driven and adaptable professional excelling in fast-paced,…" at bounding box center [784, 435] width 1544 height 540
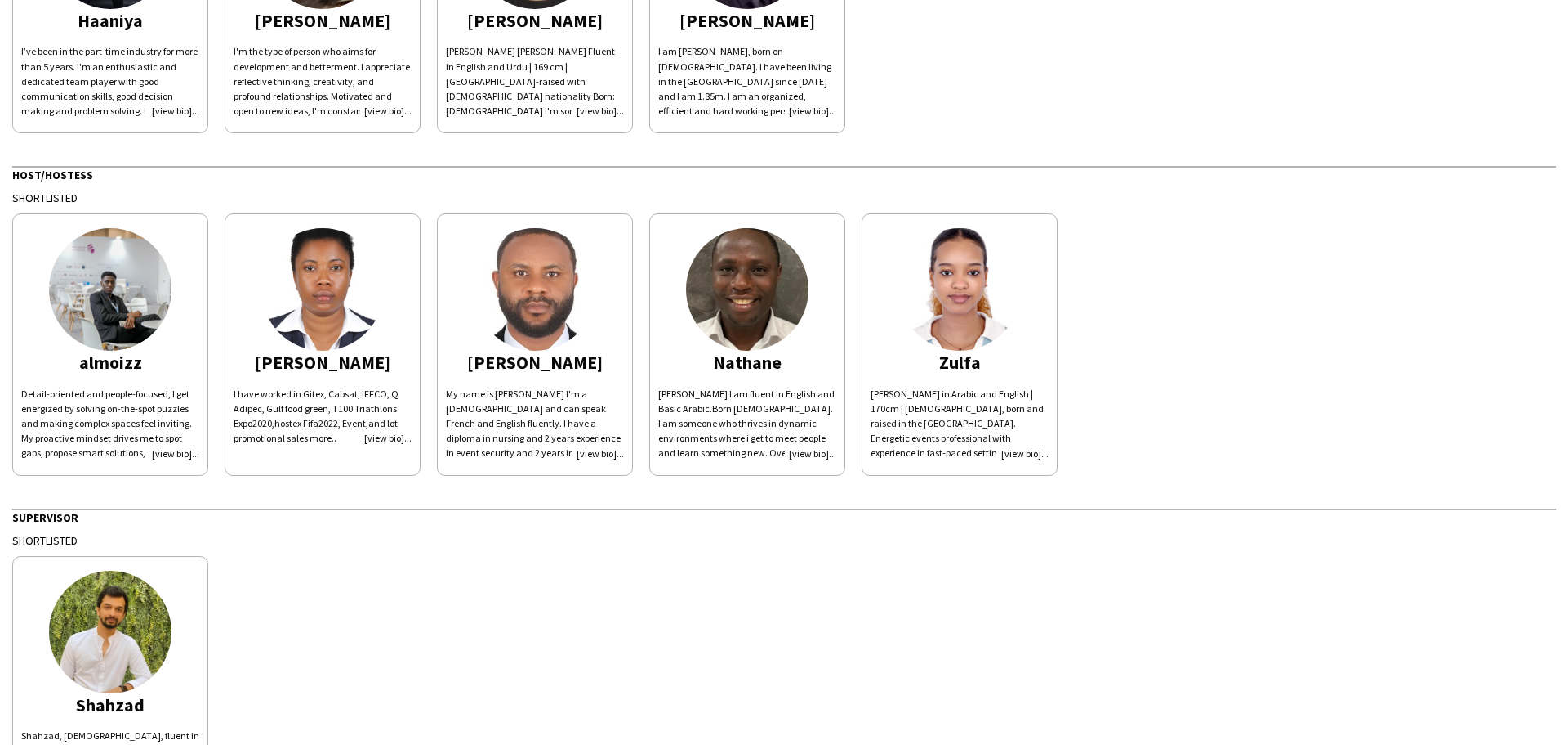
scroll to position [0, 0]
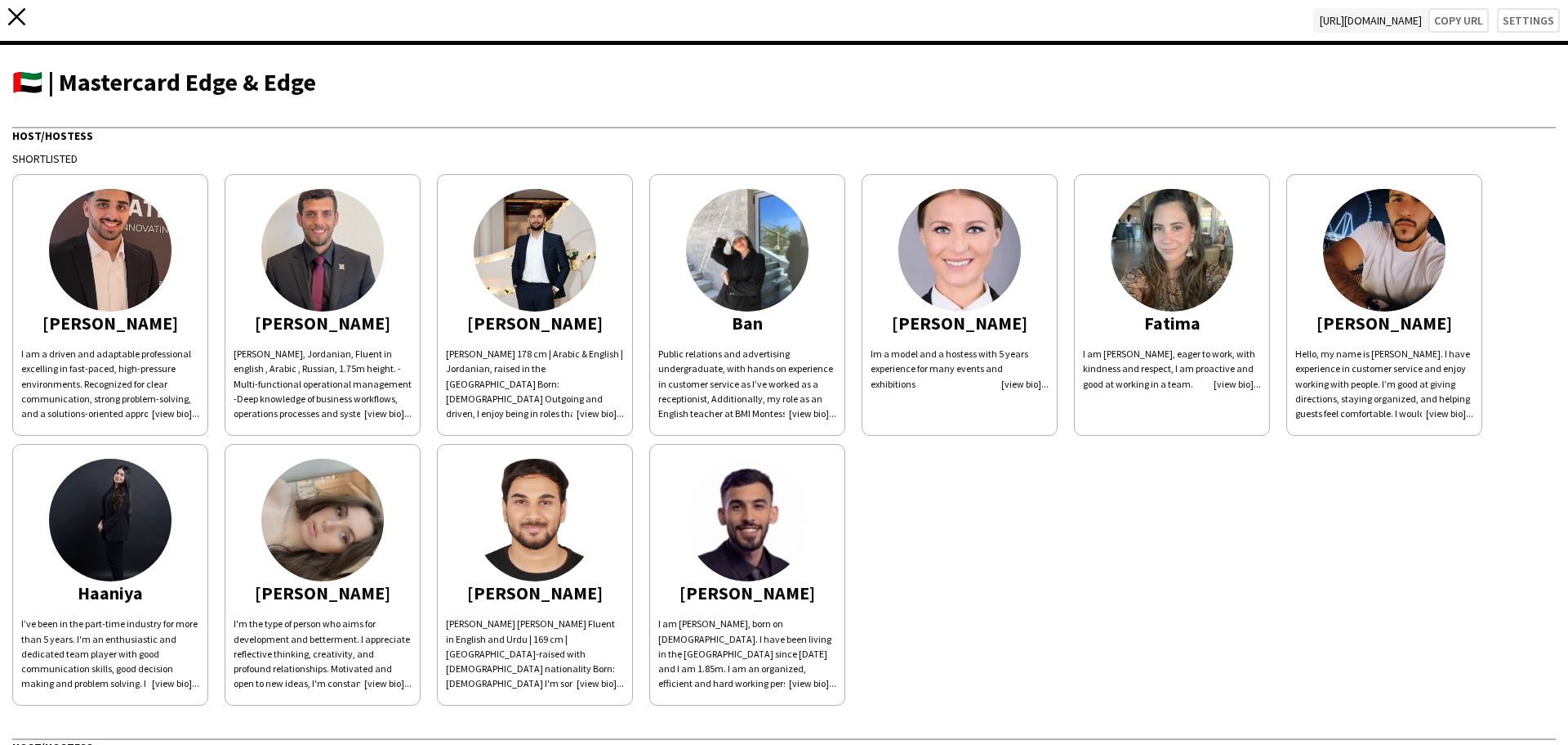
click at [24, 20] on icon "close" at bounding box center [16, 16] width 17 height 17
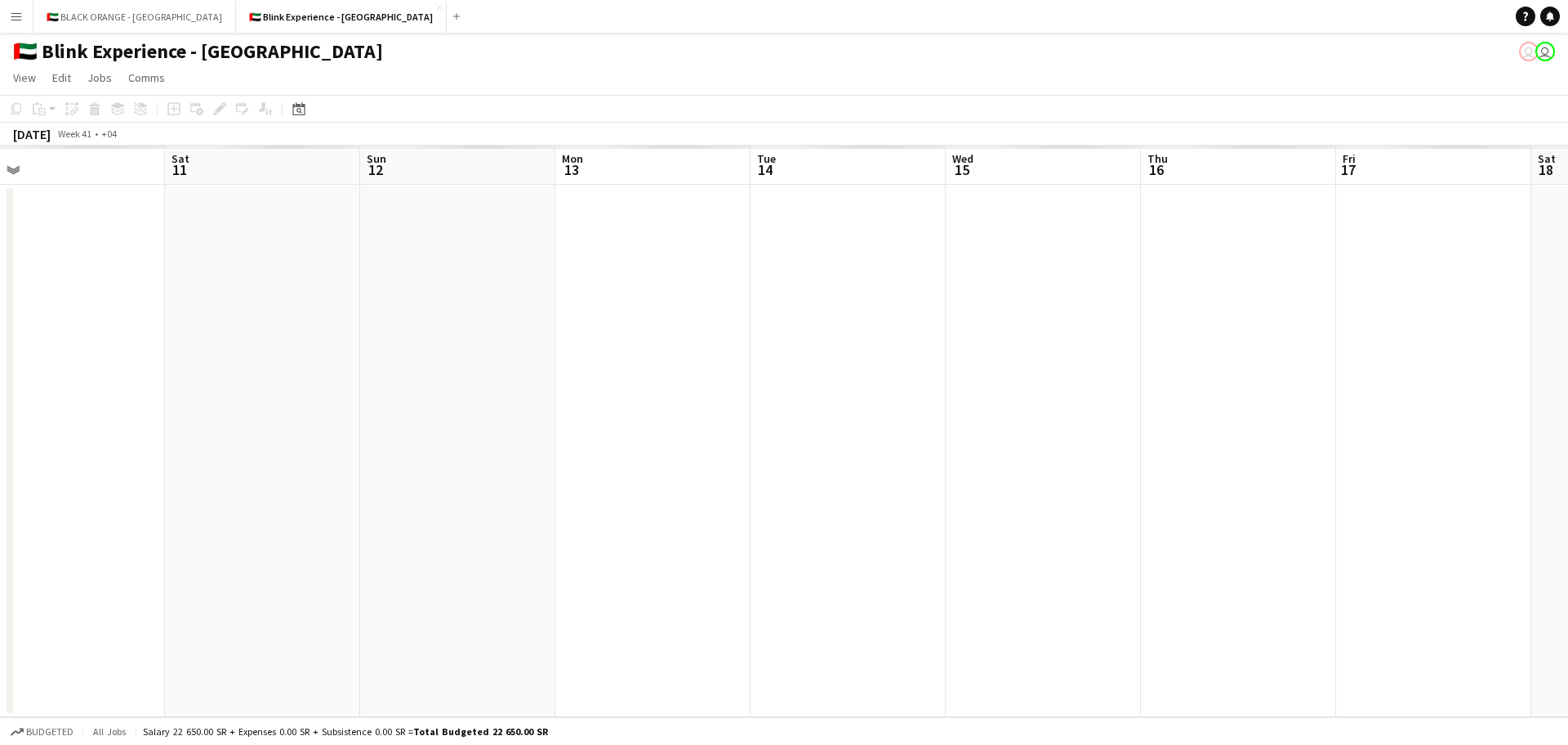
scroll to position [0, 482]
drag, startPoint x: 873, startPoint y: 344, endPoint x: 310, endPoint y: 320, distance: 563.5
click at [310, 320] on app-calendar-viewport "Wed 8 Thu 9 Fri 10 Sat 11 Sun 12 Mon 13 Tue 14 Wed 15 Thu 16 Fri 17 Sat 18 Sun …" at bounding box center [784, 431] width 1568 height 571
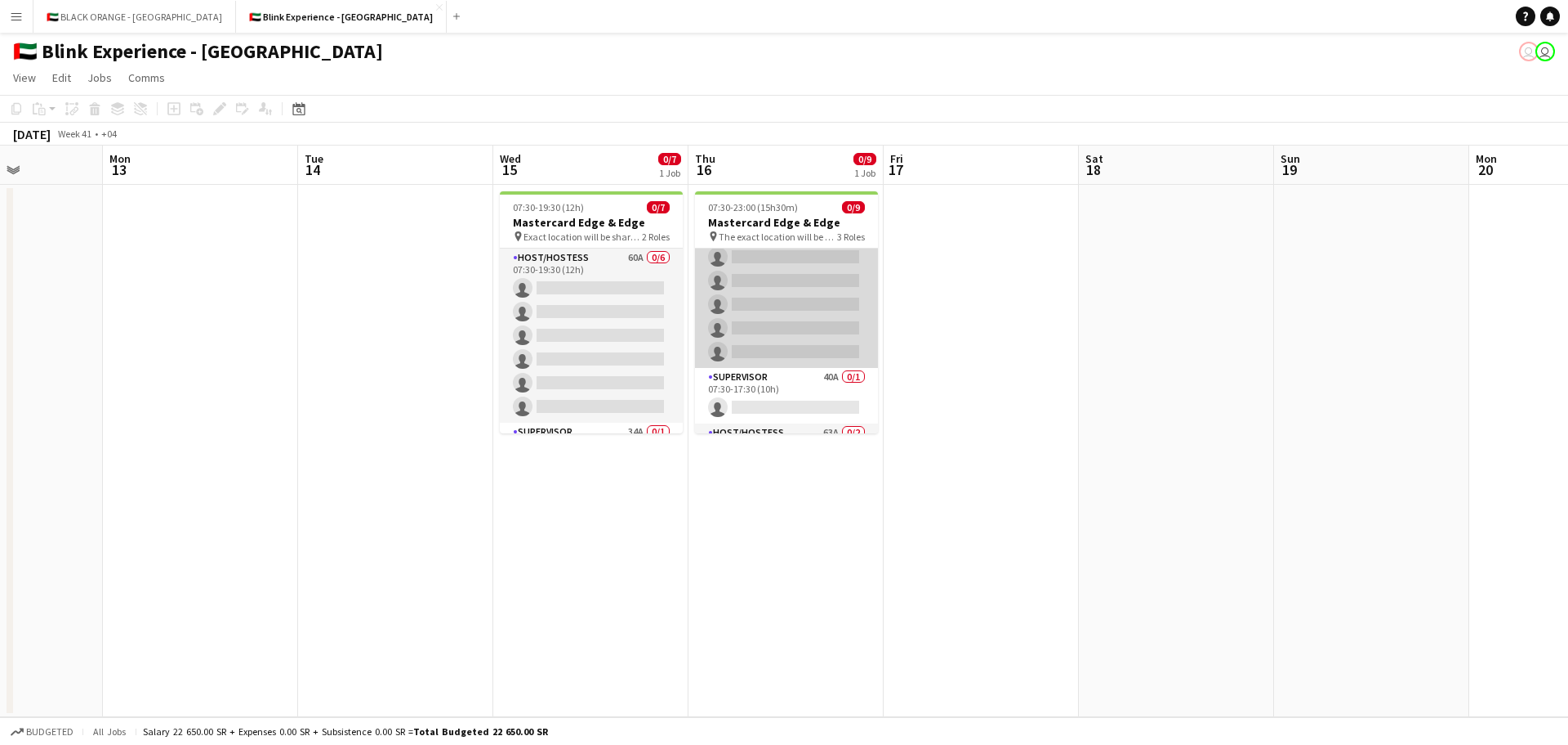
scroll to position [125, 0]
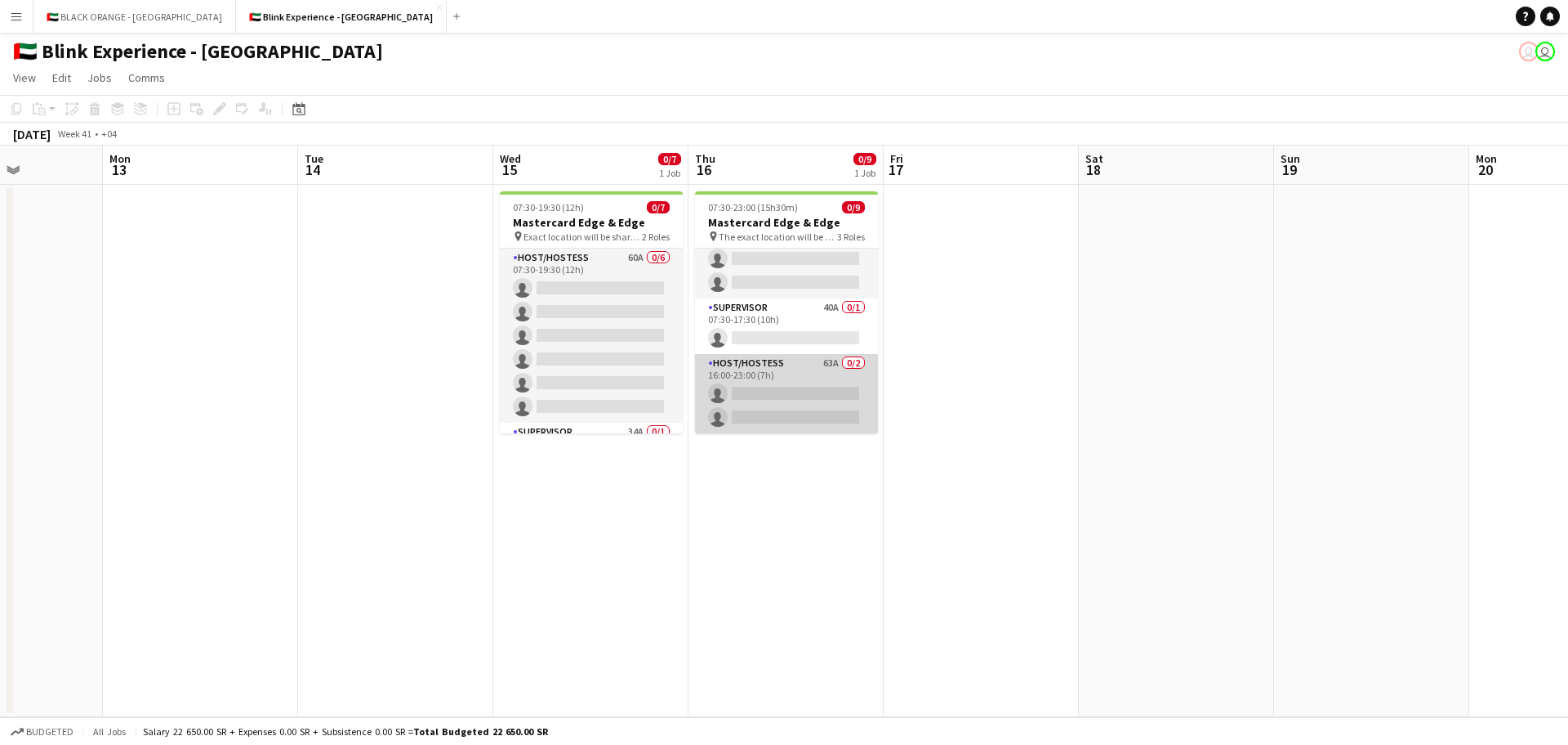
click at [774, 395] on app-card-role "Host/Hostess 63A 0/2 16:00-23:00 (7h) single-neutral-actions single-neutral-act…" at bounding box center [786, 393] width 183 height 79
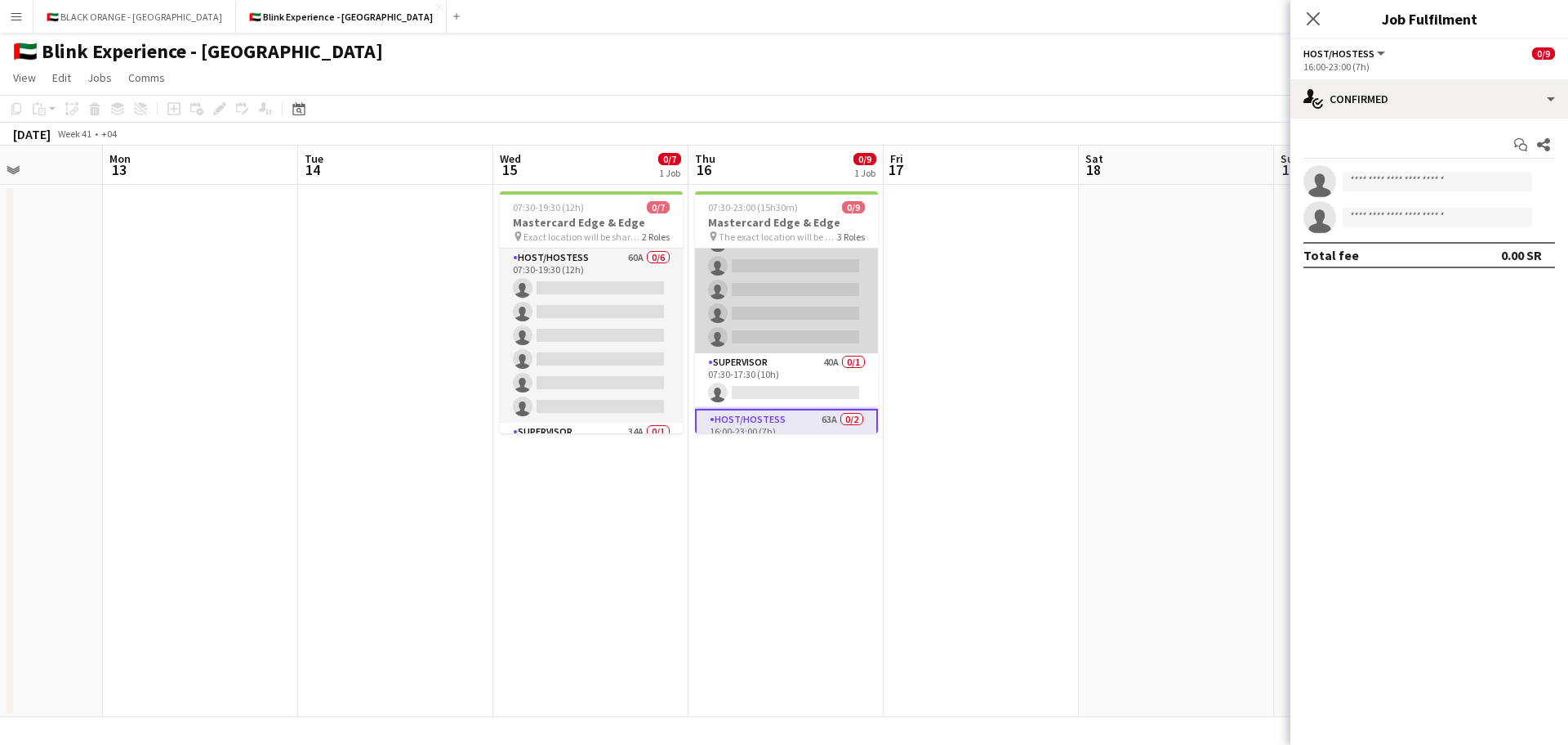
scroll to position [128, 0]
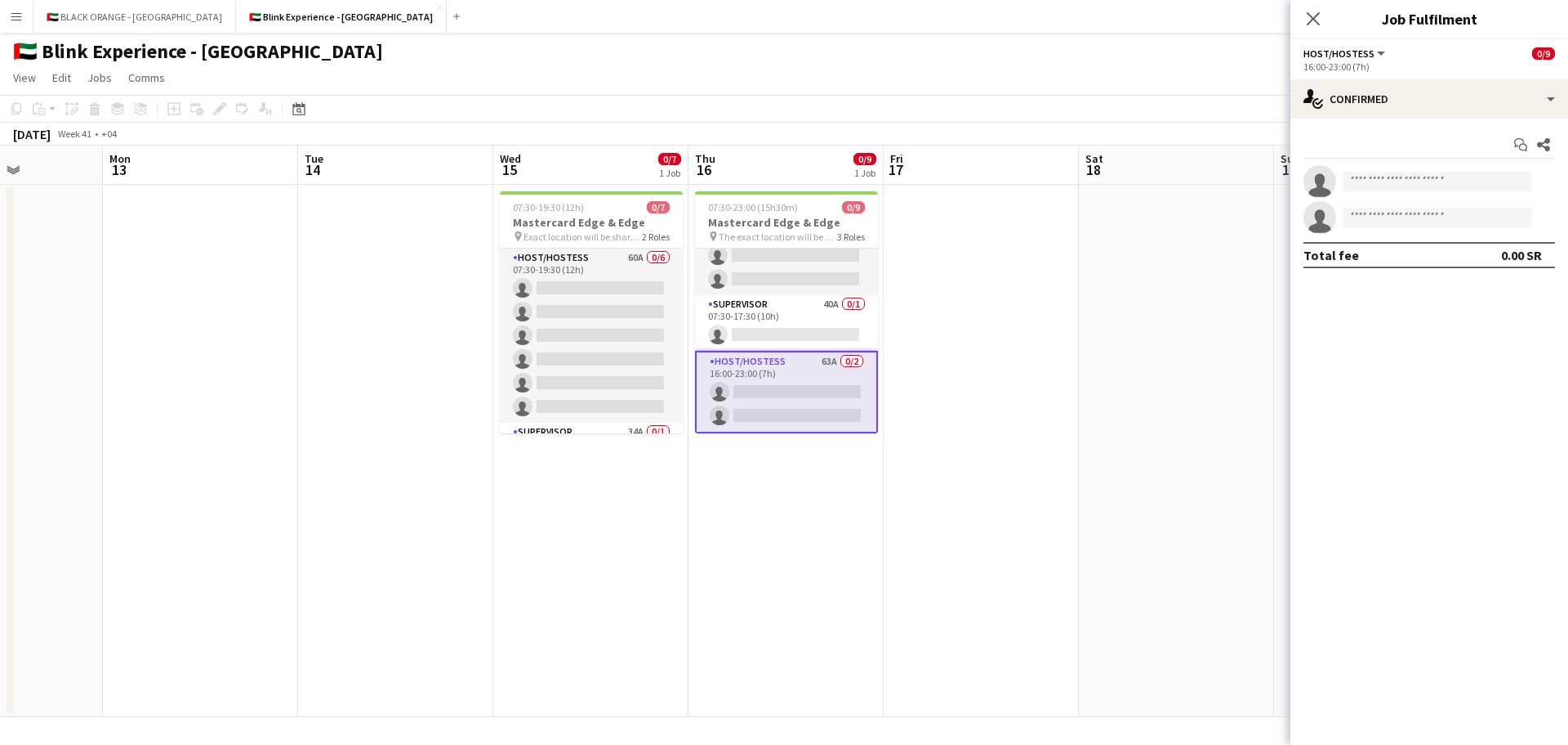
click at [790, 371] on app-card-role "Host/Hostess 63A 0/2 16:00-23:00 (7h) single-neutral-actions single-neutral-act…" at bounding box center [786, 392] width 183 height 83
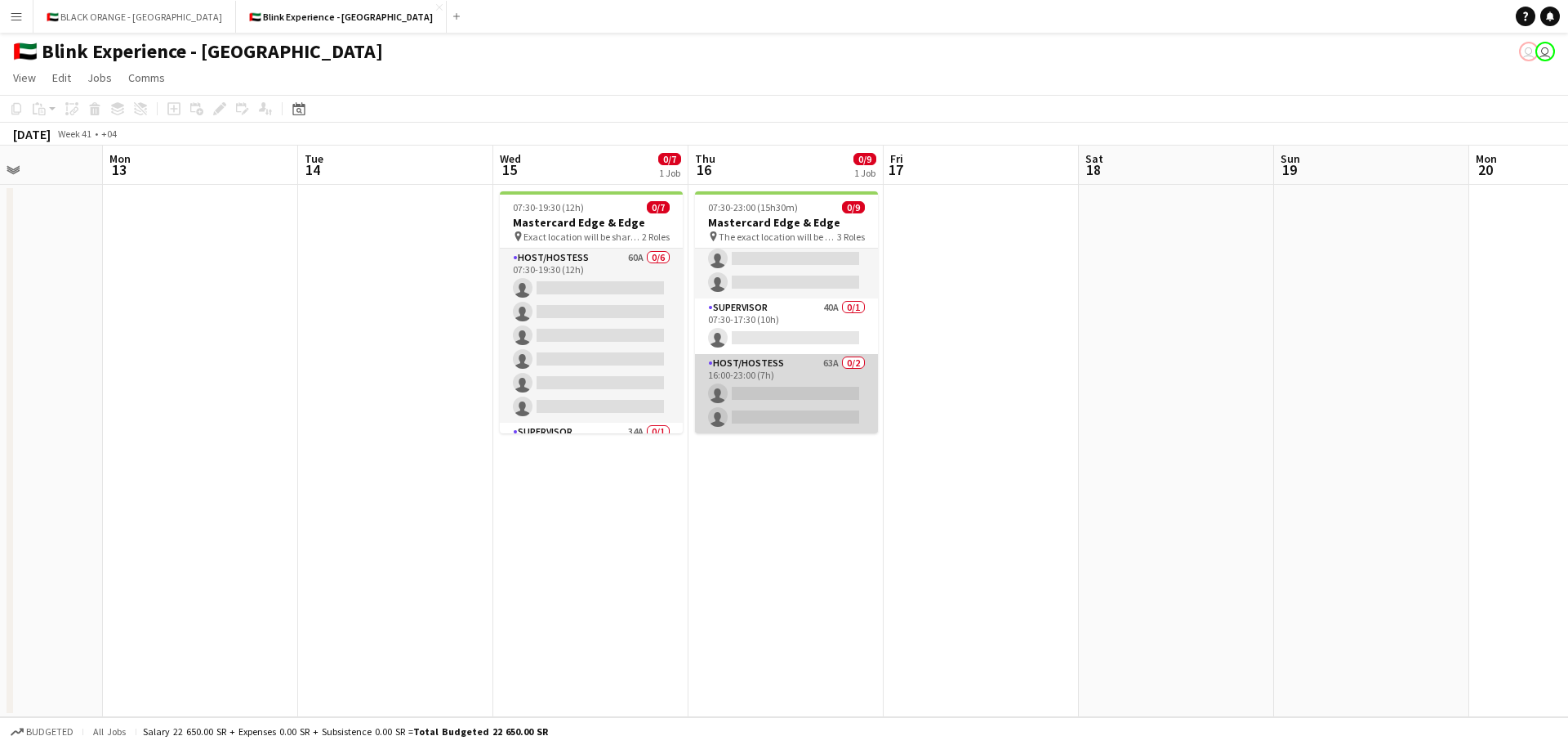
click at [790, 371] on app-card-role "Host/Hostess 63A 0/2 16:00-23:00 (7h) single-neutral-actions single-neutral-act…" at bounding box center [786, 393] width 183 height 79
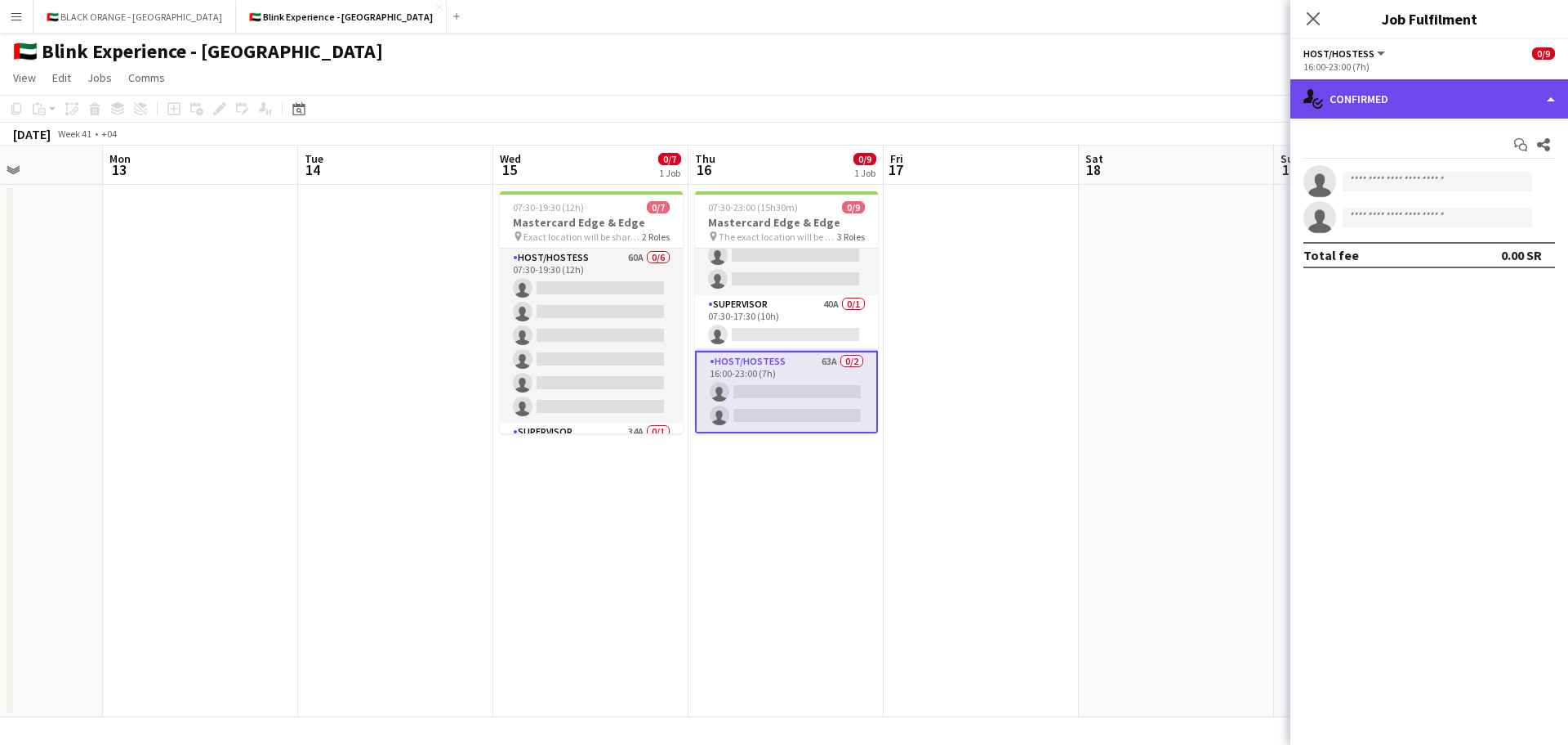
click at [1536, 96] on div "single-neutral-actions-check-2 Confirmed" at bounding box center [1429, 98] width 278 height 39
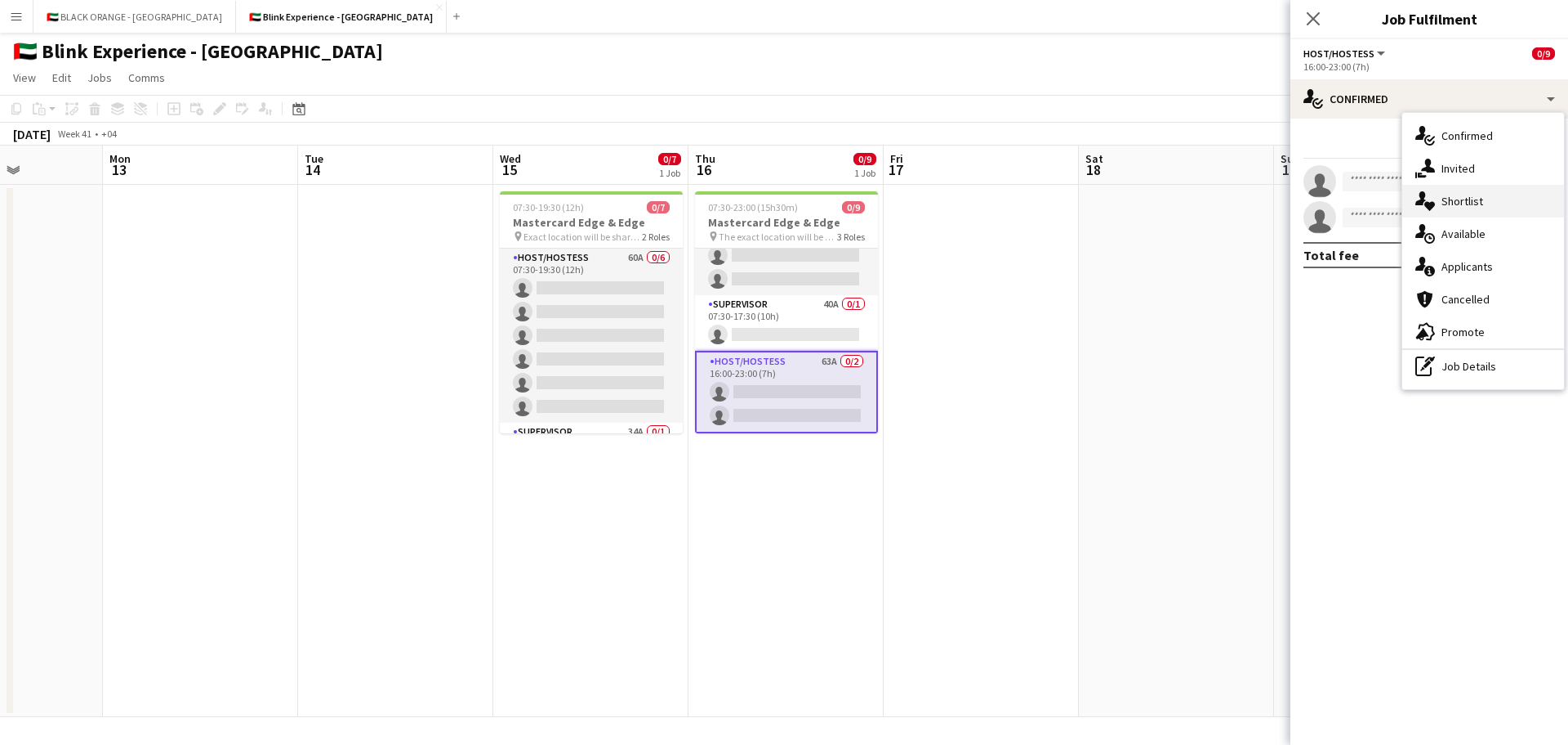
click at [1462, 199] on span "Shortlist" at bounding box center [1462, 200] width 42 height 15
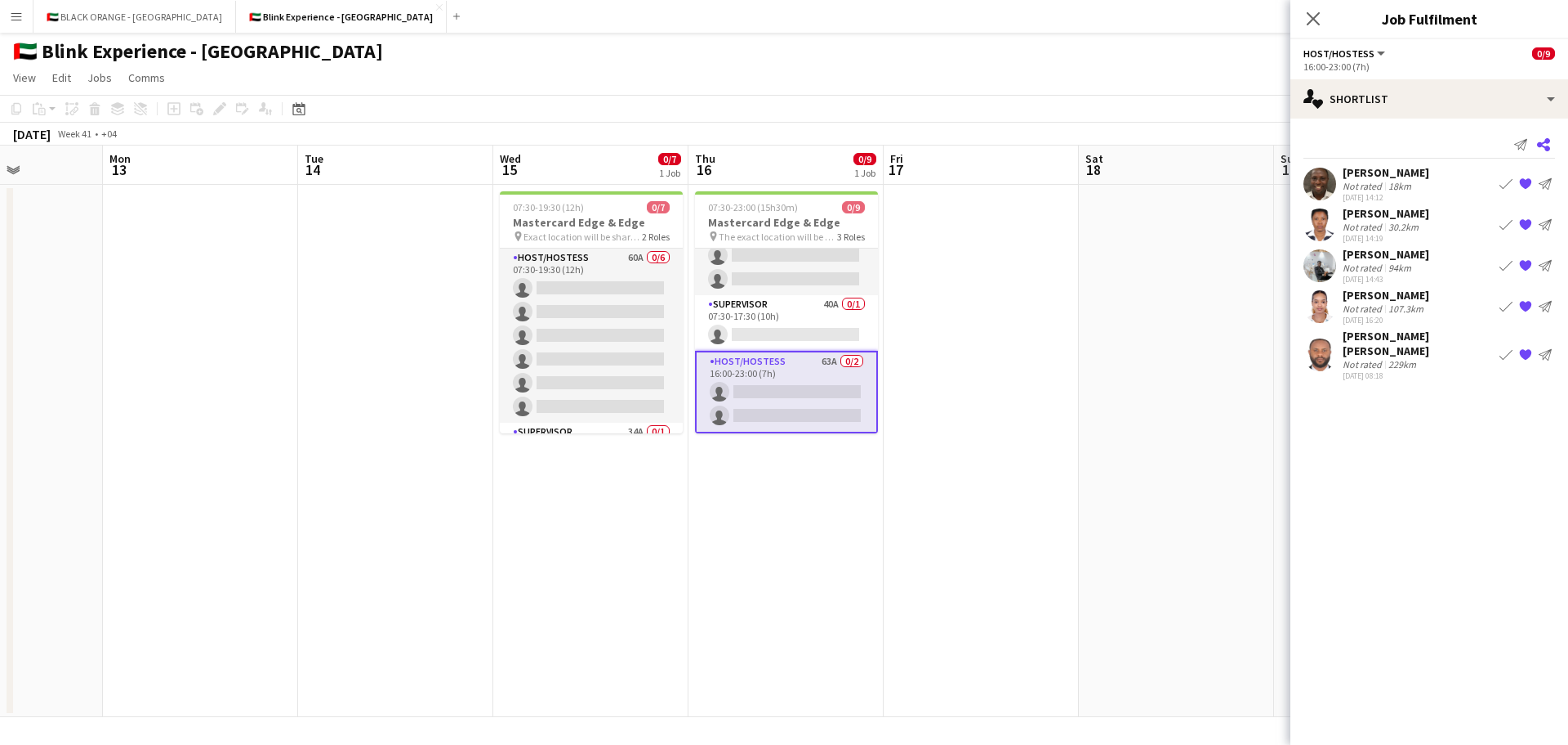
click at [1538, 145] on icon at bounding box center [1543, 144] width 13 height 13
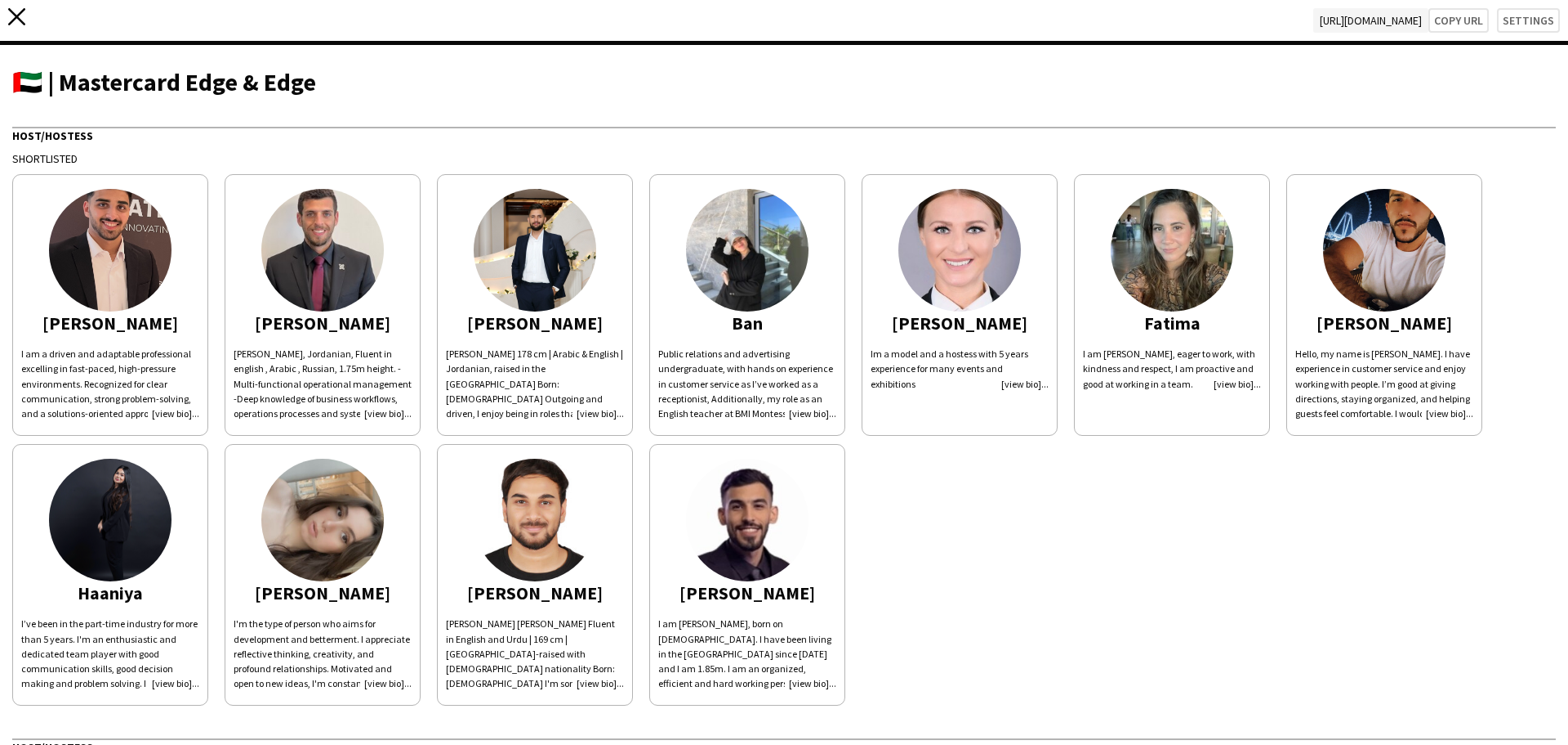
click at [20, 15] on icon "close" at bounding box center [16, 16] width 17 height 17
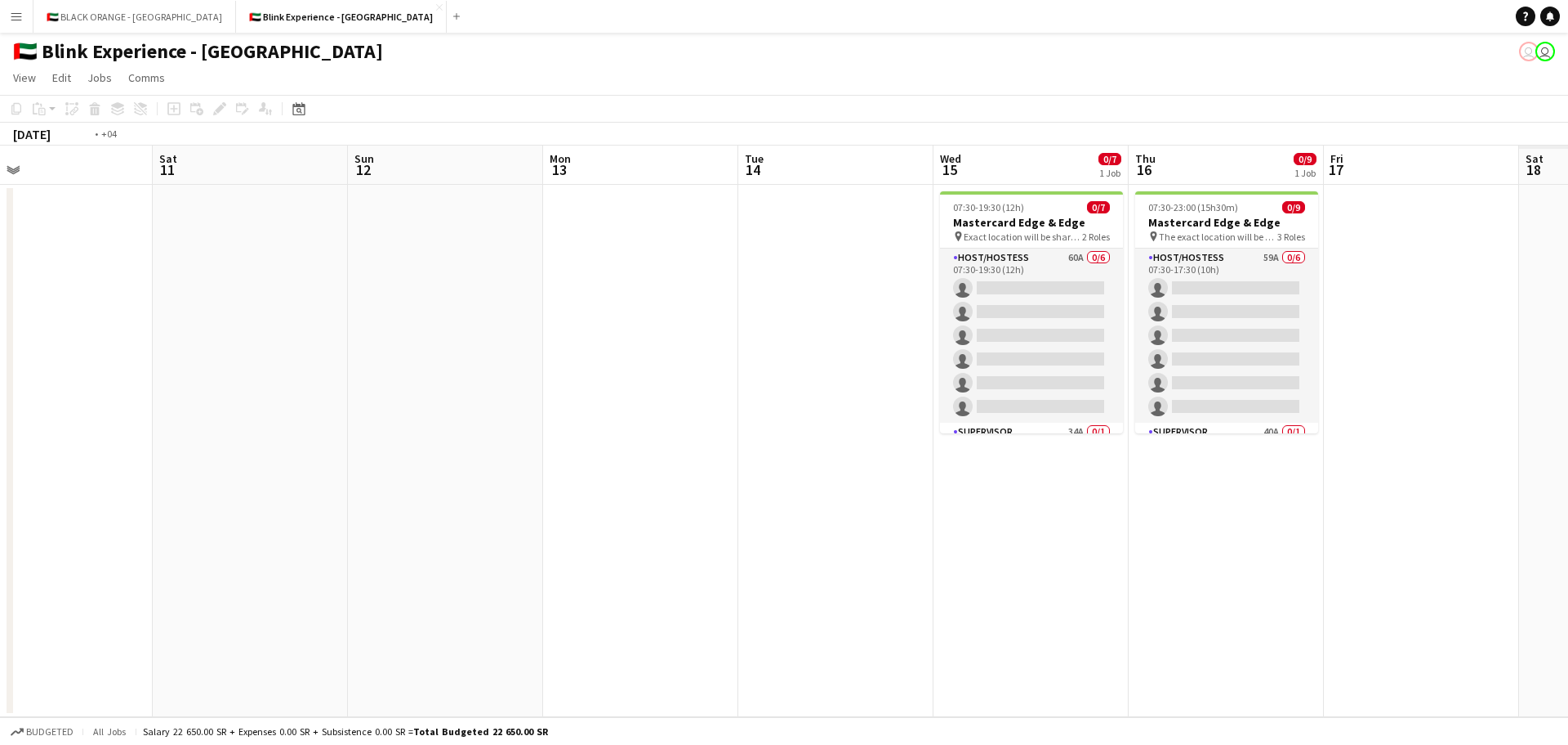
drag, startPoint x: 1066, startPoint y: 342, endPoint x: 157, endPoint y: 274, distance: 911.5
click at [154, 274] on app-calendar-viewport "Tue 7 Wed 8 Thu 9 Fri 10 Sat 11 Sun 12 Mon 13 Tue 14 Wed 15 0/7 1 Job Thu 16 0/…" at bounding box center [784, 431] width 1568 height 571
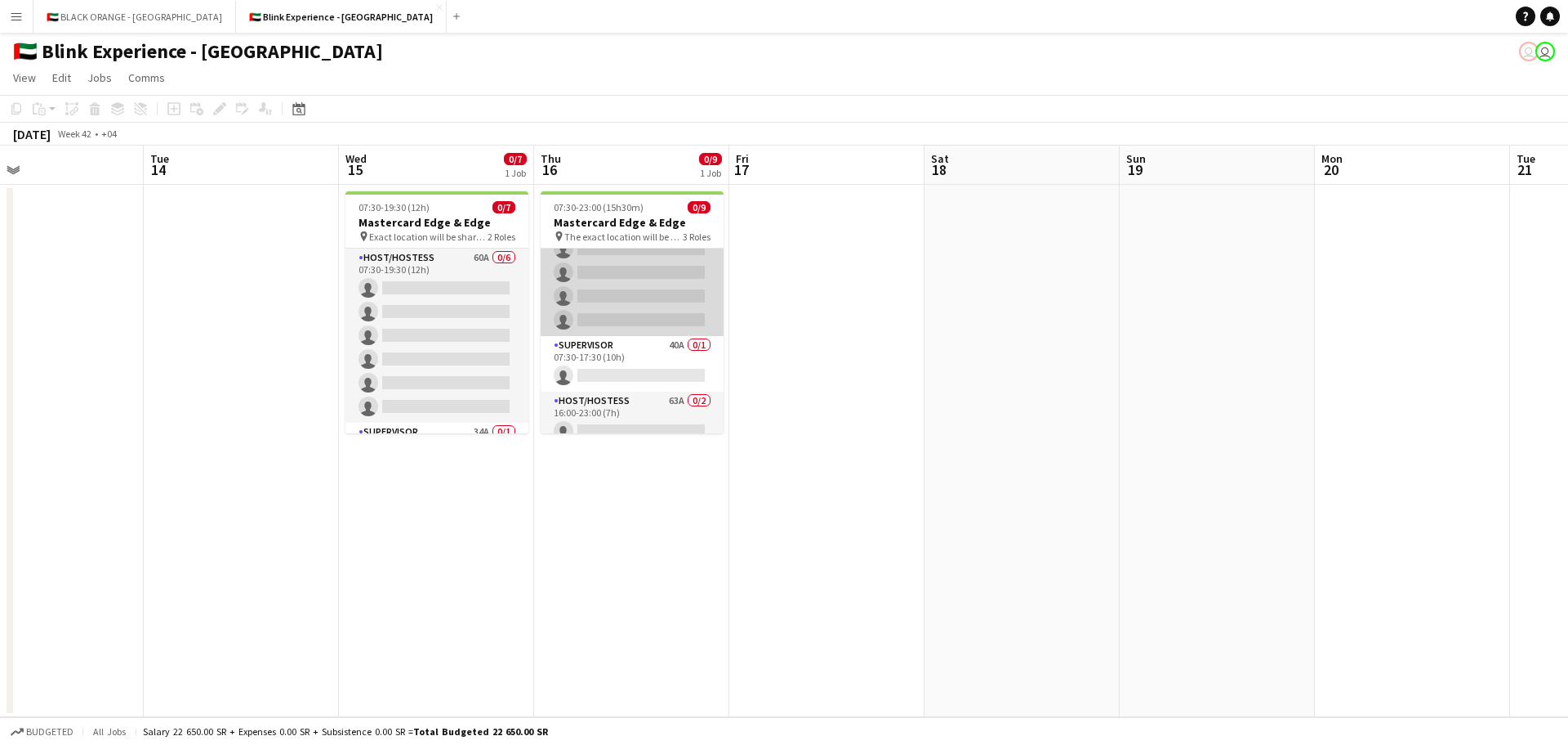
scroll to position [125, 0]
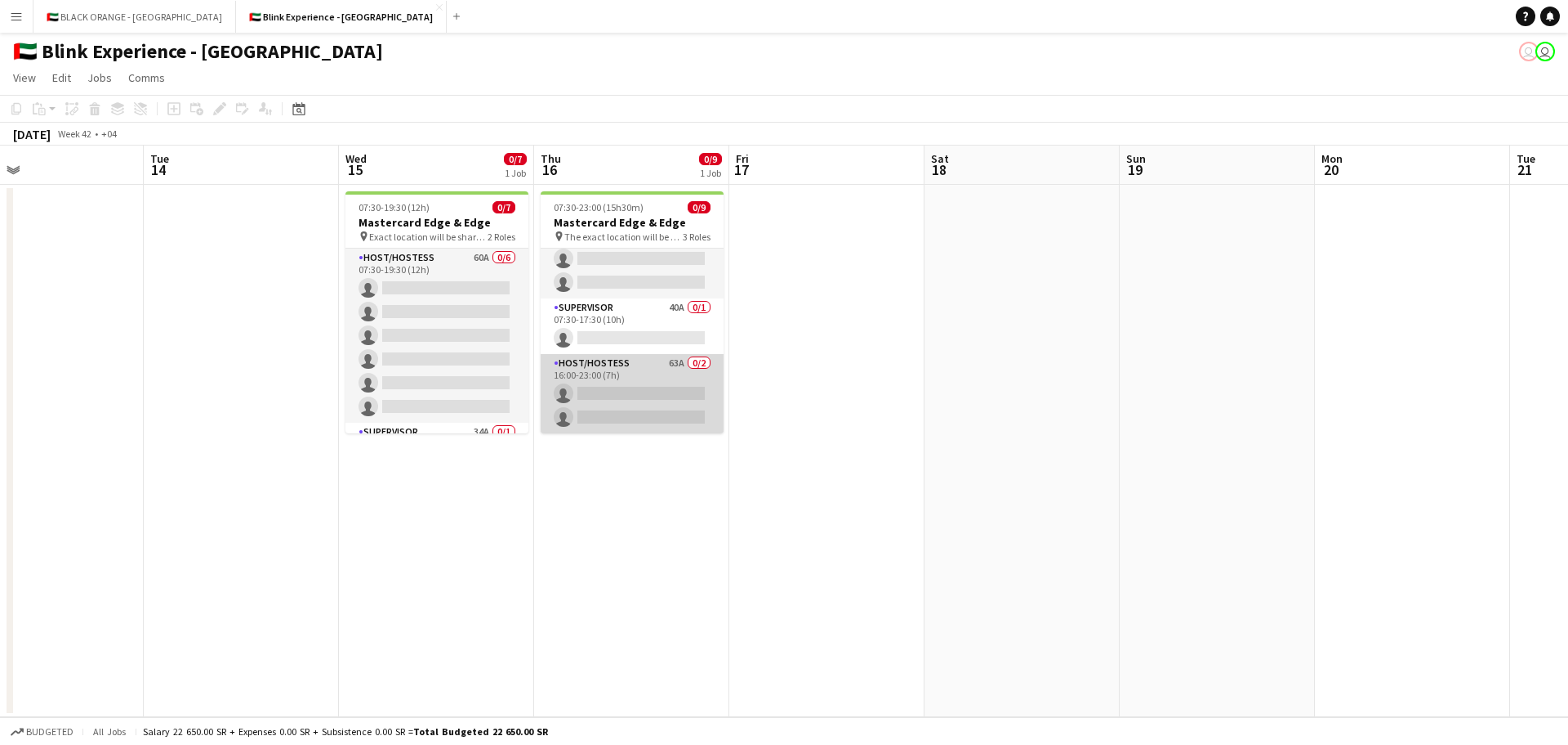
drag, startPoint x: 625, startPoint y: 373, endPoint x: 675, endPoint y: 369, distance: 50.2
click at [624, 373] on app-card-role "Host/Hostess 63A 0/2 16:00-23:00 (7h) single-neutral-actions single-neutral-act…" at bounding box center [633, 393] width 183 height 79
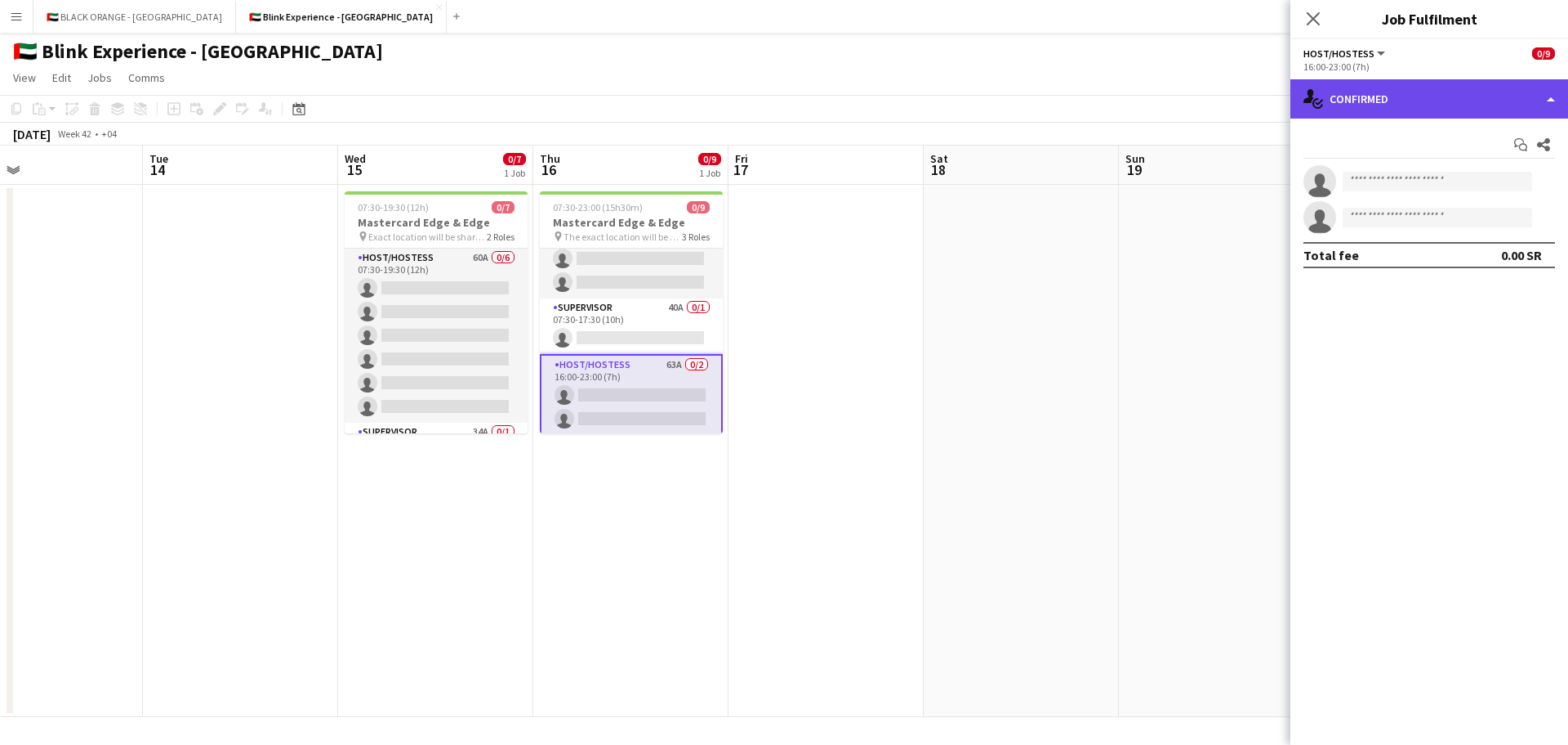
click at [1493, 93] on div "single-neutral-actions-check-2 Confirmed" at bounding box center [1429, 98] width 278 height 39
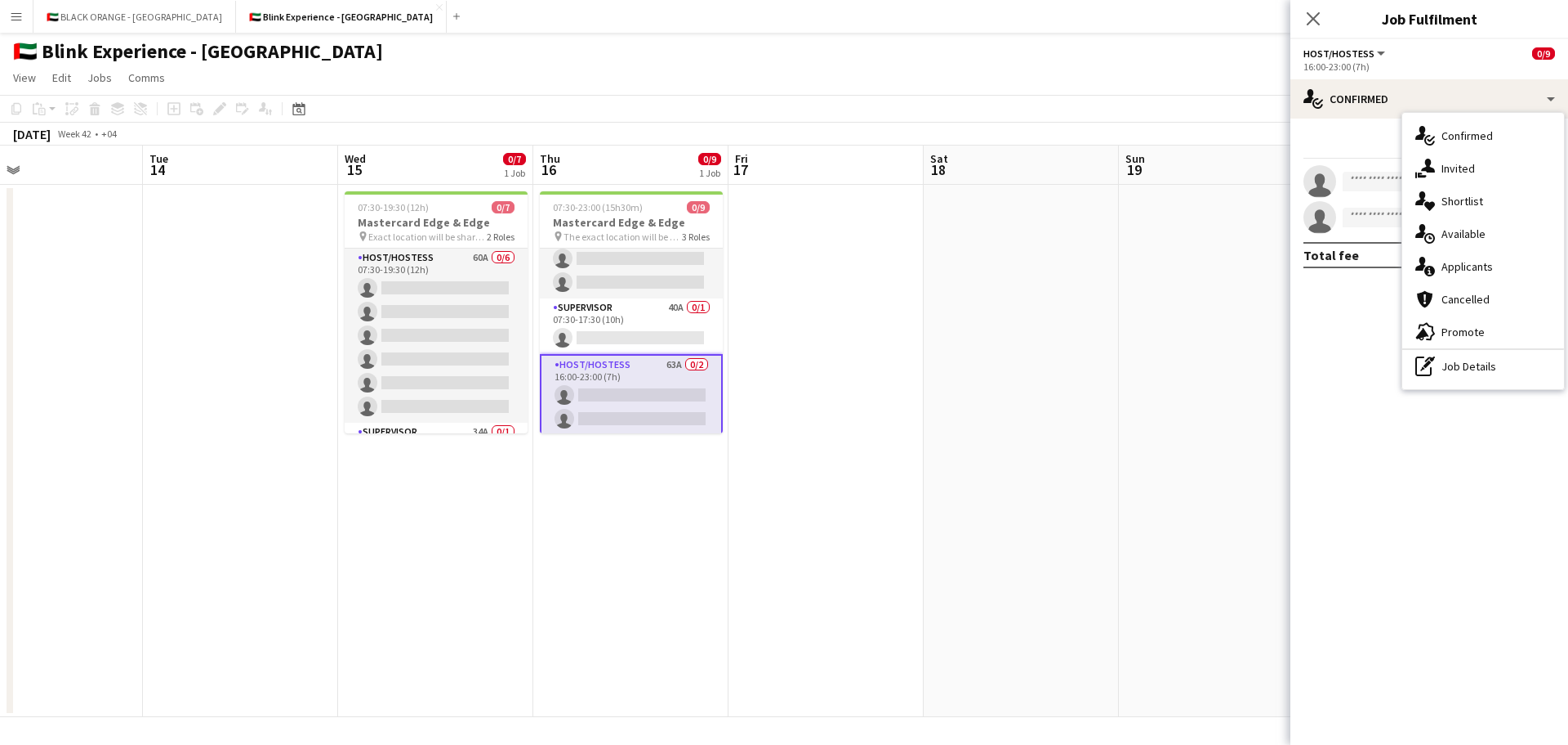
click at [1478, 196] on span "Shortlist" at bounding box center [1462, 200] width 42 height 15
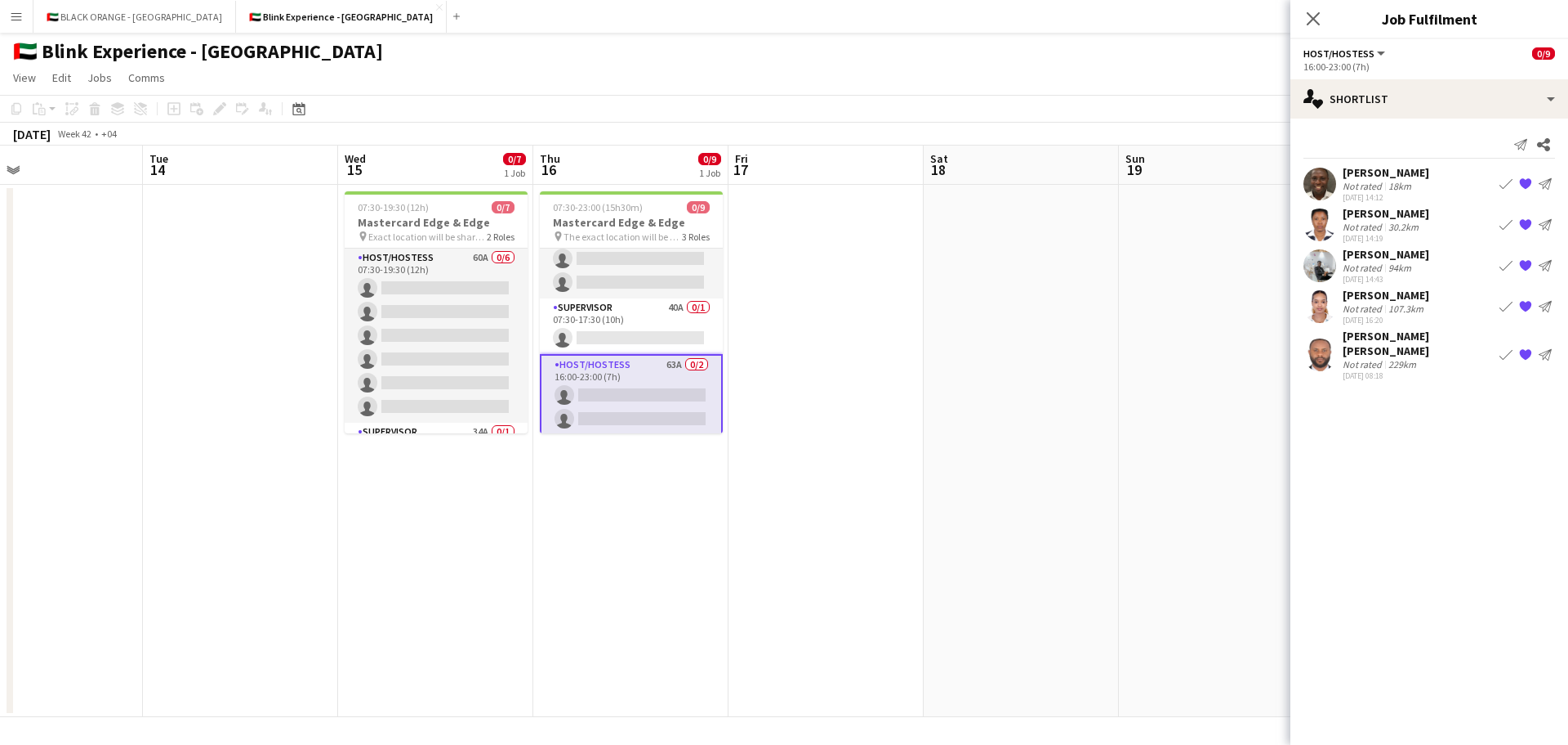
click at [1351, 266] on div "Not rated" at bounding box center [1364, 267] width 43 height 12
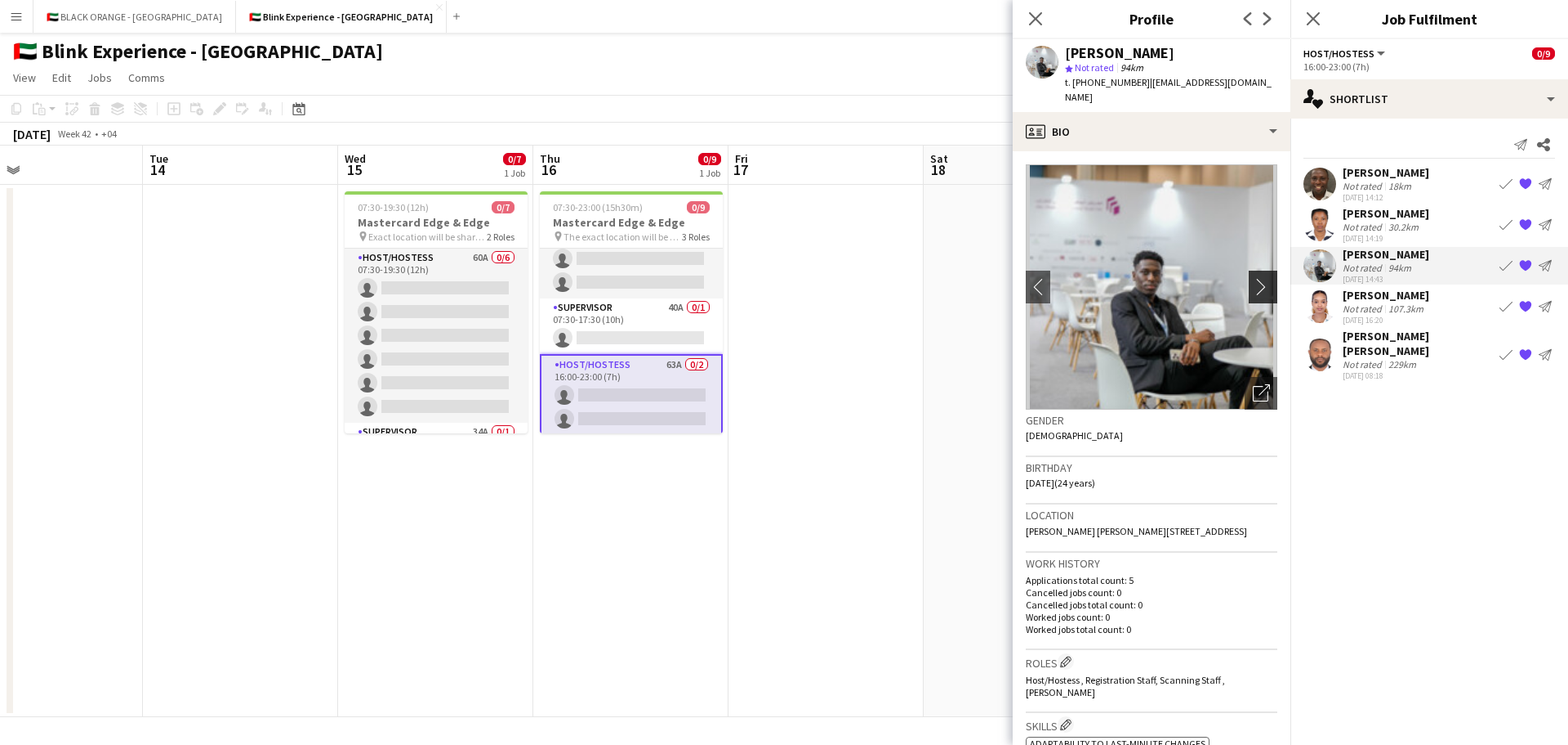
click at [1253, 278] on app-icon "chevron-right" at bounding box center [1265, 286] width 25 height 17
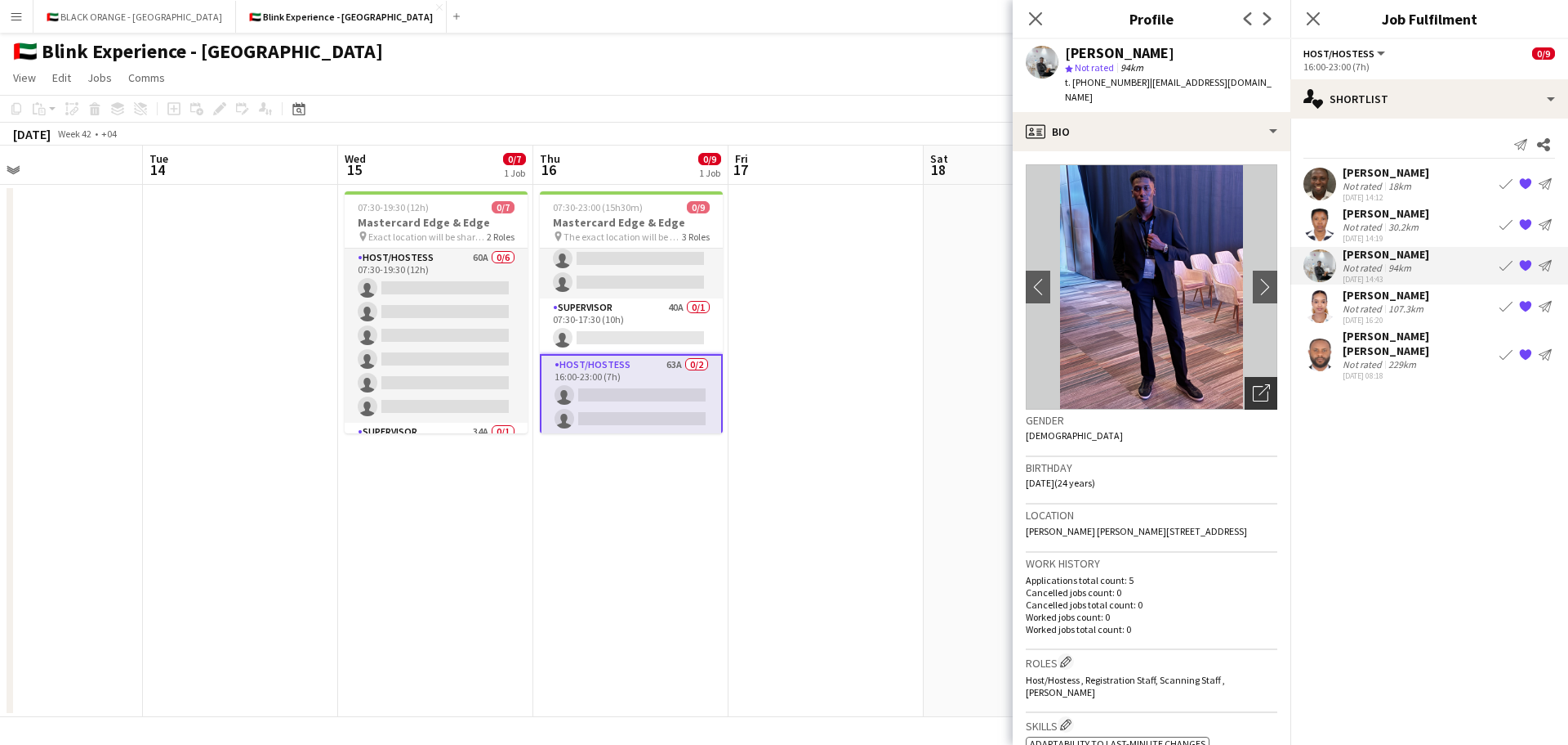
click at [1253, 384] on icon "Open photos pop-in" at bounding box center [1261, 392] width 17 height 17
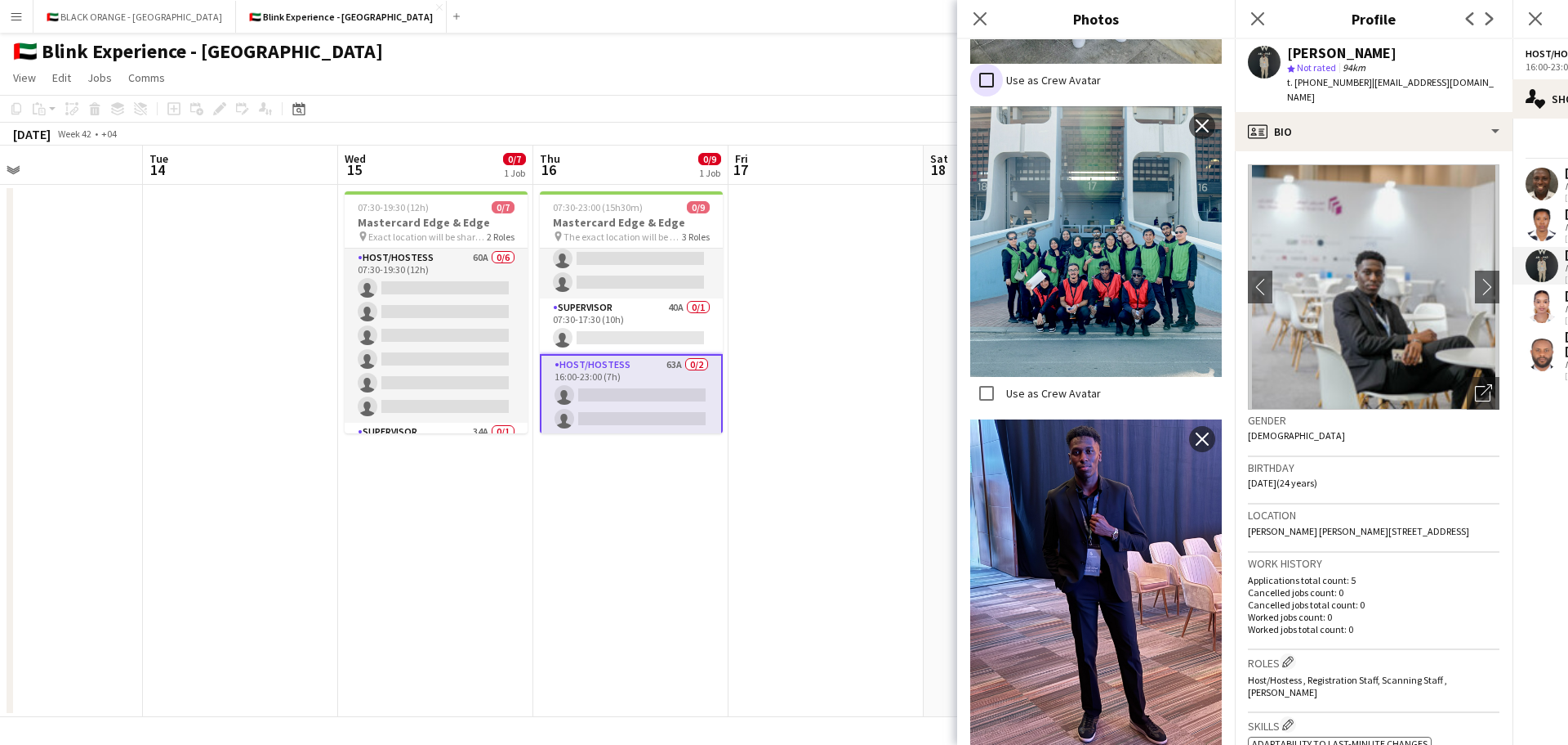
scroll to position [667, 0]
click at [982, 18] on icon at bounding box center [980, 19] width 16 height 16
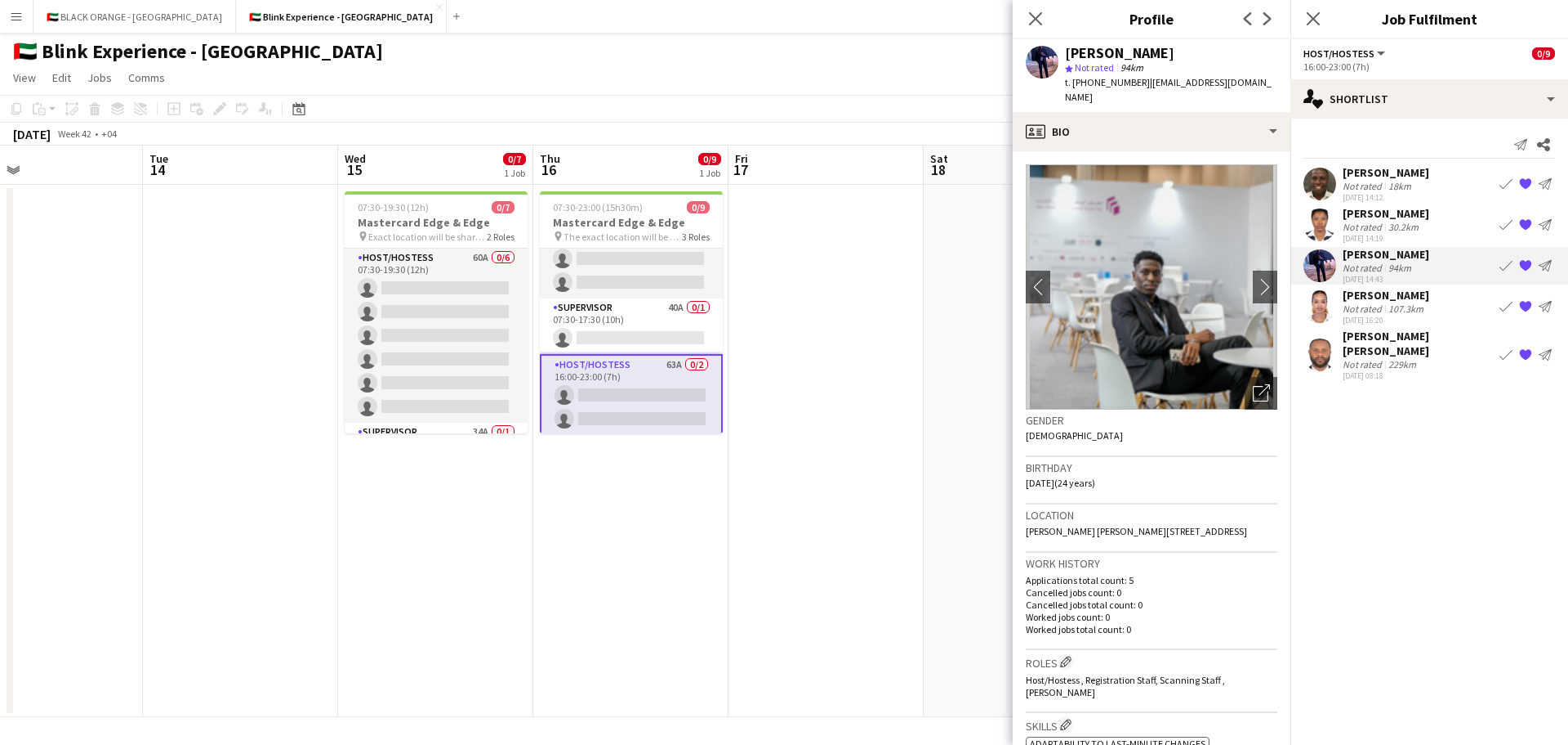
click at [1383, 296] on div "[PERSON_NAME]" at bounding box center [1386, 294] width 87 height 15
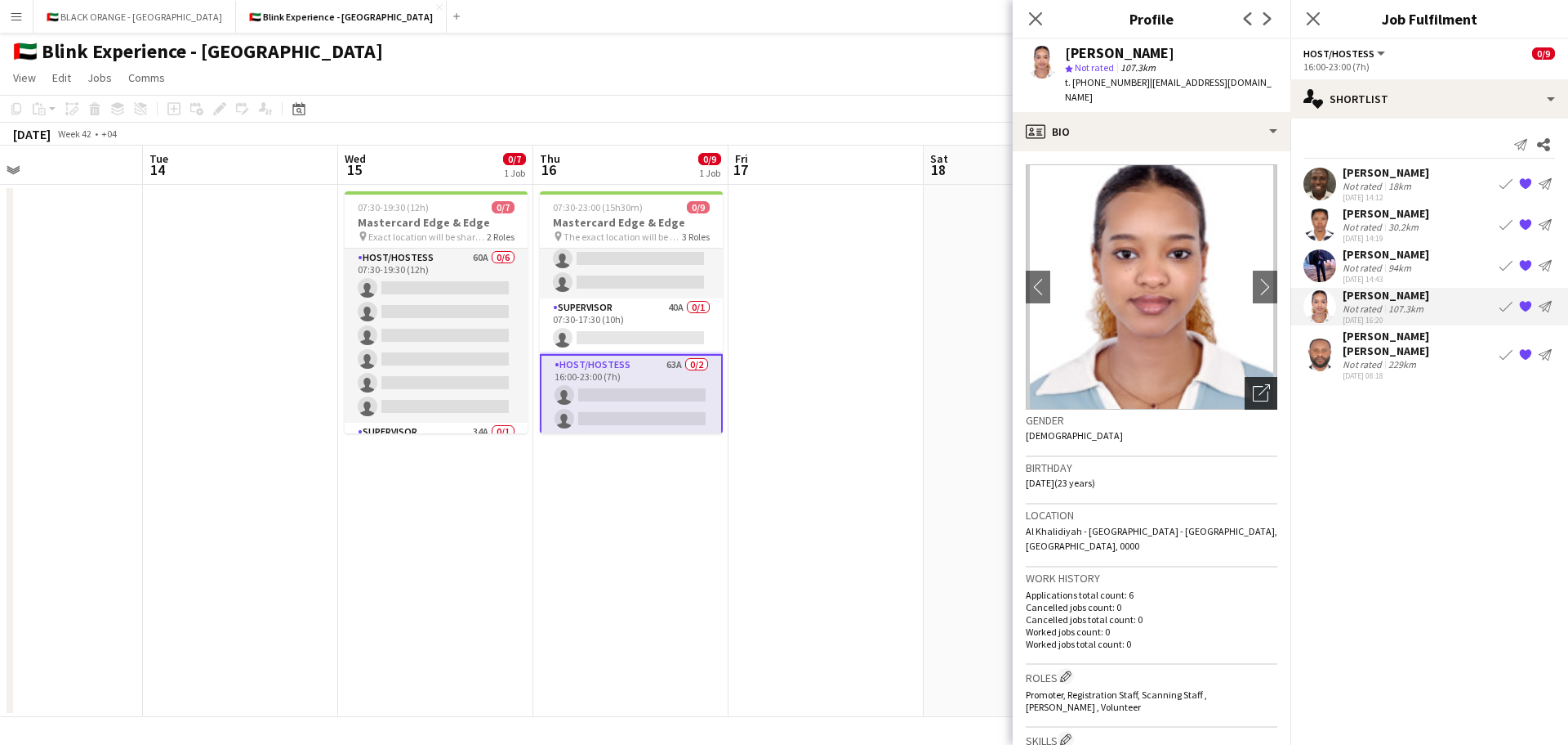
drag, startPoint x: 1256, startPoint y: 376, endPoint x: 1242, endPoint y: 374, distance: 14.1
click at [1256, 384] on icon "Open photos pop-in" at bounding box center [1261, 392] width 17 height 17
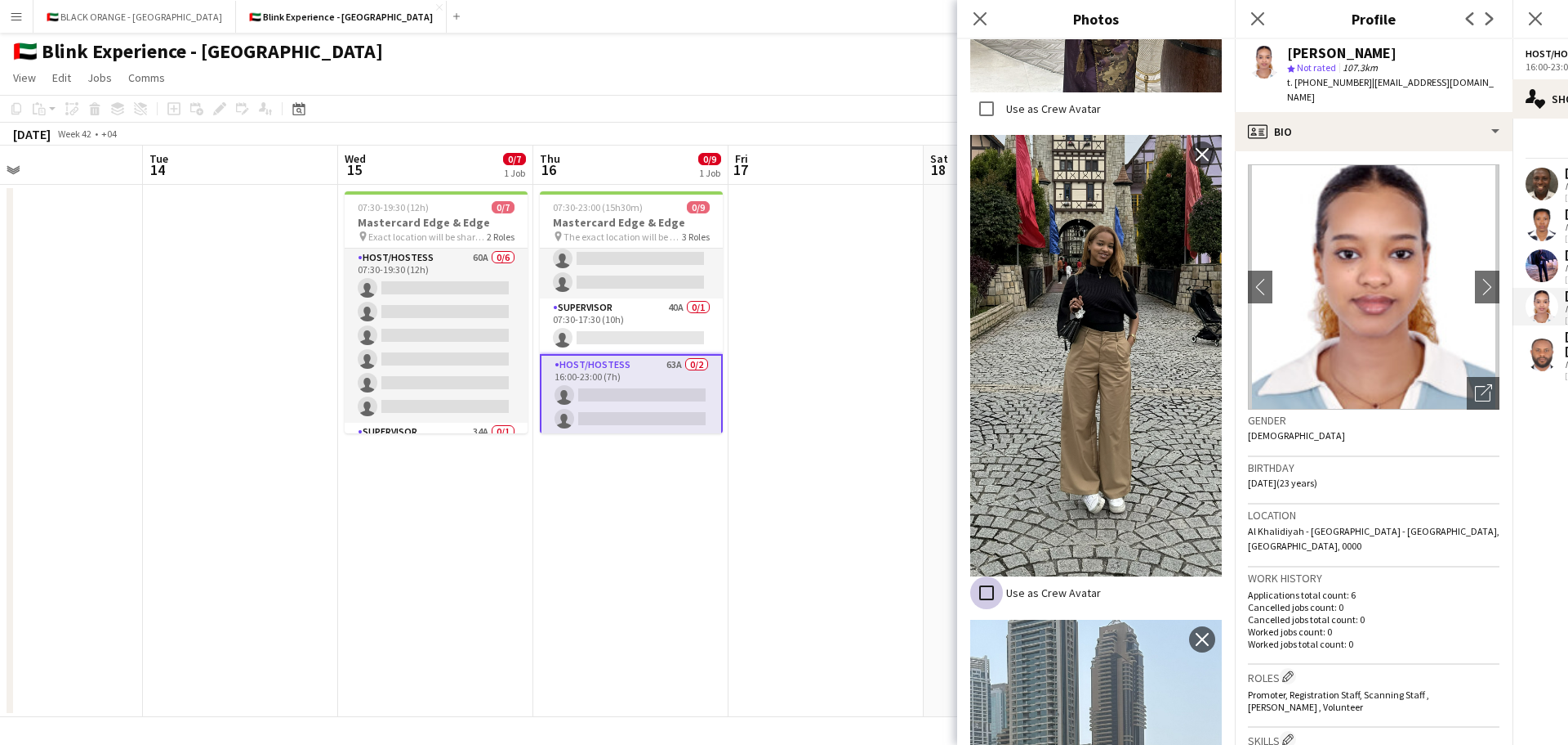
scroll to position [1325, 0]
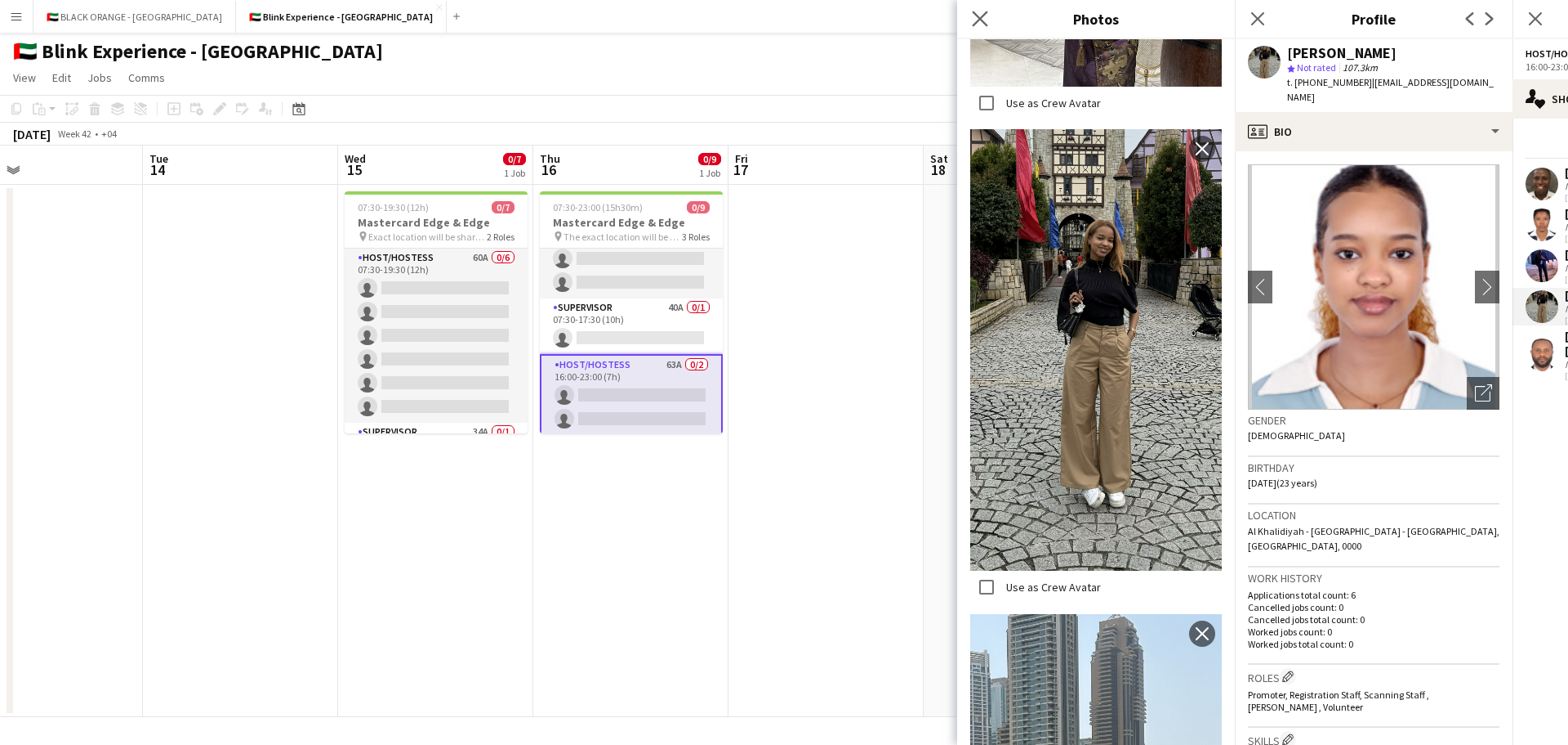
click at [989, 18] on app-icon "Close pop-in" at bounding box center [981, 19] width 24 height 24
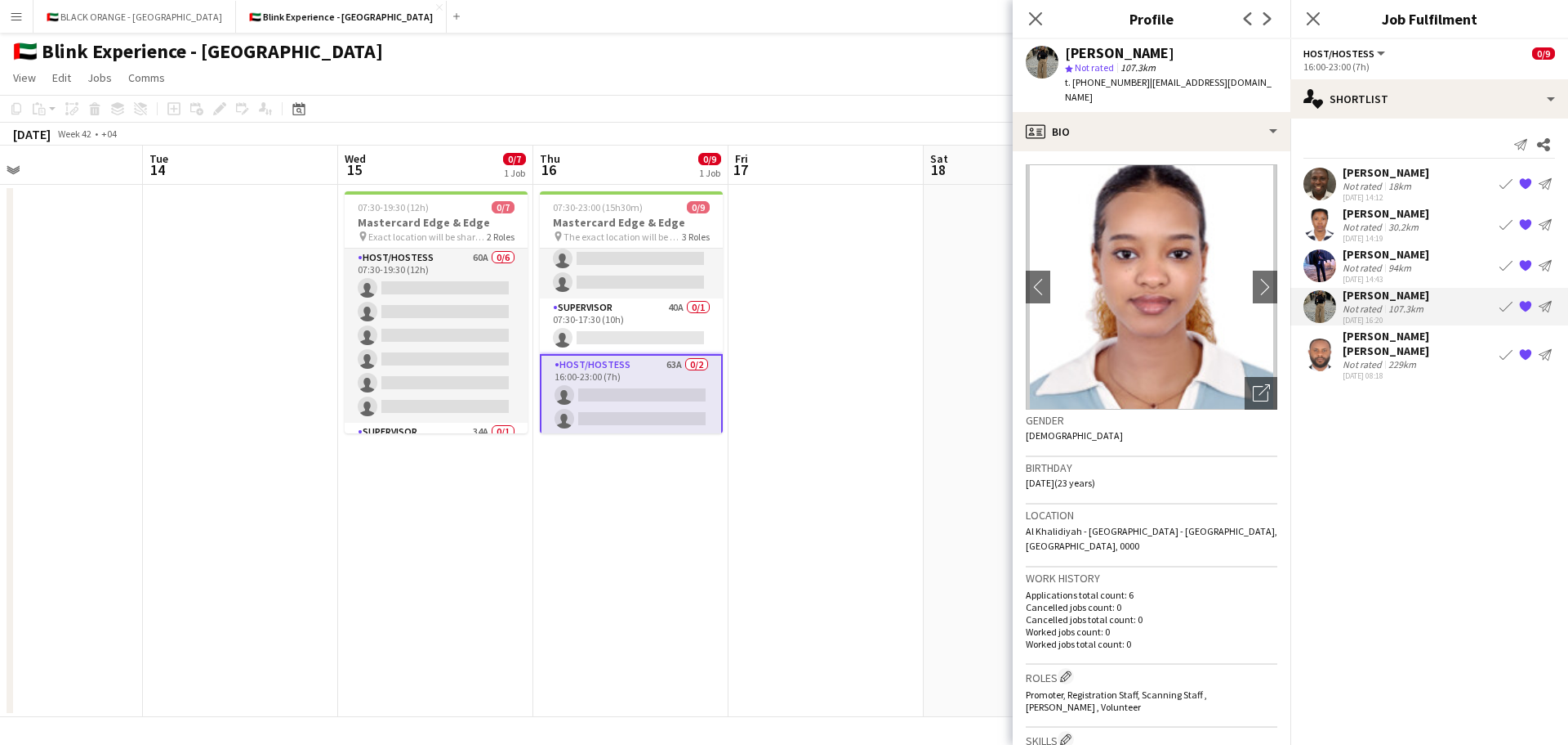
click at [1379, 178] on div "[PERSON_NAME]" at bounding box center [1386, 173] width 87 height 15
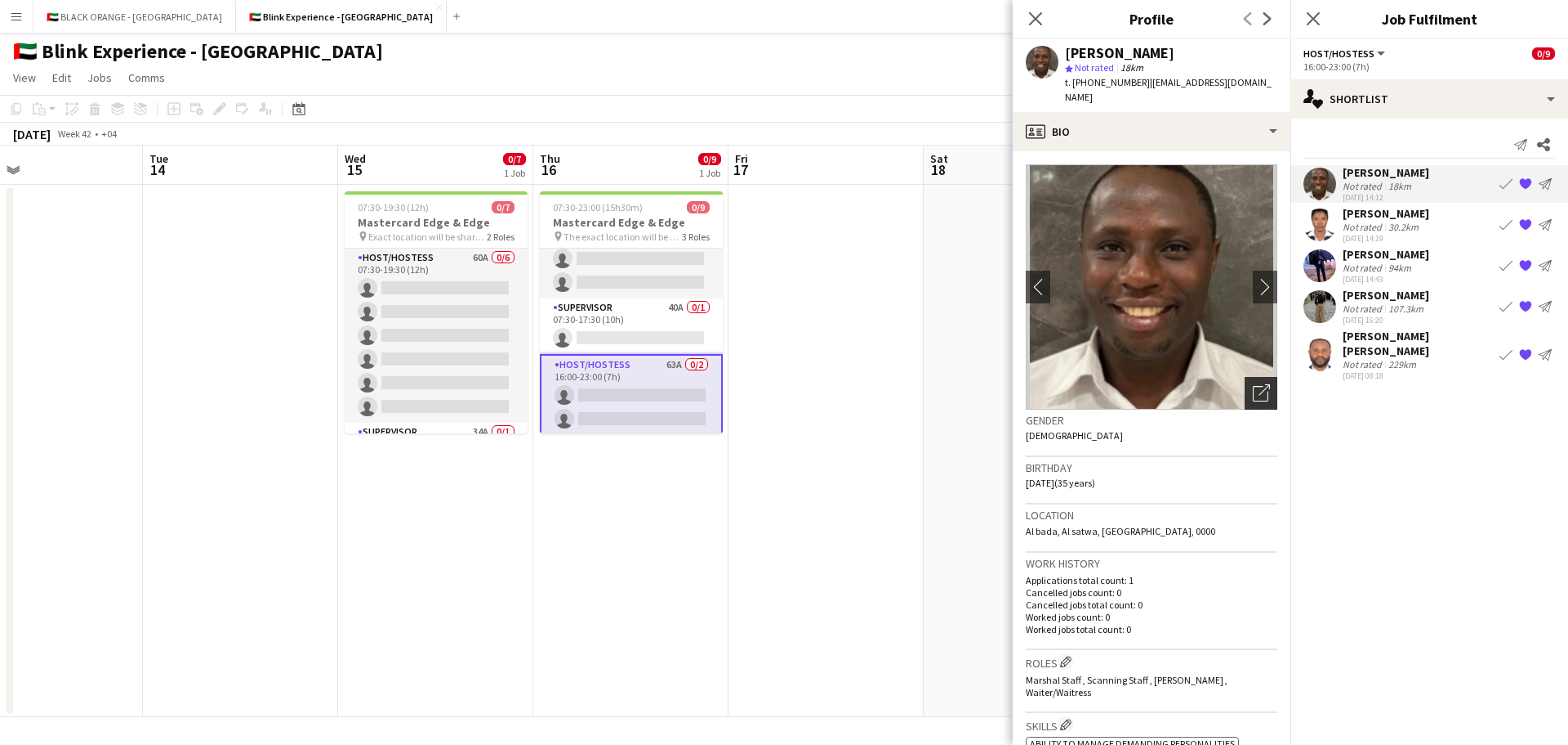
click at [1254, 384] on icon "Open photos pop-in" at bounding box center [1261, 392] width 17 height 17
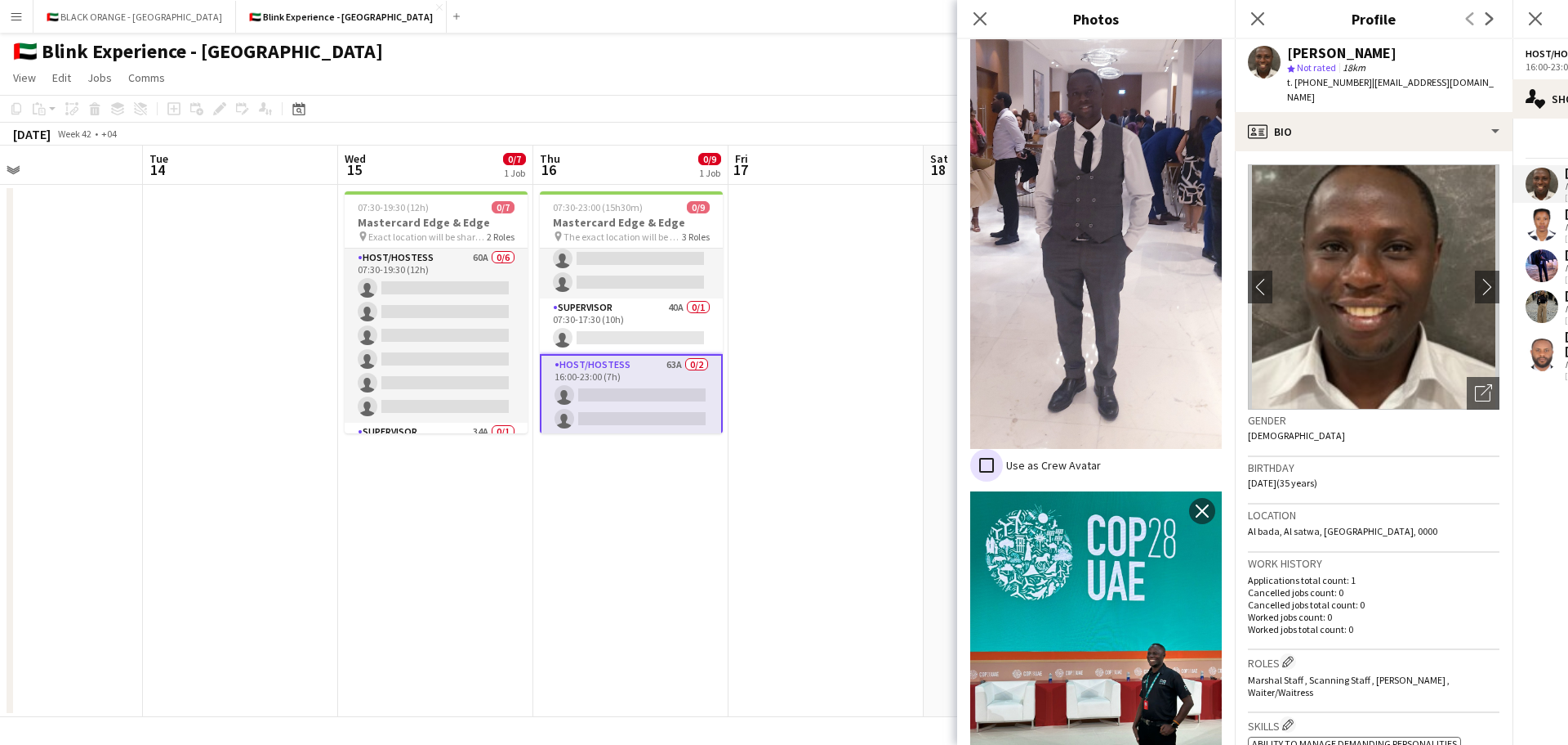
scroll to position [496, 0]
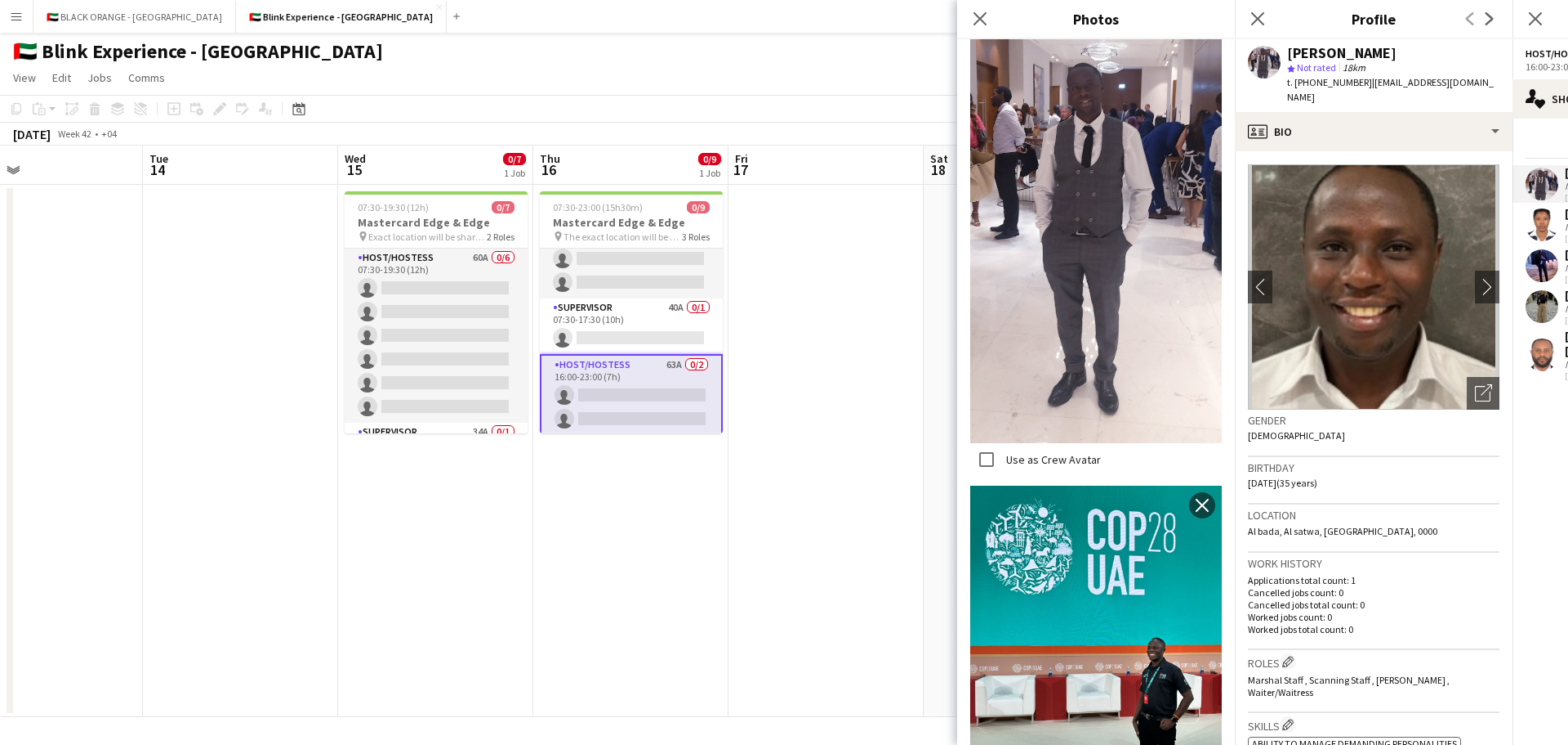
click at [1546, 212] on app-user-avatar at bounding box center [1542, 224] width 33 height 33
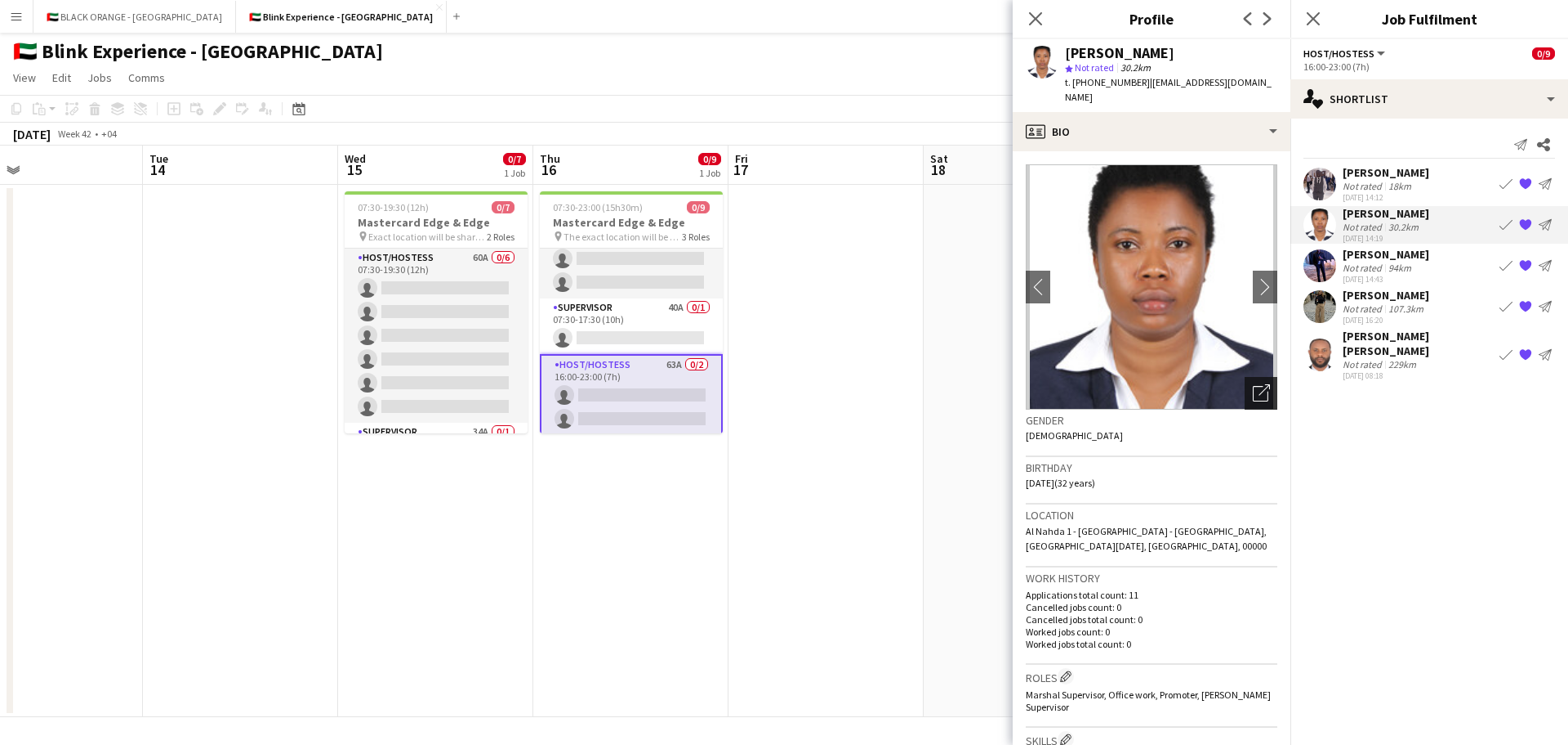
click at [1253, 384] on icon "Open photos pop-in" at bounding box center [1261, 392] width 17 height 17
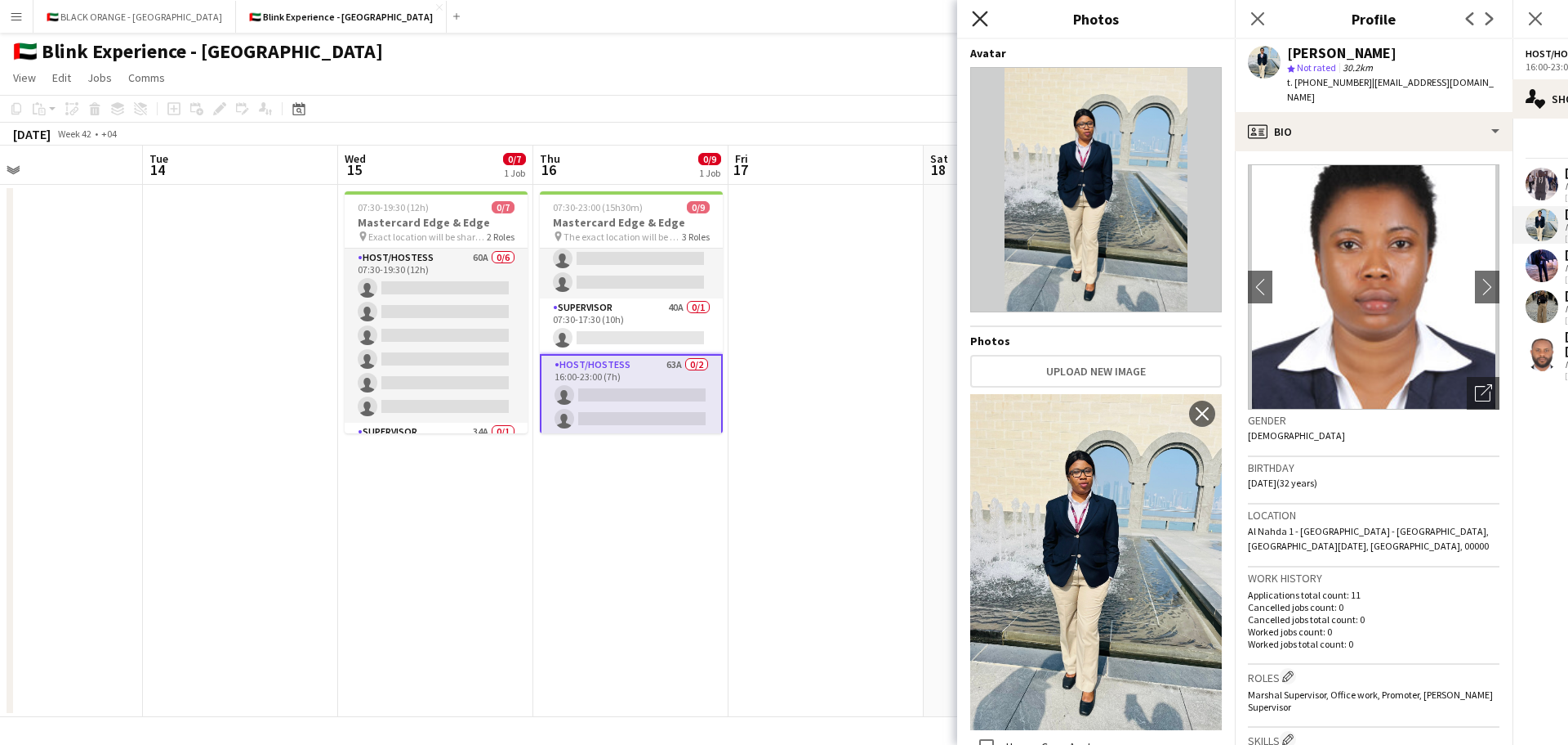
click at [980, 14] on icon "Close pop-in" at bounding box center [980, 19] width 16 height 16
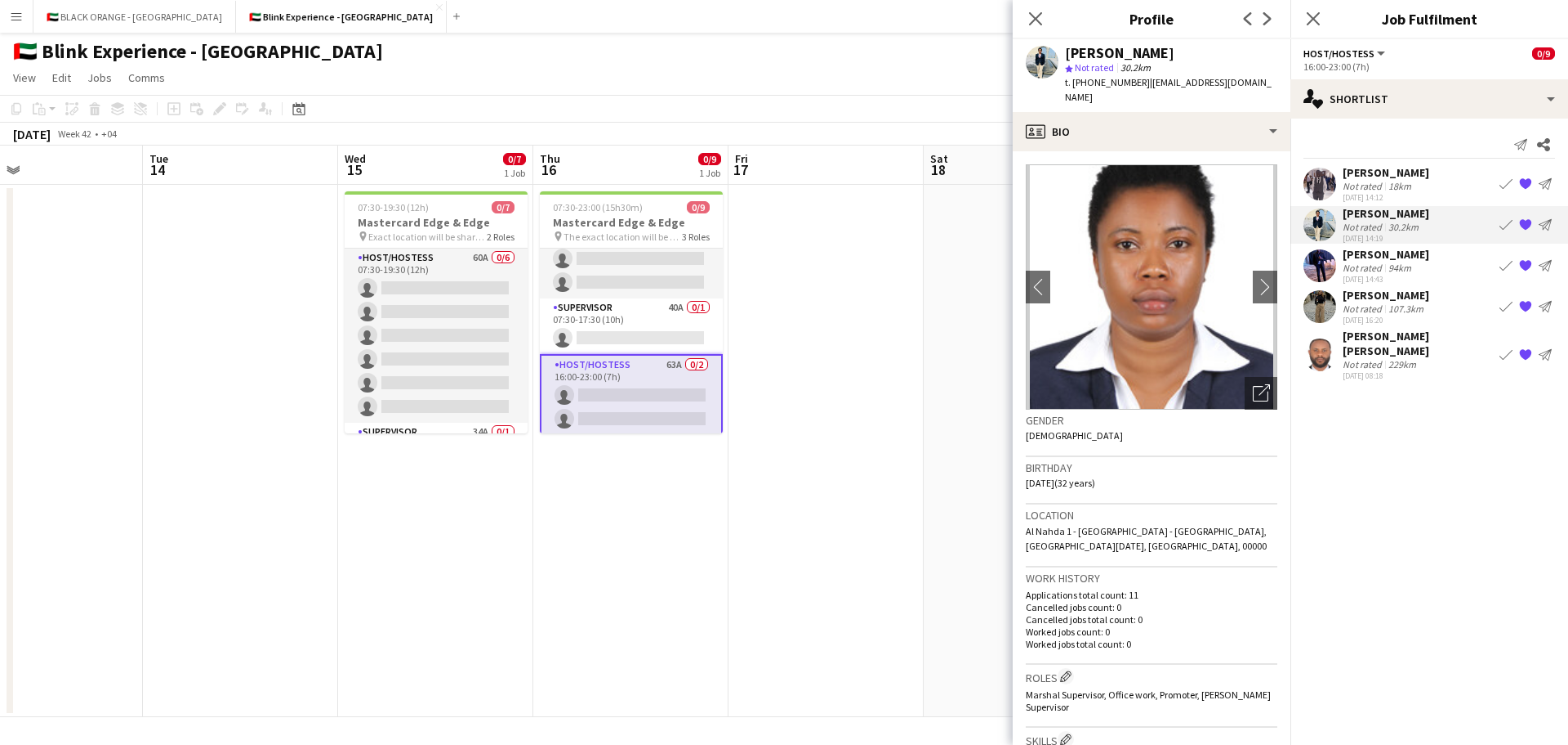
click at [1331, 351] on app-user-avatar at bounding box center [1320, 354] width 33 height 33
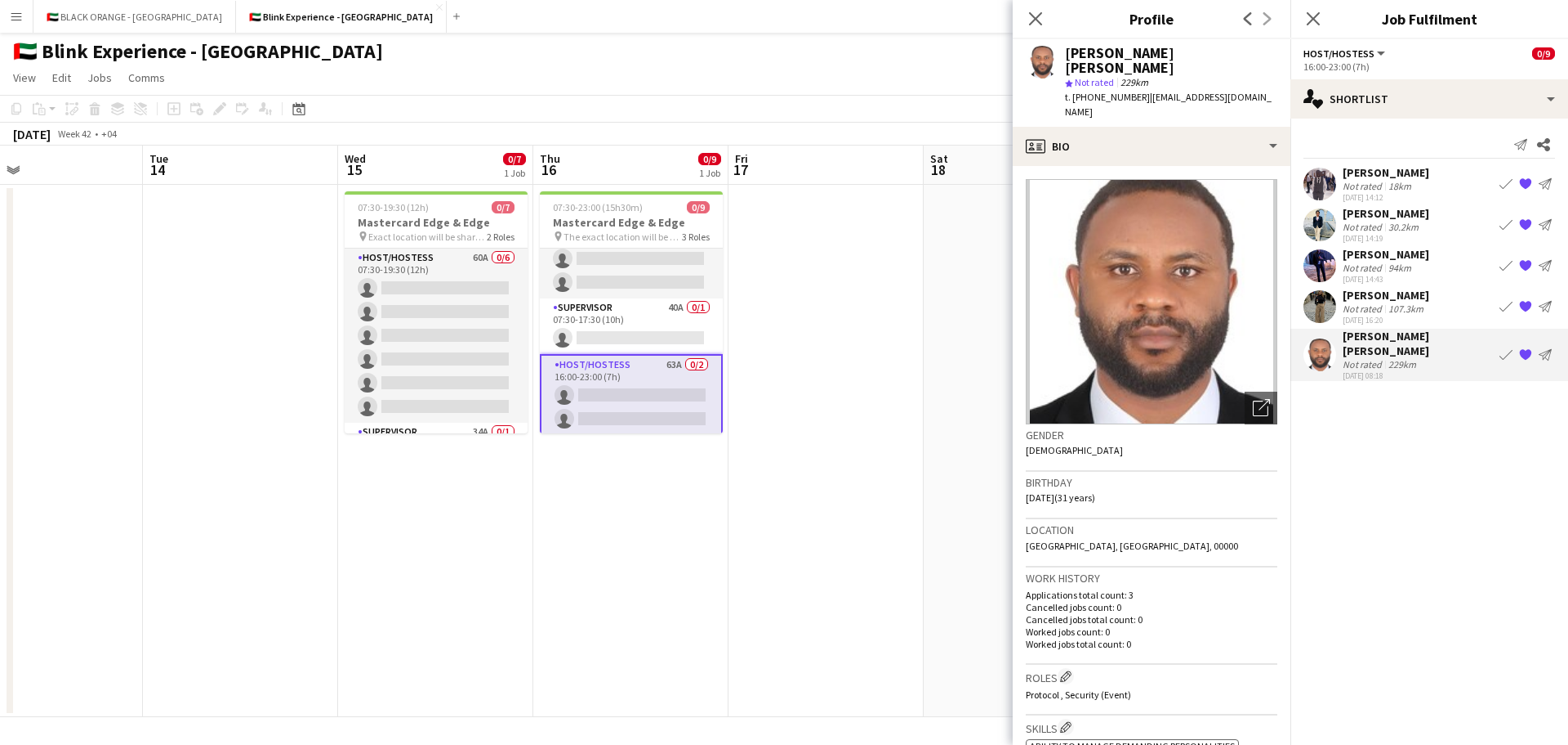
click at [1492, 433] on mat-expansion-panel "heart Shortlist Send notification Share [PERSON_NAME] Not rated 18km [DATE] 14:…" at bounding box center [1429, 432] width 278 height 626
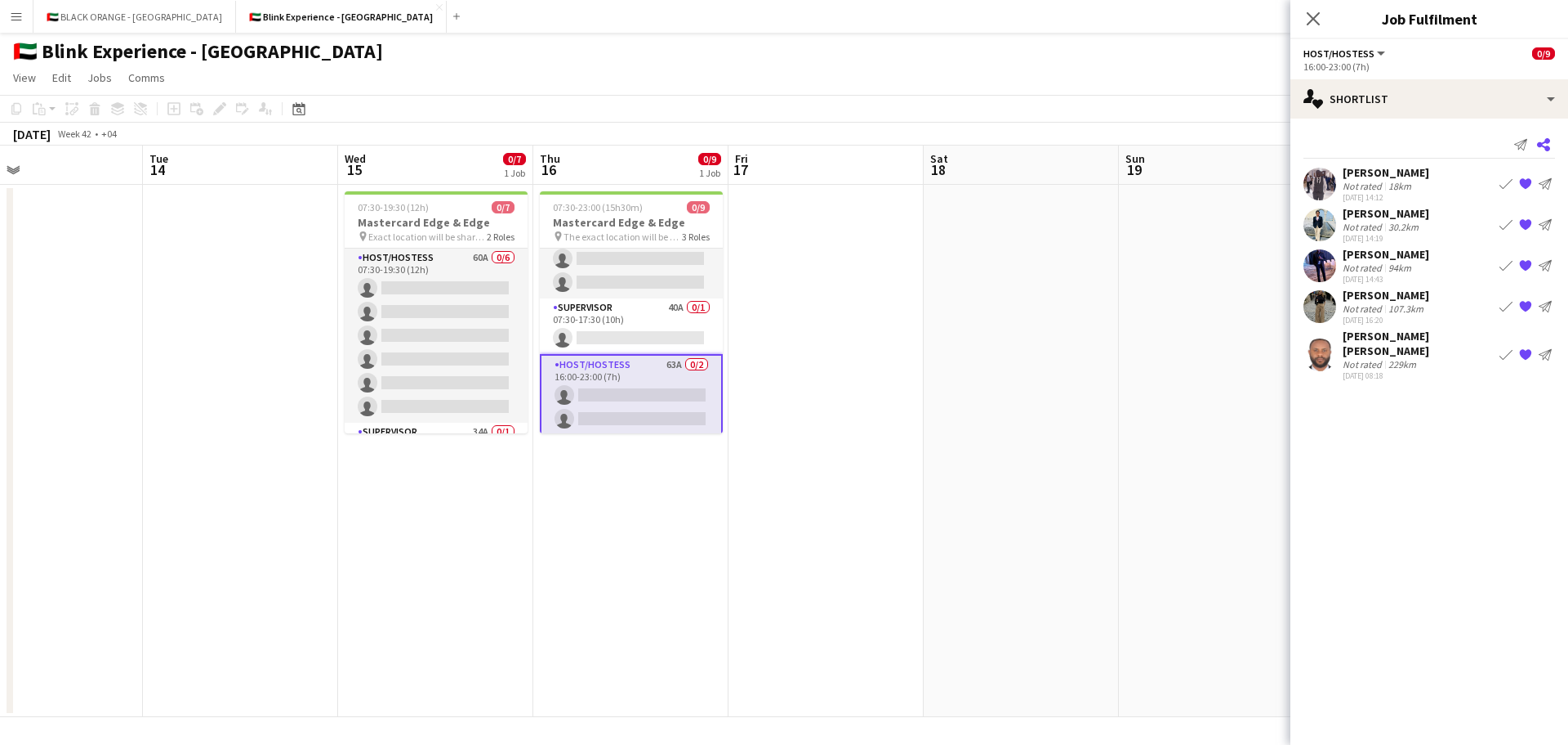
click at [1542, 142] on icon "Share" at bounding box center [1543, 144] width 13 height 13
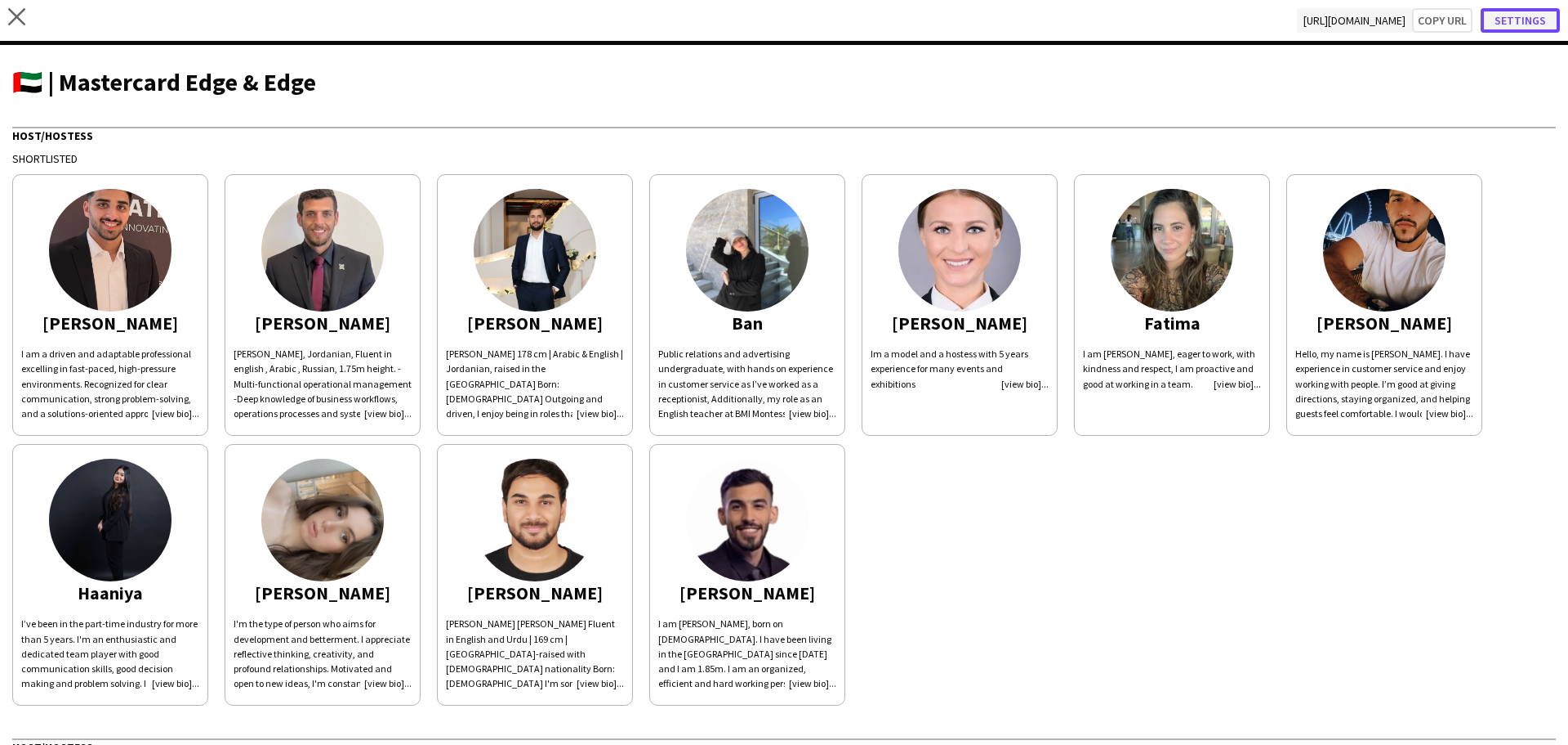
click at [1536, 20] on button "Settings" at bounding box center [1520, 20] width 79 height 25
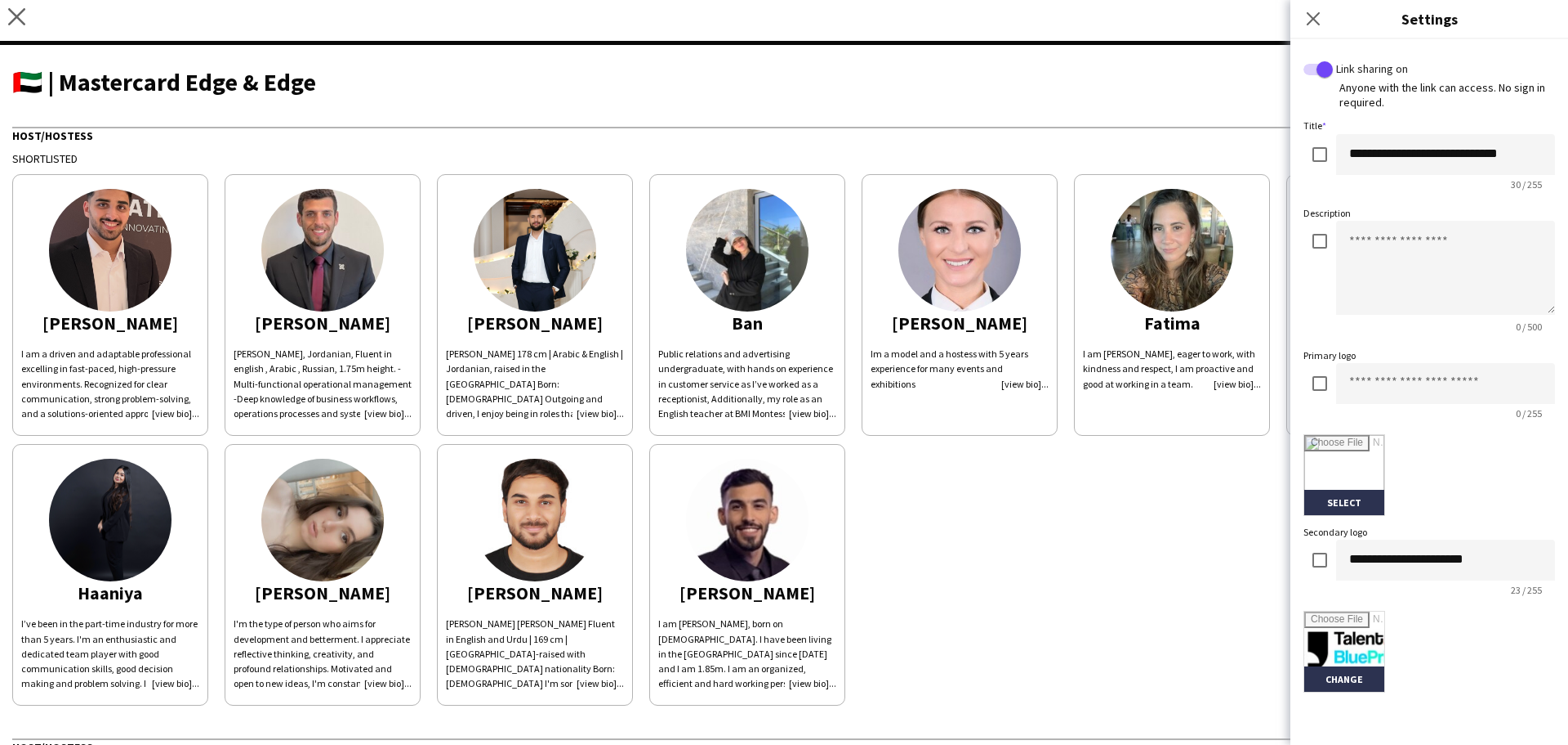
scroll to position [164, 0]
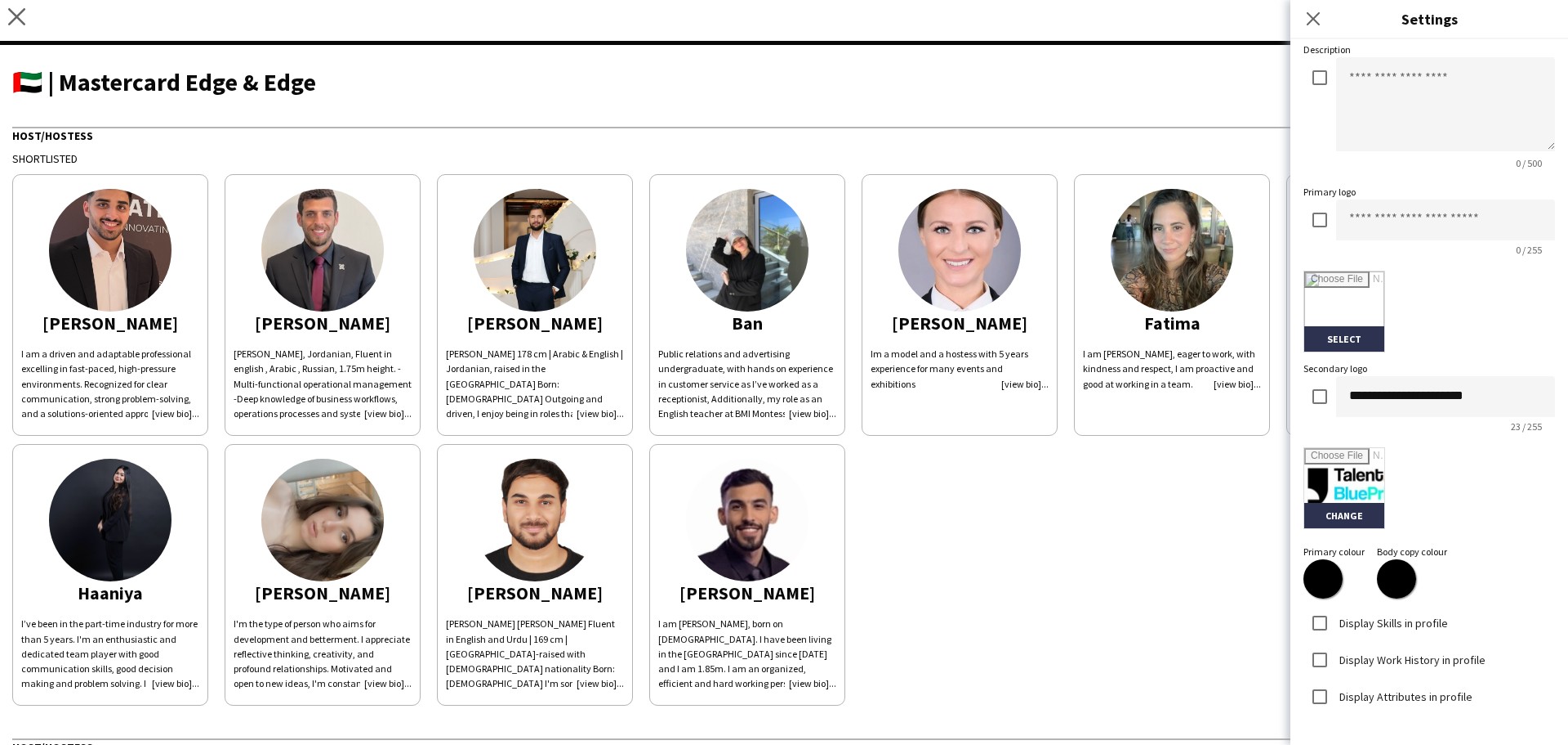
click at [1320, 576] on input "*******" at bounding box center [1323, 578] width 59 height 59
type input "*******"
click at [1401, 572] on input "*******" at bounding box center [1397, 578] width 59 height 59
type input "*******"
click at [1491, 583] on form "**********" at bounding box center [1429, 328] width 251 height 863
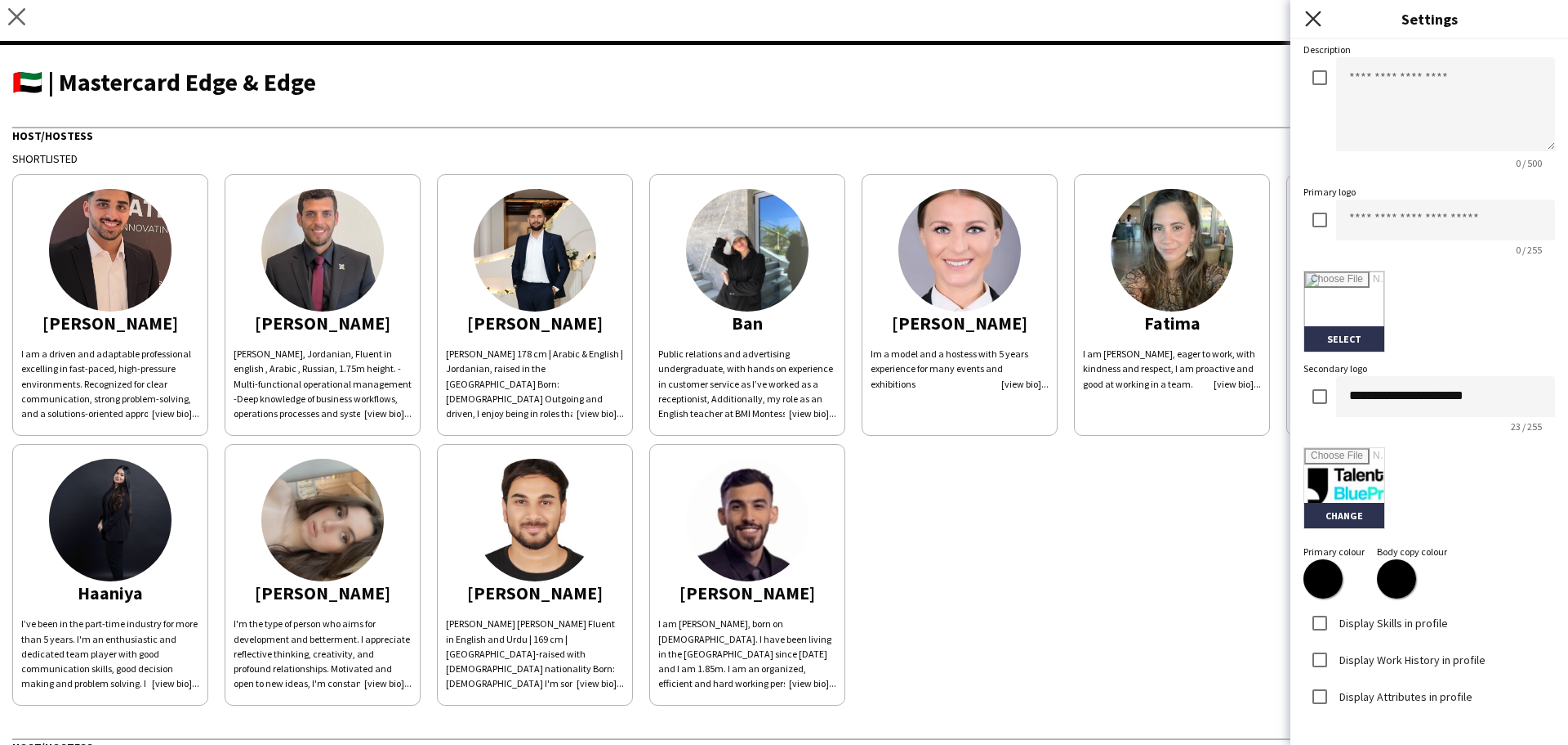
click at [1319, 17] on icon "Close pop-in" at bounding box center [1314, 19] width 16 height 16
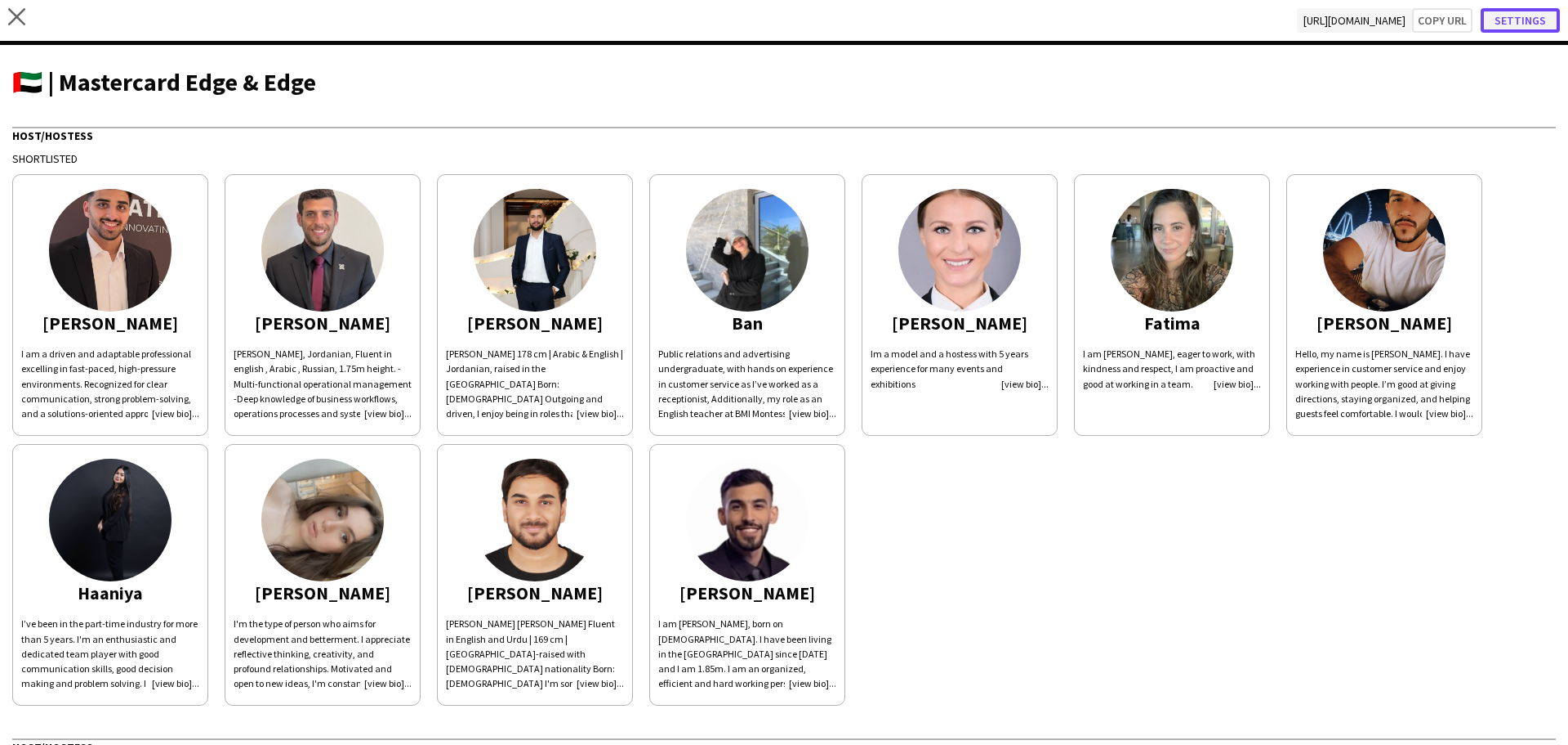
click at [1532, 20] on button "Settings" at bounding box center [1520, 20] width 79 height 25
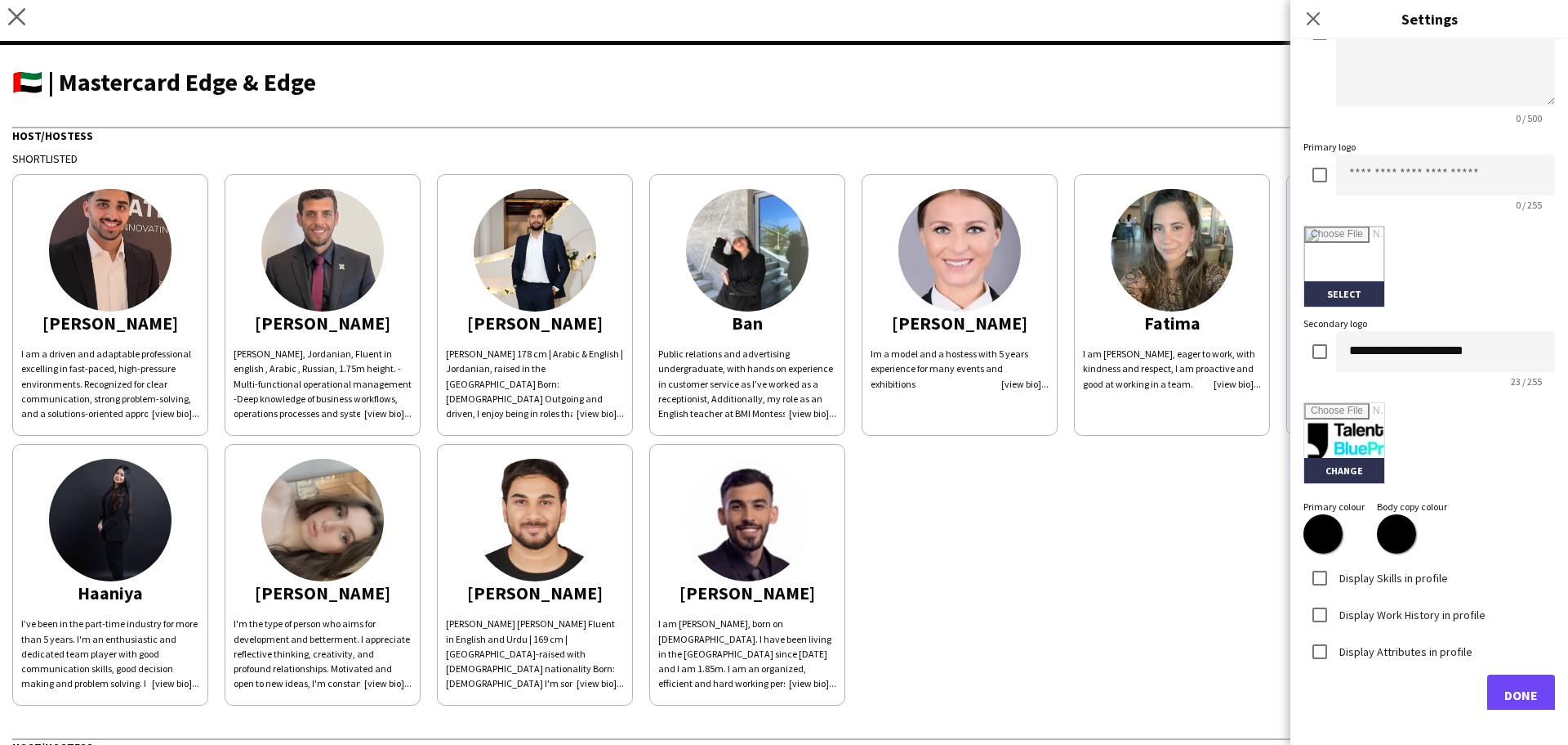
scroll to position [227, 0]
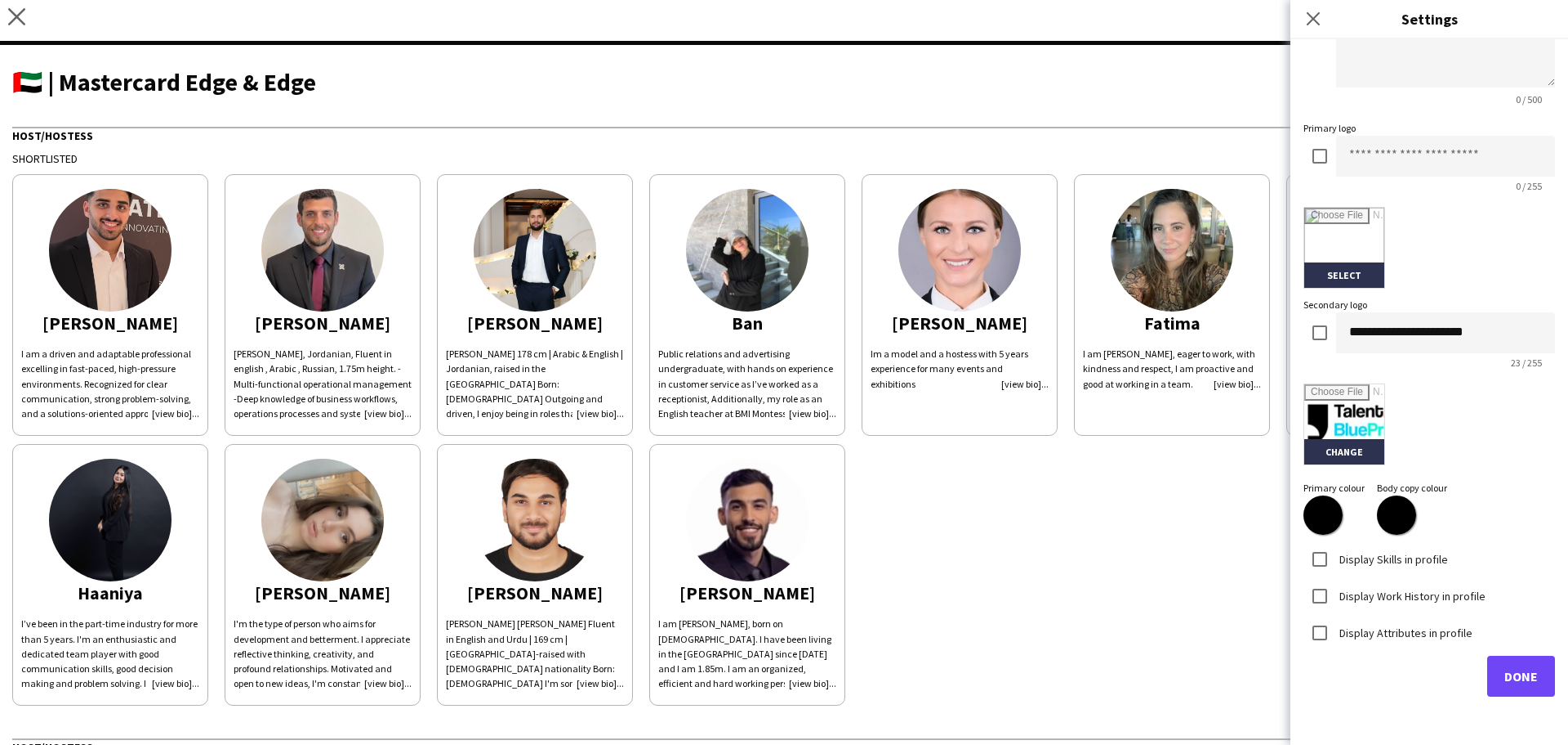
click at [1341, 513] on input "*******" at bounding box center [1323, 515] width 59 height 59
type input "*******"
drag, startPoint x: 1391, startPoint y: 517, endPoint x: 1405, endPoint y: 498, distance: 23.6
click at [1391, 517] on input "*******" at bounding box center [1397, 515] width 59 height 59
type input "*******"
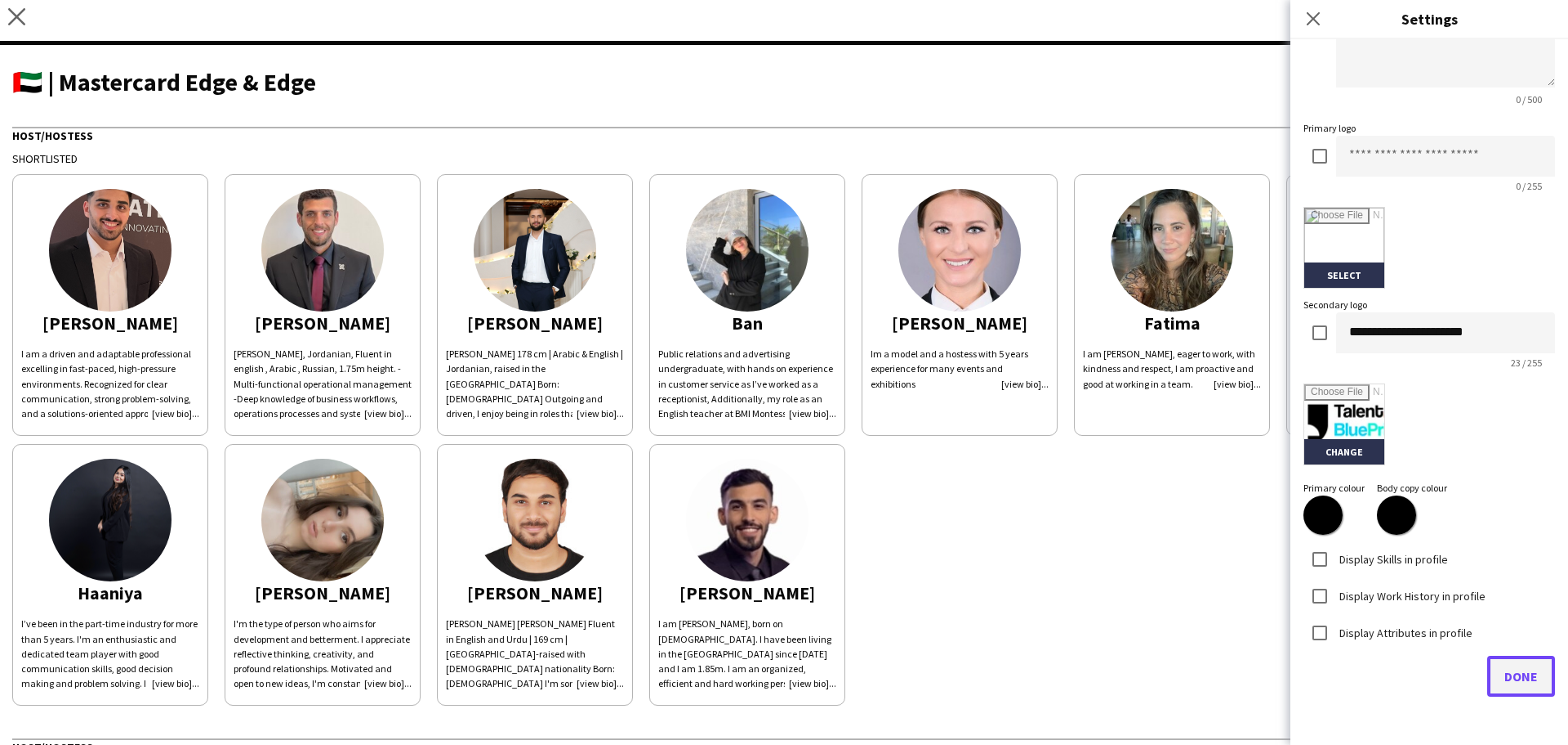
click at [1513, 681] on span "Done" at bounding box center [1522, 676] width 34 height 16
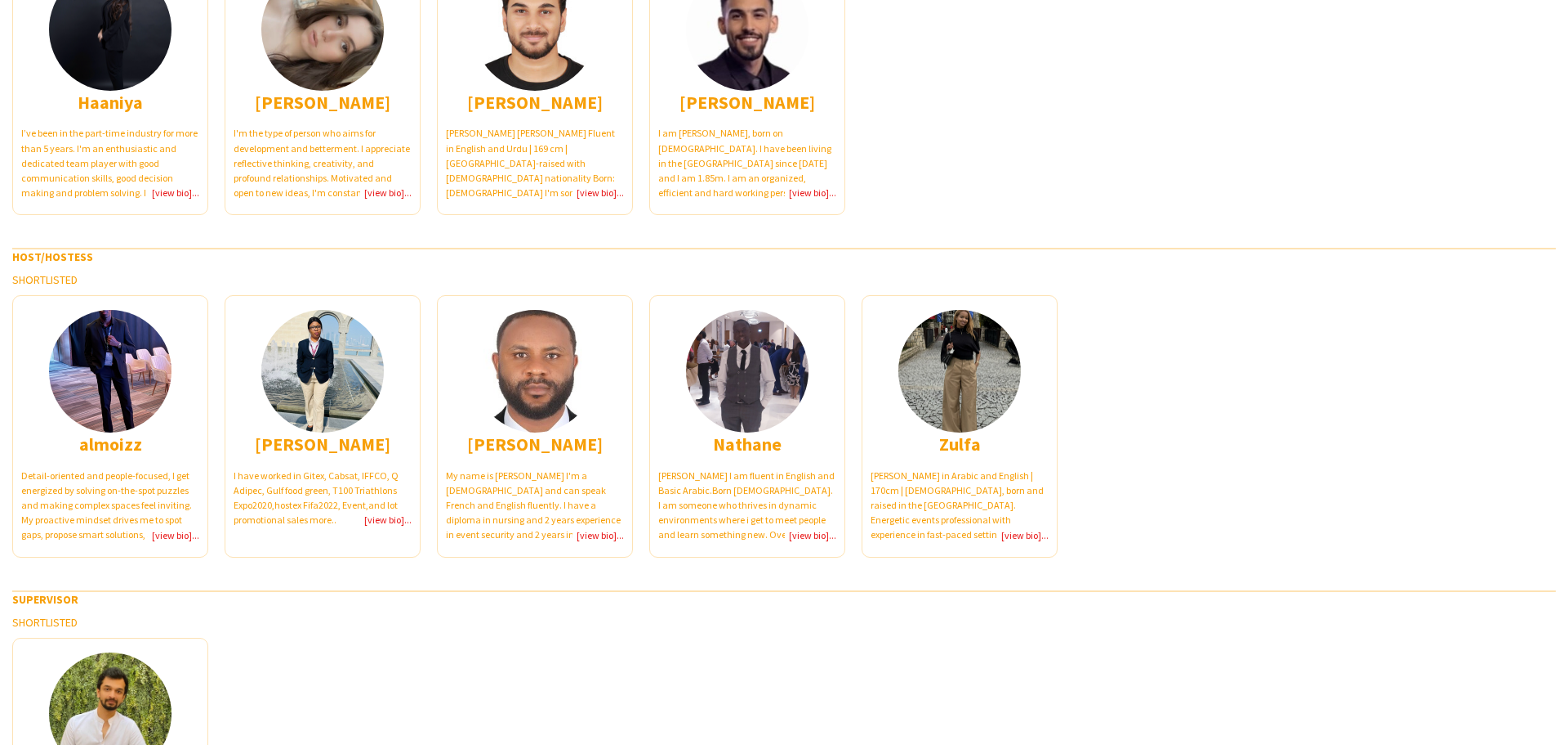
scroll to position [654, 0]
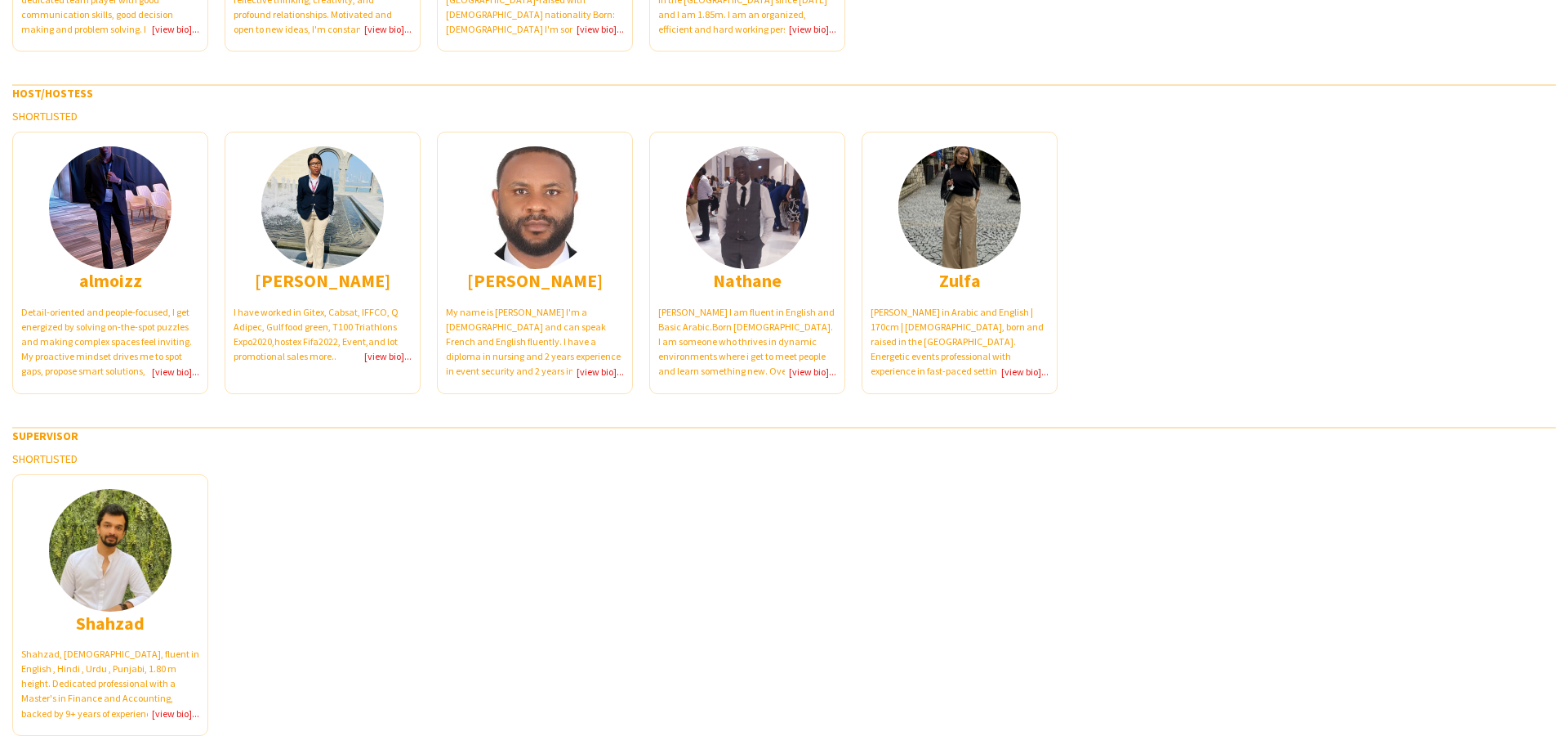
click at [116, 200] on img at bounding box center [110, 207] width 123 height 123
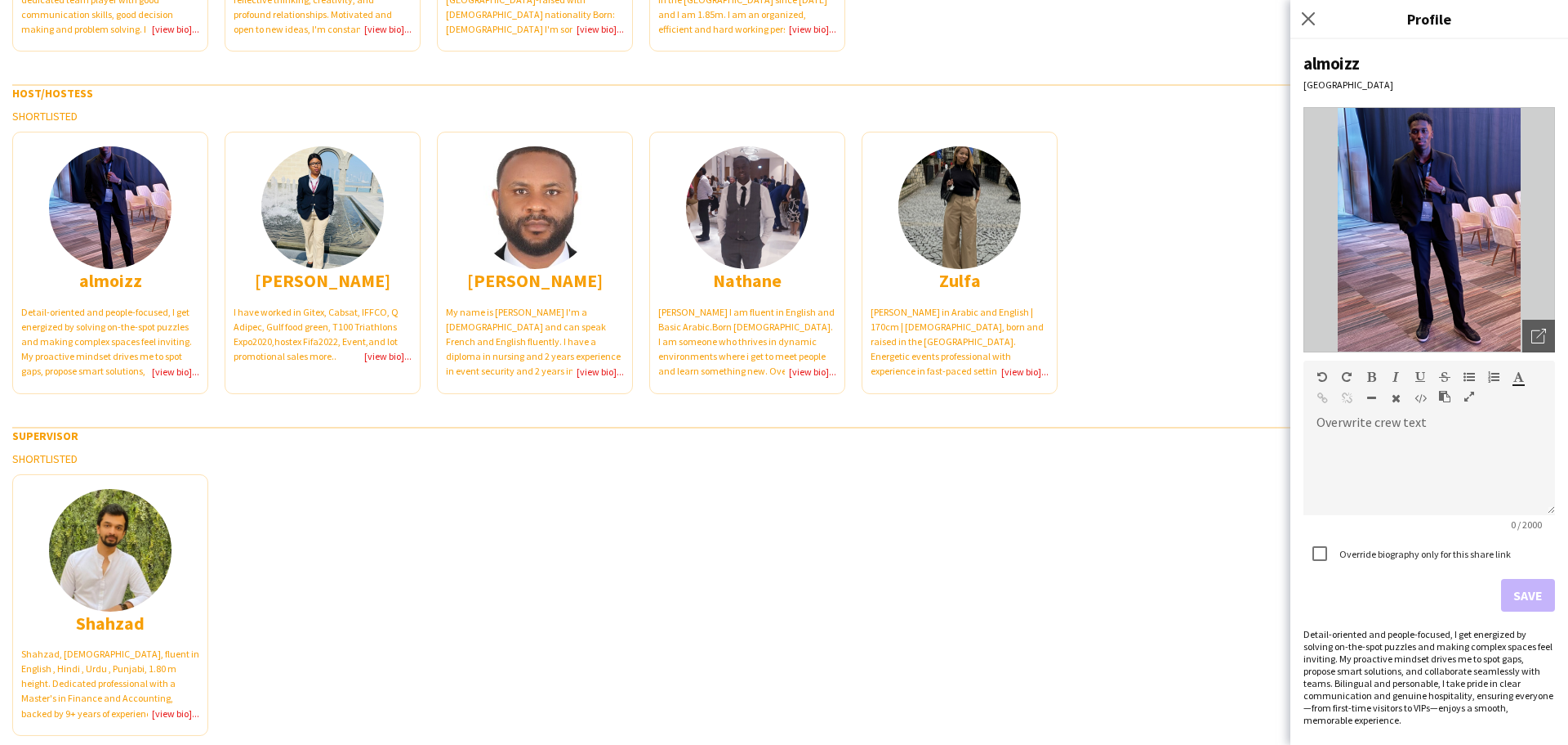
click at [121, 203] on img at bounding box center [110, 207] width 123 height 123
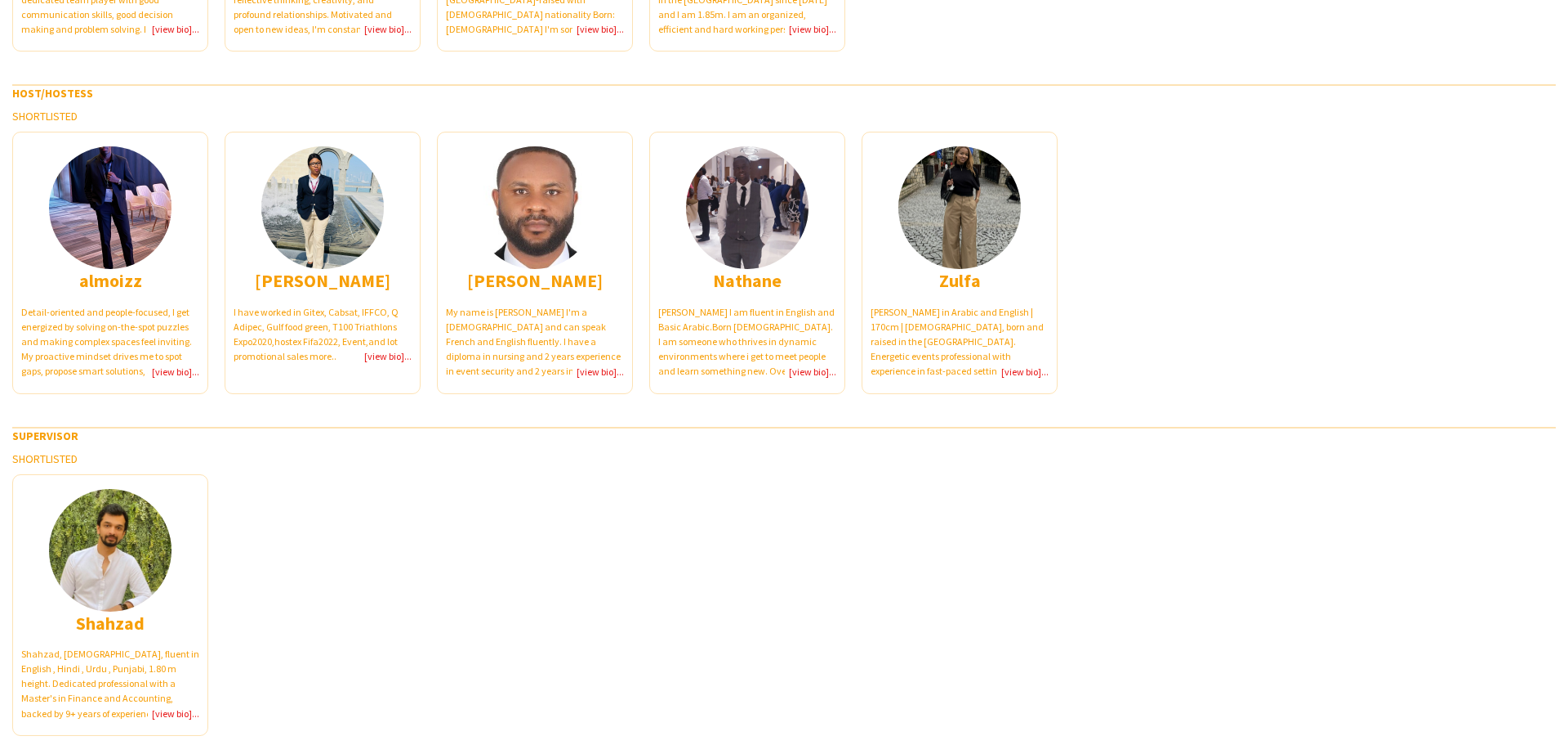
click at [946, 201] on img at bounding box center [959, 207] width 123 height 123
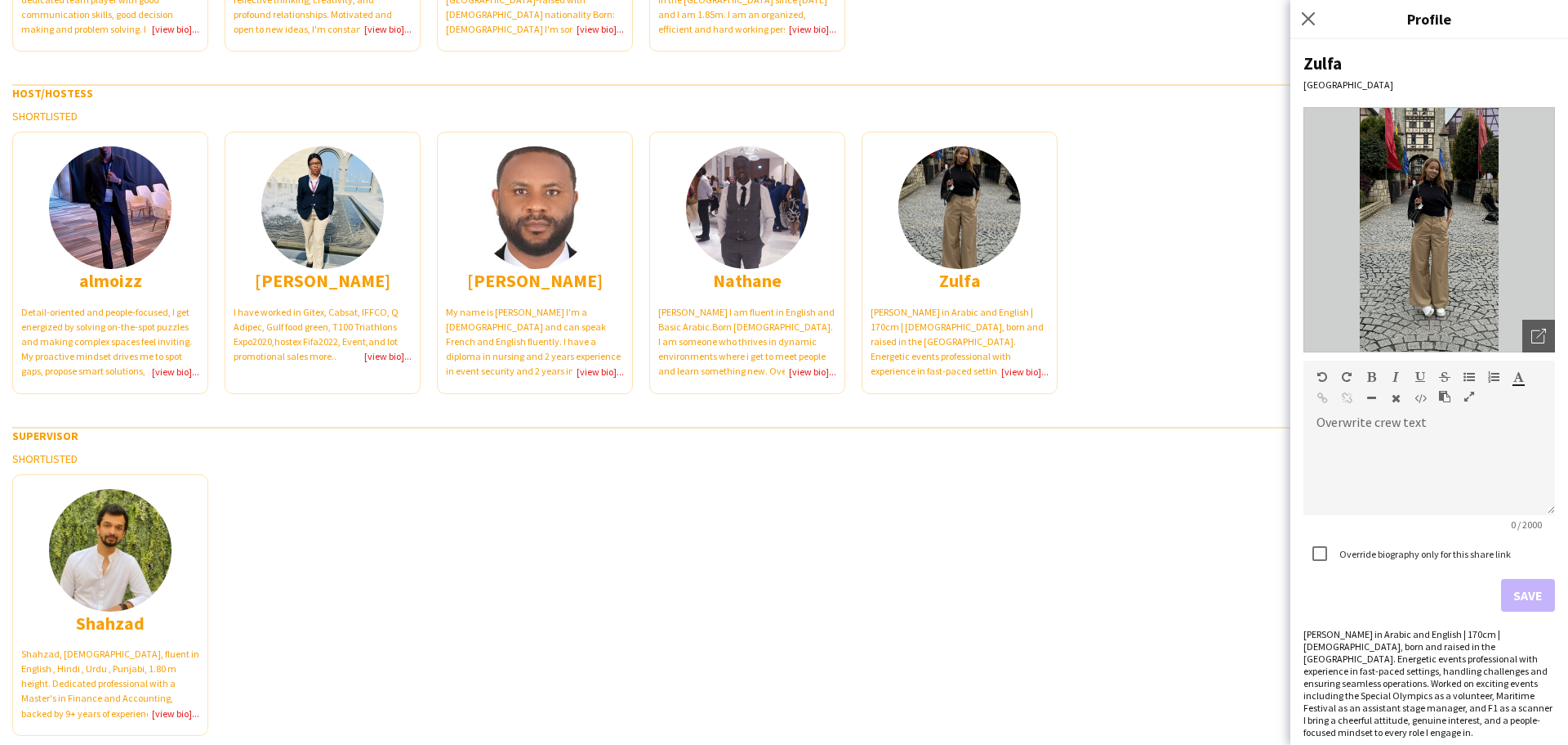
click at [946, 201] on img at bounding box center [959, 207] width 123 height 123
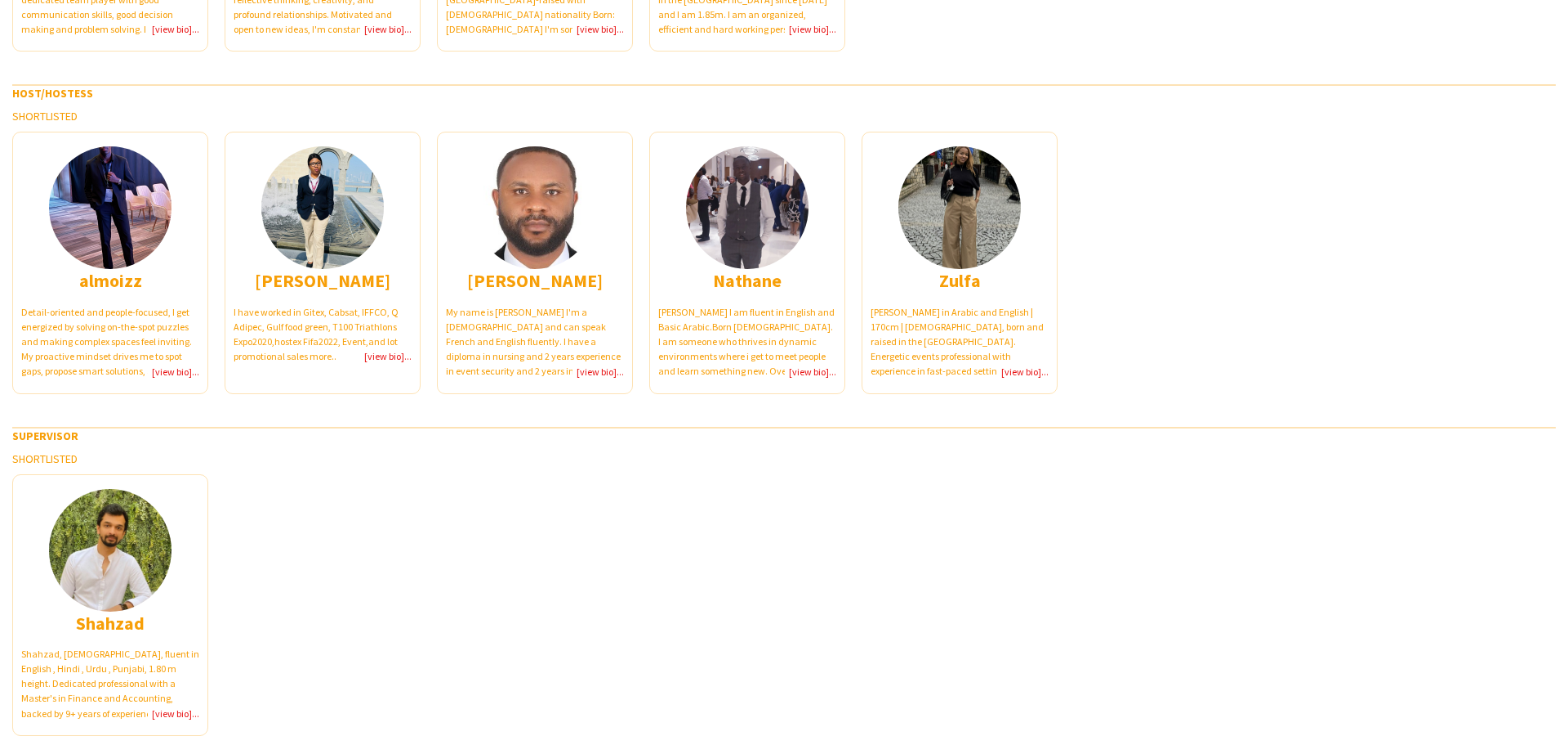
scroll to position [0, 0]
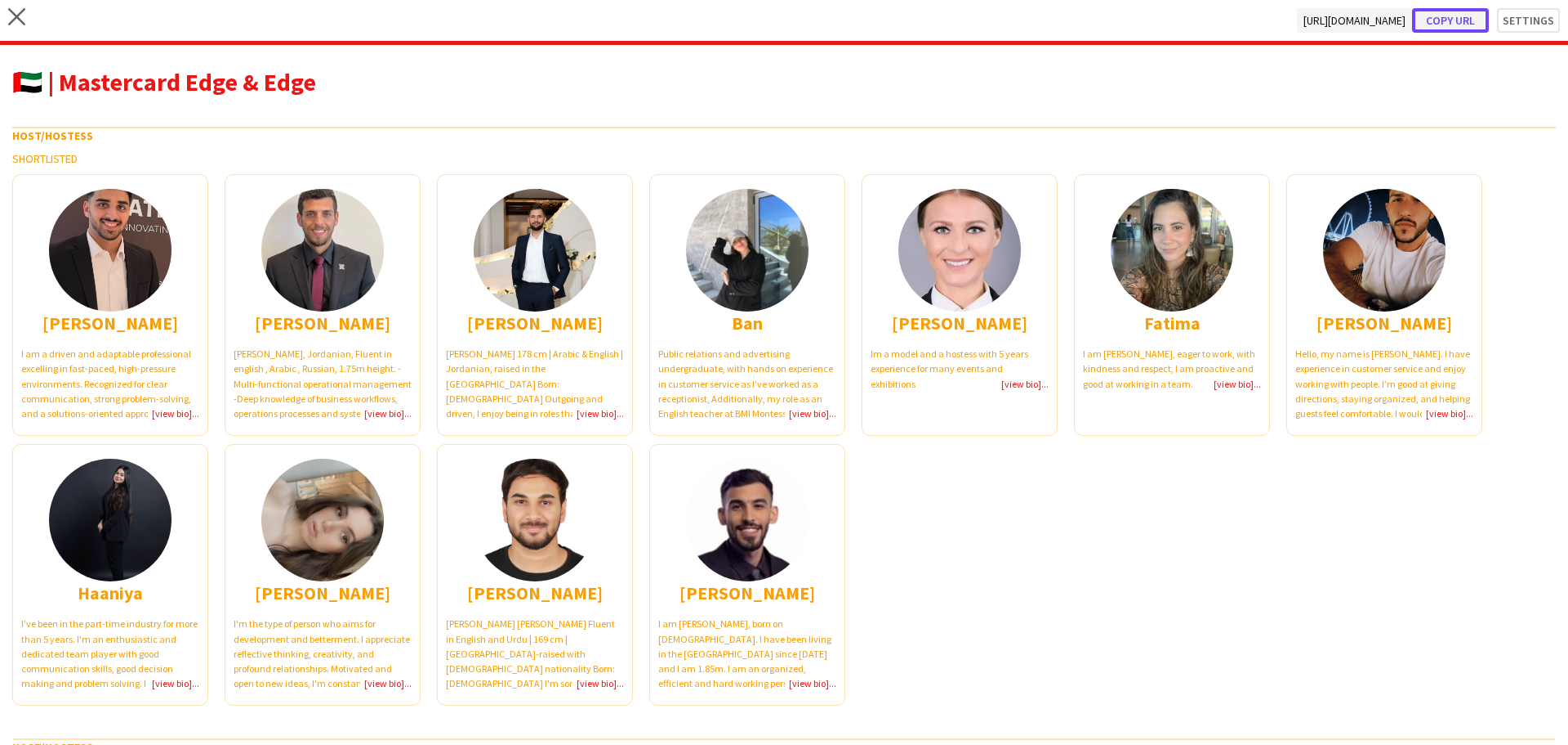
click at [1437, 22] on button "Copy url" at bounding box center [1450, 20] width 77 height 25
type textarea "**********"
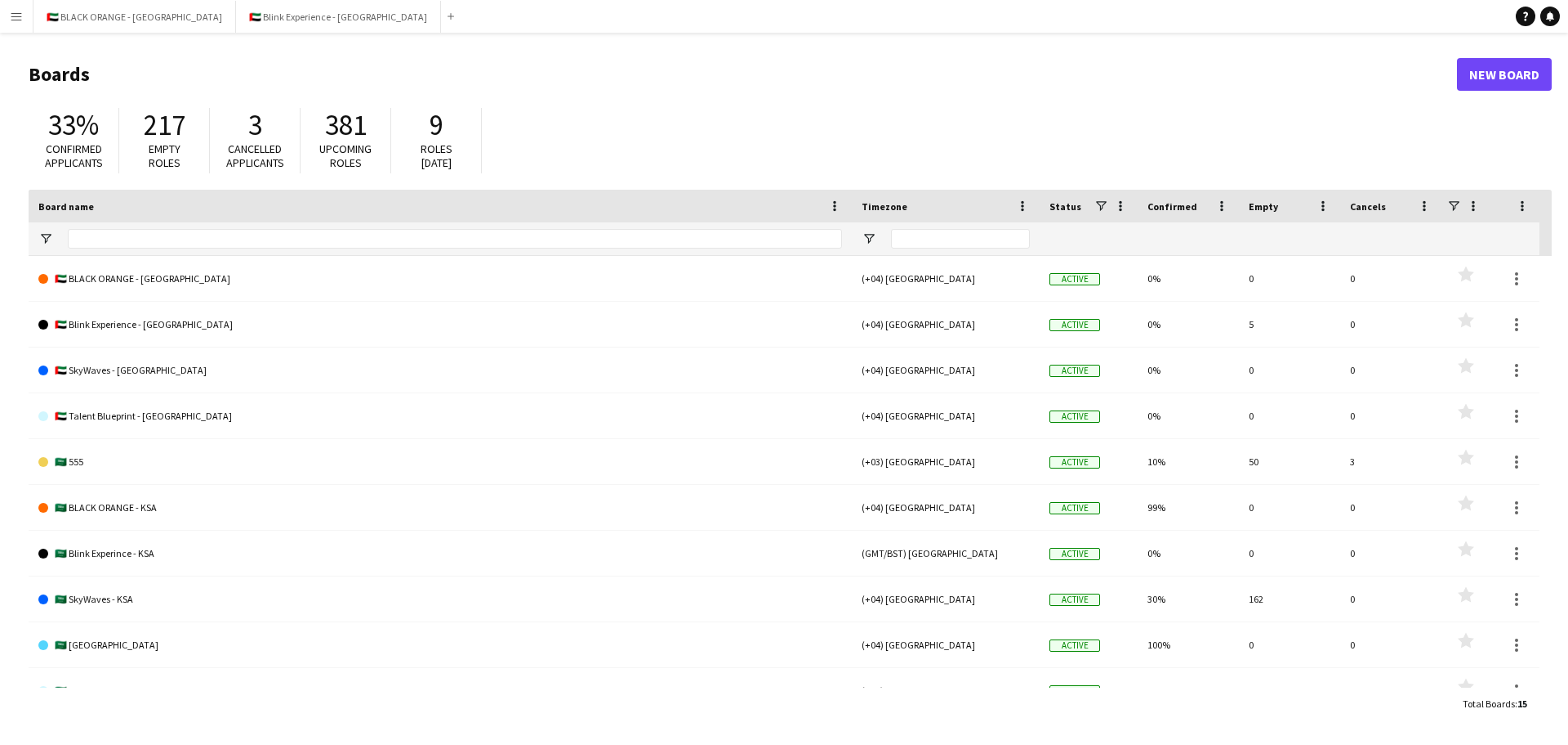
click at [20, 14] on app-icon "Menu" at bounding box center [16, 16] width 13 height 13
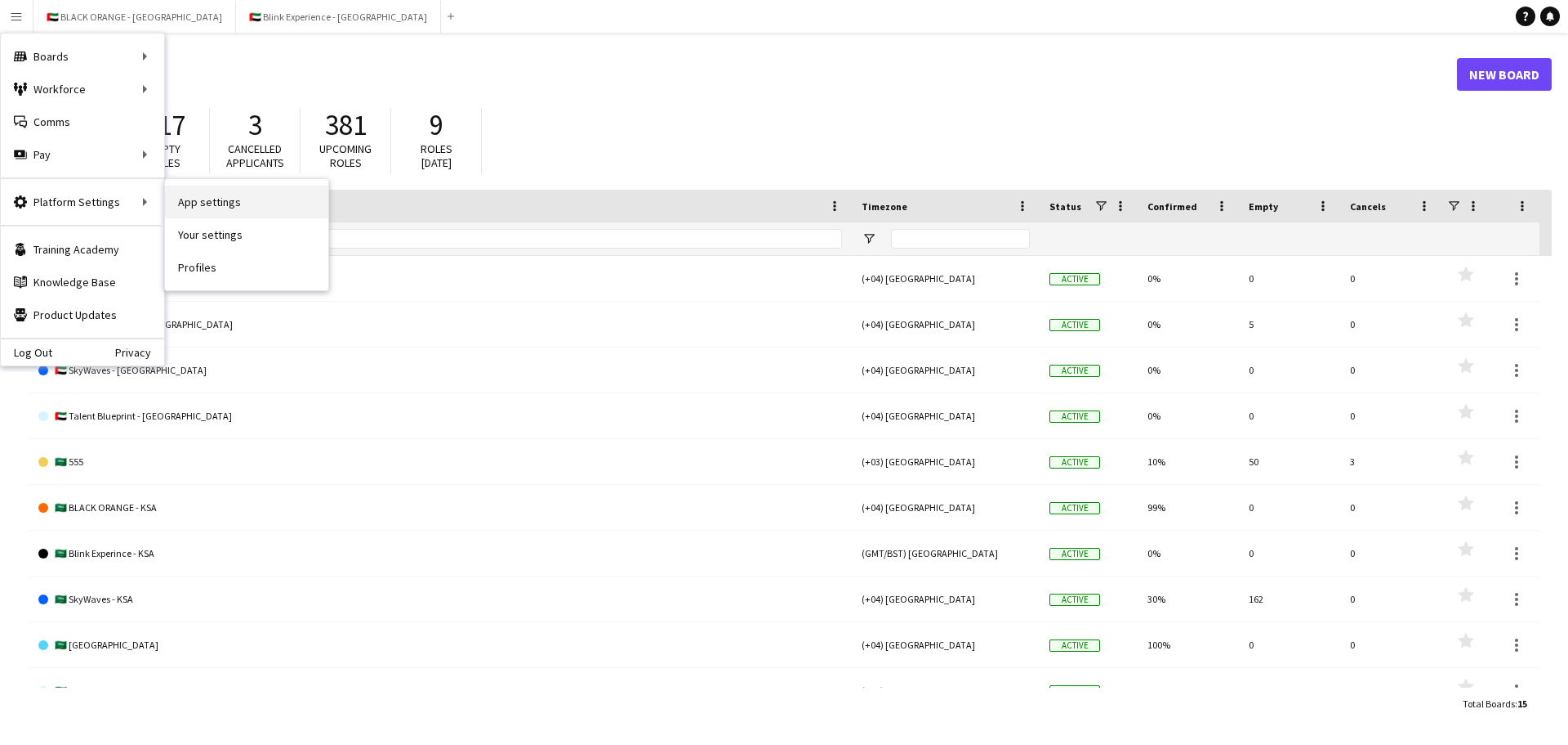
click at [208, 197] on link "App settings" at bounding box center [247, 201] width 163 height 33
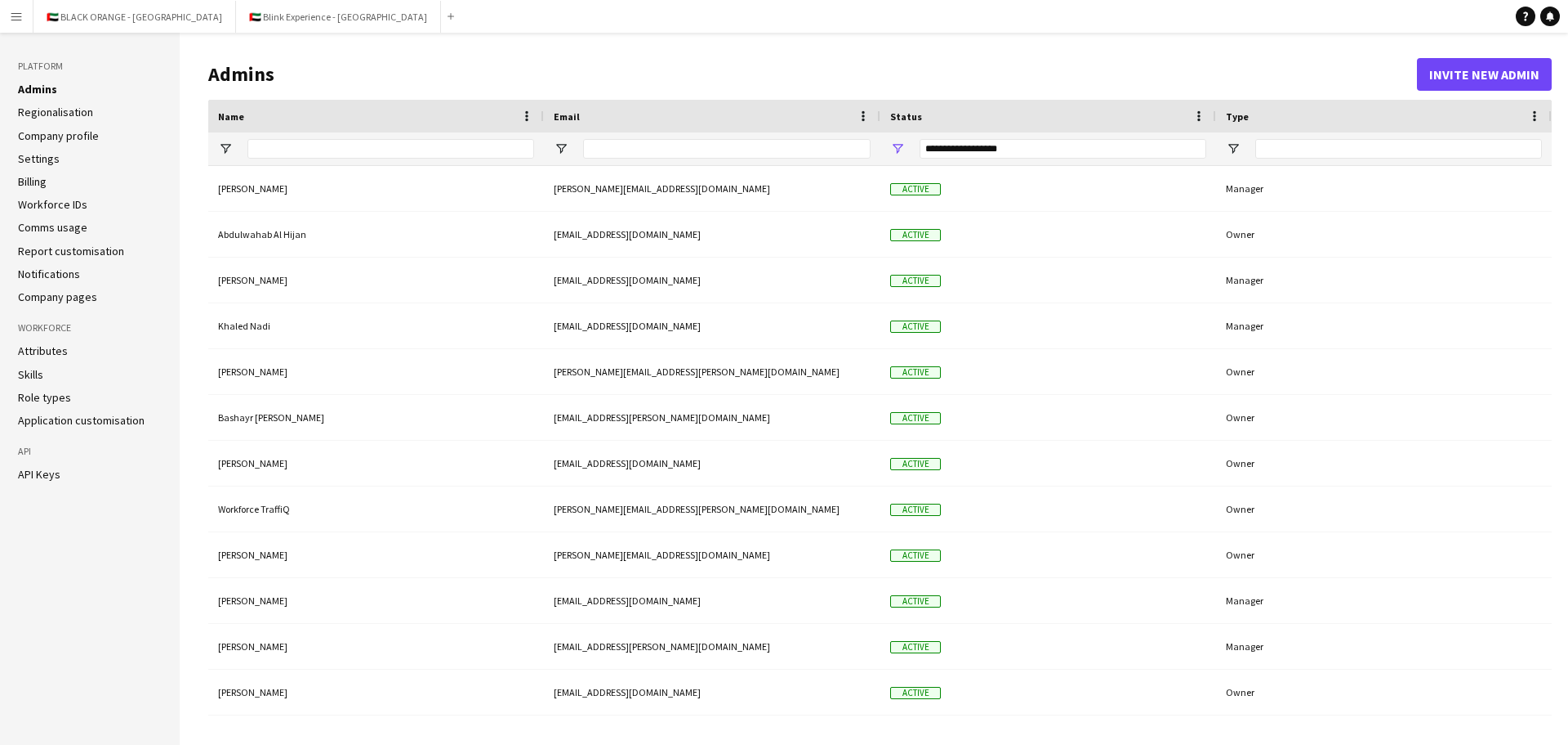
click at [64, 420] on link "Application customisation" at bounding box center [81, 420] width 127 height 15
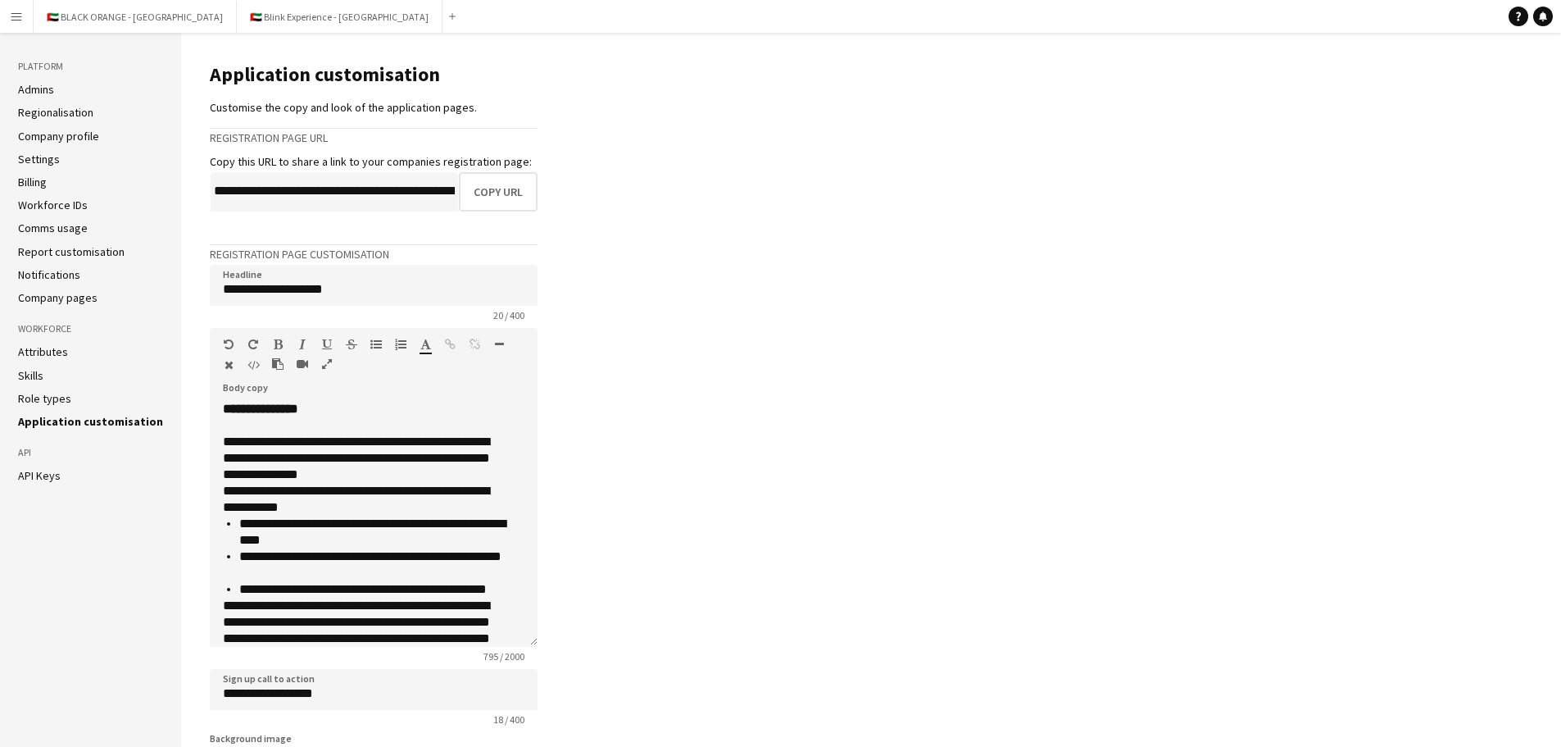
click at [34, 397] on link "Role types" at bounding box center [44, 398] width 53 height 15
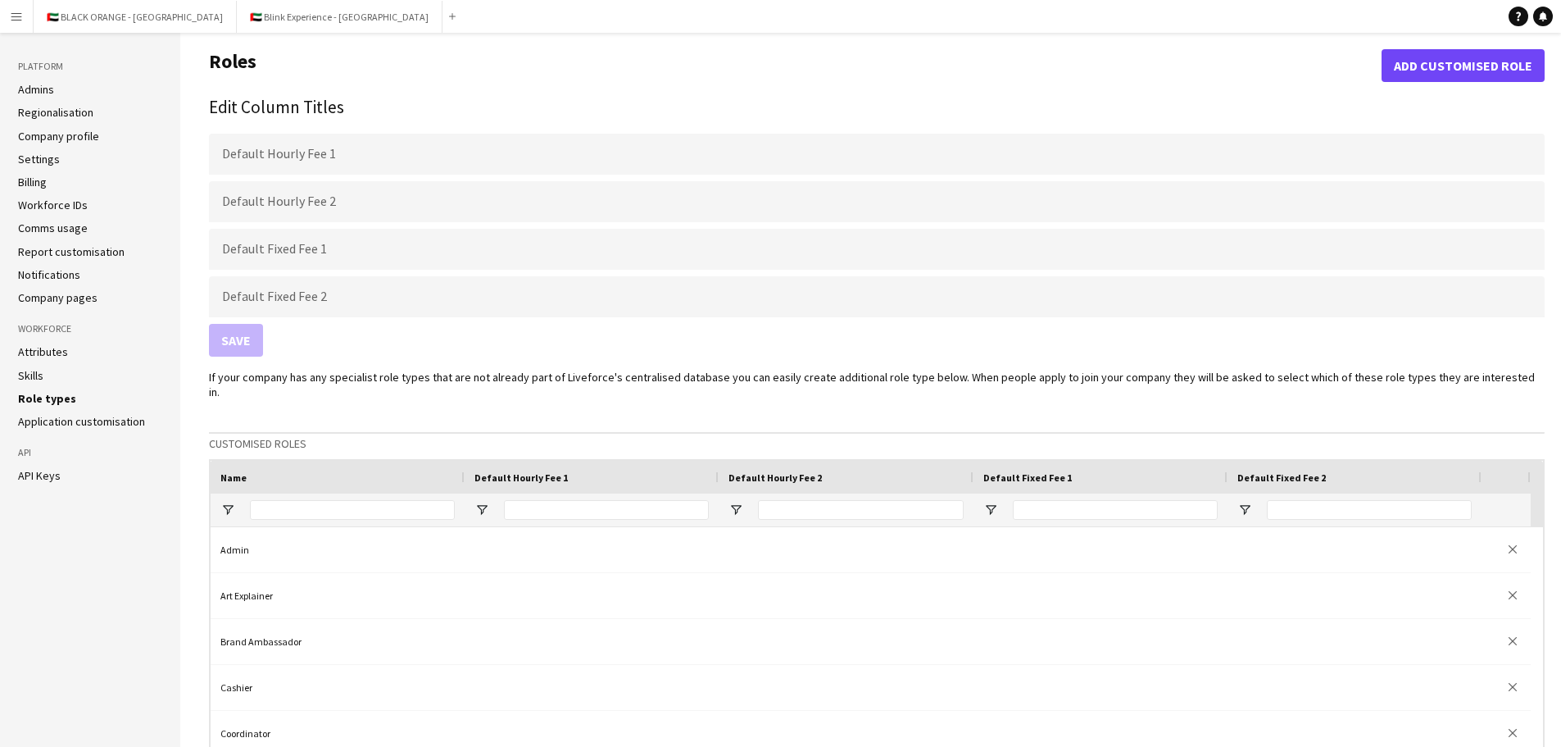
drag, startPoint x: 52, startPoint y: 294, endPoint x: 44, endPoint y: 268, distance: 27.5
click at [52, 294] on link "Company pages" at bounding box center [57, 297] width 79 height 15
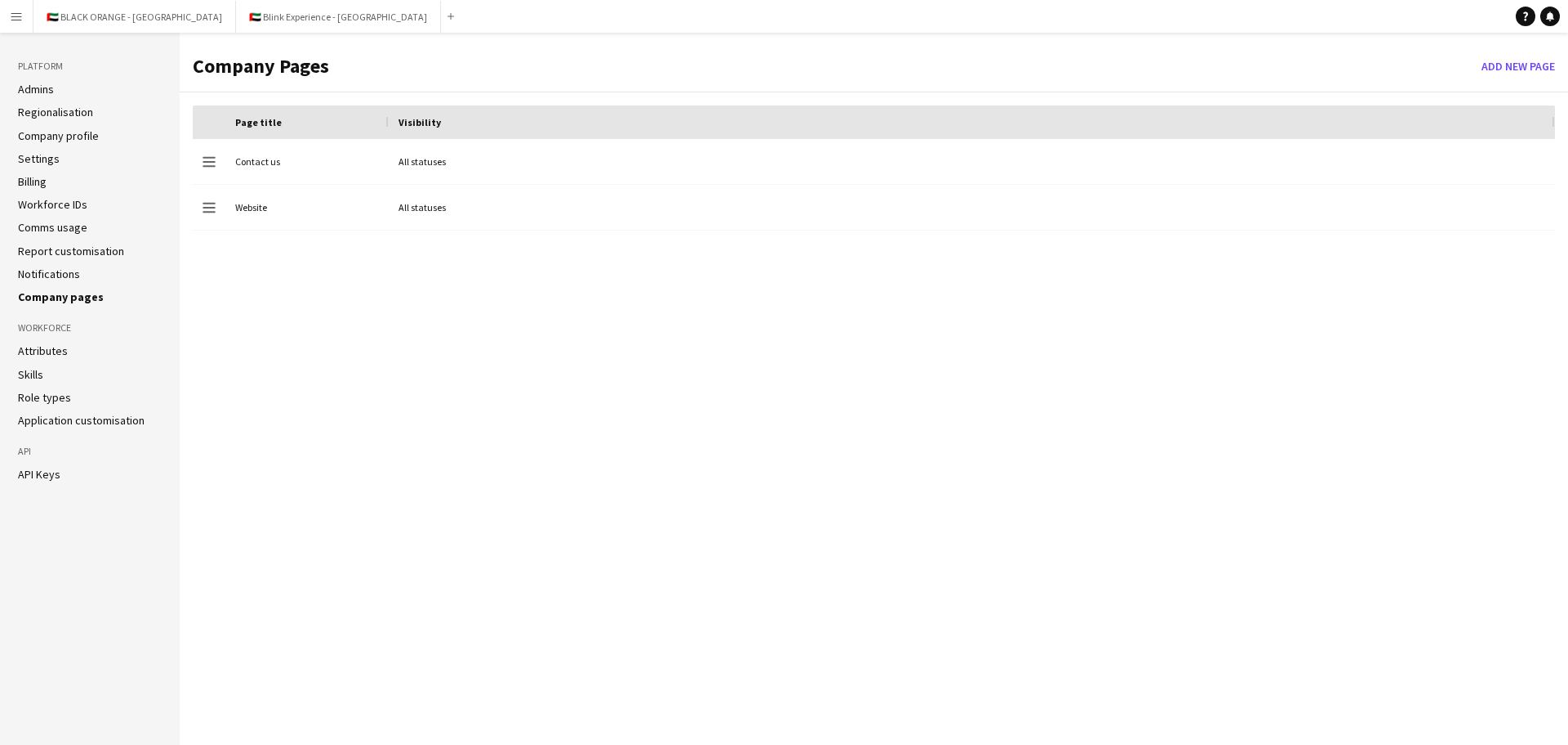
click at [44, 266] on link "Notifications" at bounding box center [49, 273] width 62 height 15
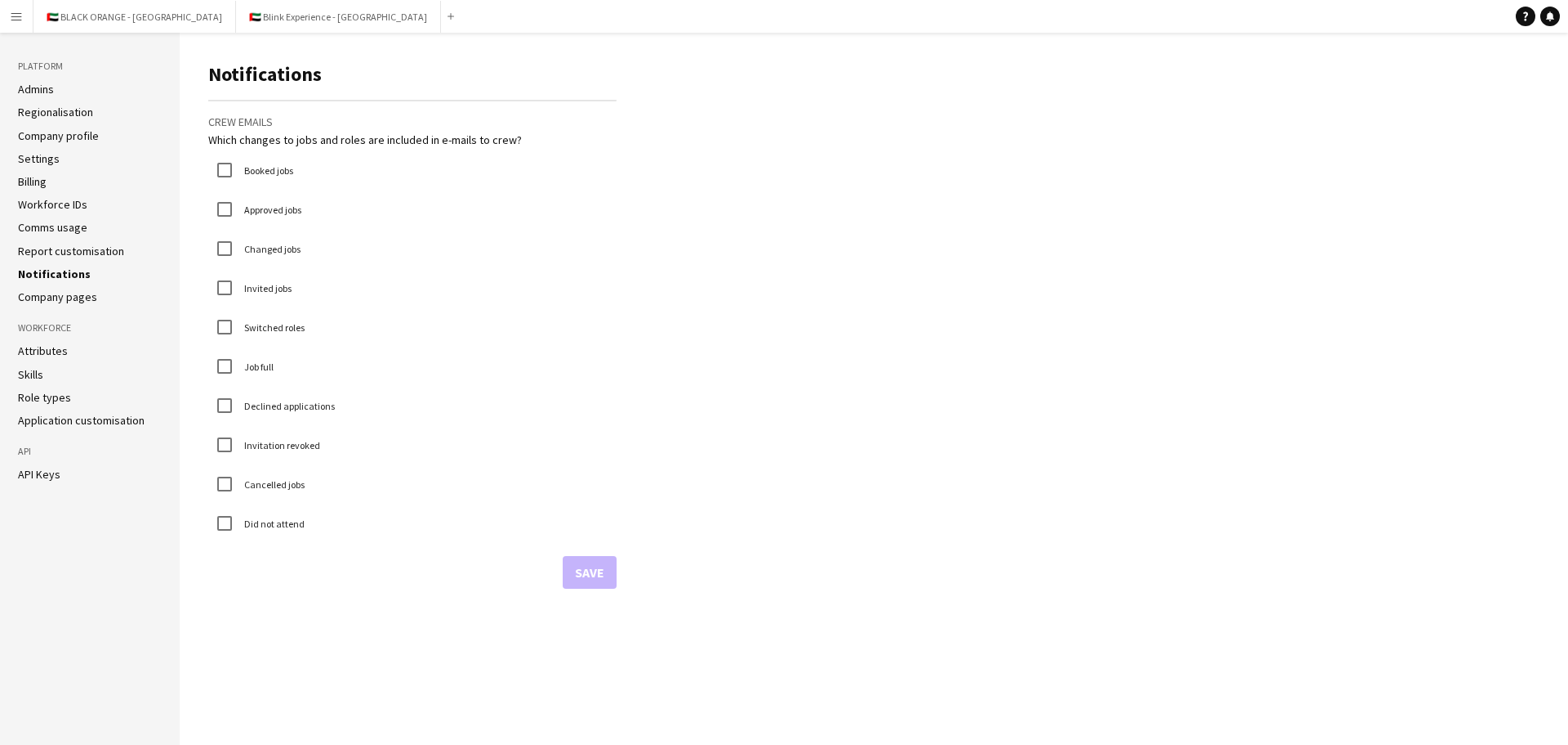
click at [49, 255] on link "Report customisation" at bounding box center [71, 250] width 107 height 15
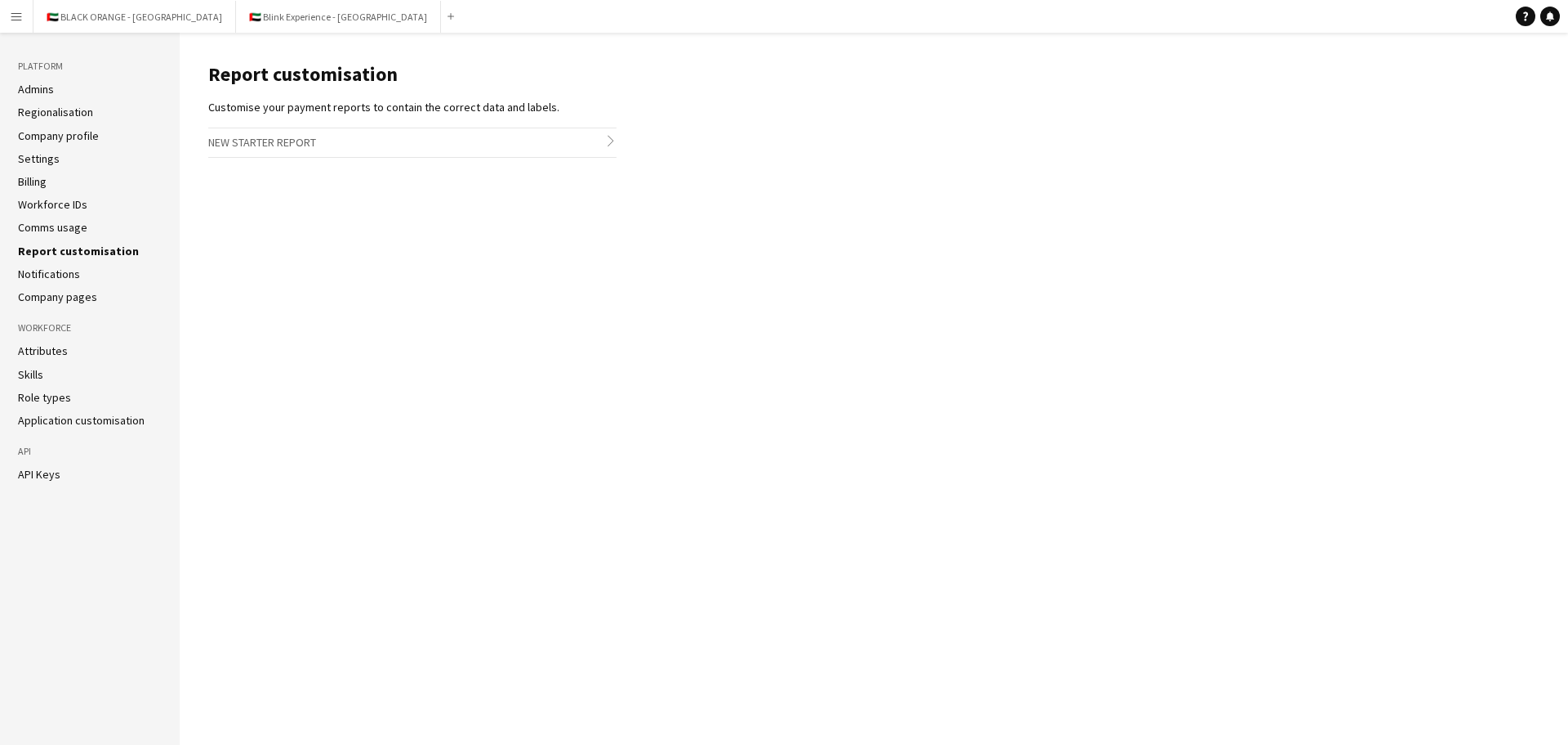
click at [53, 233] on link "Comms usage" at bounding box center [53, 226] width 70 height 15
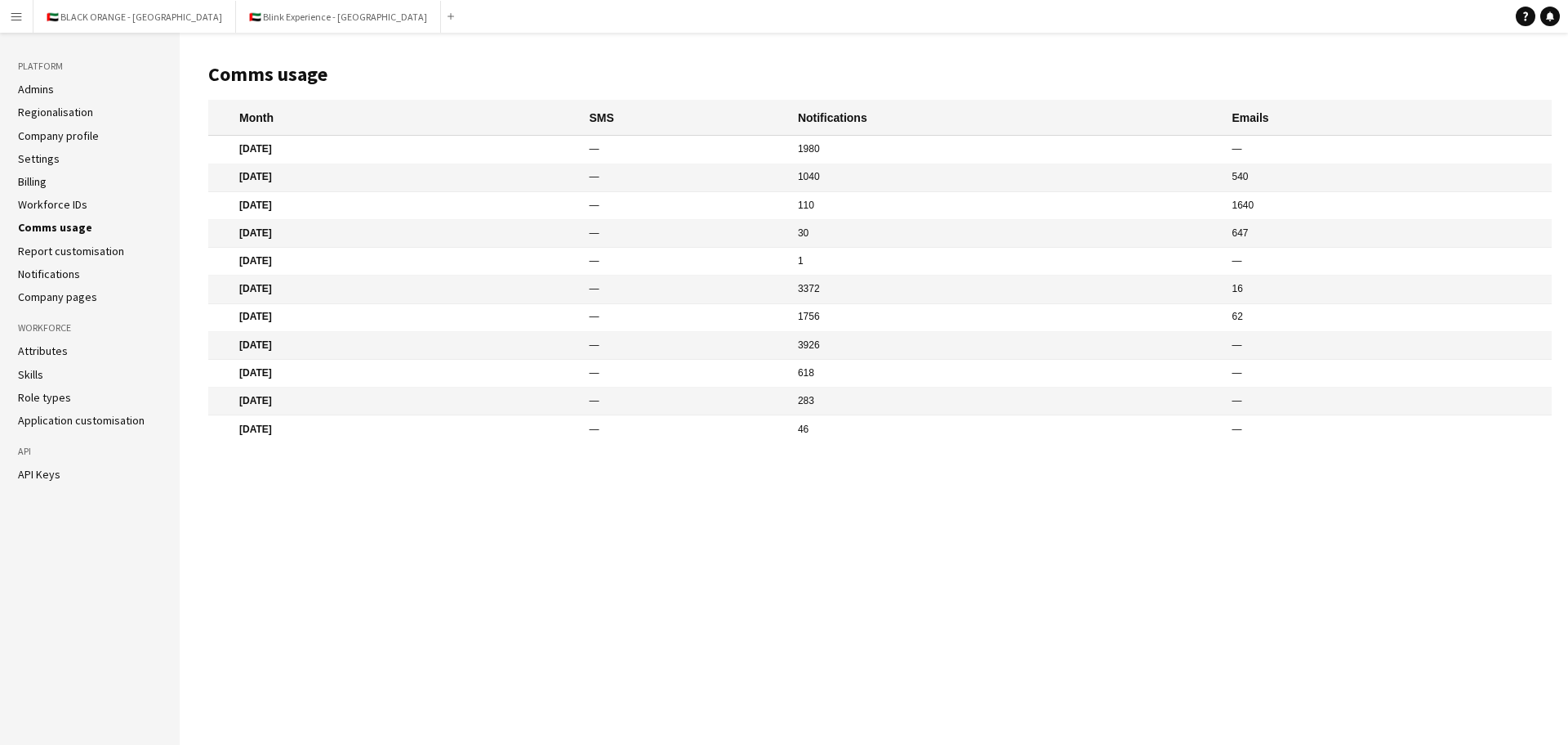
click at [42, 178] on link "Billing" at bounding box center [32, 182] width 29 height 15
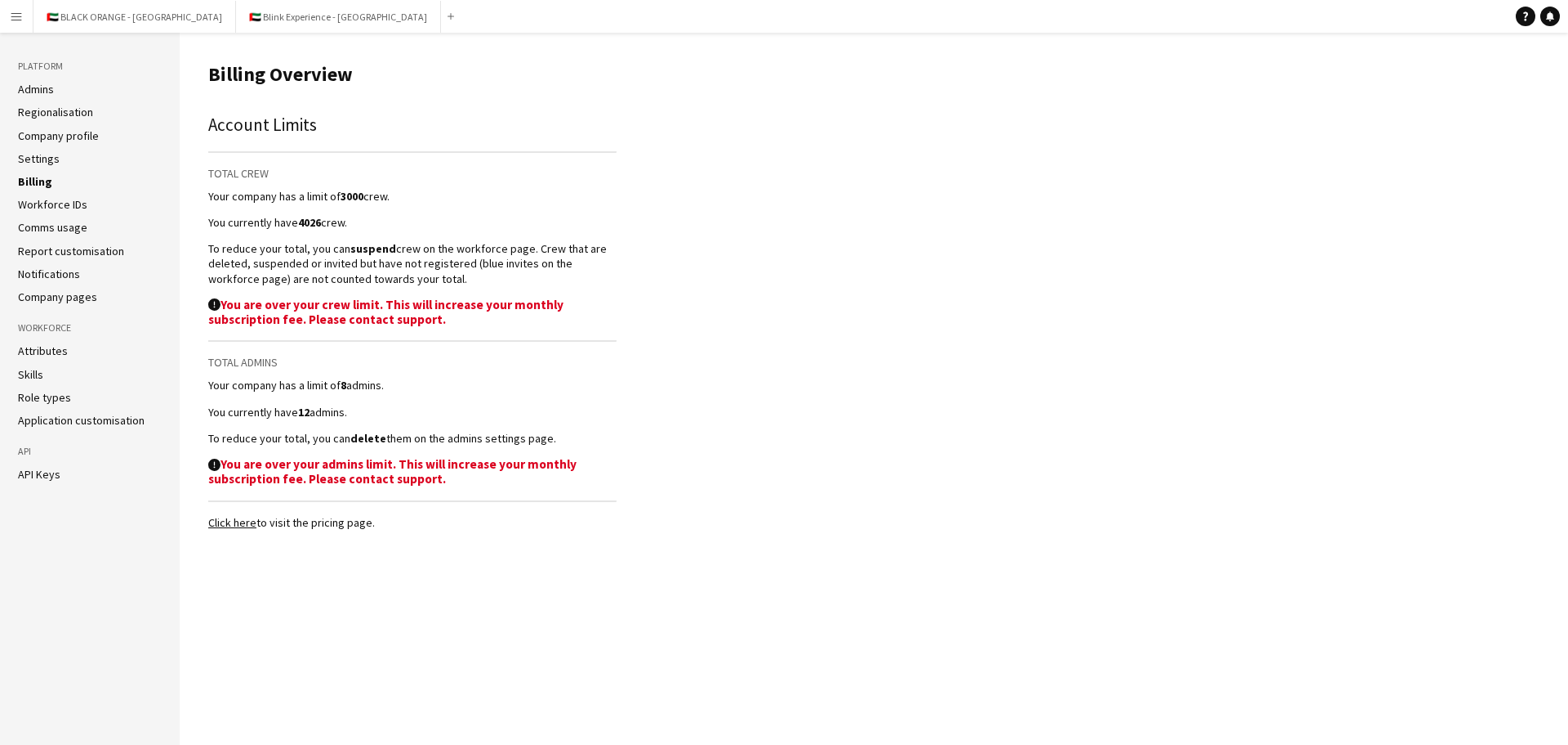
click at [37, 157] on link "Settings" at bounding box center [39, 159] width 42 height 15
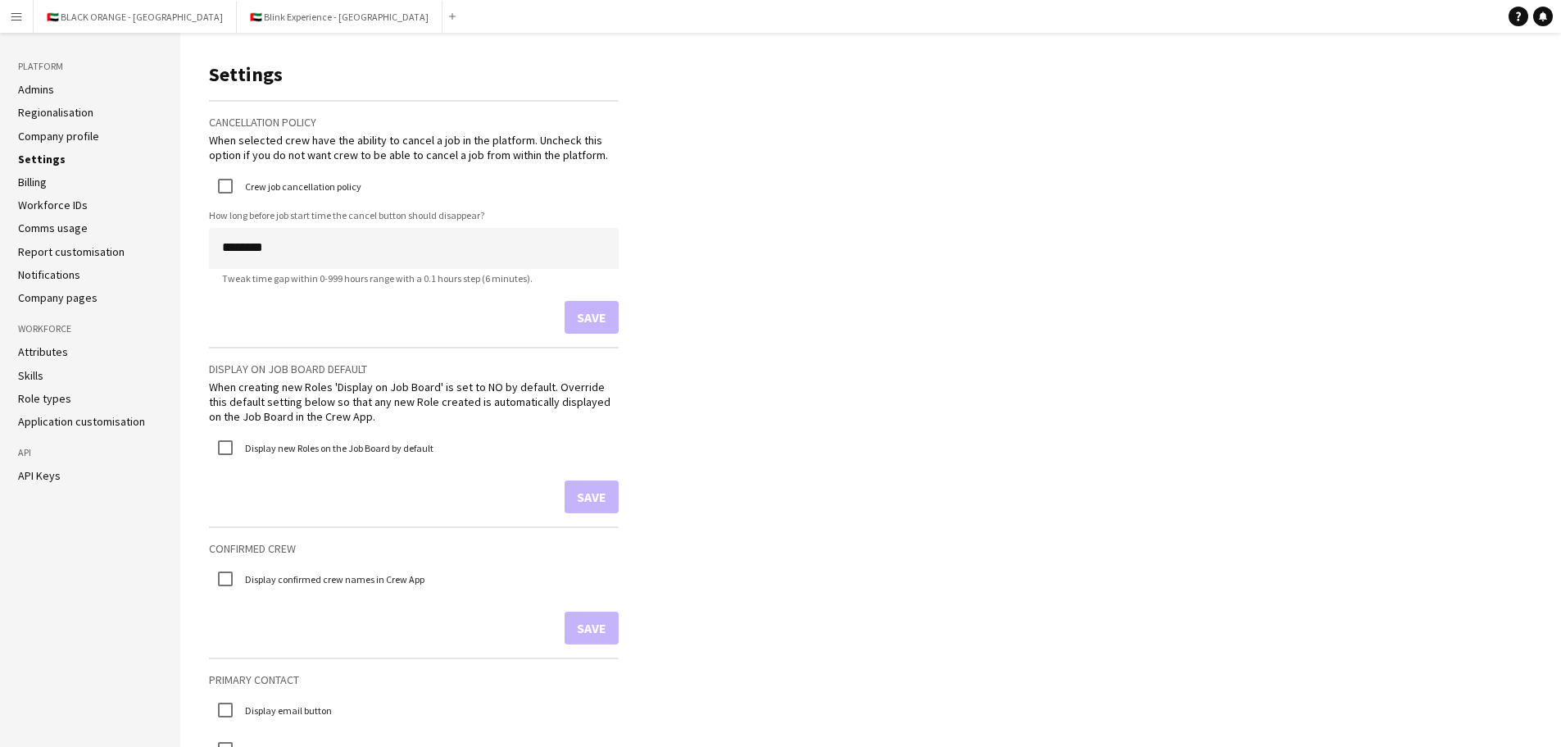
click at [49, 134] on link "Company profile" at bounding box center [58, 136] width 81 height 15
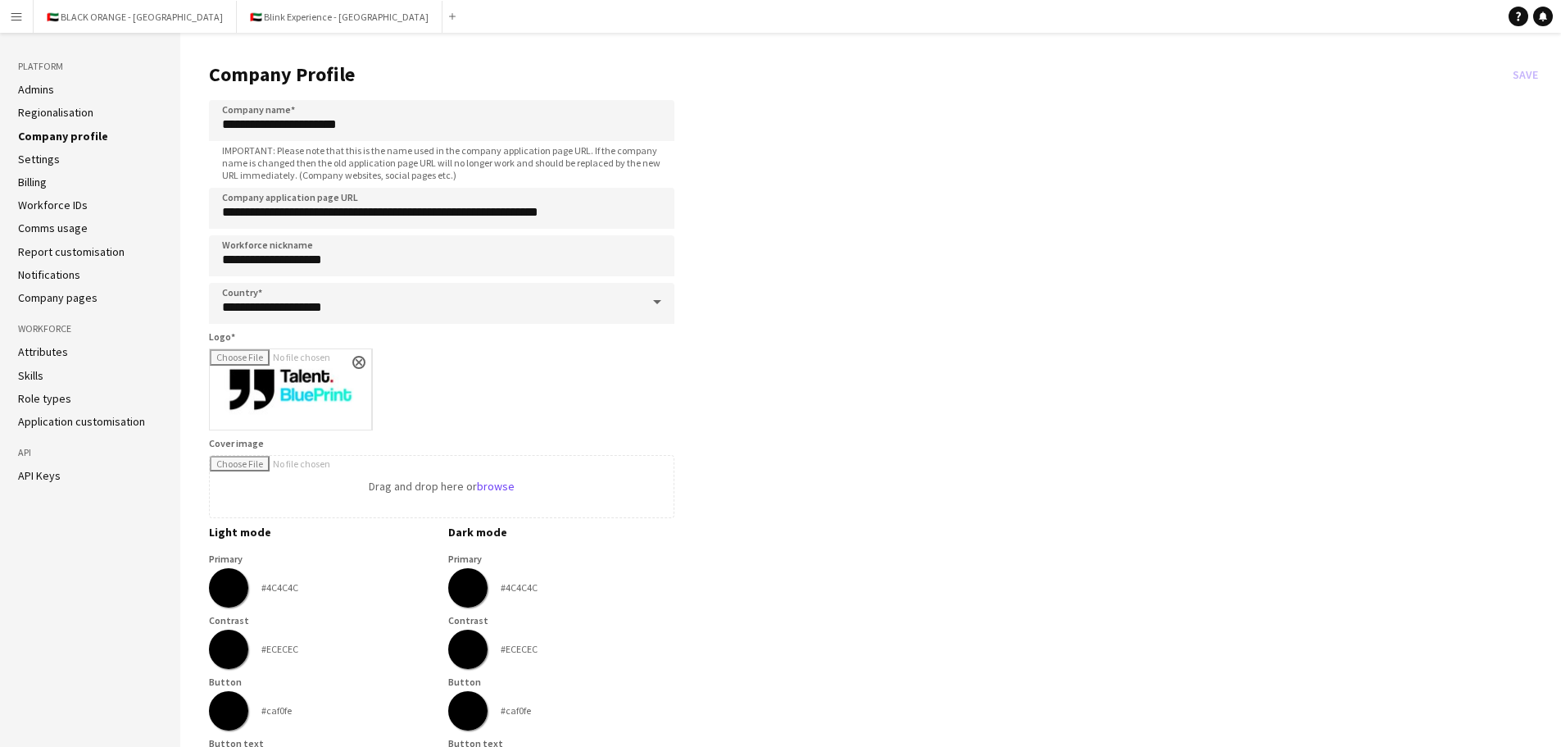
click at [63, 111] on link "Regionalisation" at bounding box center [55, 112] width 75 height 15
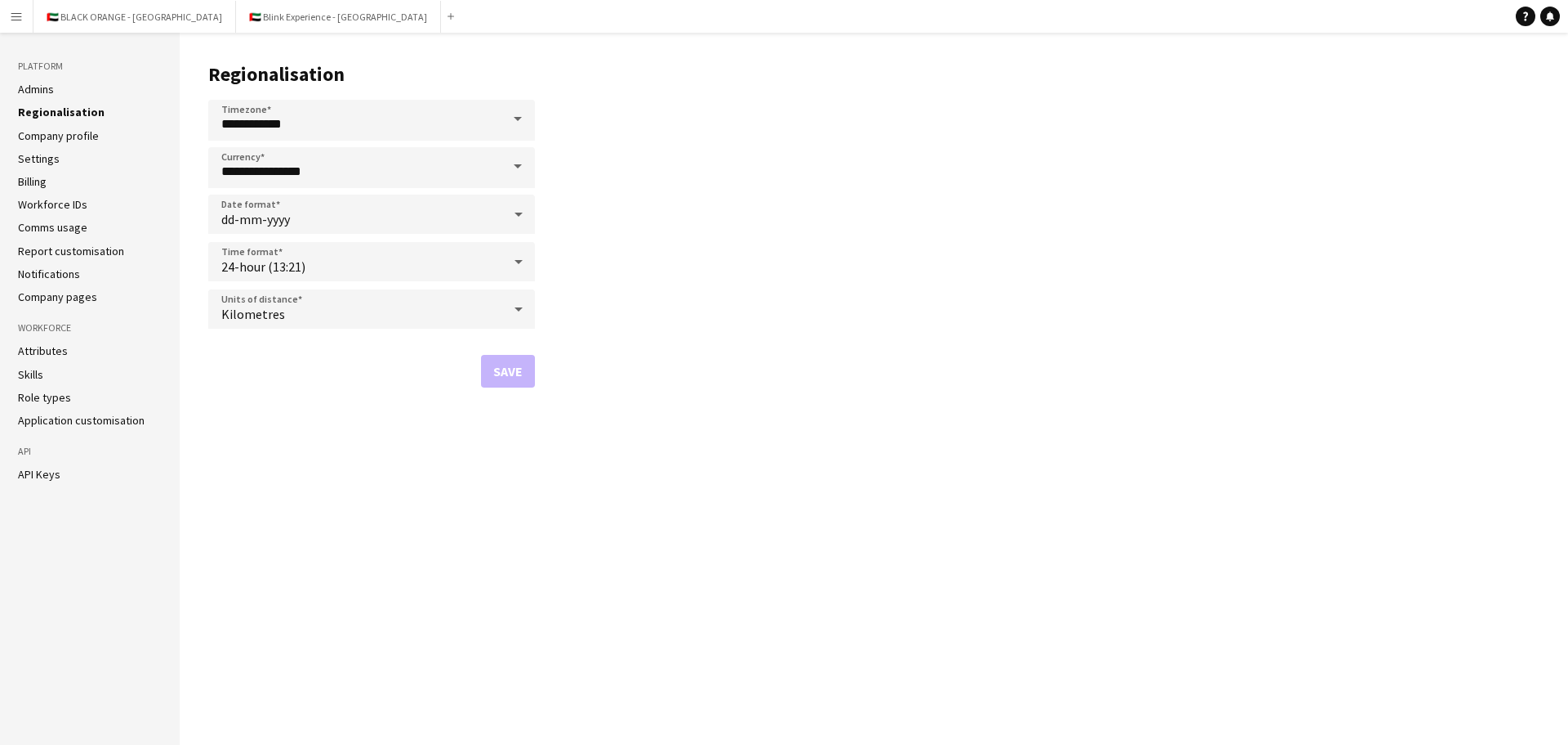
click at [33, 179] on link "Billing" at bounding box center [32, 182] width 29 height 15
